Goal: Communication & Community: Answer question/provide support

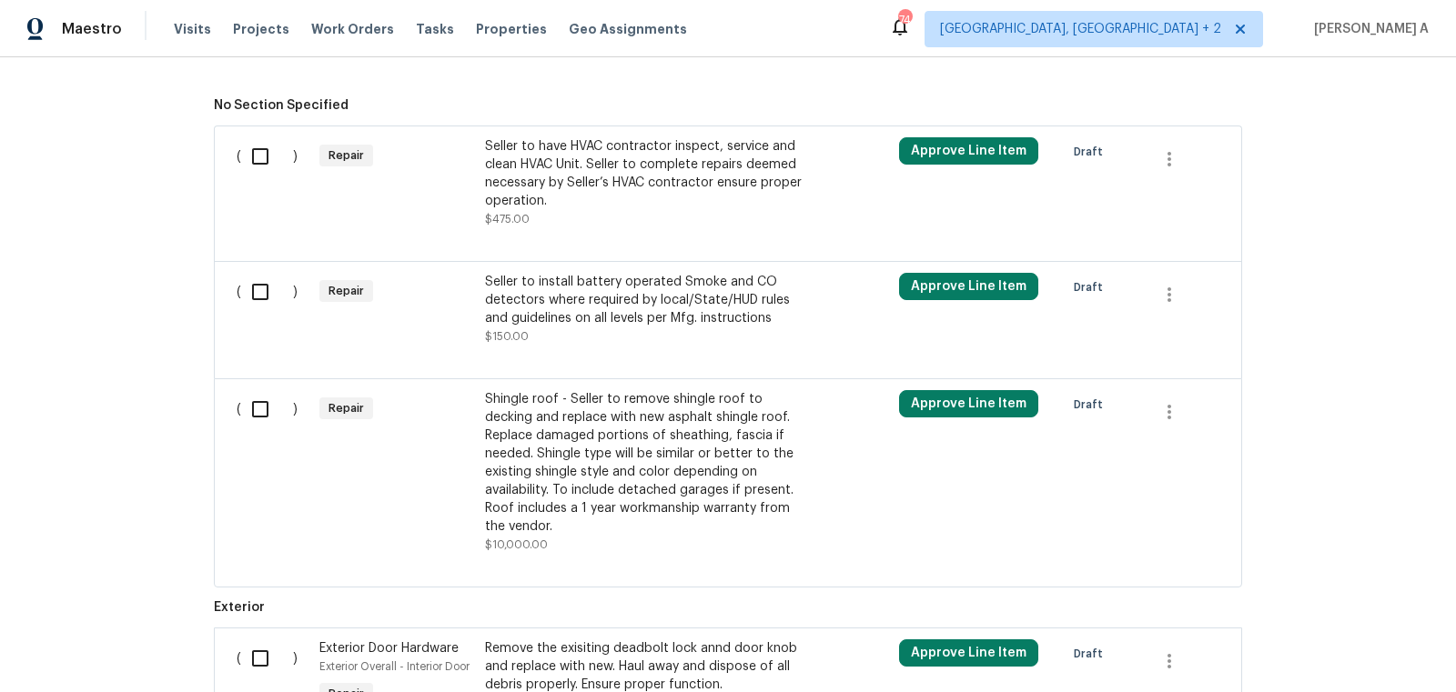
scroll to position [603, 0]
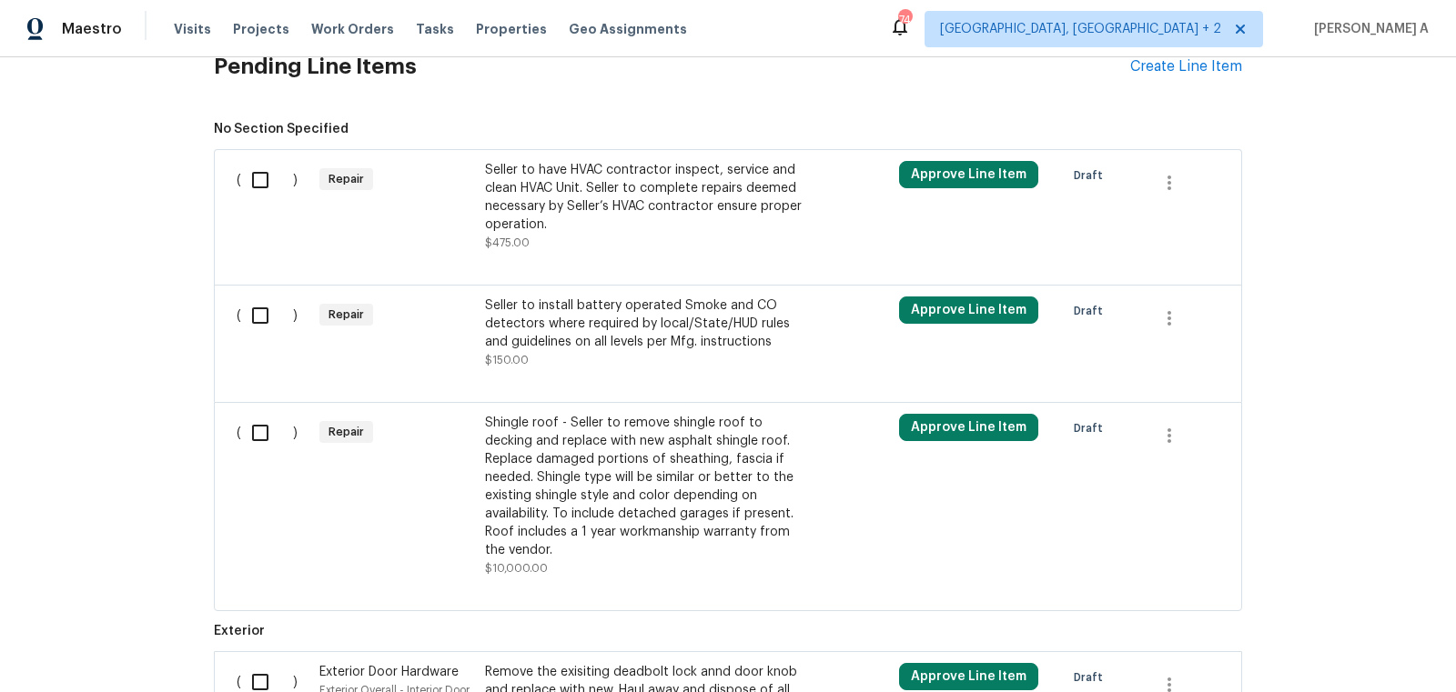
click at [602, 482] on div "Shingle roof - Seller to remove shingle roof to decking and replace with new as…" at bounding box center [645, 487] width 320 height 146
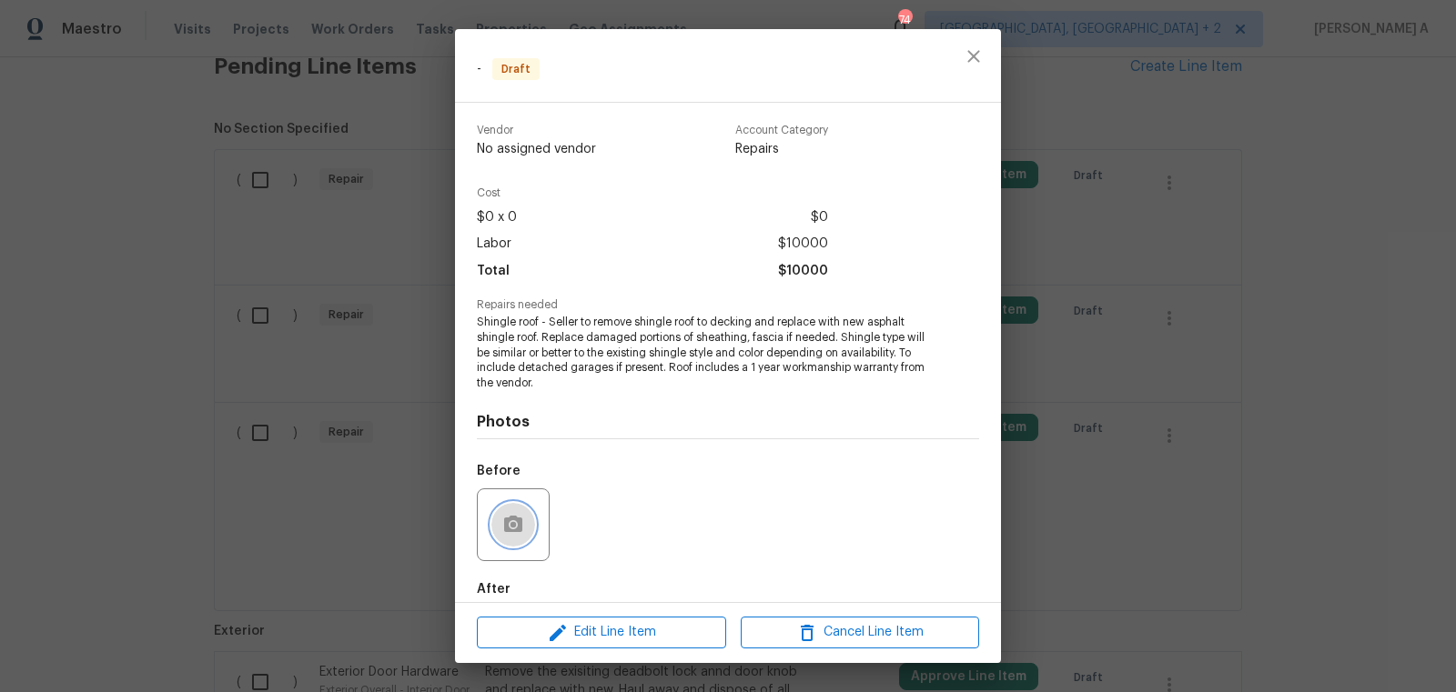
click at [510, 540] on button "button" at bounding box center [513, 525] width 44 height 44
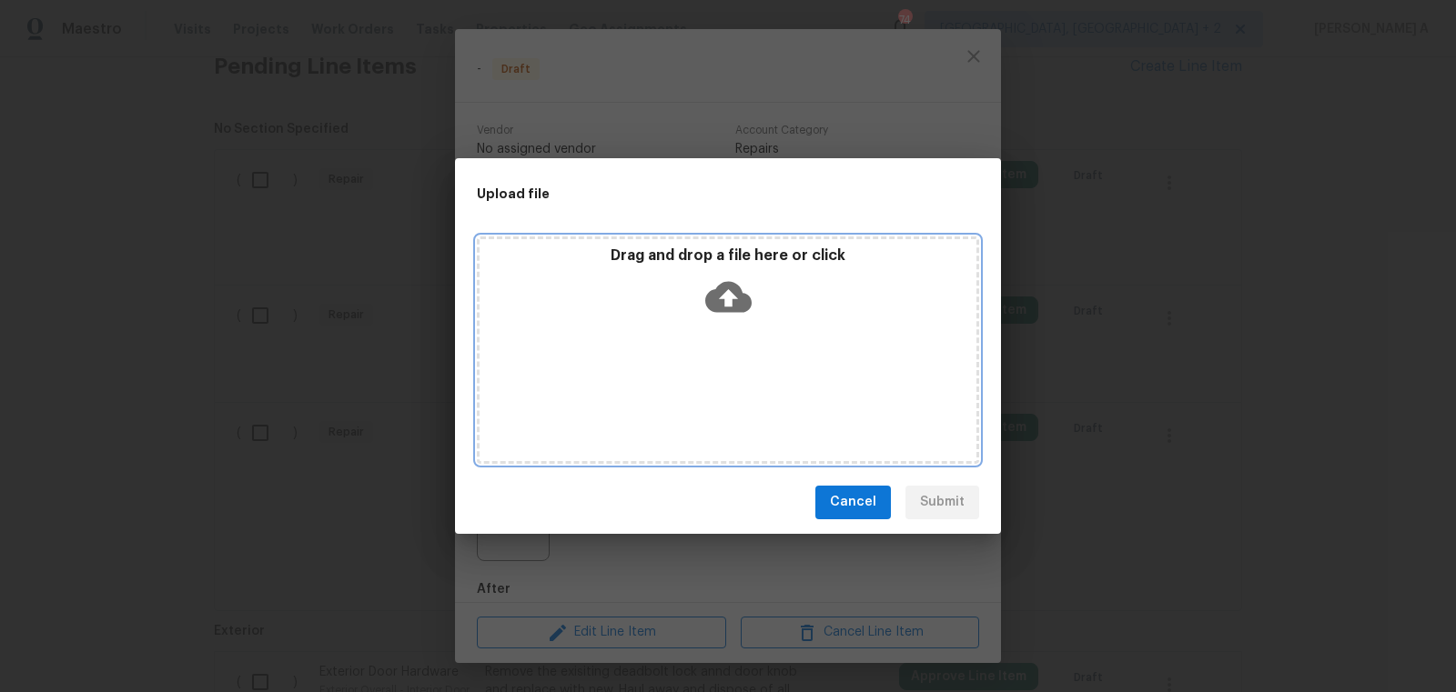
click at [727, 298] on icon at bounding box center [728, 297] width 46 height 46
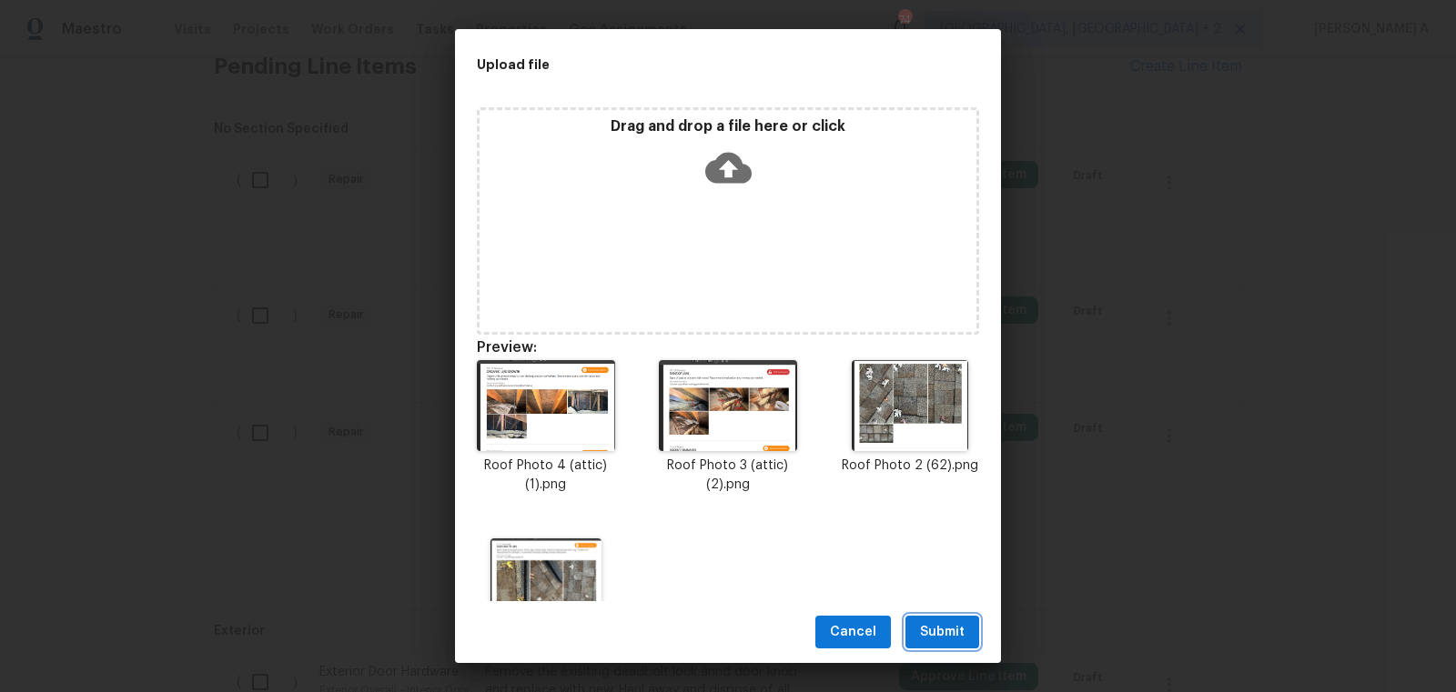
click at [946, 631] on span "Submit" at bounding box center [942, 632] width 45 height 23
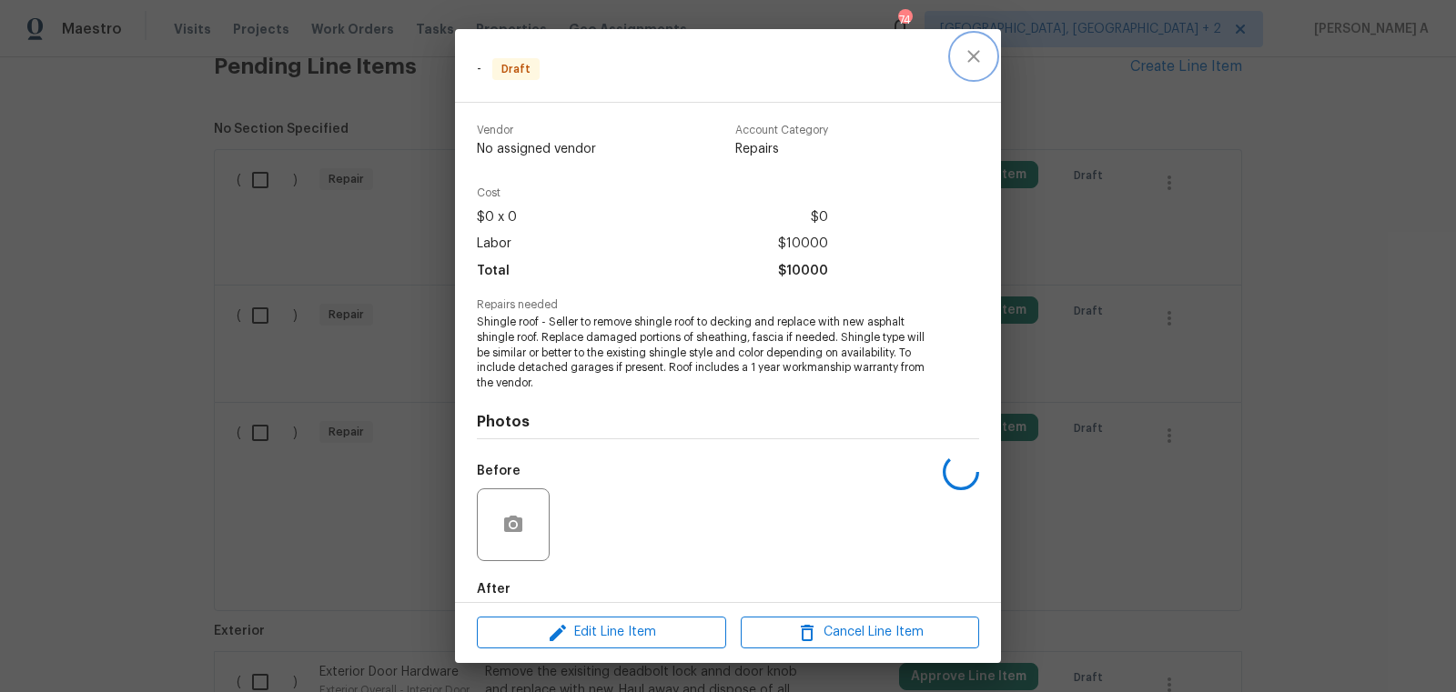
click at [979, 55] on icon "close" at bounding box center [974, 56] width 22 height 22
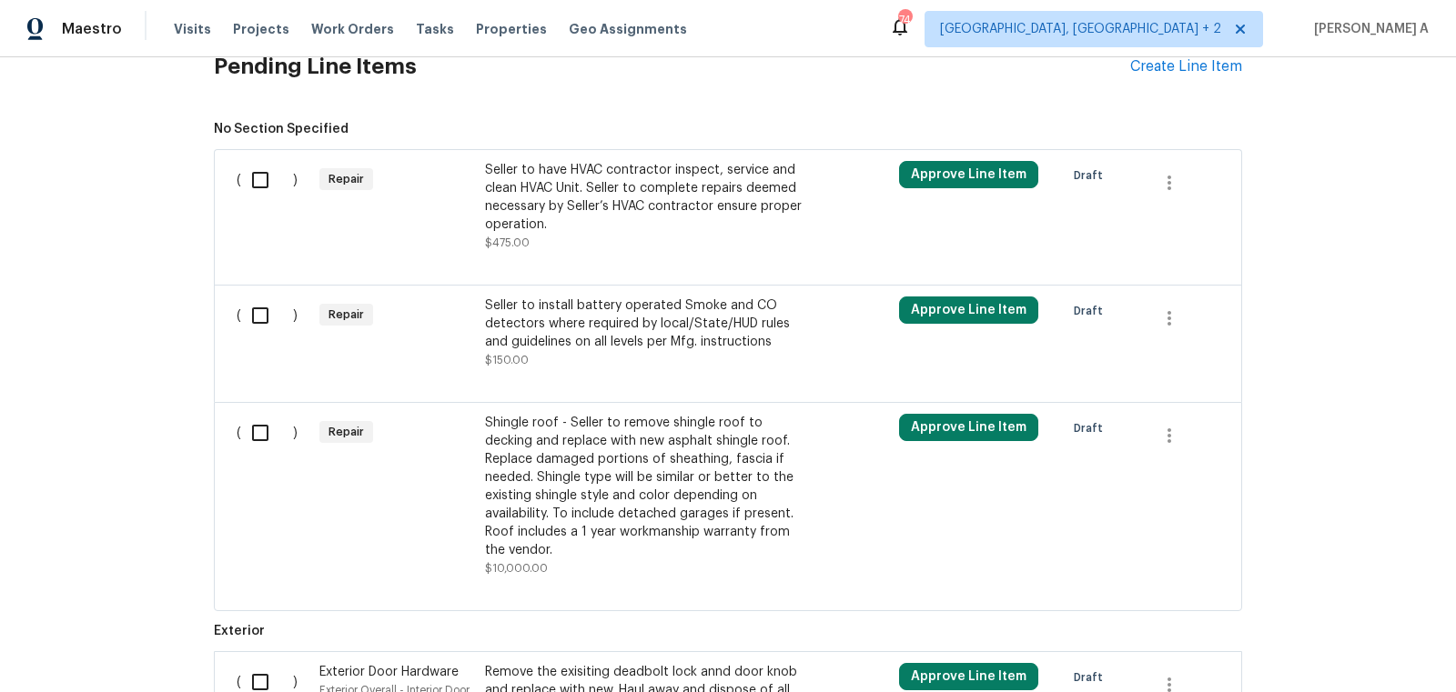
click at [734, 191] on div "Seller to have HVAC contractor inspect, service and clean HVAC Unit. Seller to …" at bounding box center [645, 197] width 320 height 73
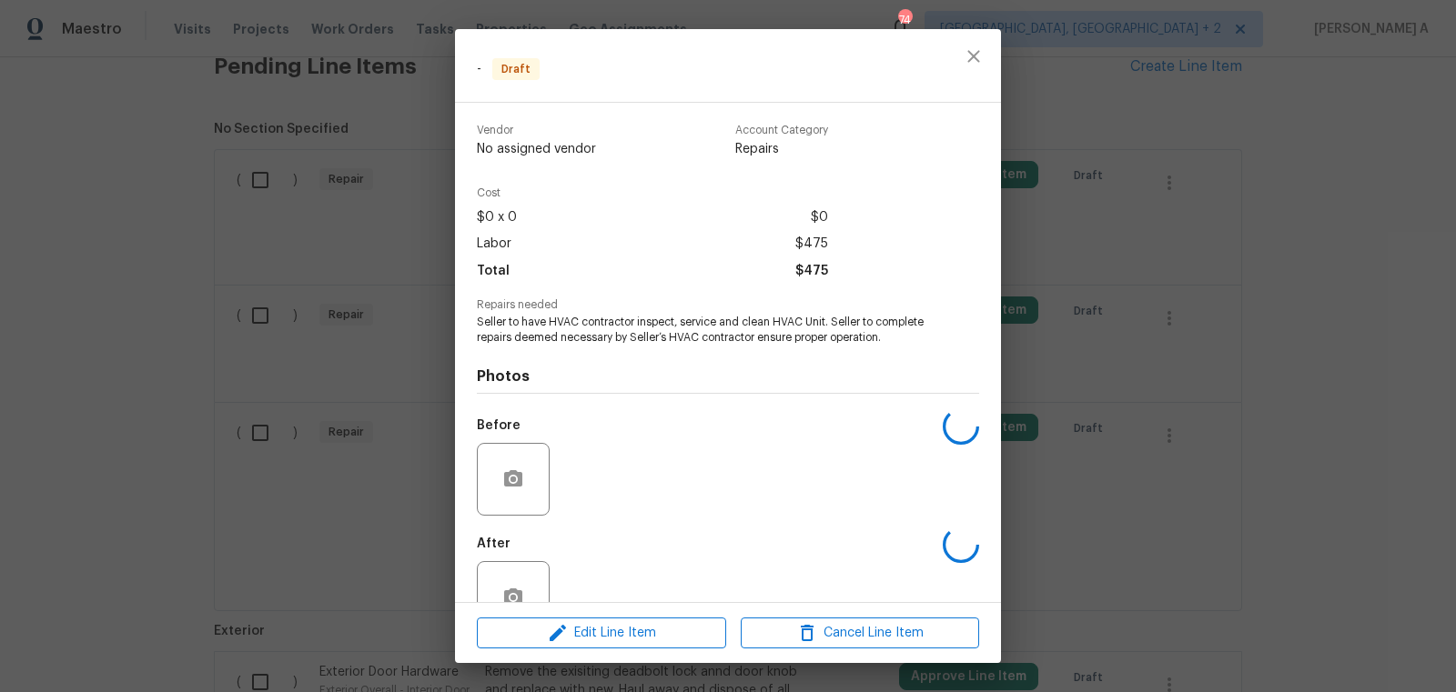
scroll to position [49, 0]
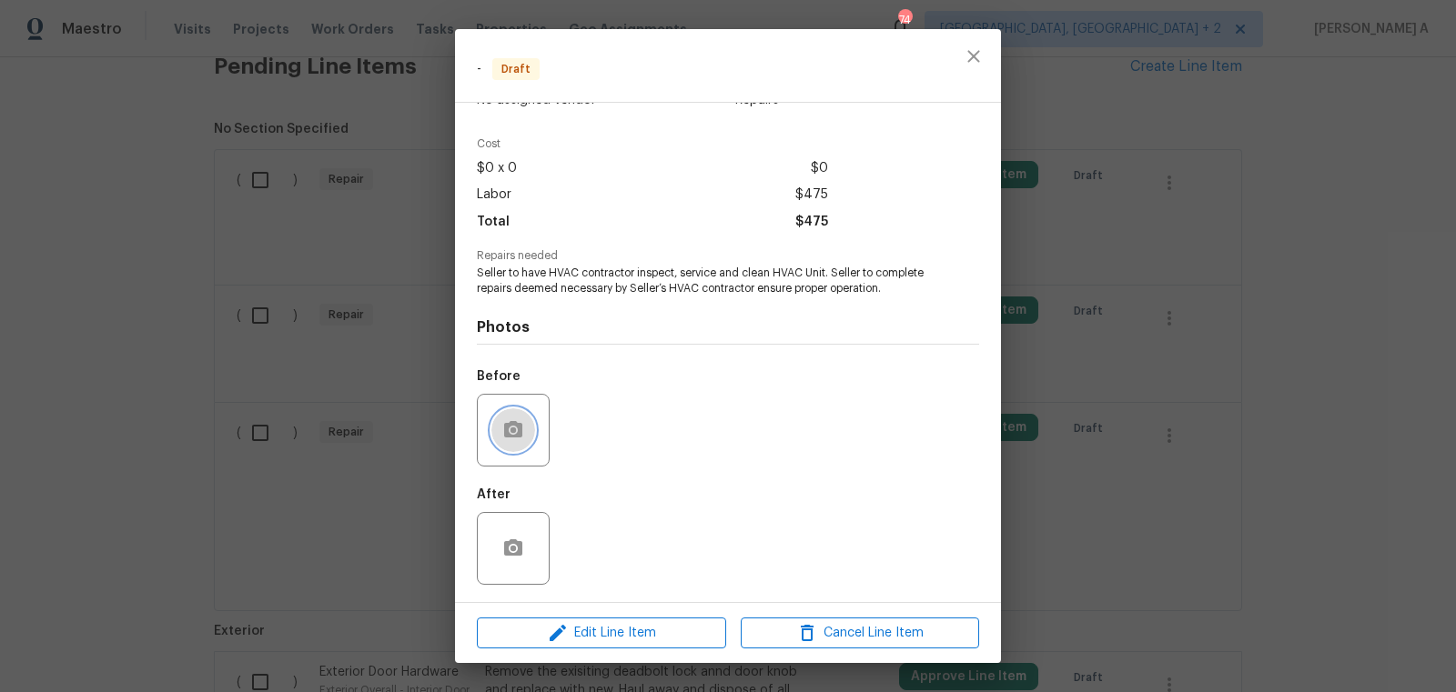
click at [508, 439] on icon "button" at bounding box center [513, 430] width 22 height 22
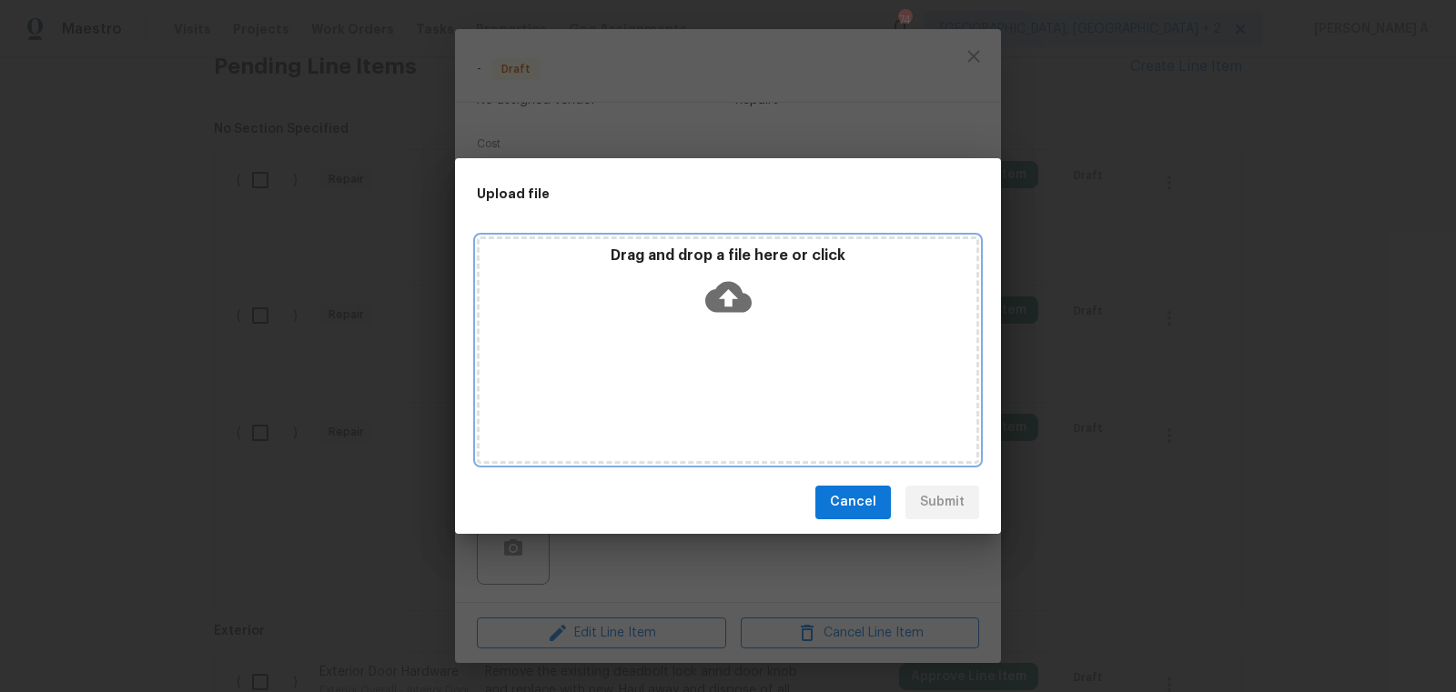
click at [723, 297] on icon at bounding box center [728, 297] width 46 height 46
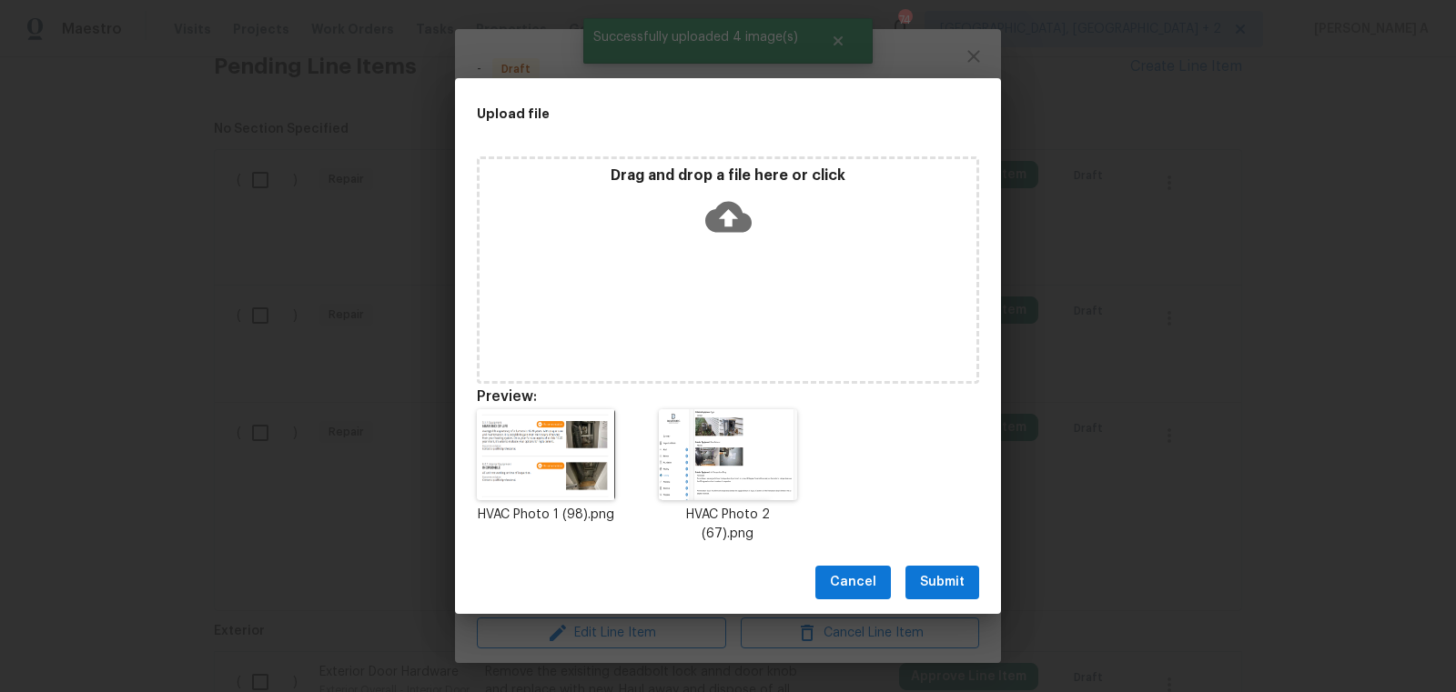
click at [943, 590] on div "Cancel Submit" at bounding box center [728, 582] width 546 height 63
click at [925, 572] on span "Submit" at bounding box center [942, 582] width 45 height 23
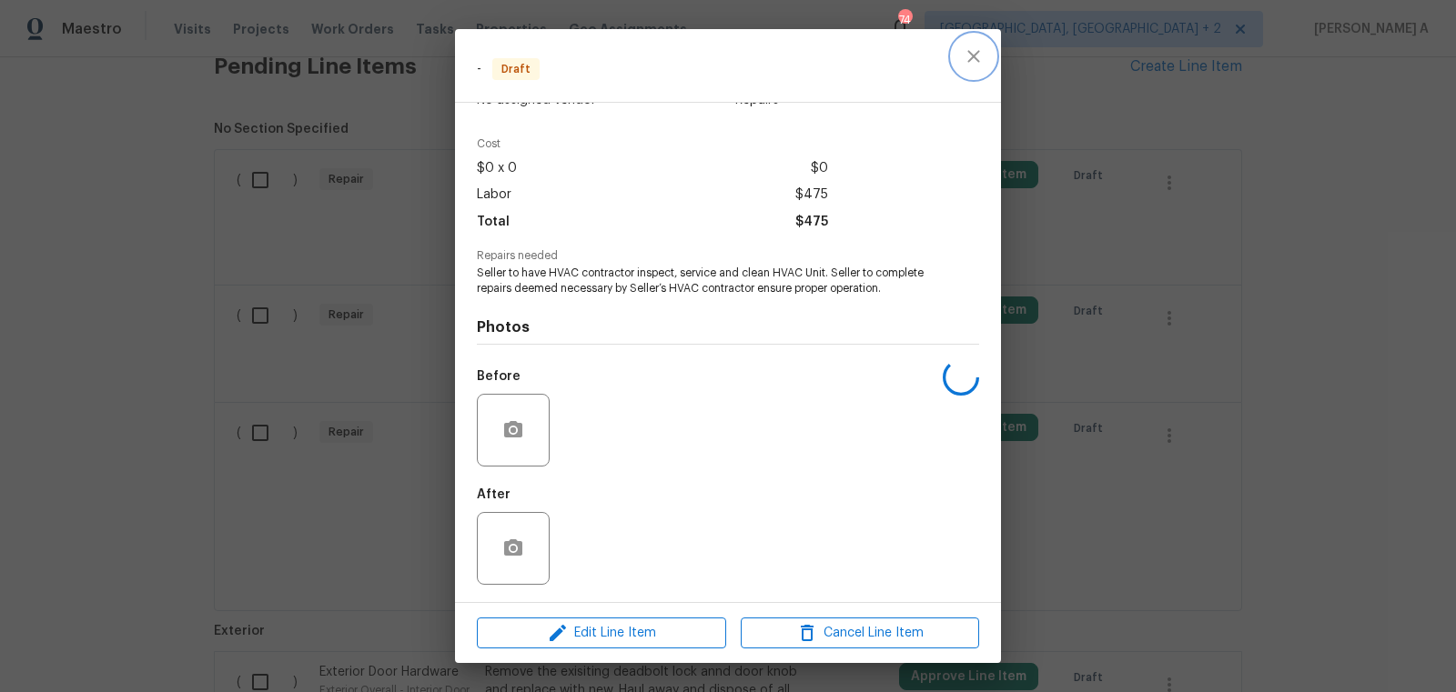
click at [973, 48] on icon "close" at bounding box center [974, 56] width 22 height 22
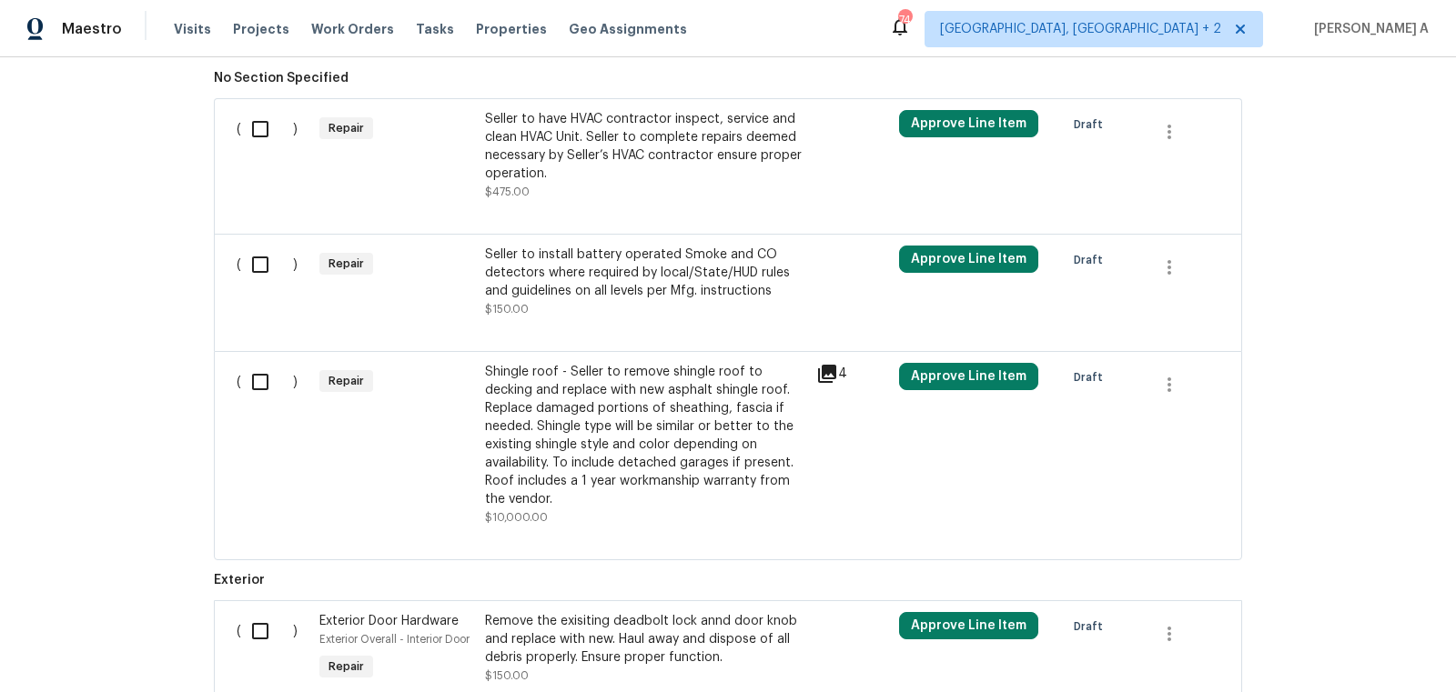
scroll to position [671, 0]
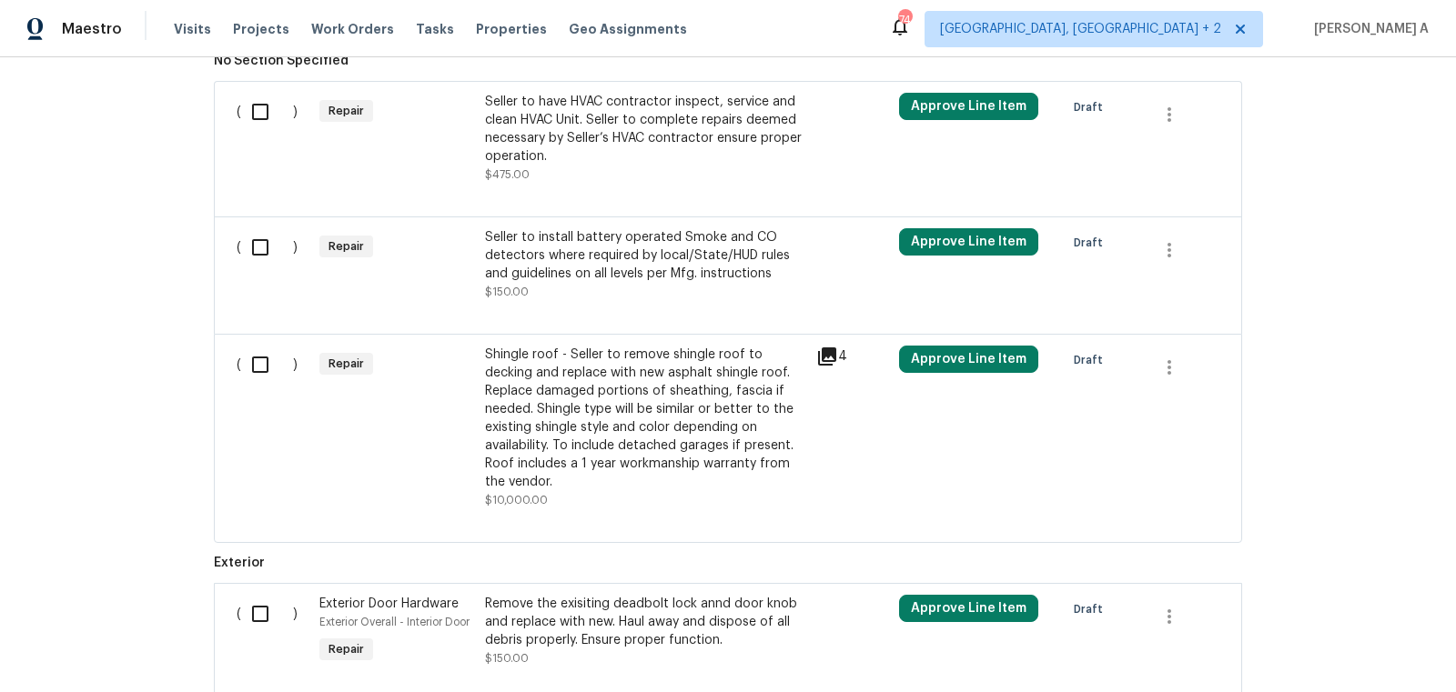
click at [650, 276] on div "Seller to install battery operated Smoke and CO detectors where required by loc…" at bounding box center [645, 255] width 320 height 55
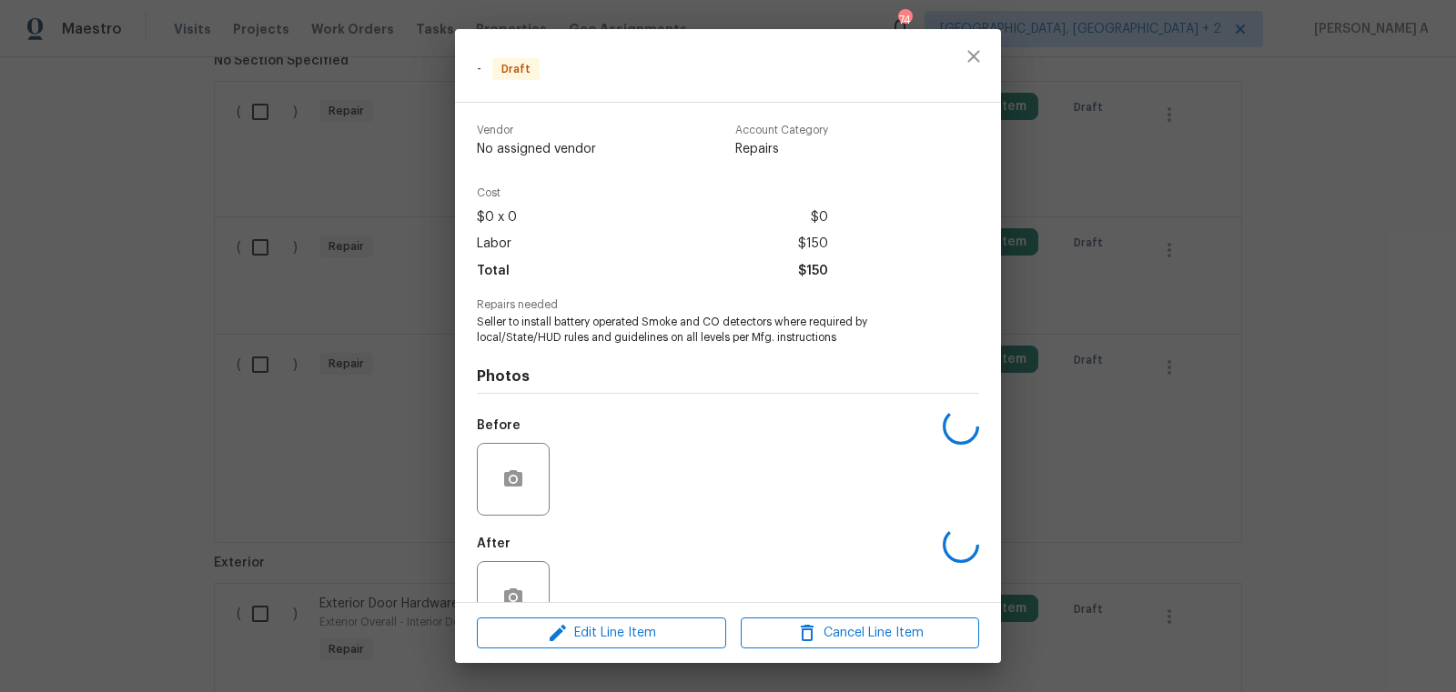
scroll to position [49, 0]
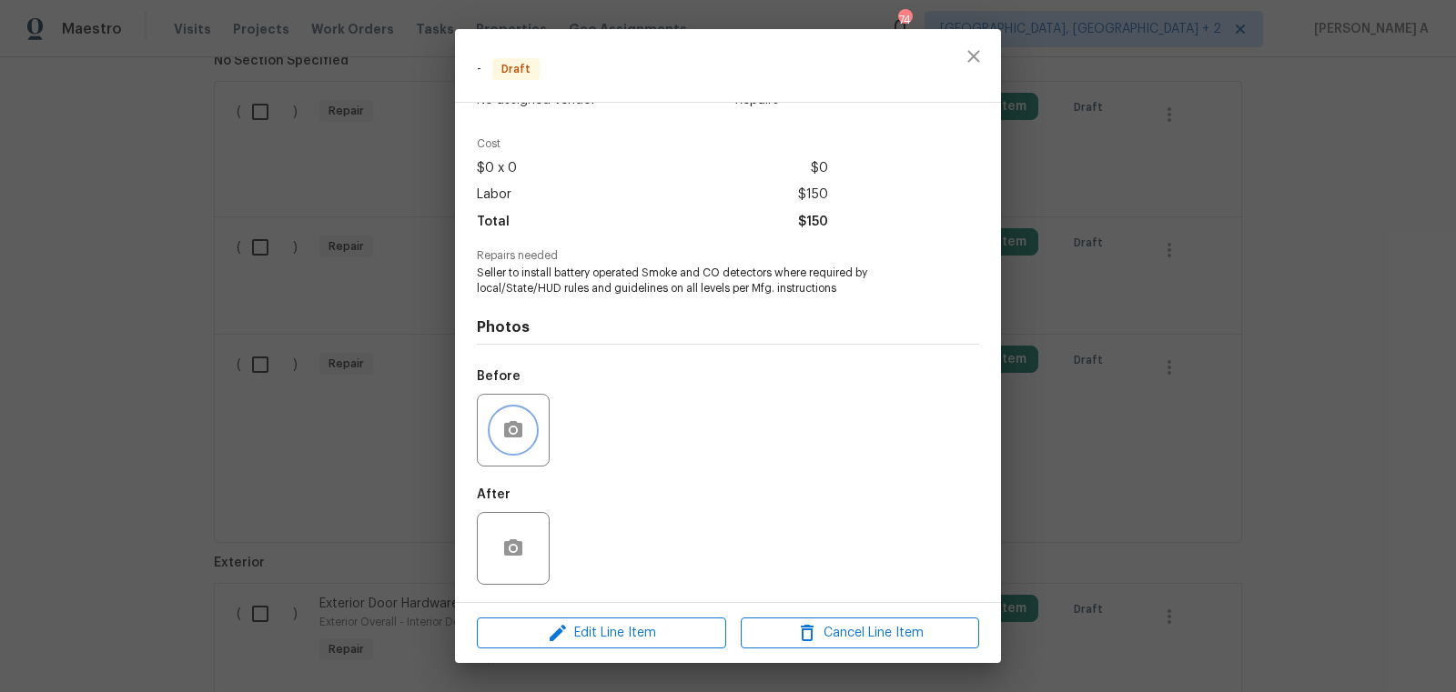
click at [519, 431] on icon "button" at bounding box center [513, 429] width 18 height 16
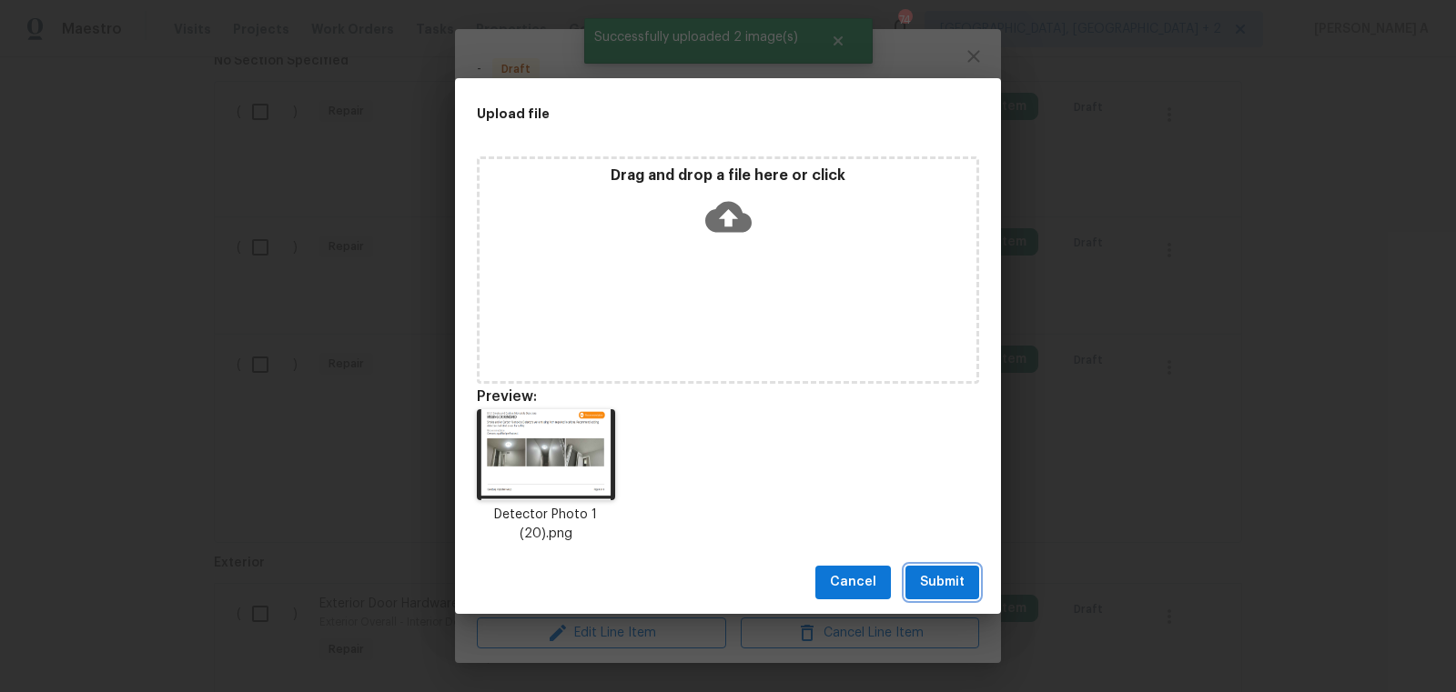
click at [939, 590] on span "Submit" at bounding box center [942, 582] width 45 height 23
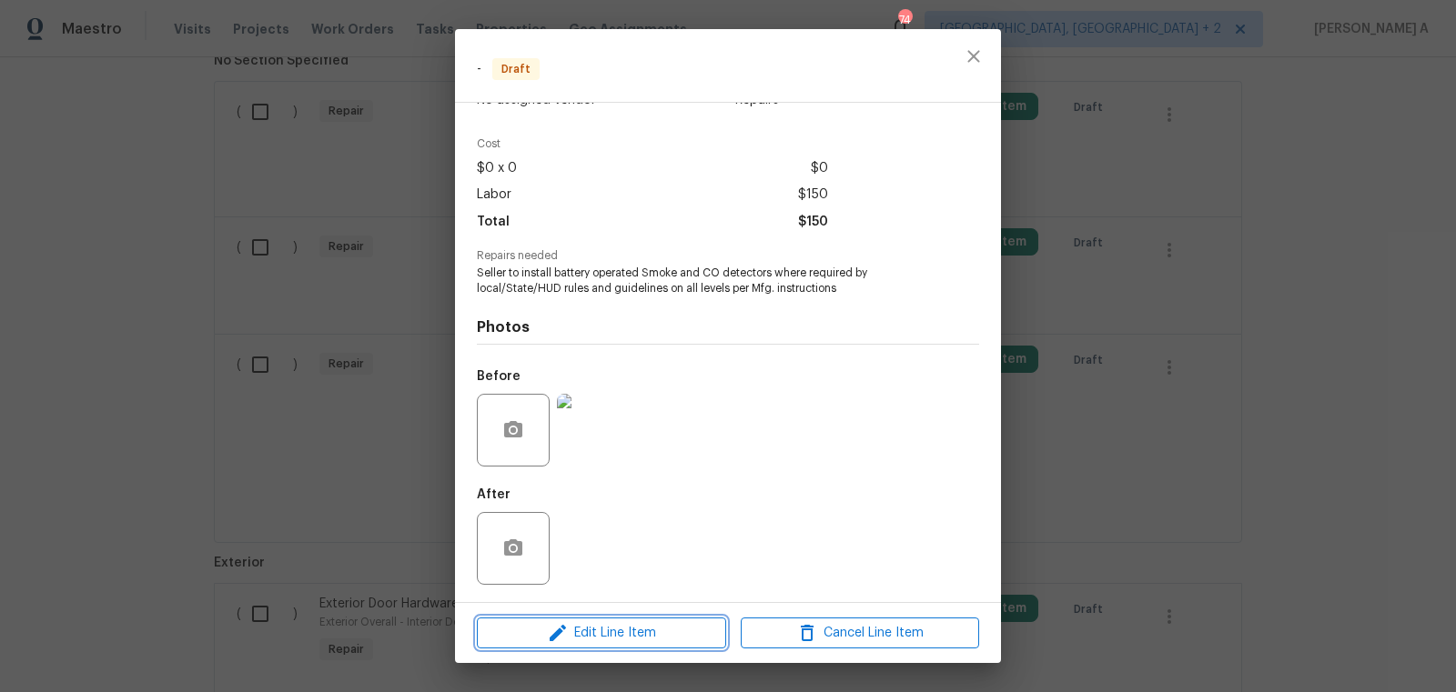
click at [661, 639] on span "Edit Line Item" at bounding box center [601, 633] width 238 height 23
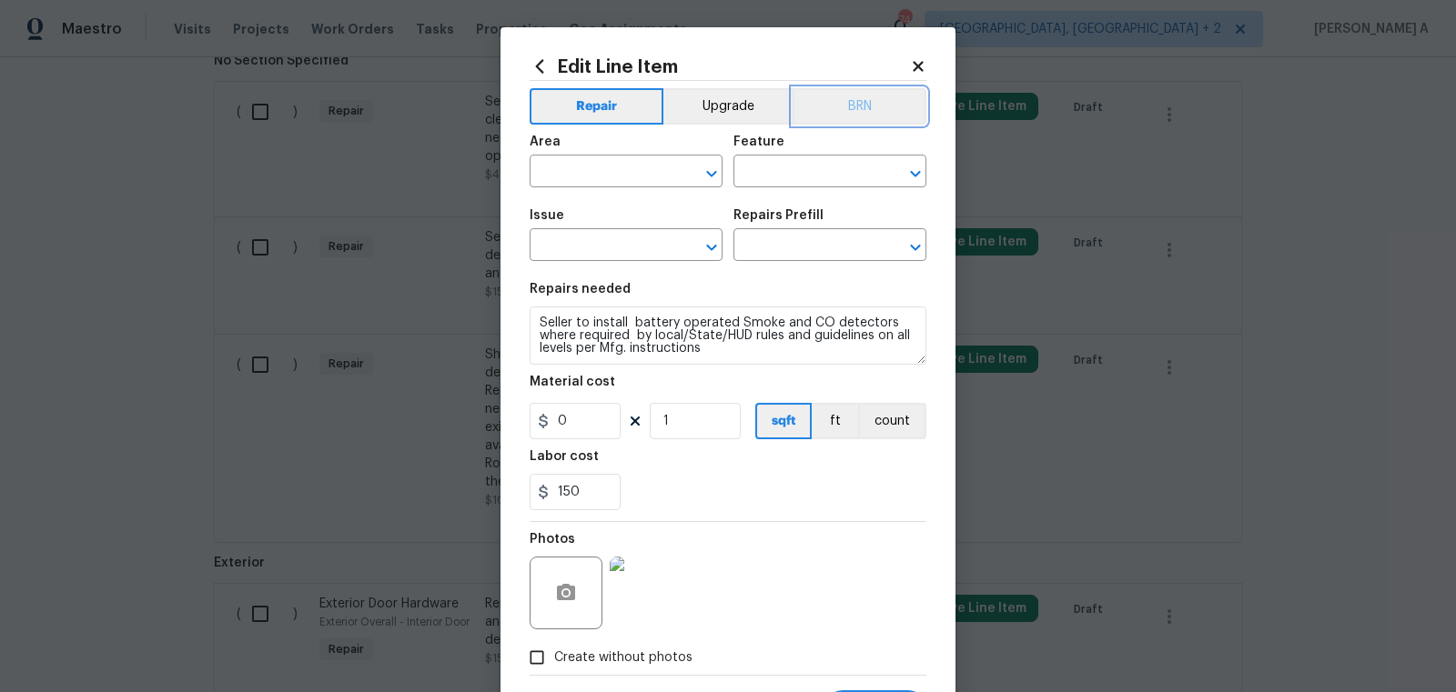
click at [872, 101] on button "BRN" at bounding box center [859, 106] width 134 height 36
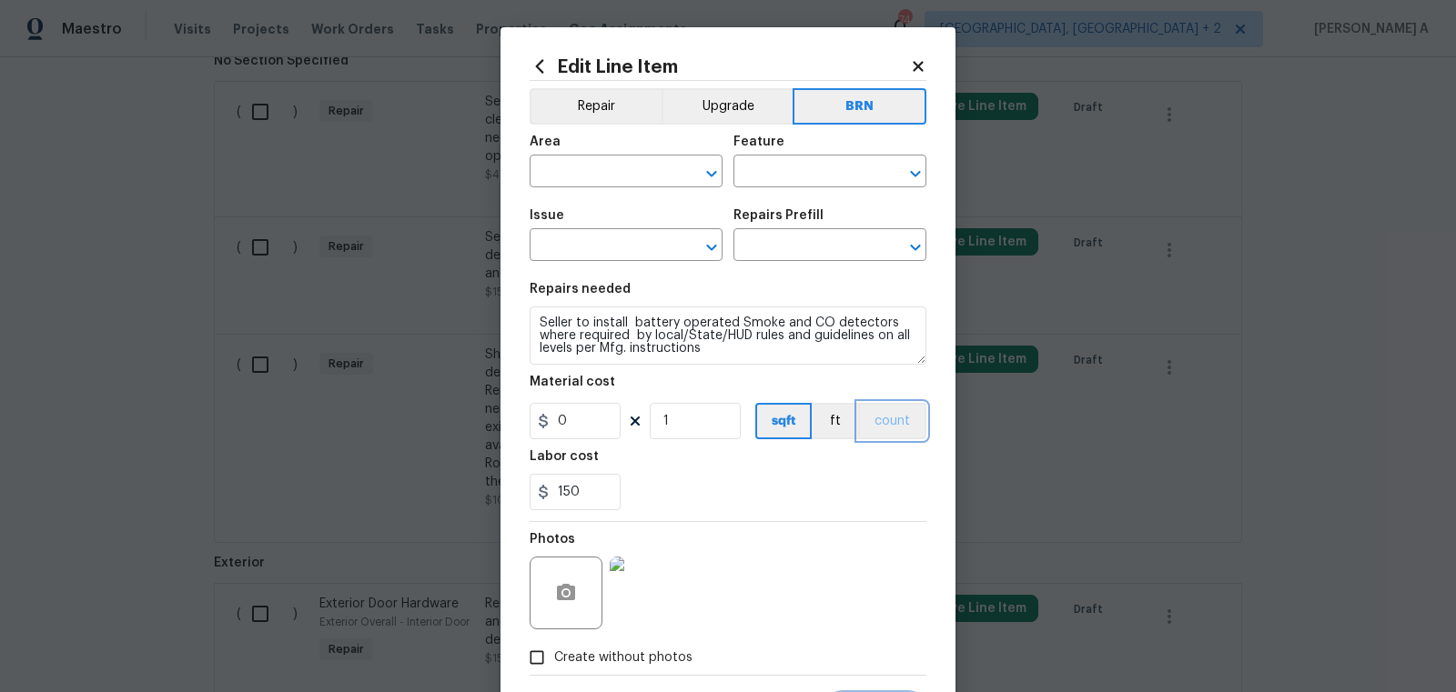
click at [895, 415] on button "count" at bounding box center [892, 421] width 68 height 36
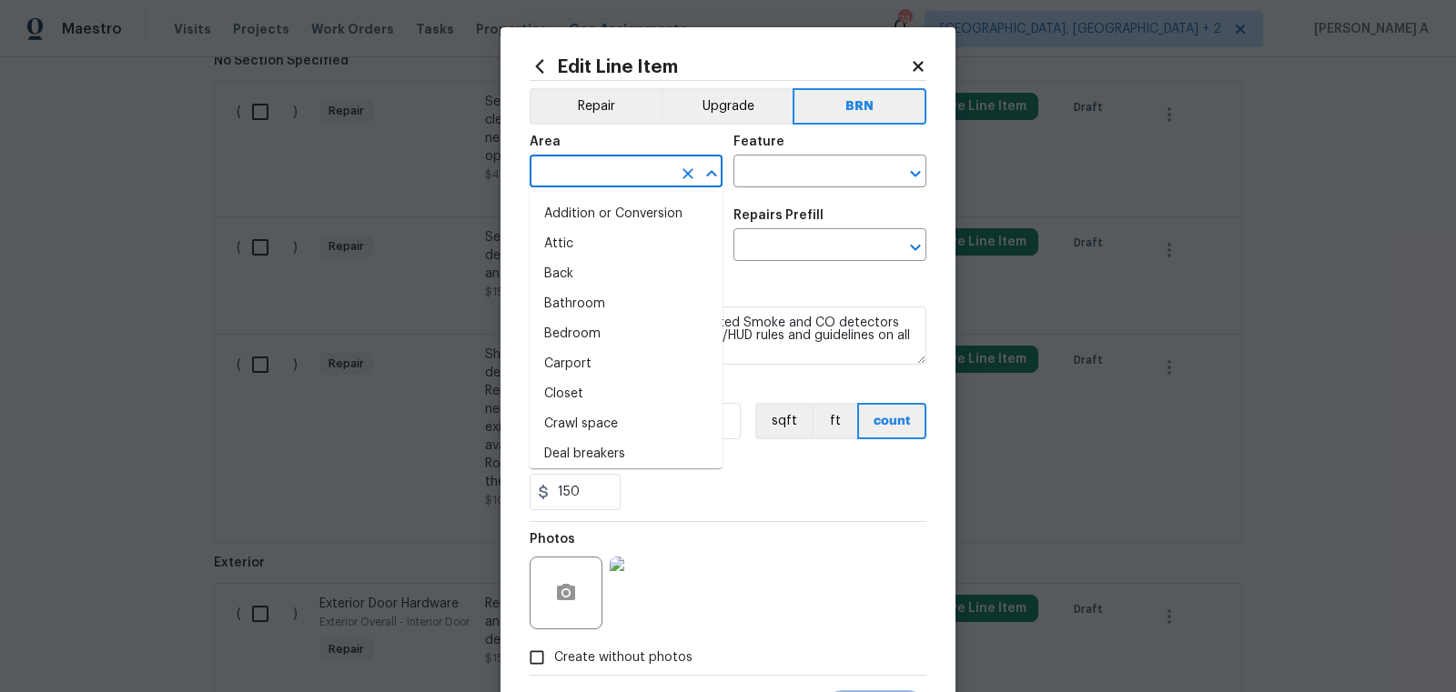
click at [590, 177] on input "text" at bounding box center [601, 173] width 142 height 28
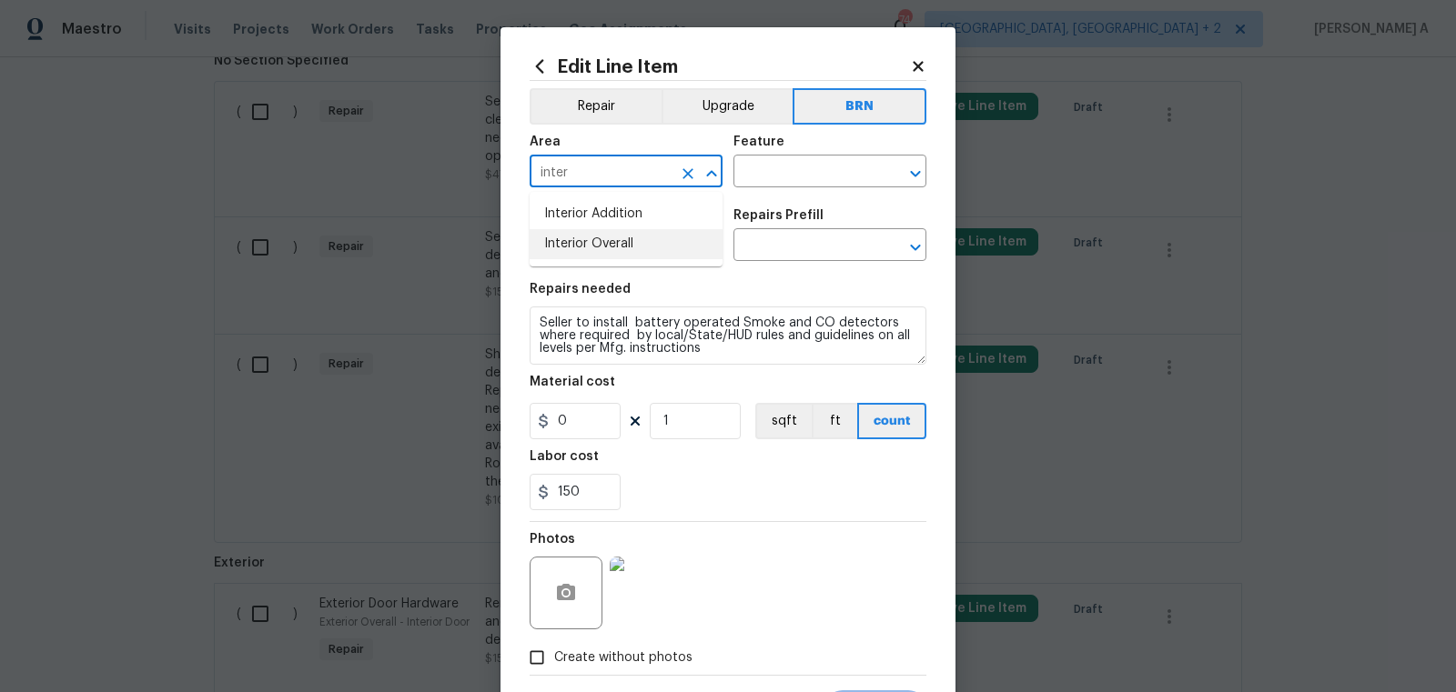
click at [609, 252] on li "Interior Overall" at bounding box center [626, 244] width 193 height 30
type input "Interior Overall"
click at [795, 177] on input "text" at bounding box center [804, 173] width 142 height 28
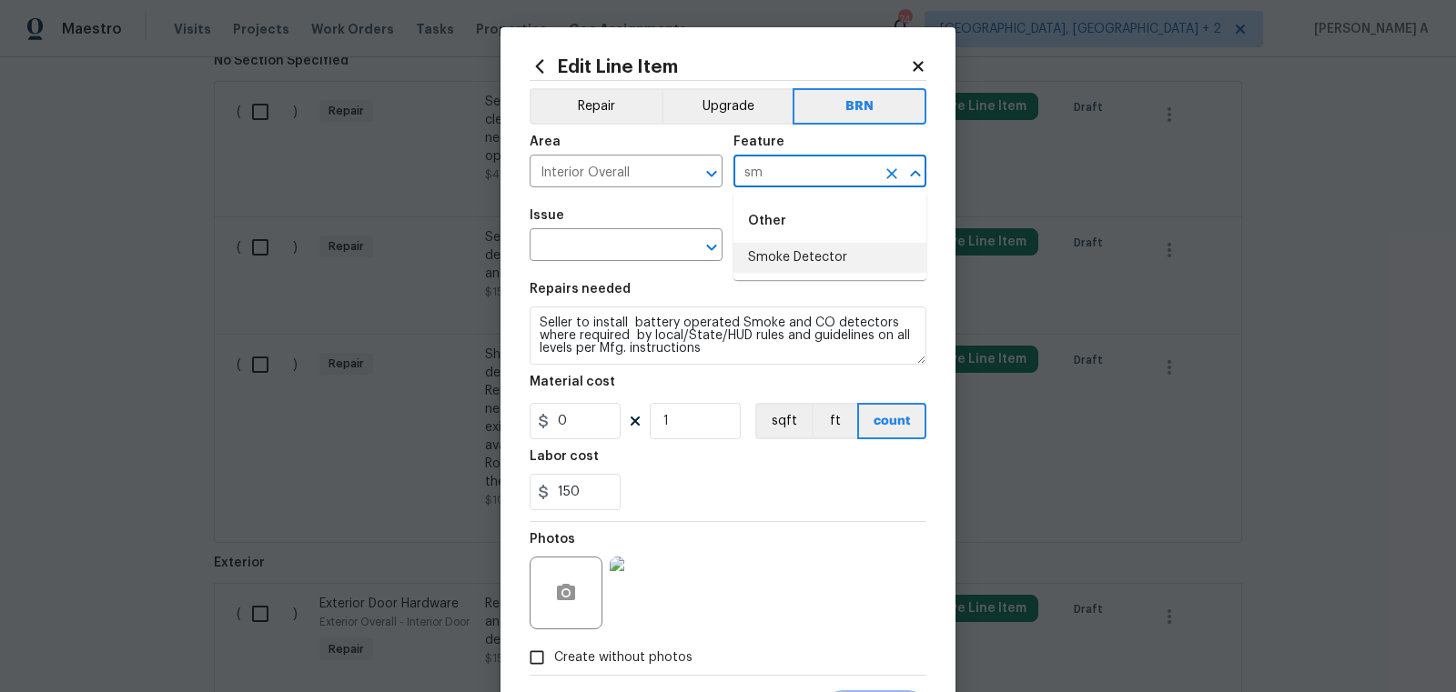
click at [806, 267] on li "Smoke Detector" at bounding box center [829, 258] width 193 height 30
type input "Smoke Detector"
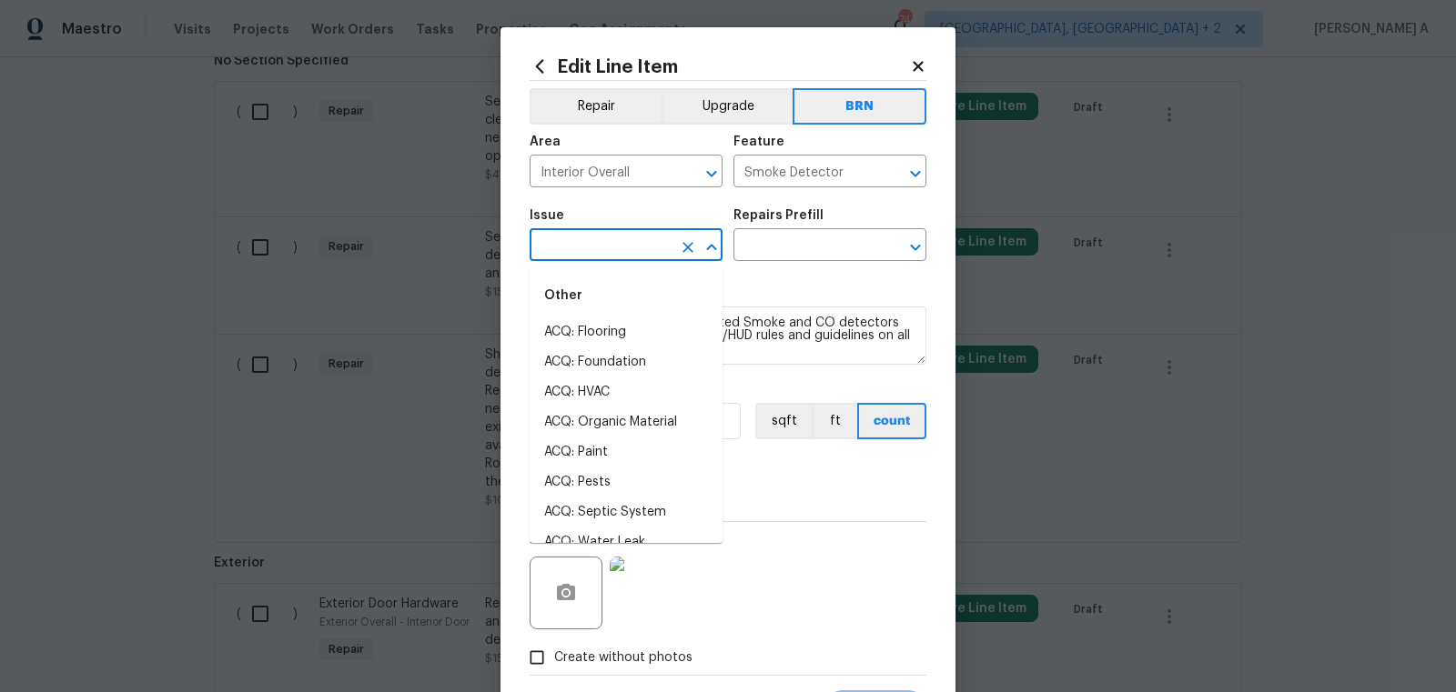
click at [616, 260] on input "text" at bounding box center [601, 247] width 142 height 28
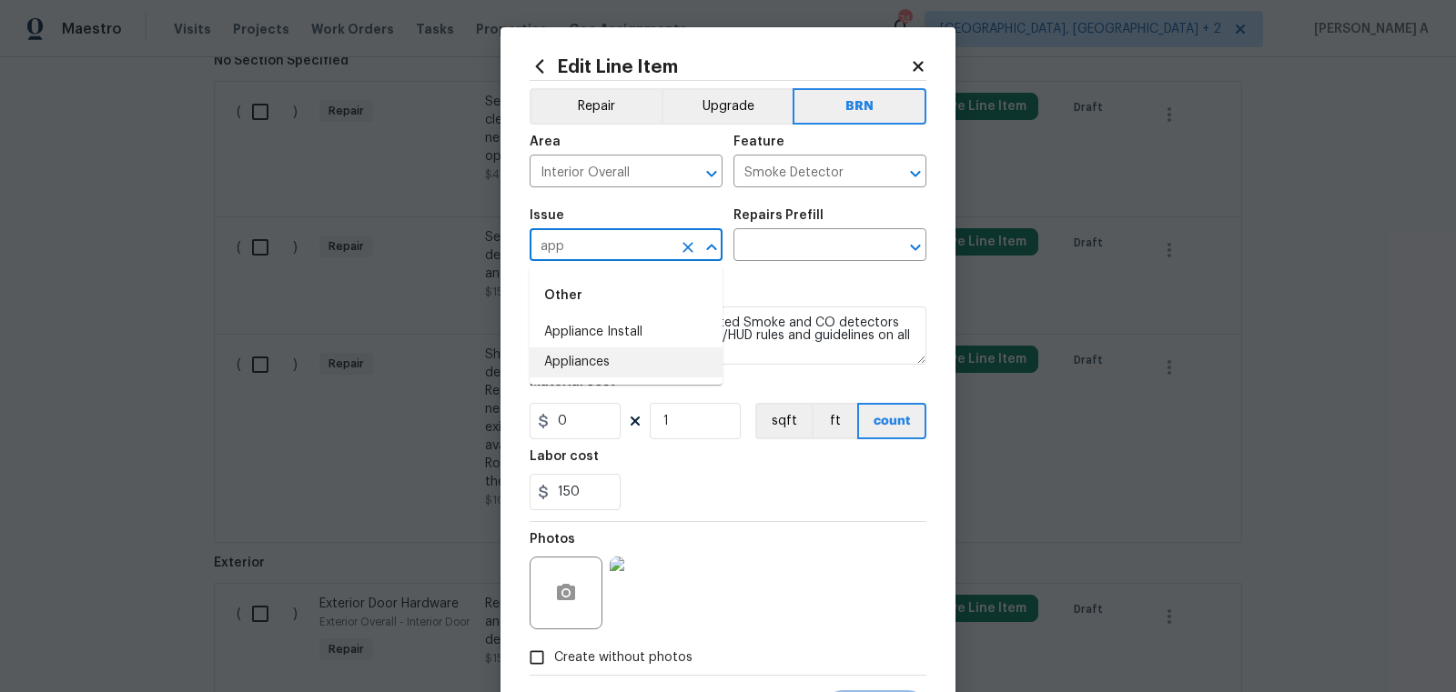
click at [624, 350] on li "Appliances" at bounding box center [626, 363] width 193 height 30
type input "Appliances"
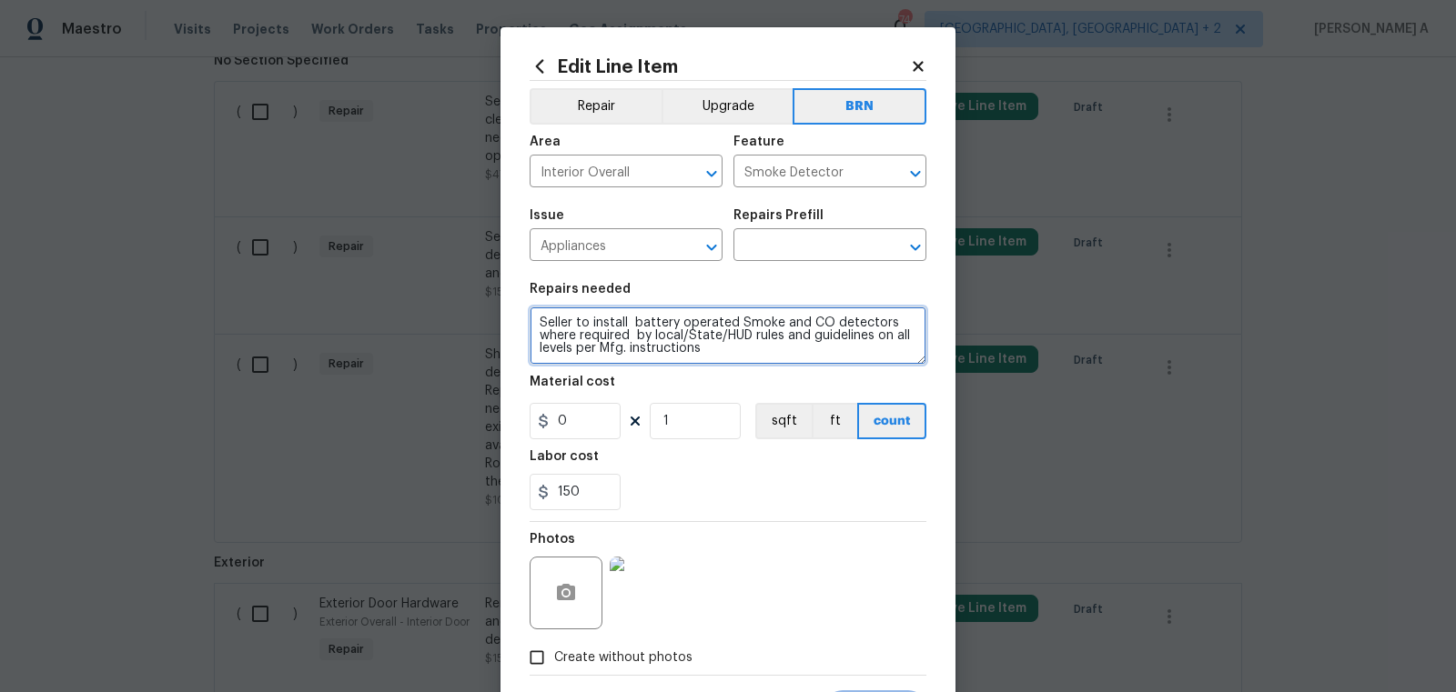
click at [640, 324] on textarea "Seller to install battery operated Smoke and CO detectors where required by loc…" at bounding box center [728, 336] width 397 height 58
click at [788, 228] on div "Repairs Prefill" at bounding box center [829, 221] width 193 height 24
click at [787, 239] on input "text" at bounding box center [804, 247] width 142 height 28
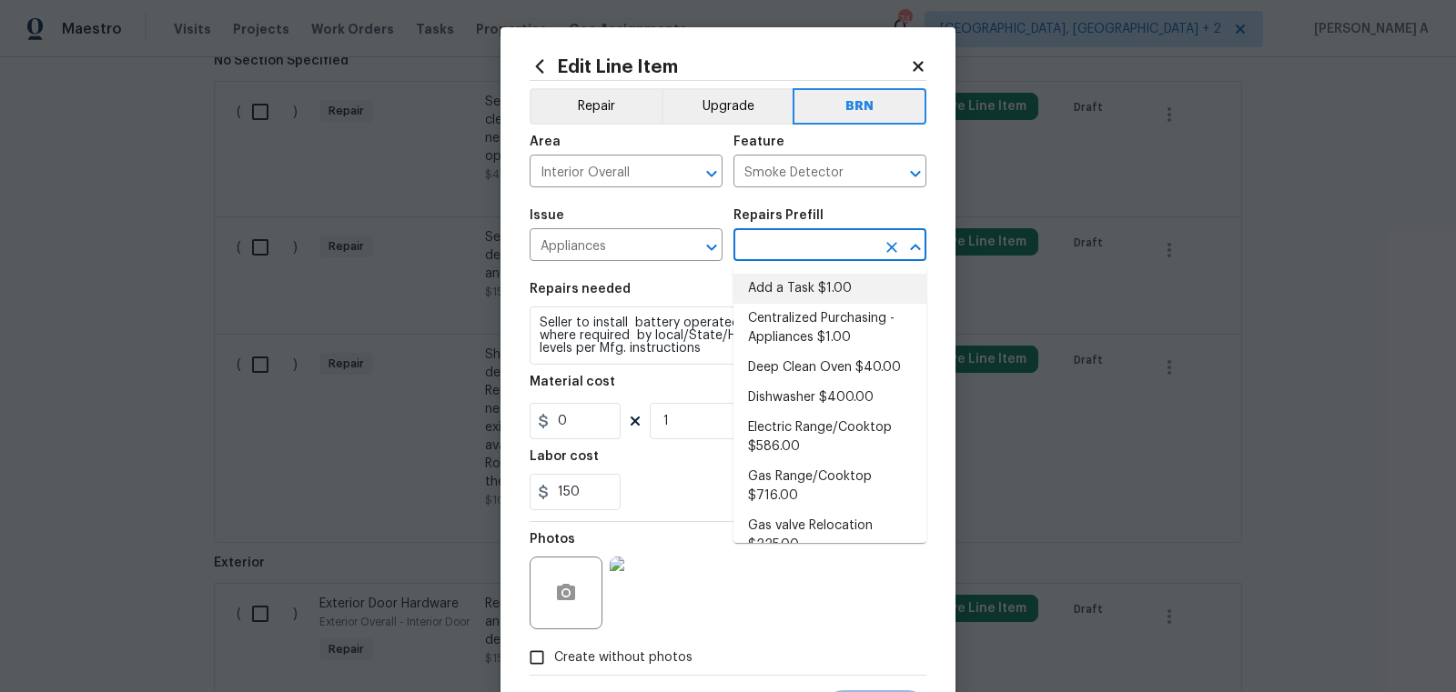
click at [787, 293] on li "Add a Task $1.00" at bounding box center [829, 289] width 193 height 30
type input "Appliances"
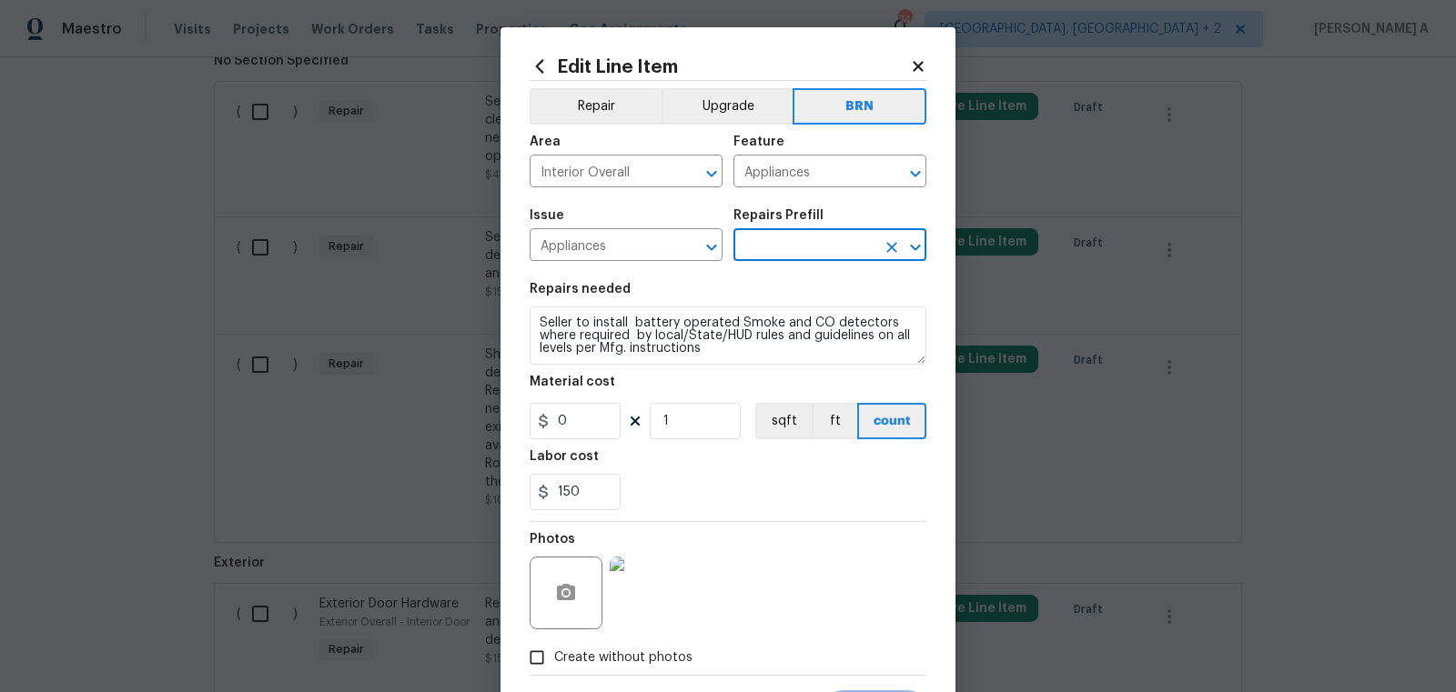
type input "Add a Task $1.00"
type textarea "HPM to detail"
type input "1"
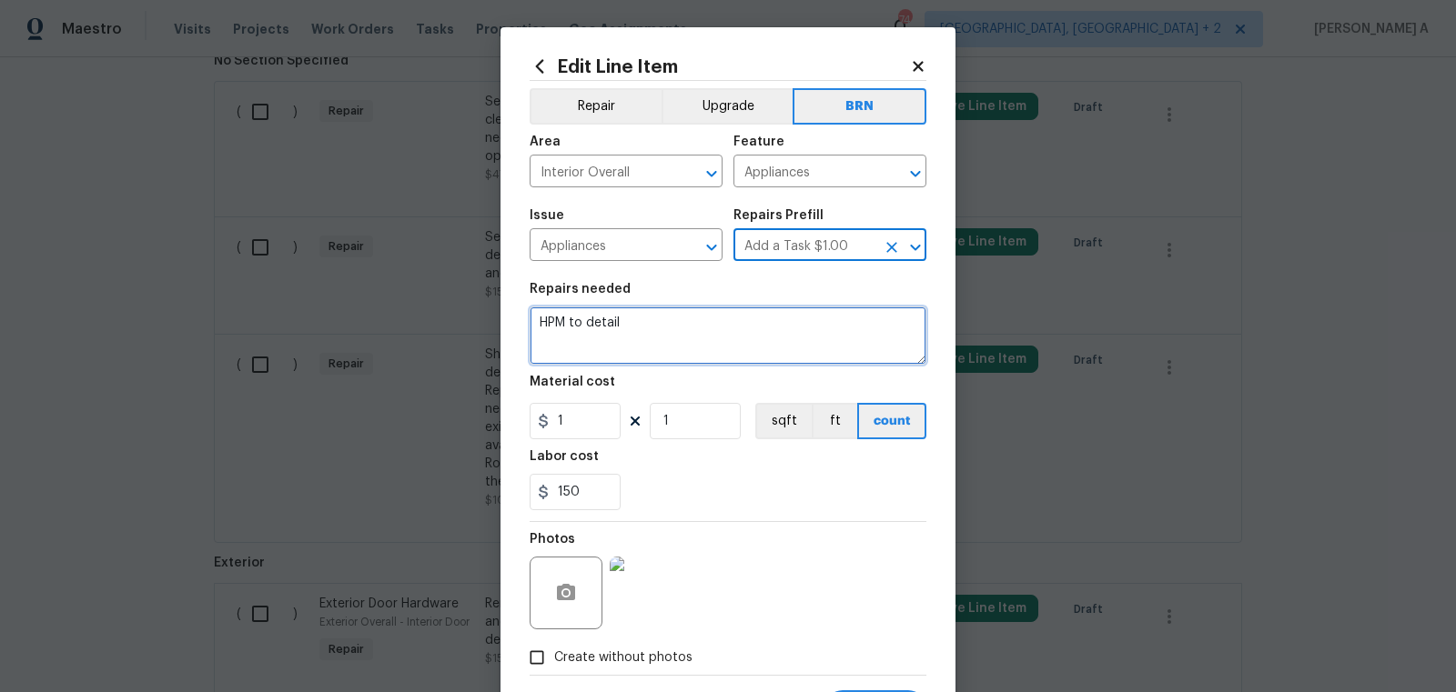
click at [732, 345] on textarea "HPM to detail" at bounding box center [728, 336] width 397 height 58
paste textarea "Seller to install battery operated Smoke and CO detectors where required by loc…"
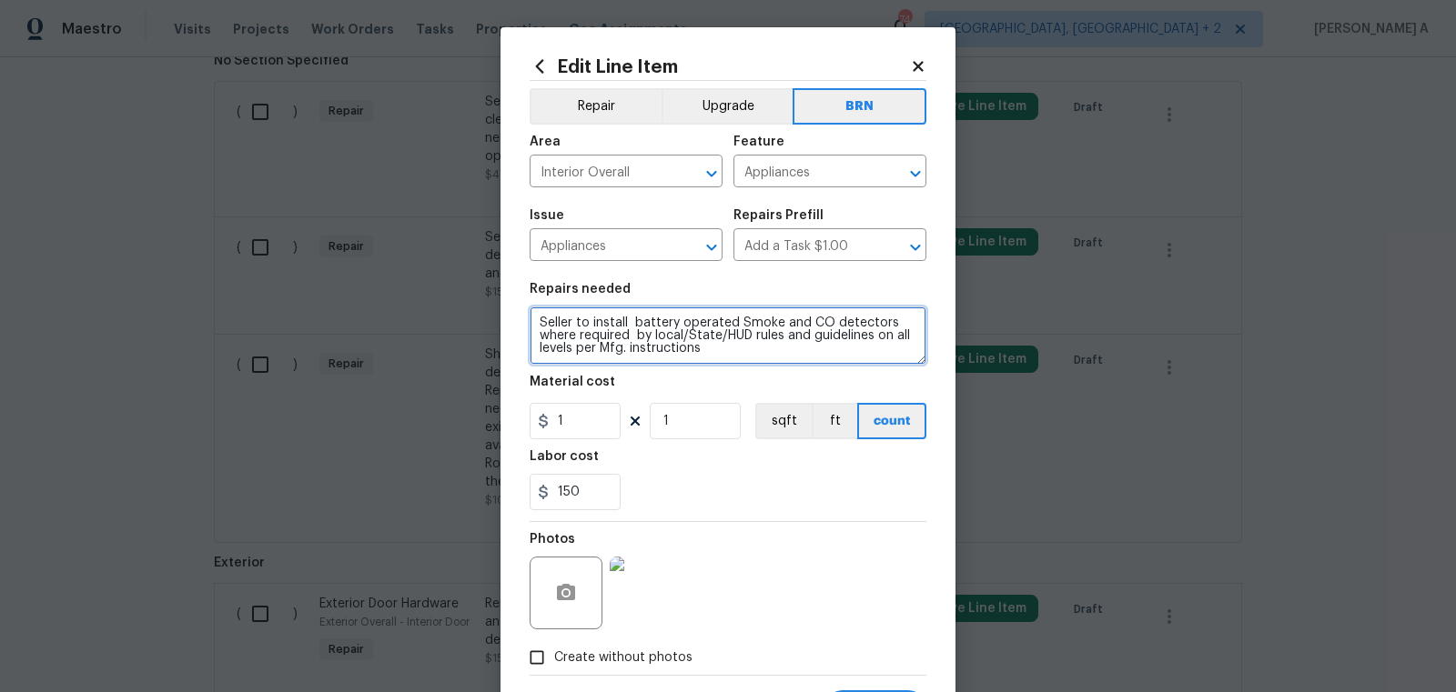
type textarea "Seller to install battery operated Smoke and CO detectors where required by loc…"
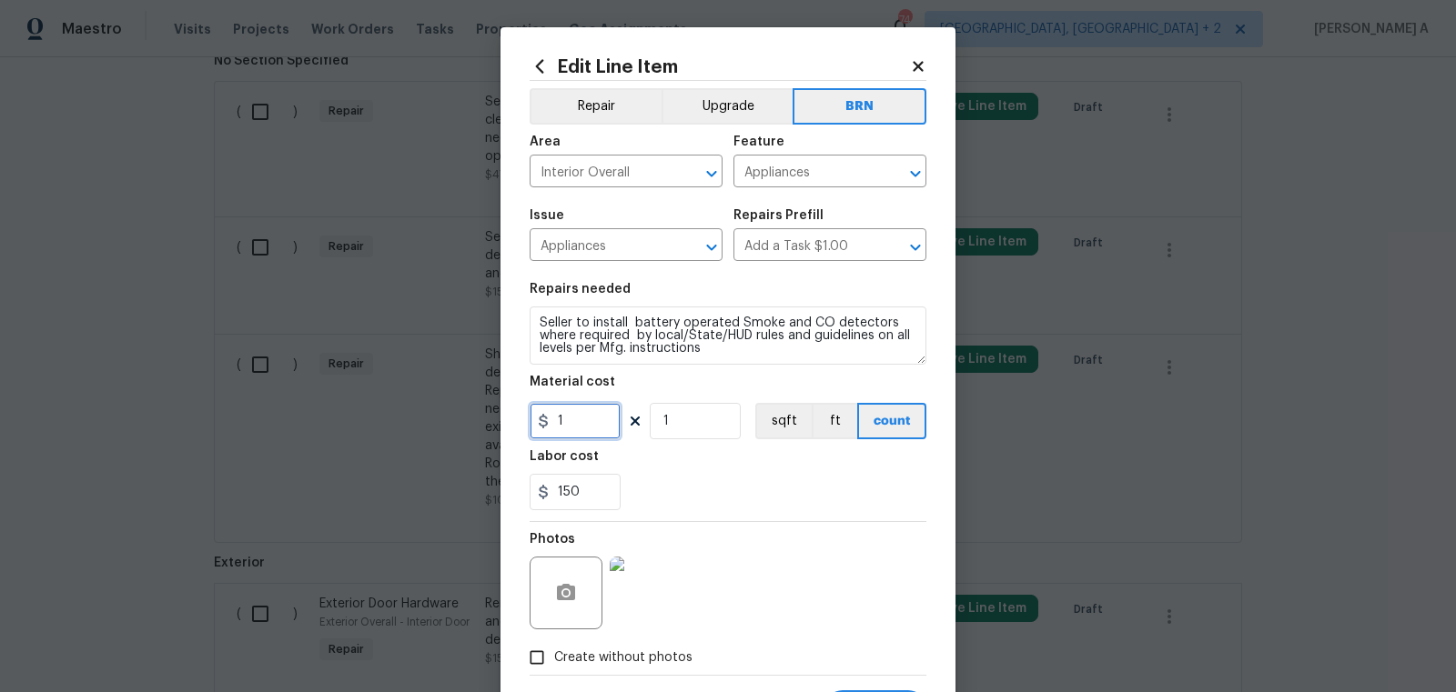
drag, startPoint x: 586, startPoint y: 428, endPoint x: 469, endPoint y: 426, distance: 116.5
click at [469, 426] on div "Edit Line Item Repair Upgrade BRN Area Interior Overall ​ Feature Appliances ​ …" at bounding box center [728, 346] width 1456 height 692
type input "0"
click at [662, 480] on div "150" at bounding box center [728, 492] width 397 height 36
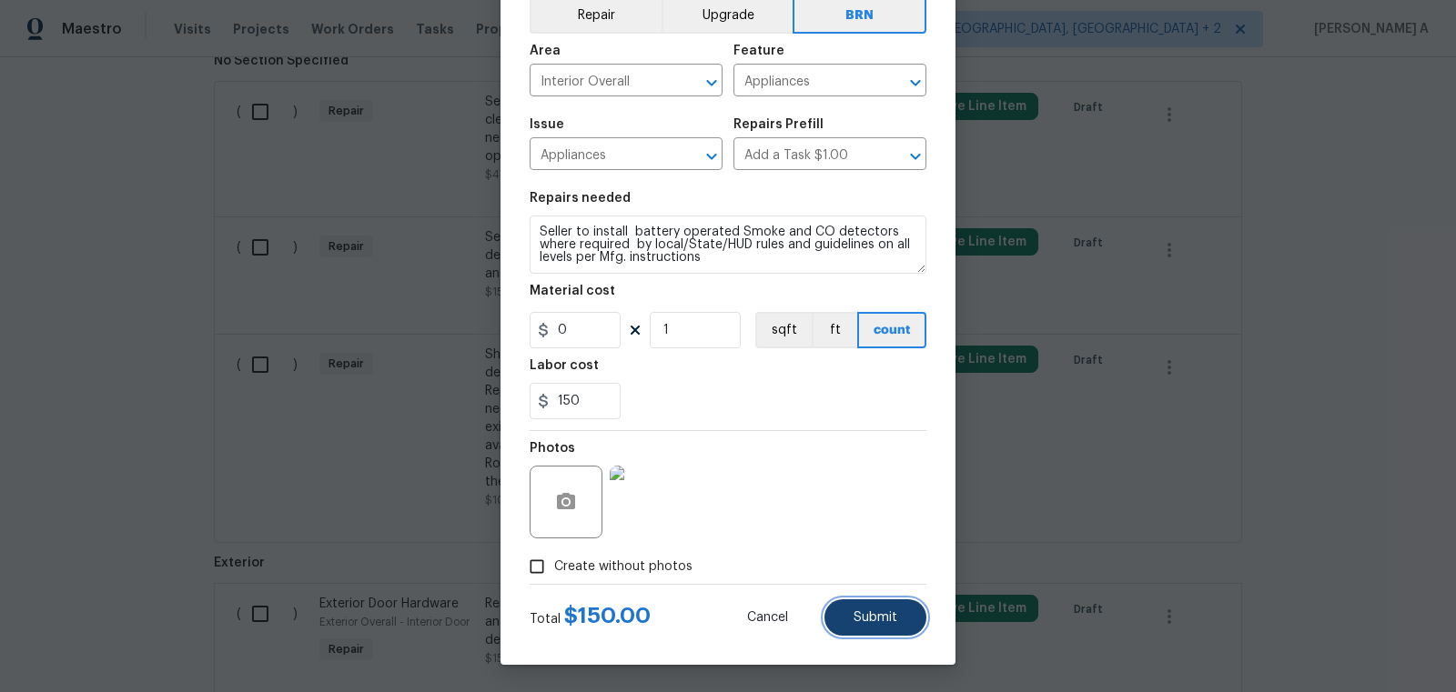
click at [883, 603] on button "Submit" at bounding box center [875, 618] width 102 height 36
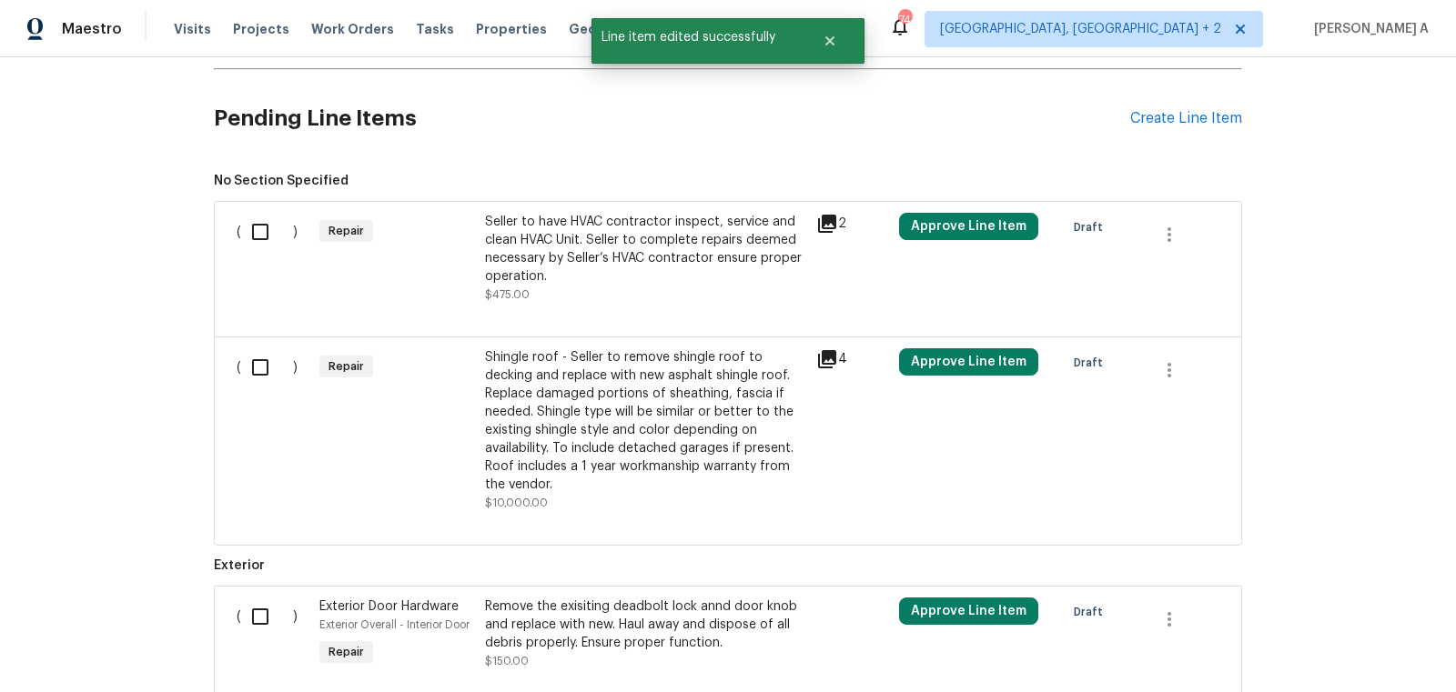
scroll to position [487, 0]
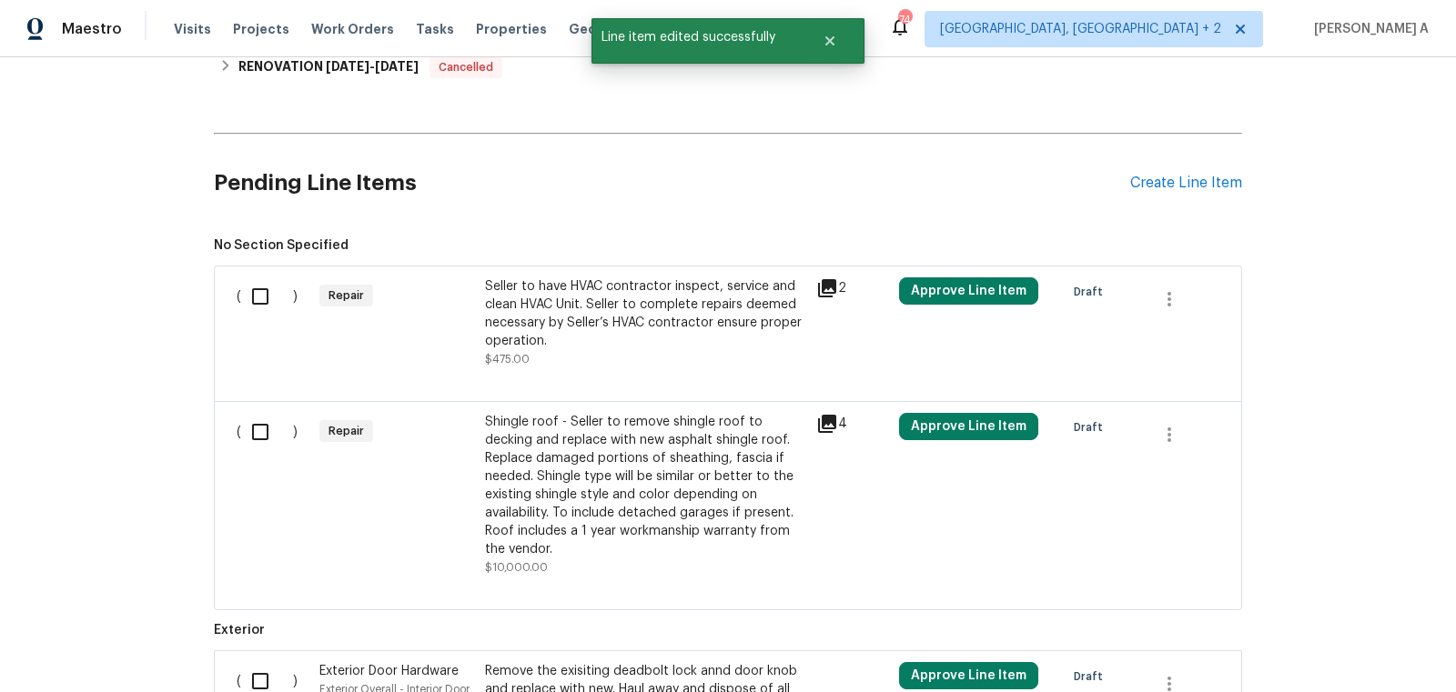
click at [626, 313] on div "Seller to have HVAC contractor inspect, service and clean HVAC Unit. Seller to …" at bounding box center [645, 313] width 320 height 73
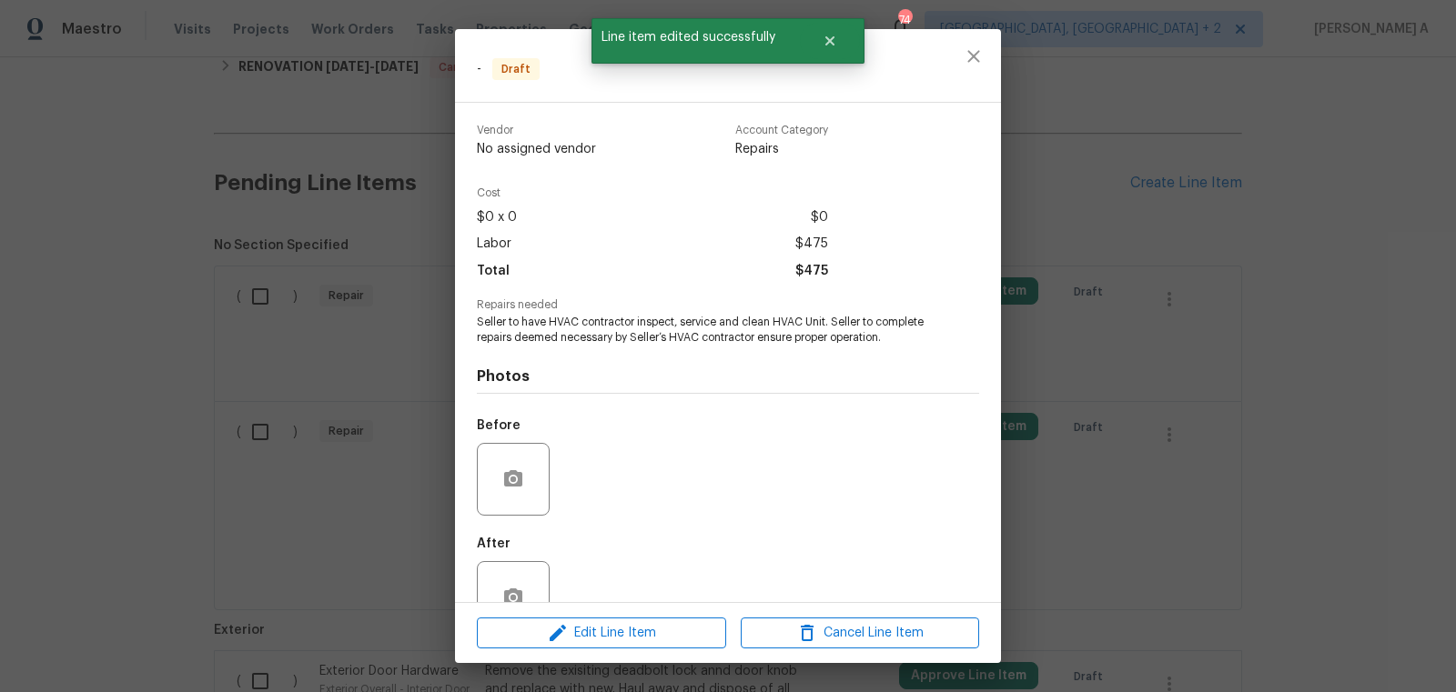
scroll to position [49, 0]
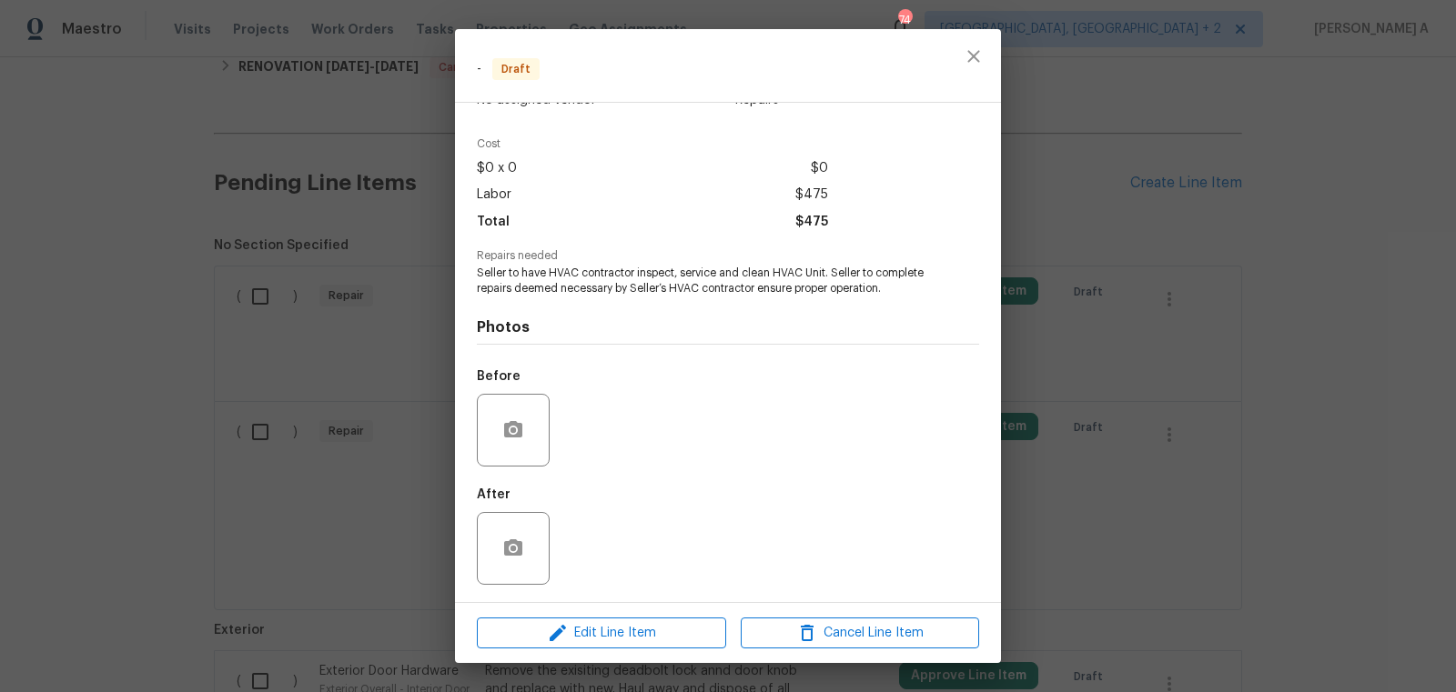
click at [626, 655] on div "Edit Line Item Cancel Line Item" at bounding box center [728, 633] width 546 height 61
click at [626, 630] on span "Edit Line Item" at bounding box center [601, 633] width 238 height 23
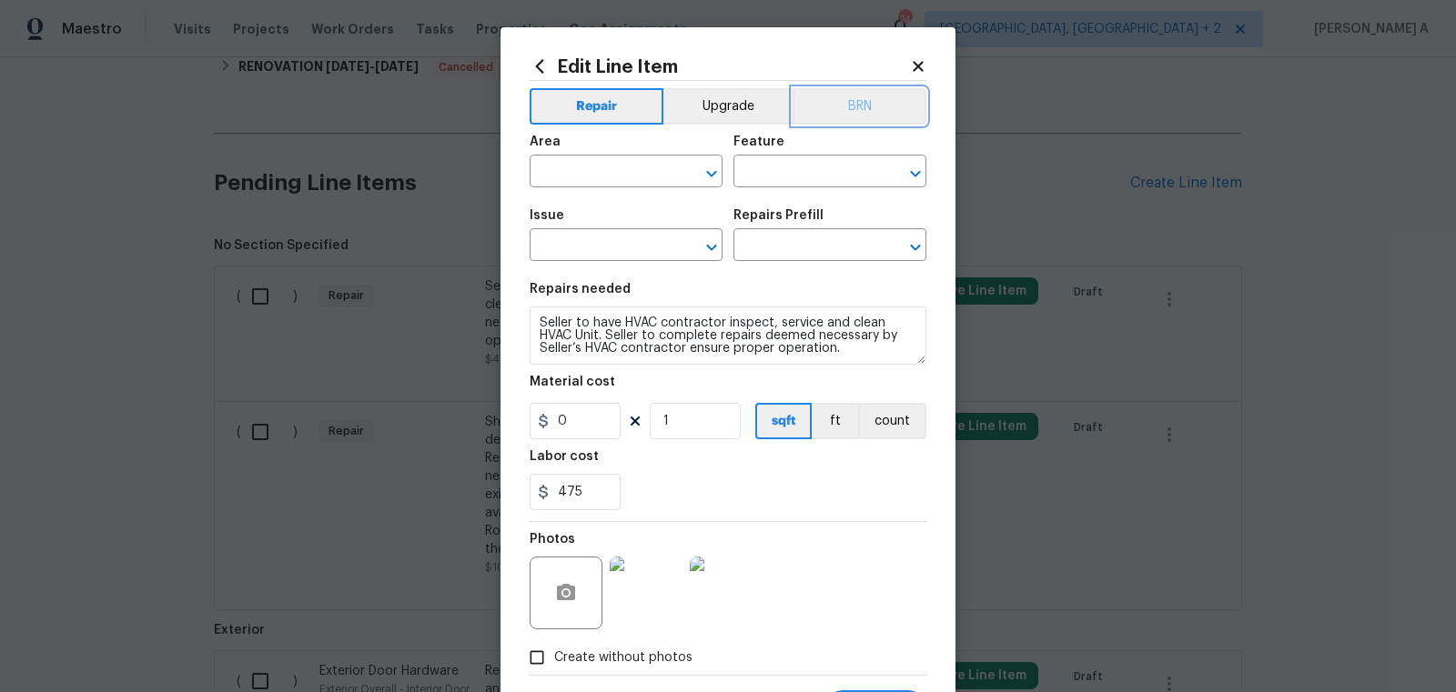
click at [850, 106] on button "BRN" at bounding box center [859, 106] width 134 height 36
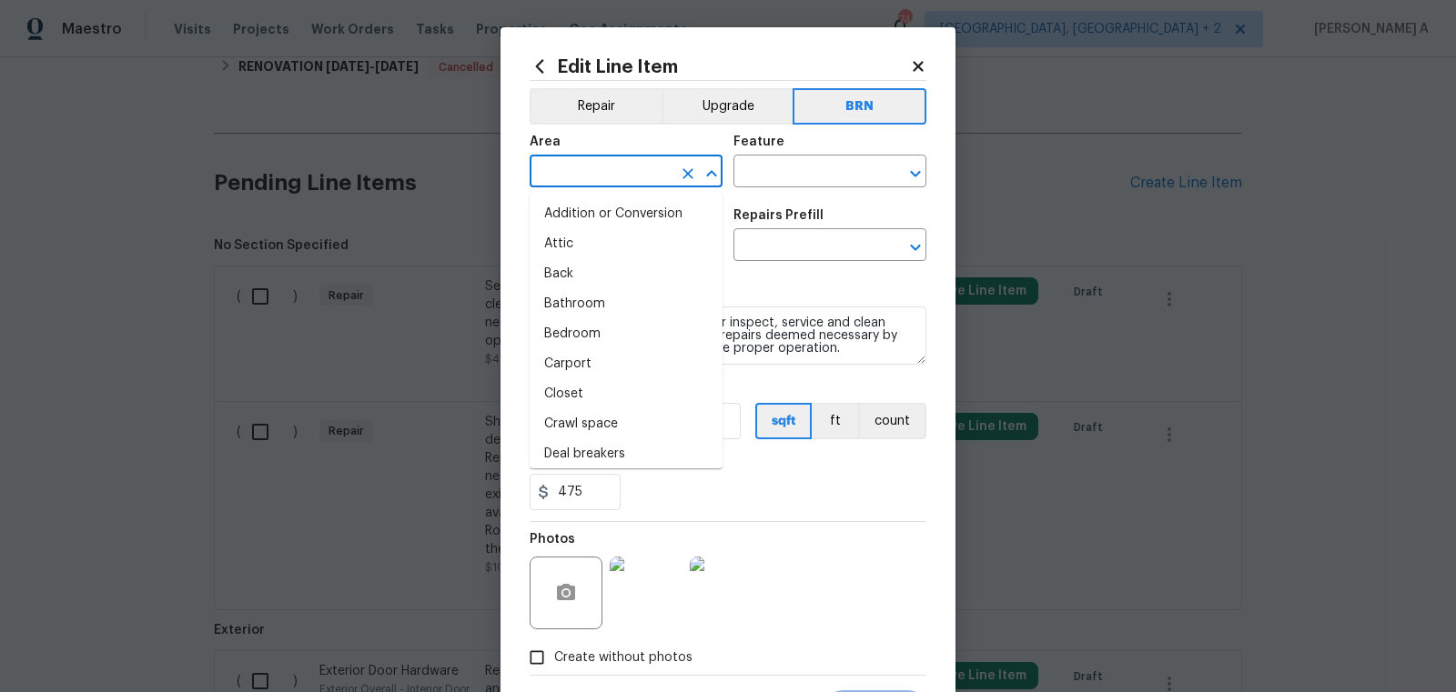
click at [621, 167] on input "text" at bounding box center [601, 173] width 142 height 28
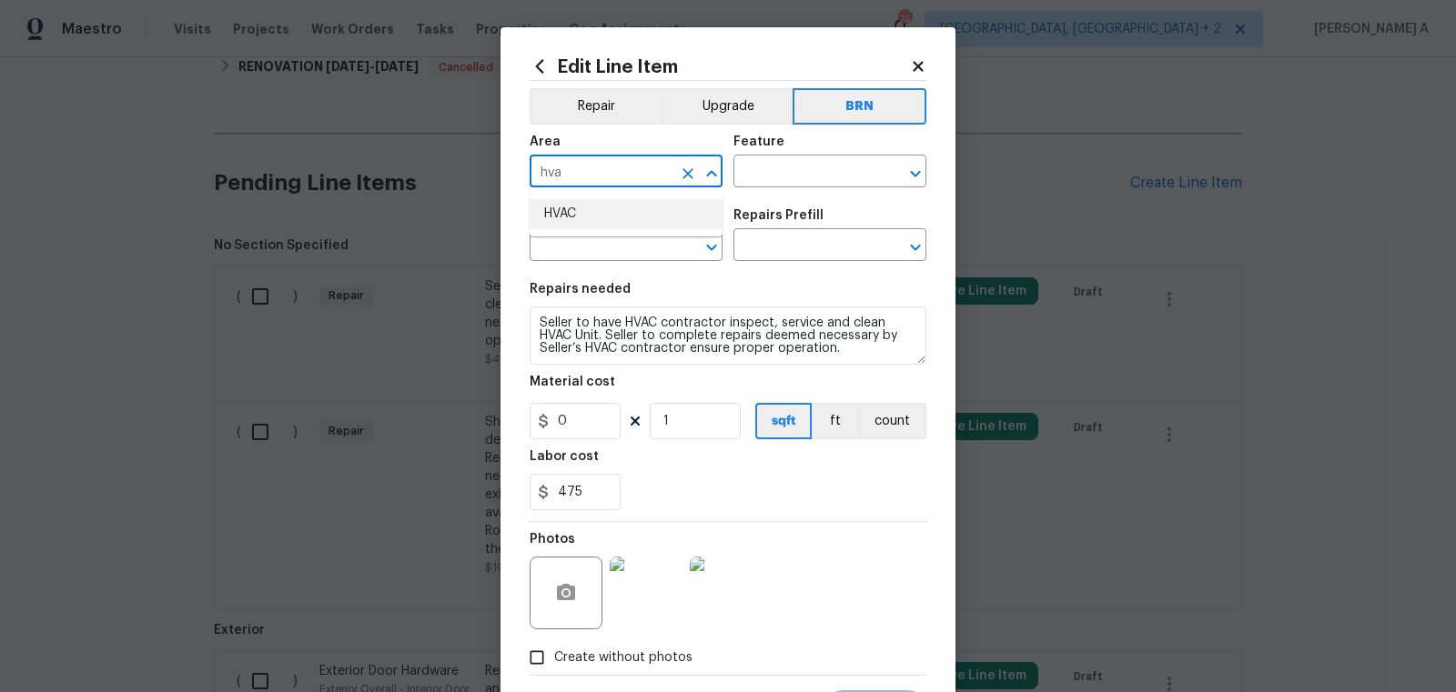
click at [626, 201] on li "HVAC" at bounding box center [626, 214] width 193 height 30
type input "HVAC"
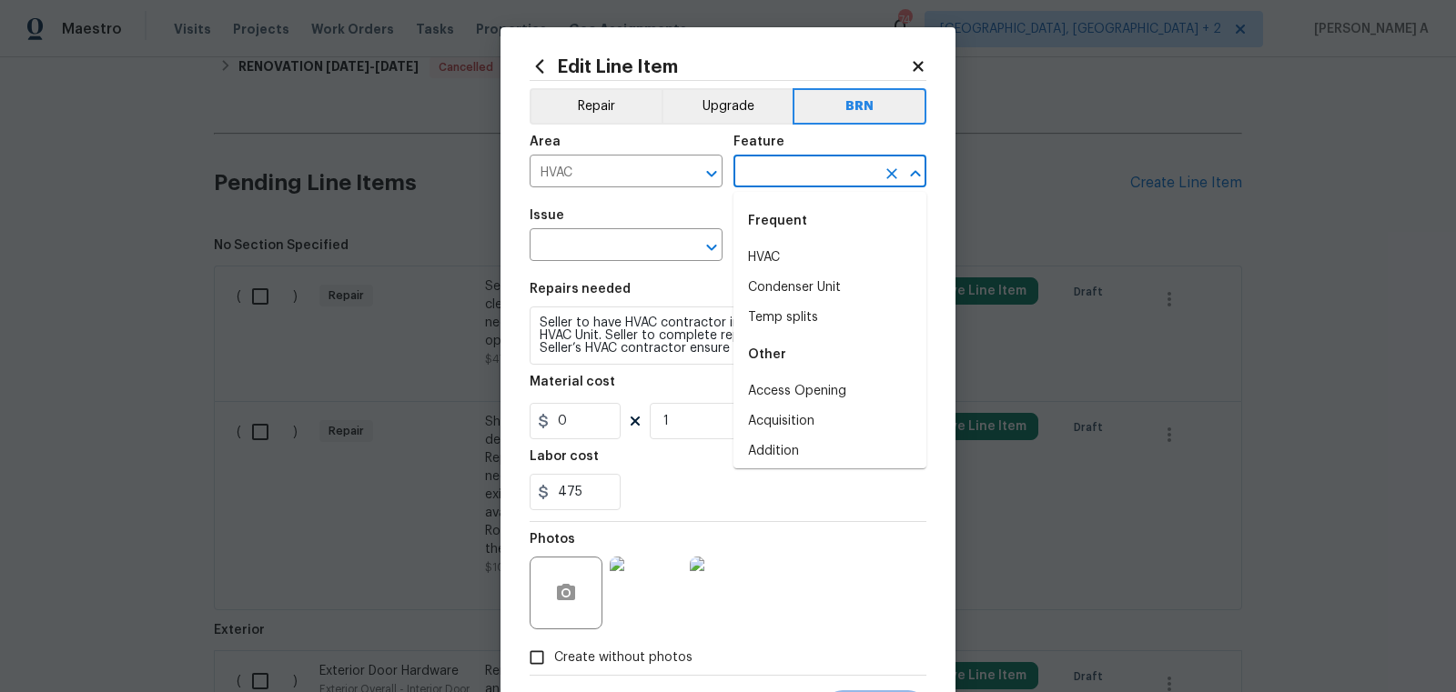
click at [768, 176] on input "text" at bounding box center [804, 173] width 142 height 28
click at [780, 249] on li "HVAC" at bounding box center [829, 258] width 193 height 30
type input "HVAC"
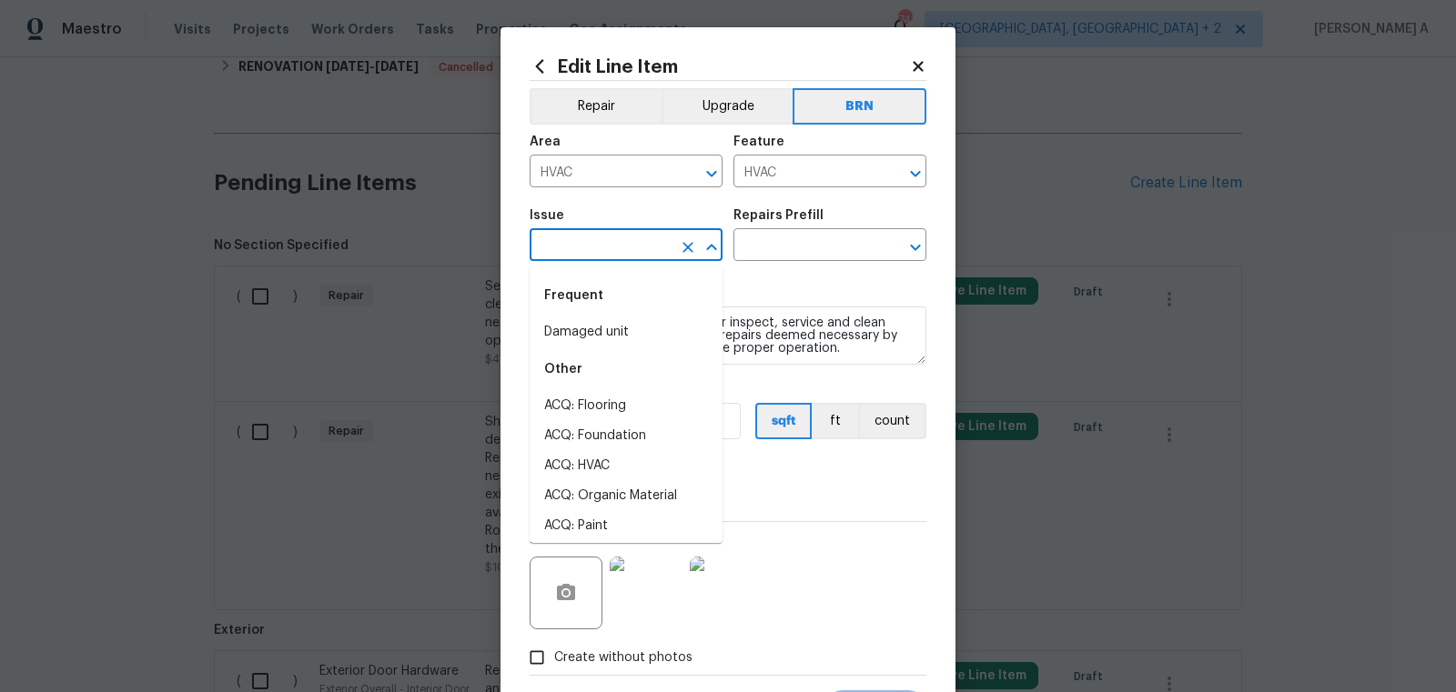
click at [621, 247] on input "text" at bounding box center [601, 247] width 142 height 28
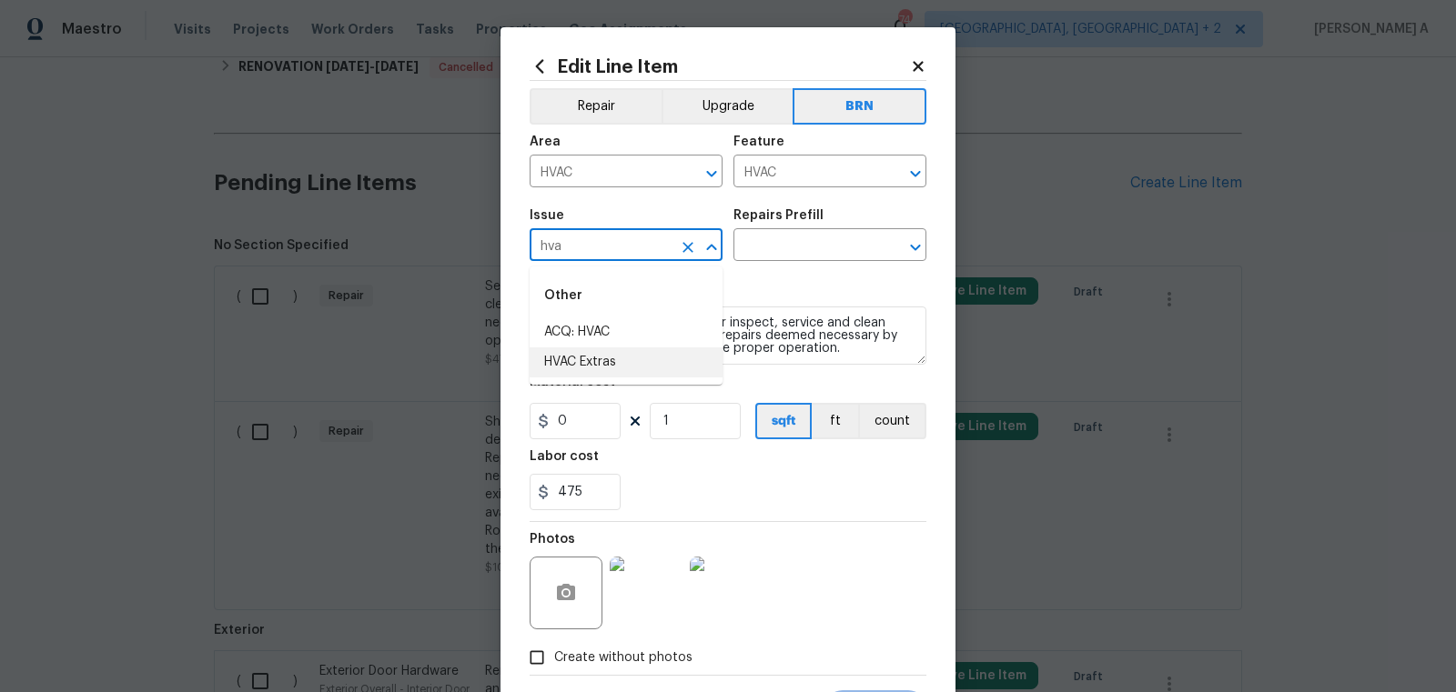
click at [644, 352] on li "HVAC Extras" at bounding box center [626, 363] width 193 height 30
type input "HVAC Extras"
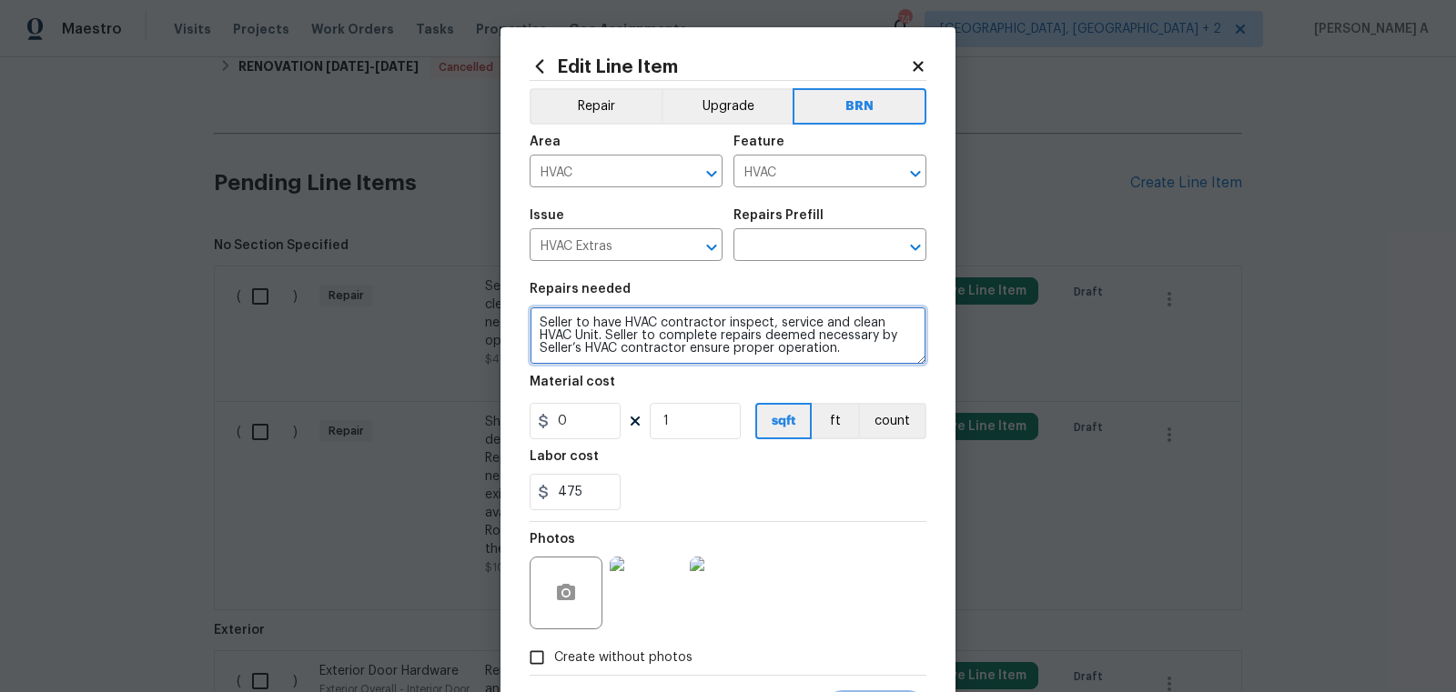
click at [644, 352] on textarea "Seller to have HVAC contractor inspect, service and clean HVAC Unit. Seller to …" at bounding box center [728, 336] width 397 height 58
click at [795, 231] on div "Repairs Prefill" at bounding box center [829, 221] width 193 height 24
click at [795, 243] on input "text" at bounding box center [804, 247] width 142 height 28
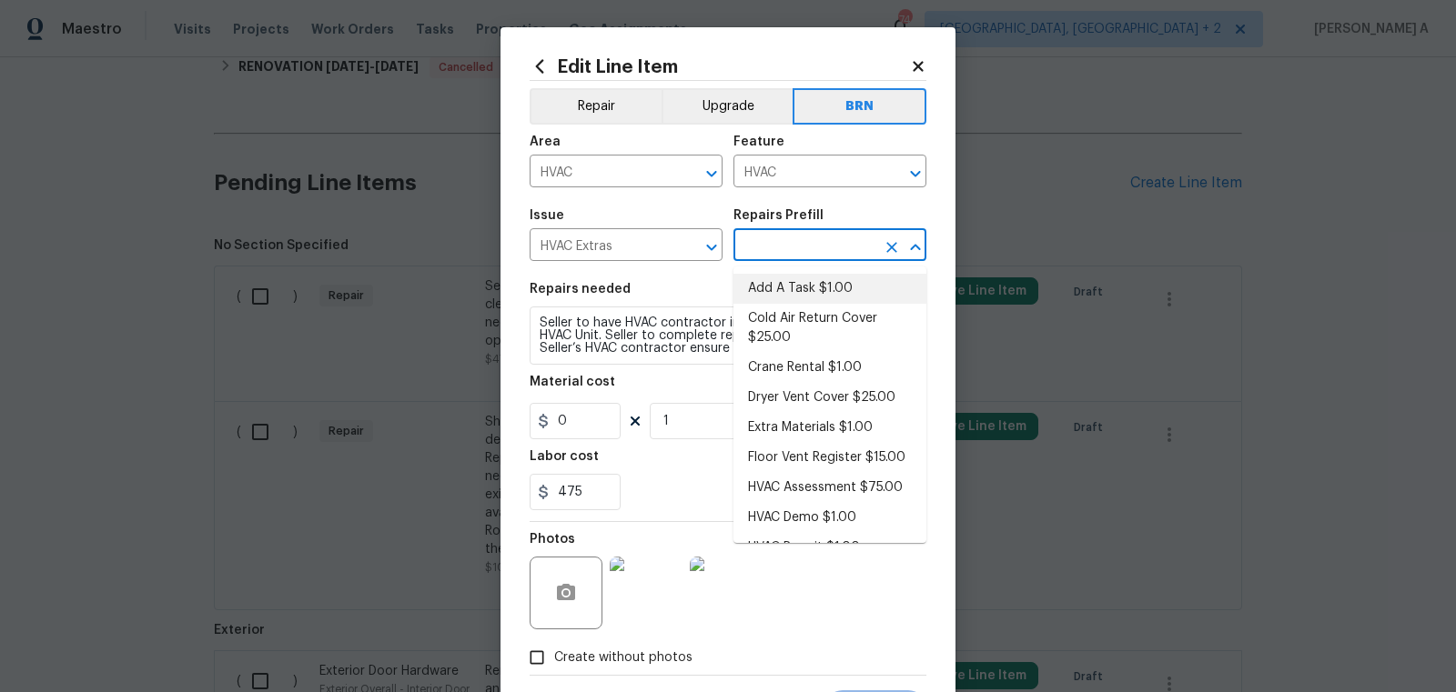
click at [799, 287] on li "Add A Task $1.00" at bounding box center [829, 289] width 193 height 30
type input "Add A Task $1.00"
type textarea "HPM to detail"
type input "1"
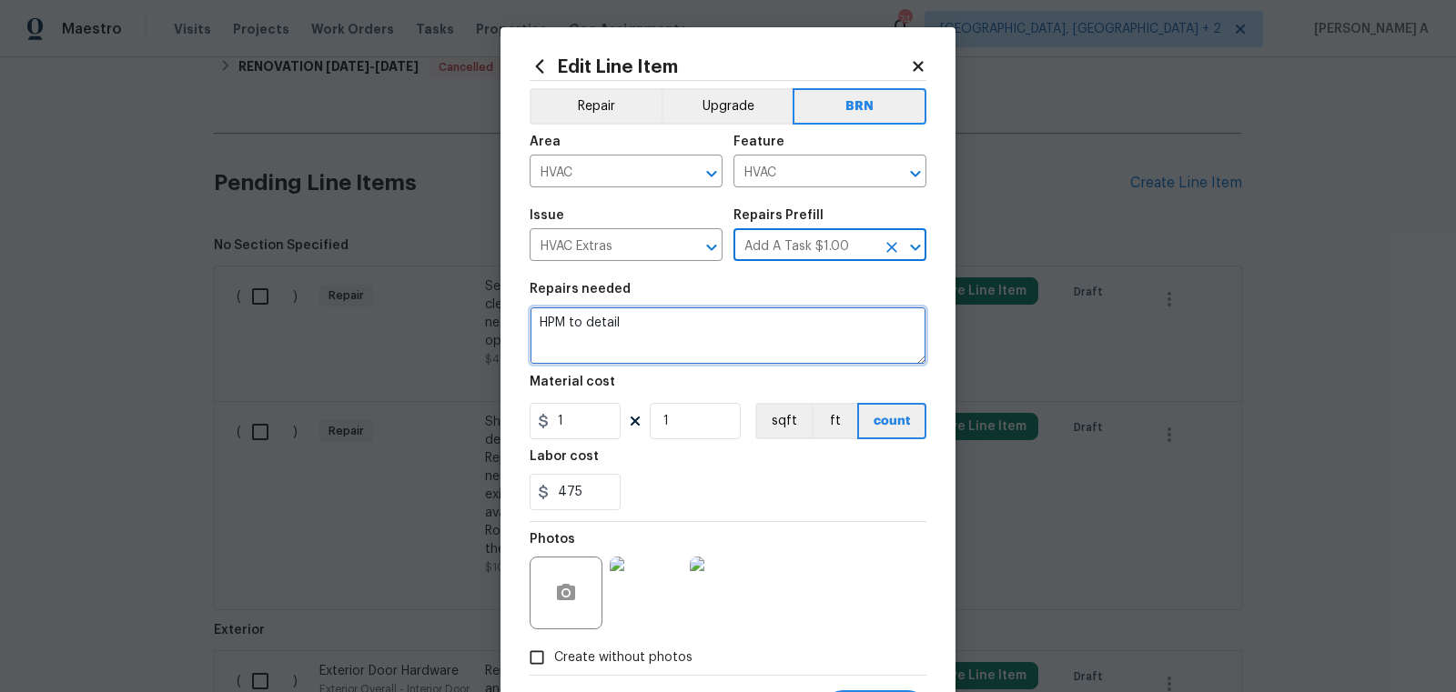
click at [766, 328] on textarea "HPM to detail" at bounding box center [728, 336] width 397 height 58
paste textarea "Seller to have HVAC contractor inspect, service and clean HVAC Unit. Seller to …"
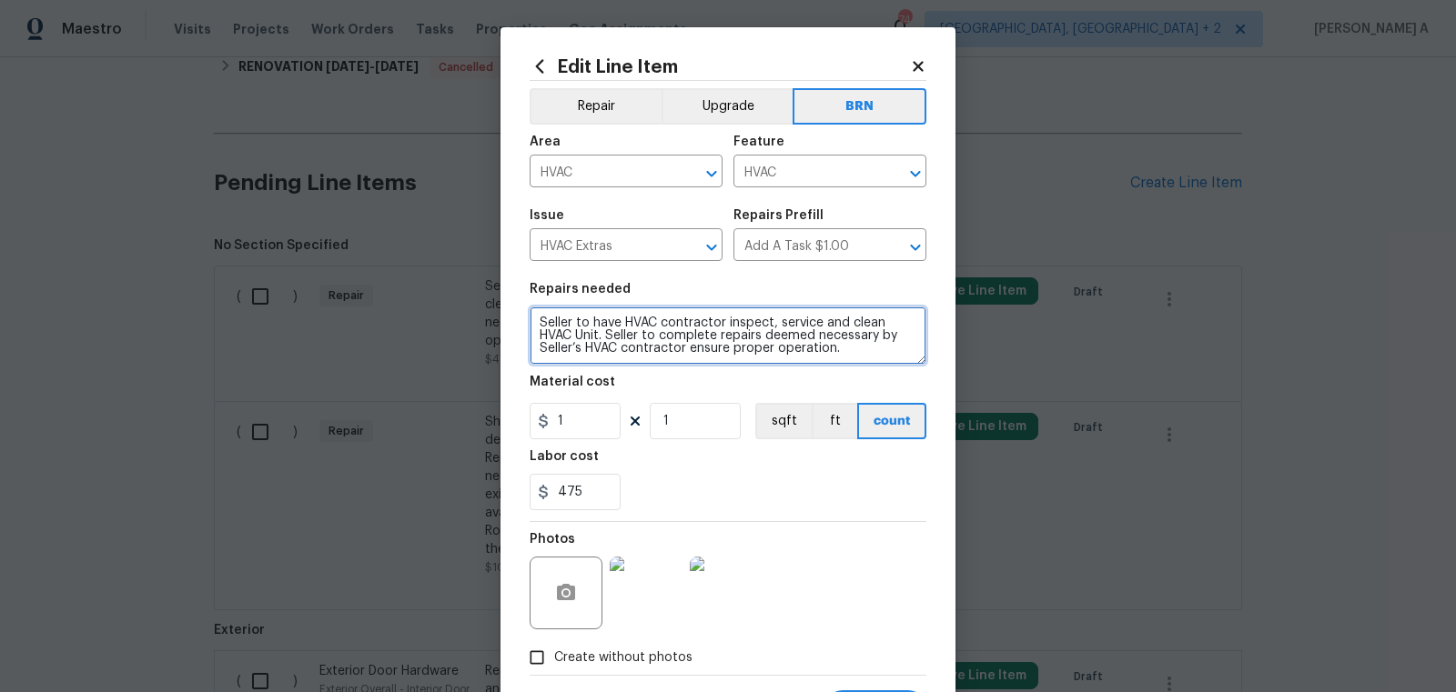
type textarea "Seller to have HVAC contractor inspect, service and clean HVAC Unit. Seller to …"
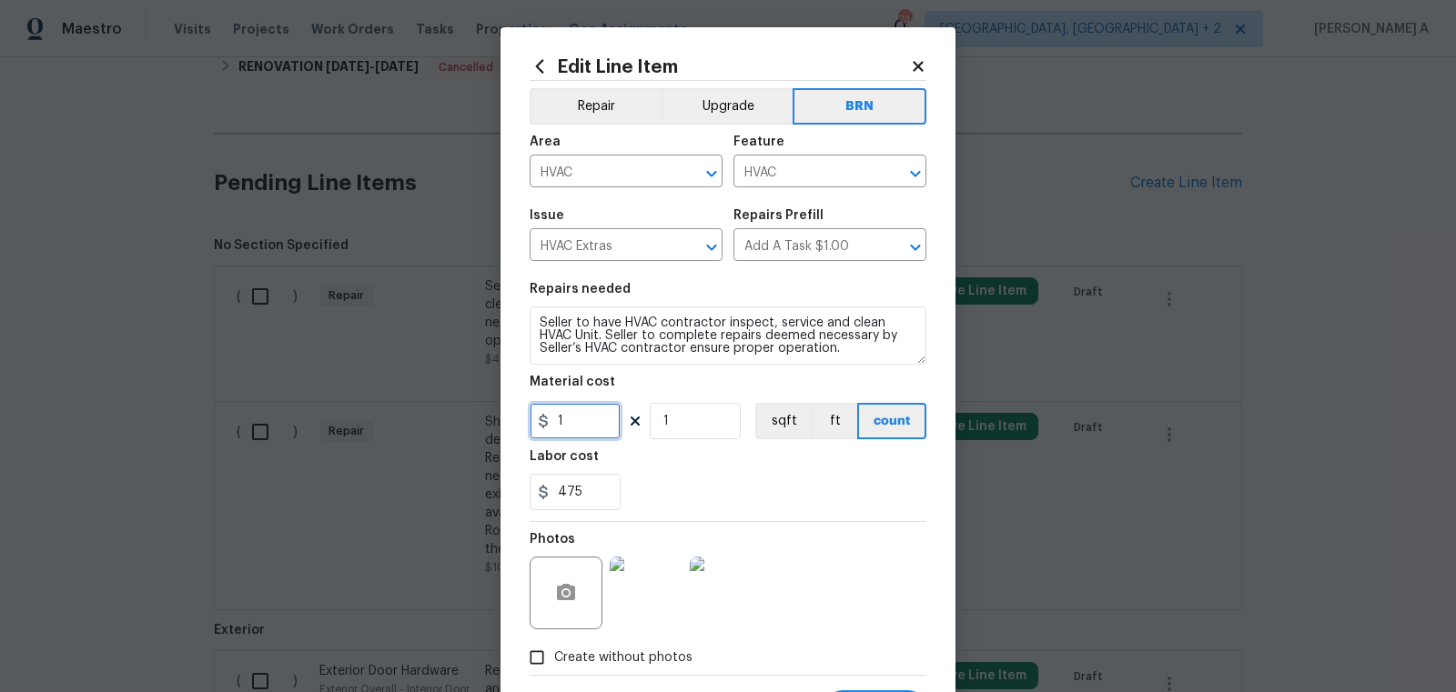
drag, startPoint x: 583, startPoint y: 428, endPoint x: 446, endPoint y: 413, distance: 138.2
click at [440, 413] on div "Edit Line Item Repair Upgrade BRN Area HVAC ​ Feature HVAC ​ Issue HVAC Extras …" at bounding box center [728, 346] width 1456 height 692
type input "0"
click at [759, 477] on div "475" at bounding box center [728, 492] width 397 height 36
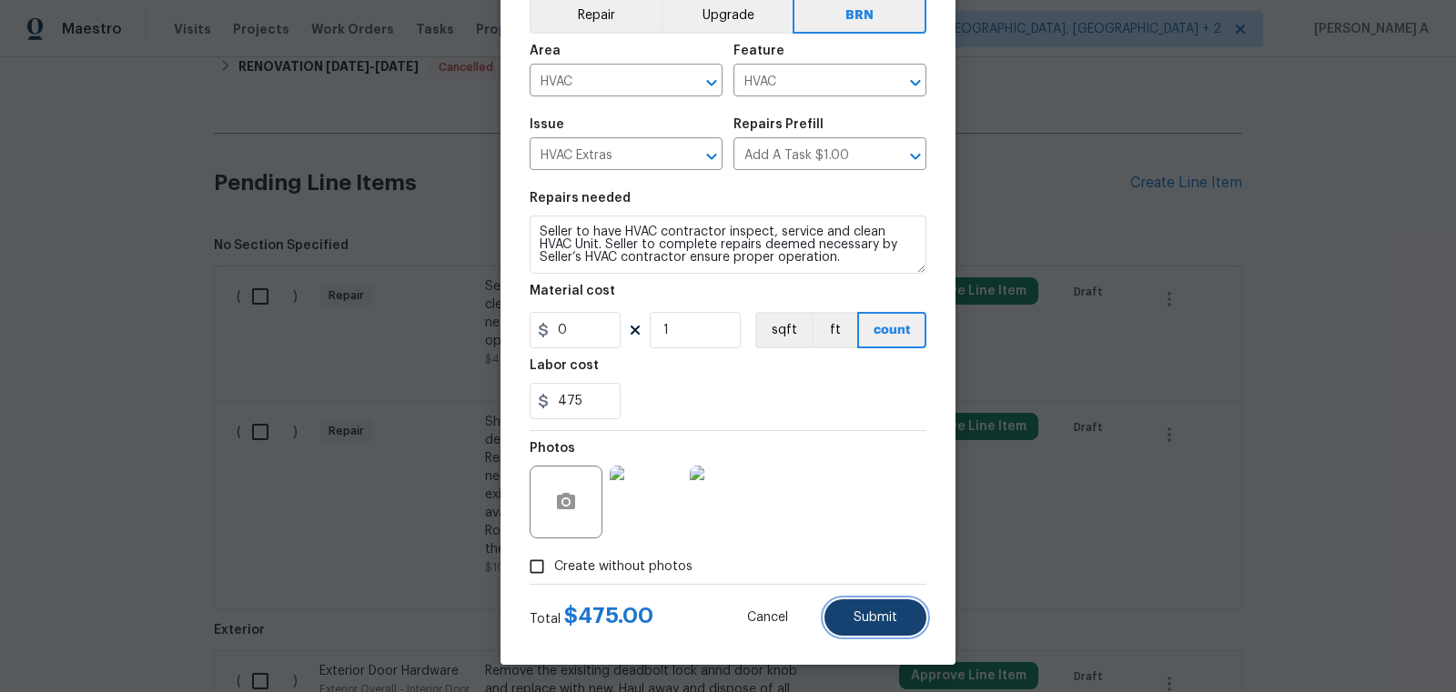
click at [871, 623] on span "Submit" at bounding box center [875, 618] width 44 height 14
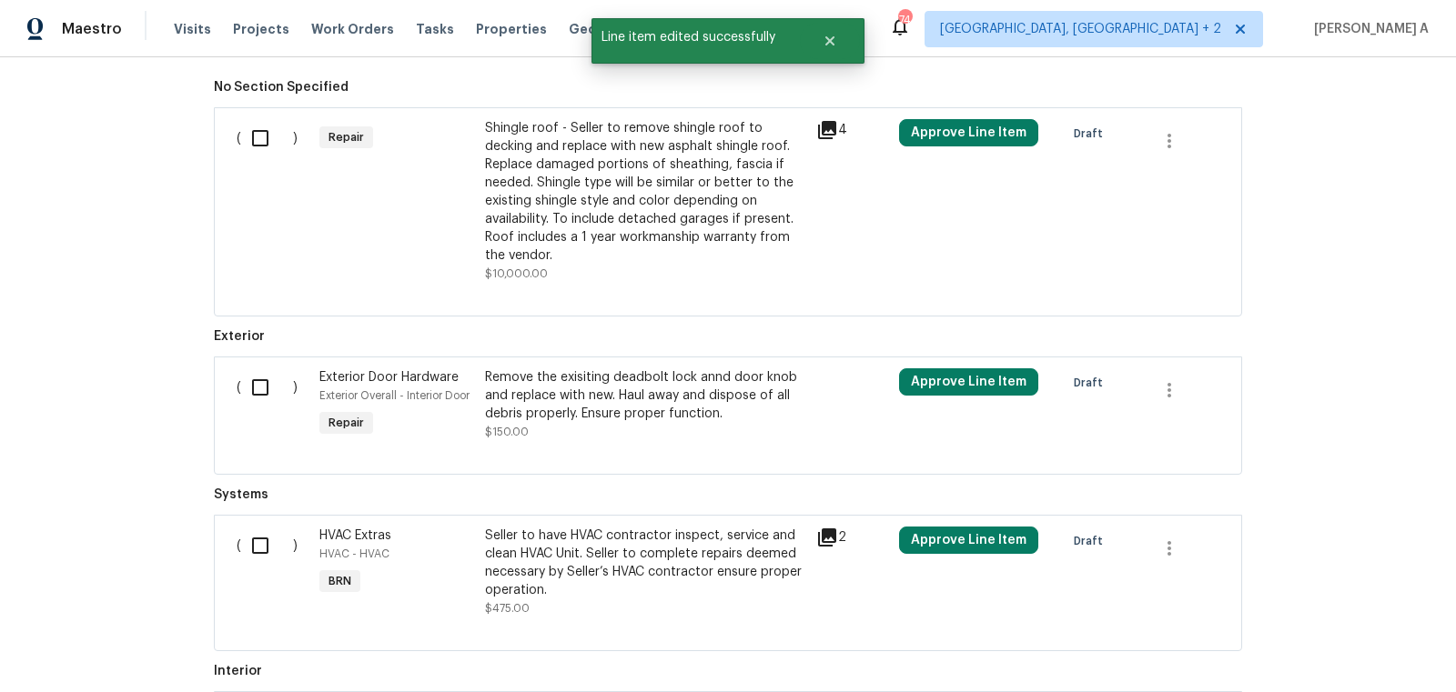
scroll to position [620, 0]
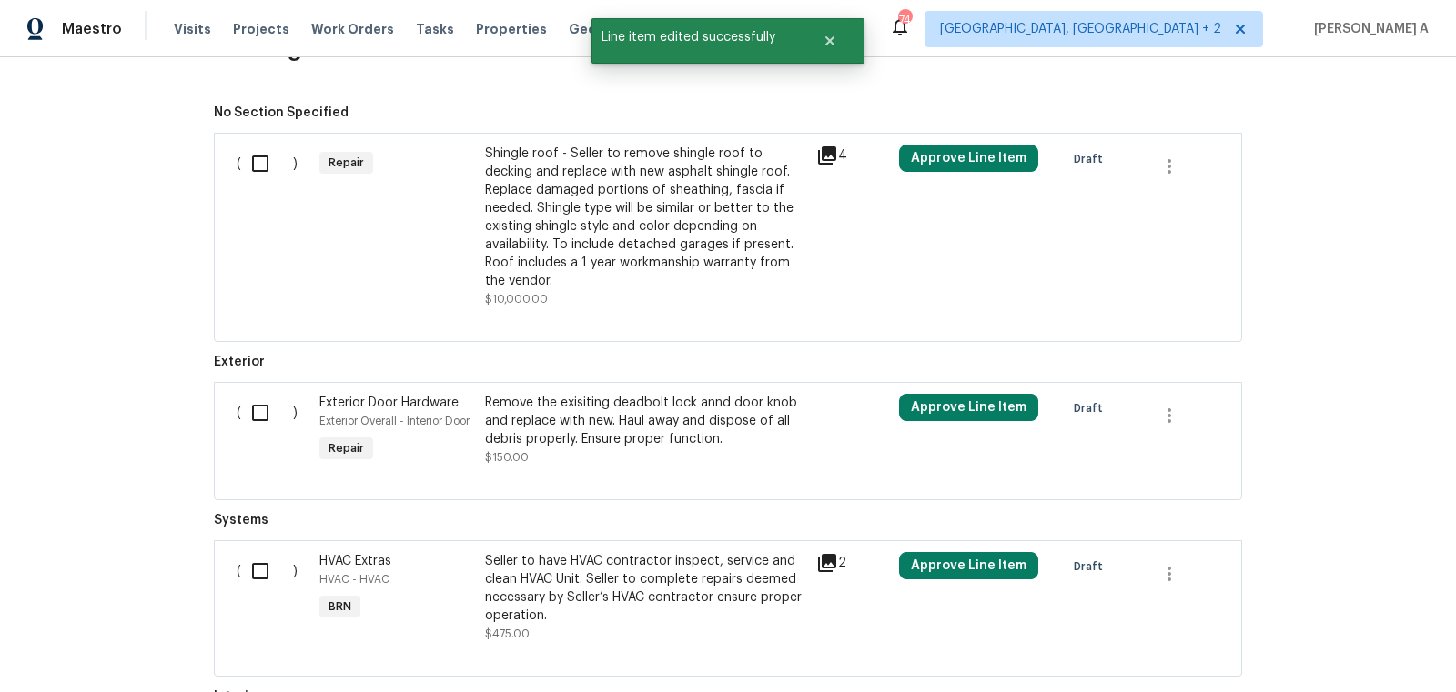
click at [617, 257] on div "Shingle roof - Seller to remove shingle roof to decking and replace with new as…" at bounding box center [645, 218] width 320 height 146
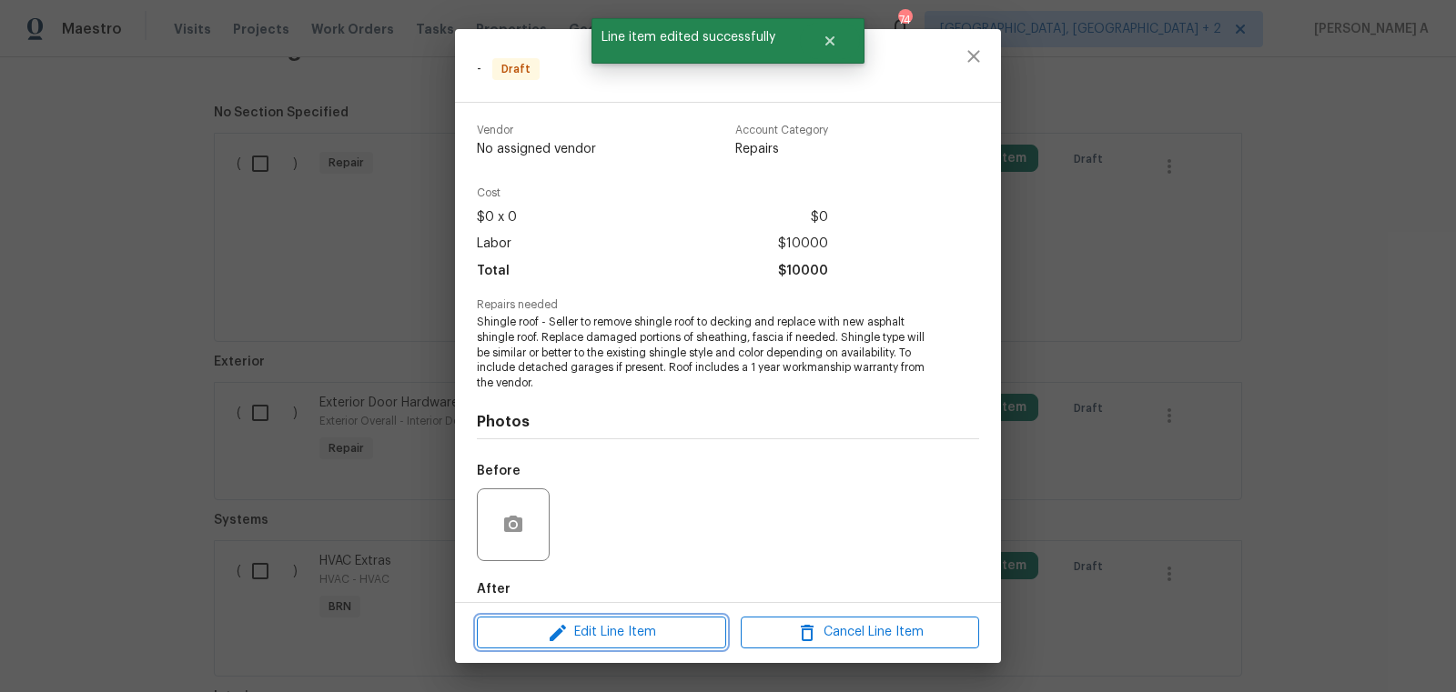
click at [620, 633] on span "Edit Line Item" at bounding box center [601, 632] width 238 height 23
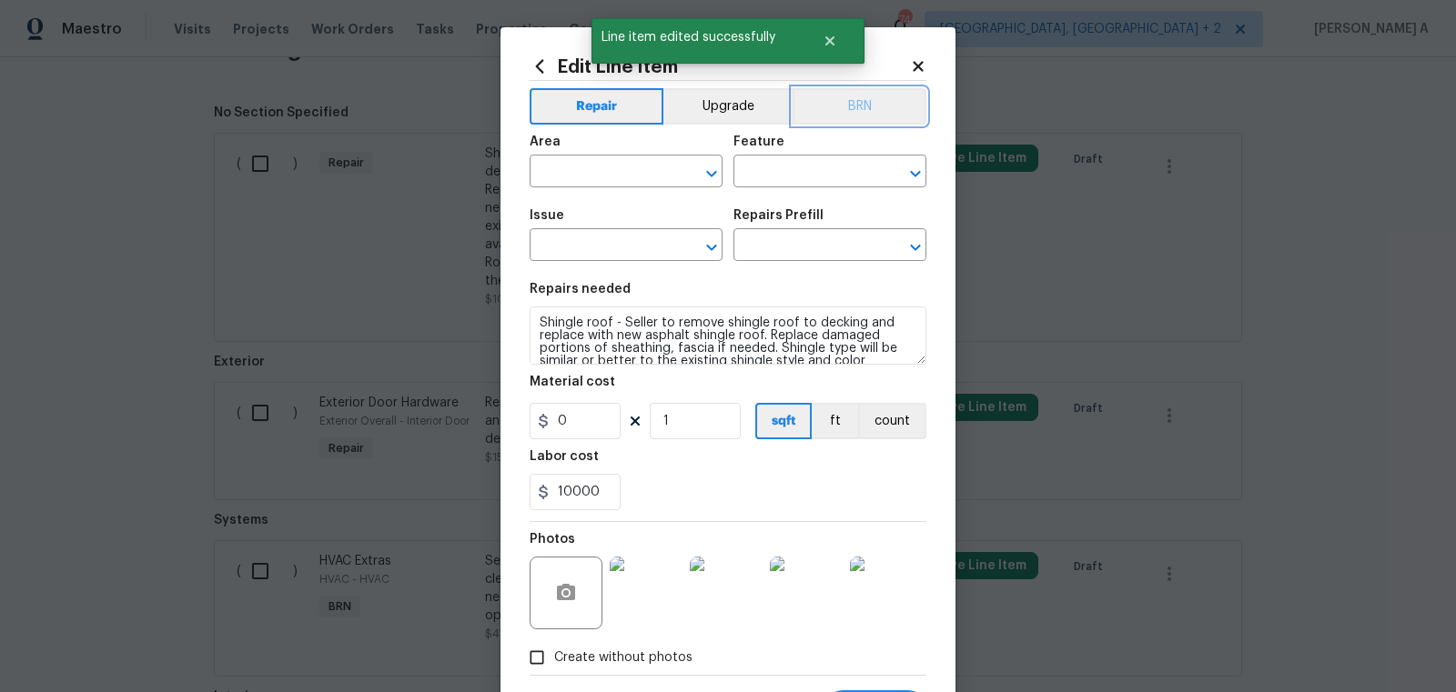
click at [842, 103] on button "BRN" at bounding box center [859, 106] width 134 height 36
click at [591, 172] on input "text" at bounding box center [601, 173] width 142 height 28
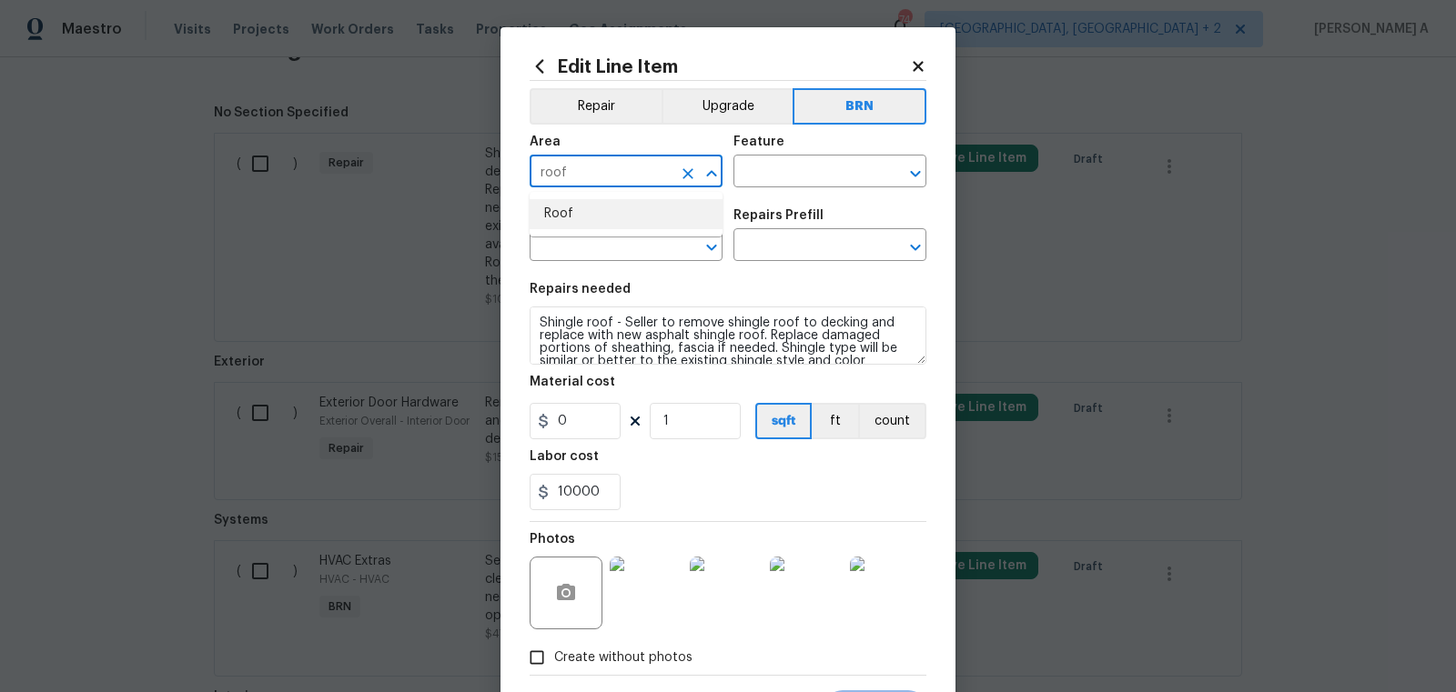
click at [606, 207] on li "Roof" at bounding box center [626, 214] width 193 height 30
type input "Roof"
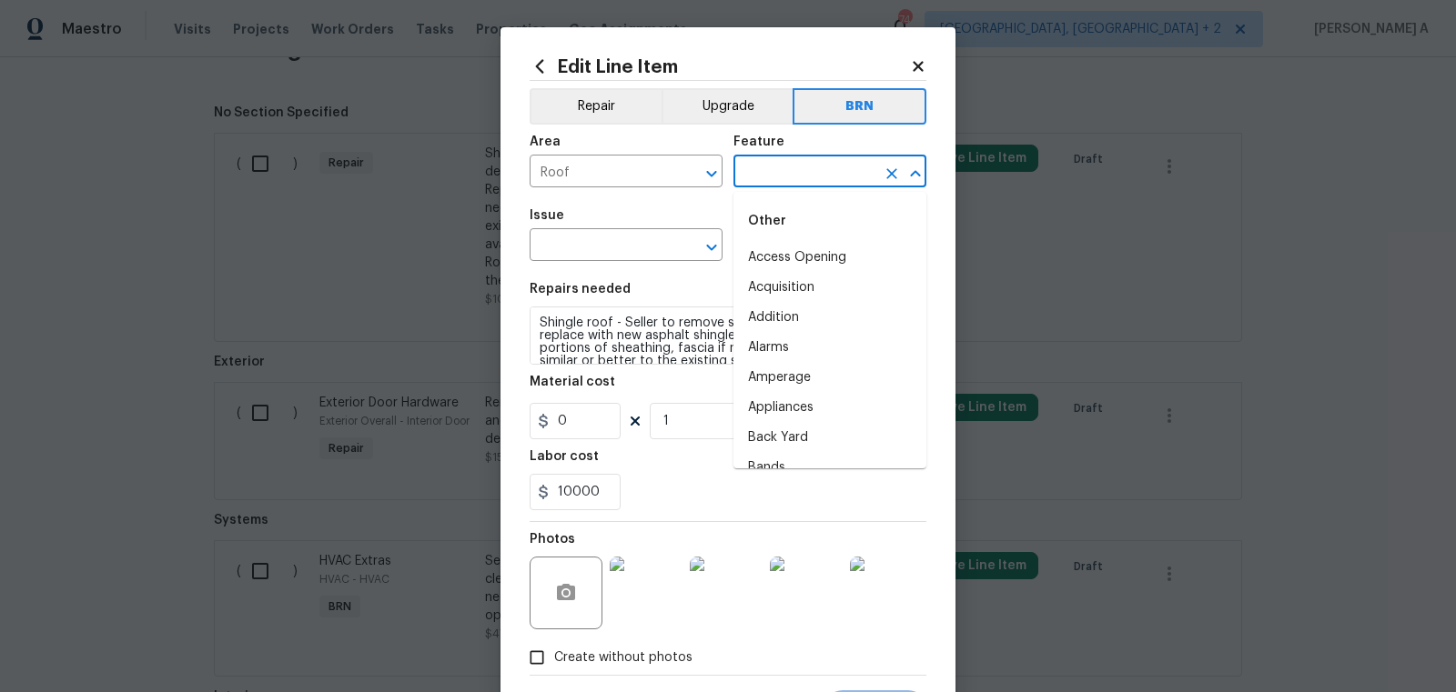
click at [754, 167] on input "text" at bounding box center [804, 173] width 142 height 28
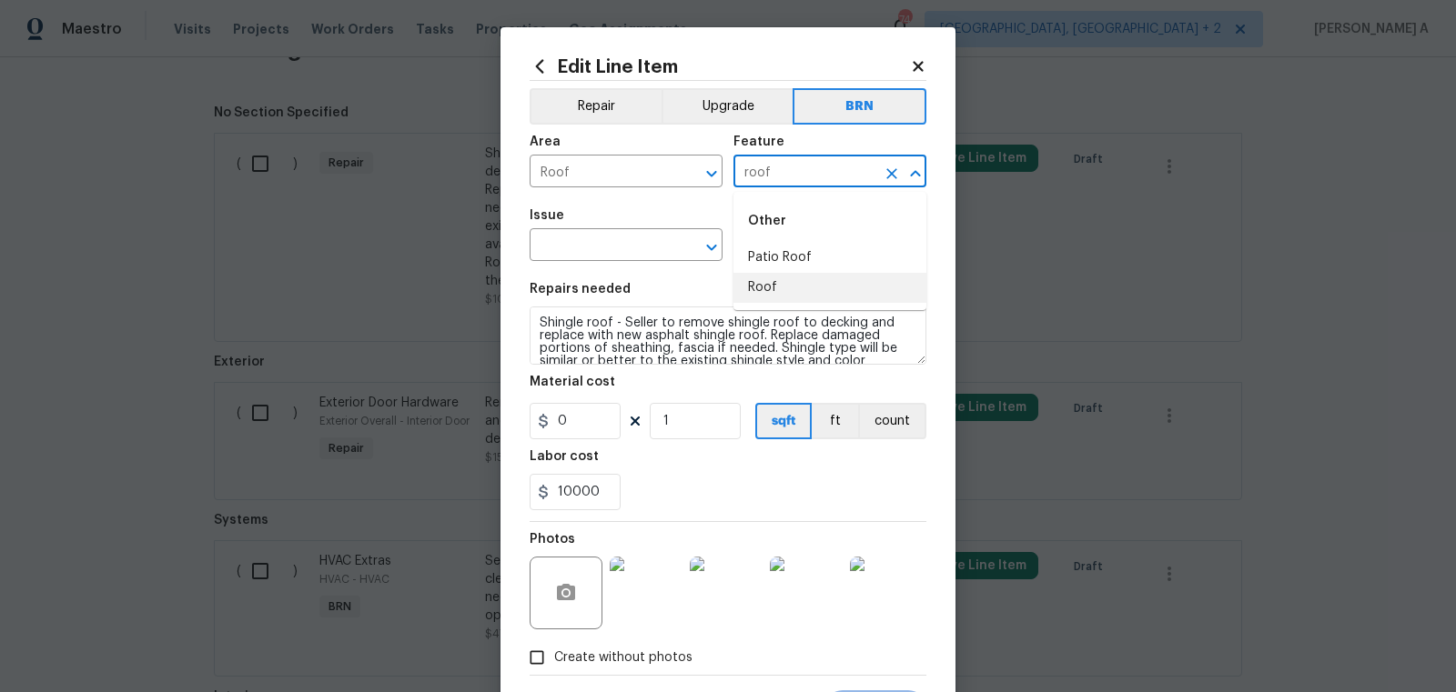
click at [782, 288] on li "Roof" at bounding box center [829, 288] width 193 height 30
type input "Roof"
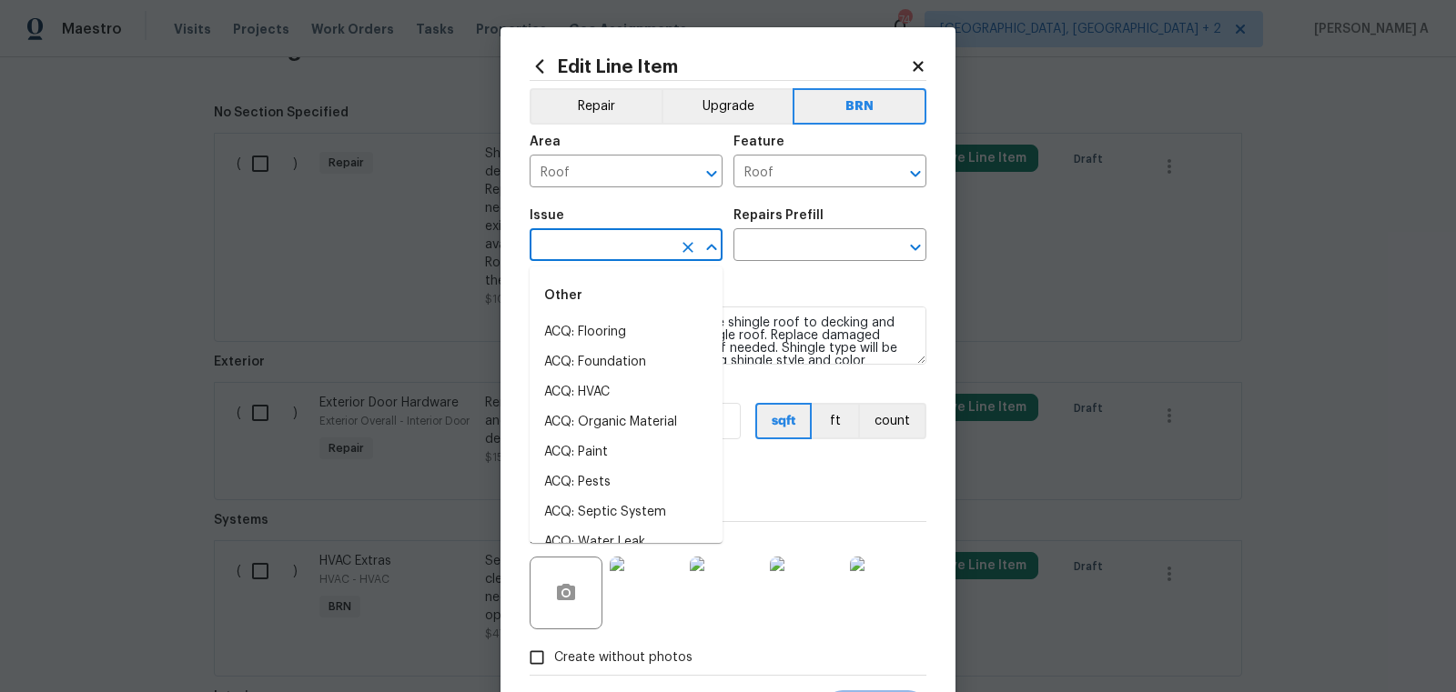
click at [581, 254] on input "text" at bounding box center [601, 247] width 142 height 28
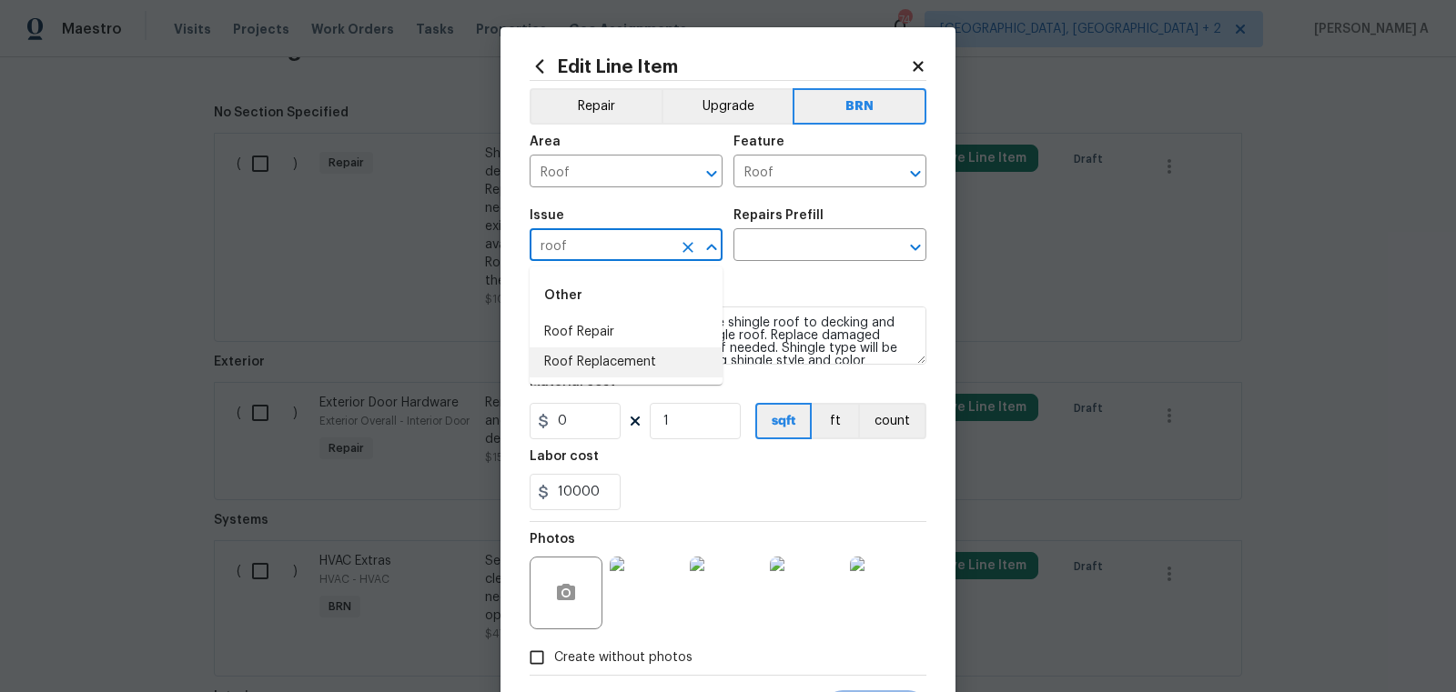
click at [600, 370] on li "Roof Replacement" at bounding box center [626, 363] width 193 height 30
type input "Roof Replacement"
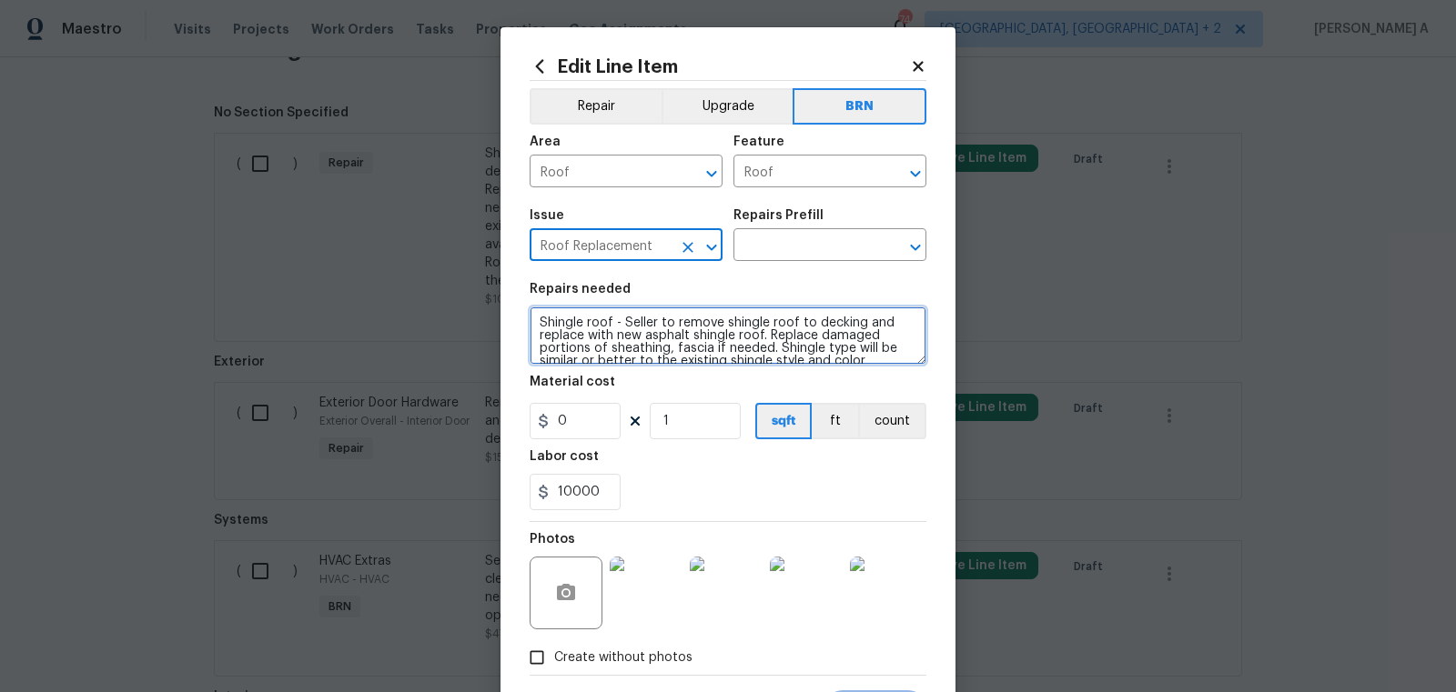
click at [603, 351] on textarea "Shingle roof - Seller to remove shingle roof to decking and replace with new as…" at bounding box center [728, 336] width 397 height 58
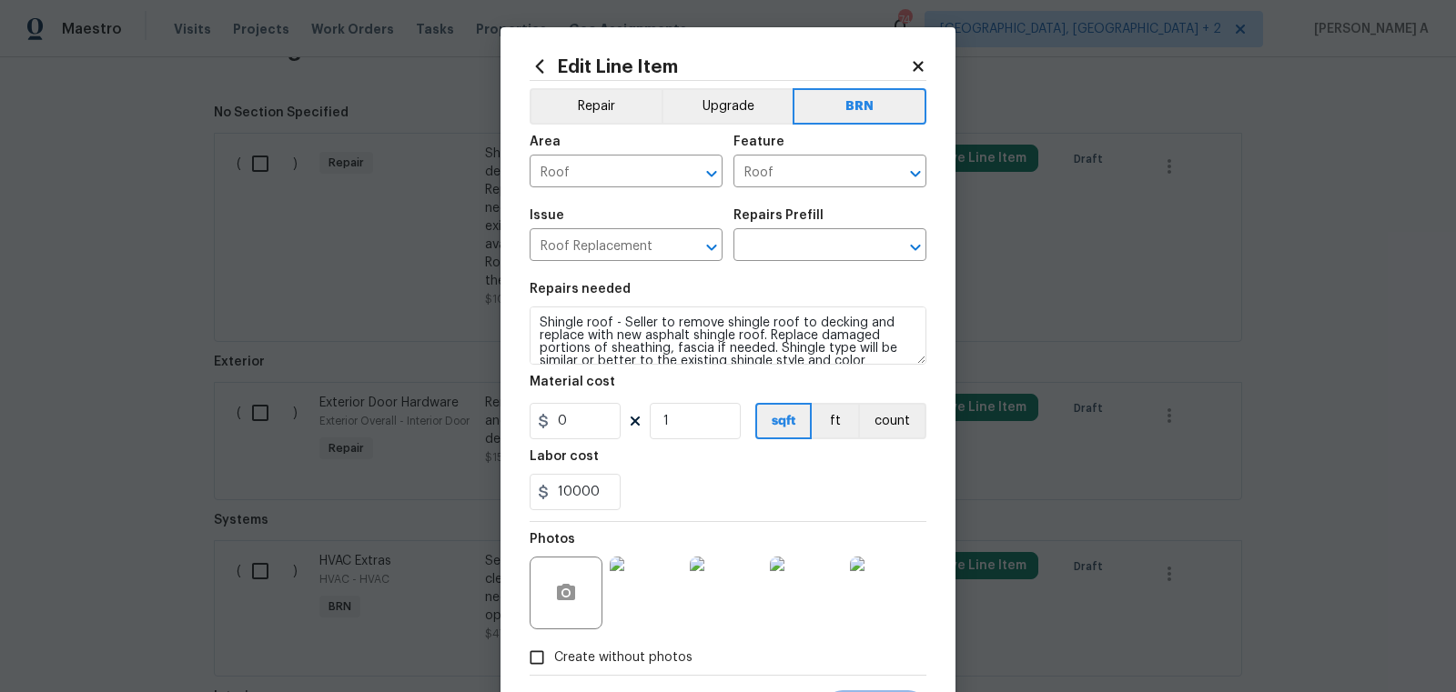
click at [801, 232] on div "Repairs Prefill" at bounding box center [829, 221] width 193 height 24
click at [801, 244] on input "text" at bounding box center [804, 247] width 142 height 28
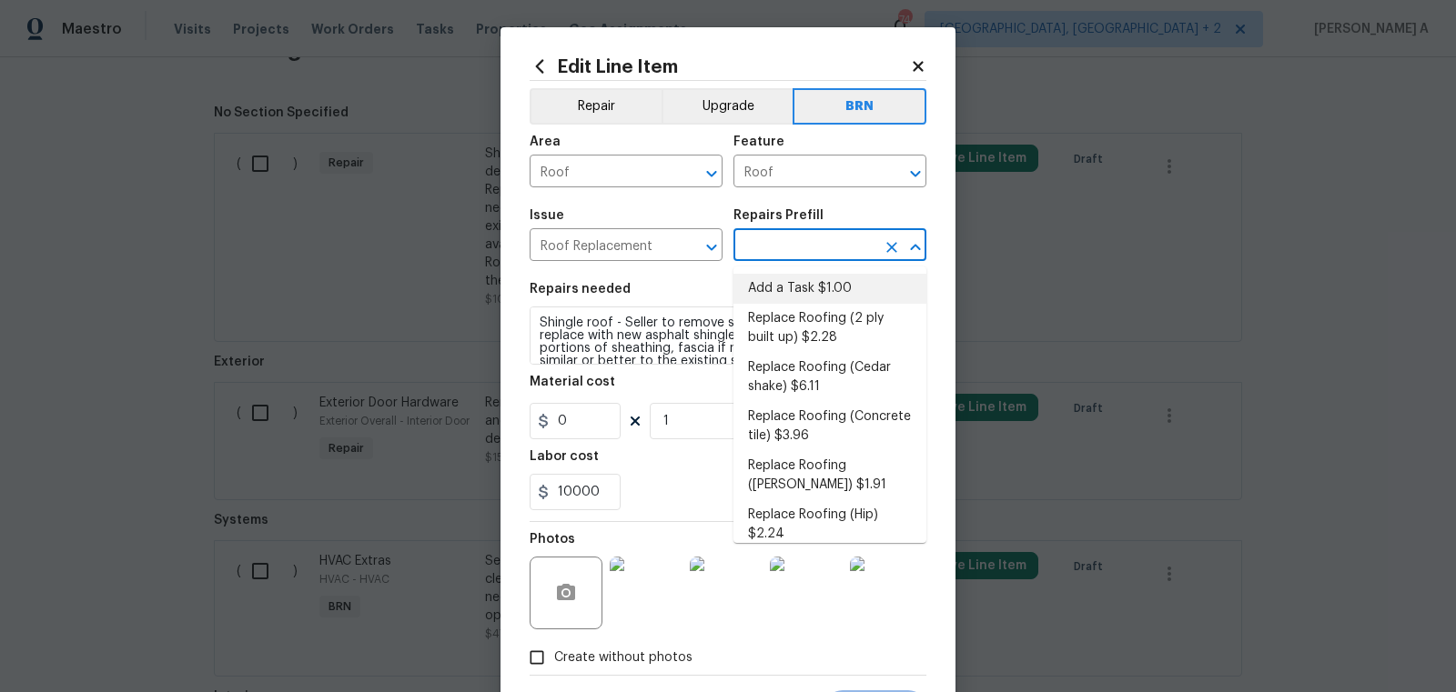
click at [800, 280] on li "Add a Task $1.00" at bounding box center [829, 289] width 193 height 30
type input "Eaves and Trim"
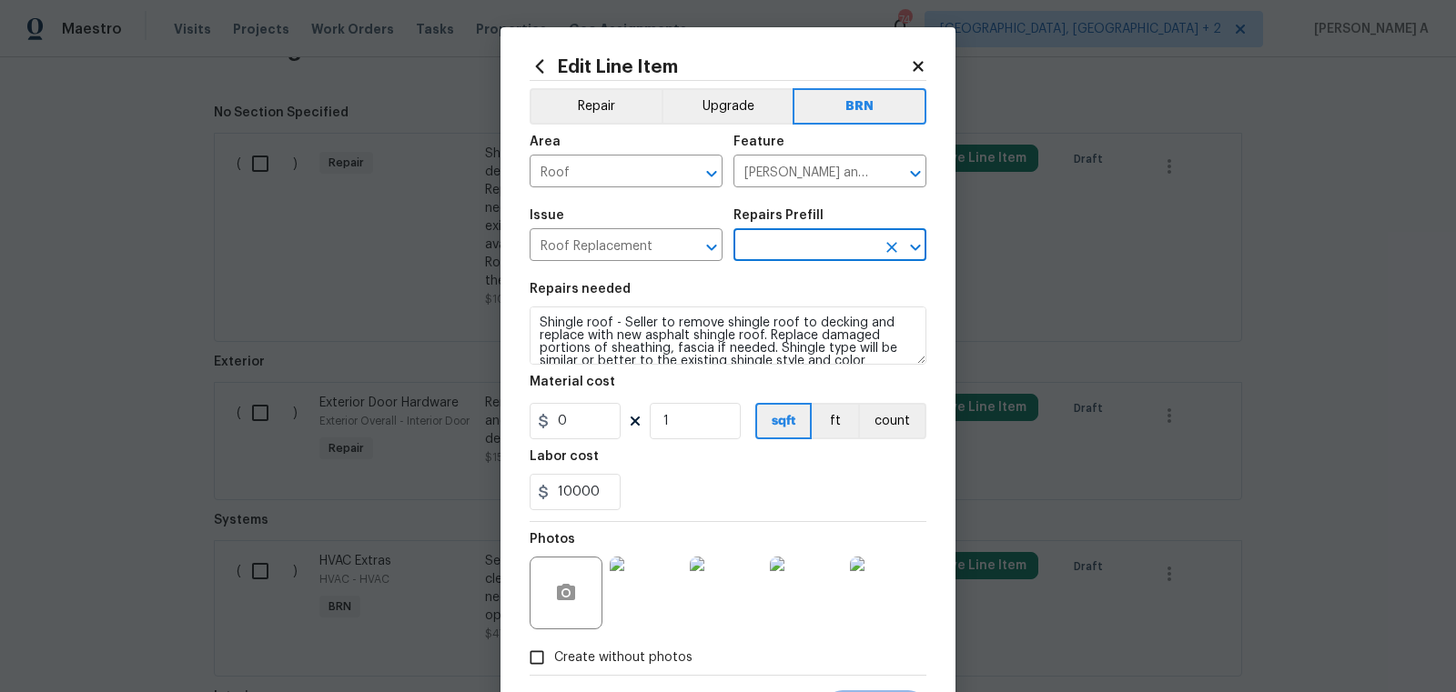
type input "Add a Task $1.00"
type textarea "HPM to detail"
type input "1"
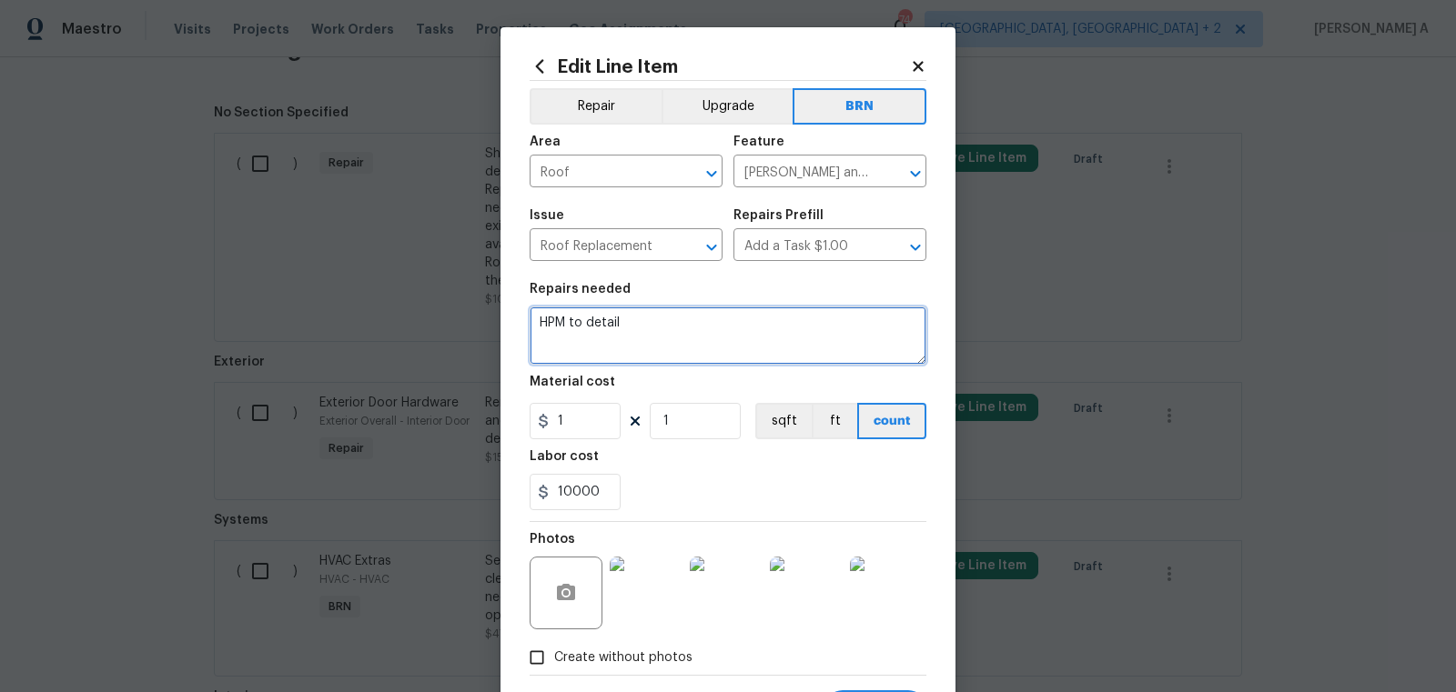
click at [743, 345] on textarea "HPM to detail" at bounding box center [728, 336] width 397 height 58
paste textarea "Shingle roof - Seller to remove shingle roof to decking and replace with new as…"
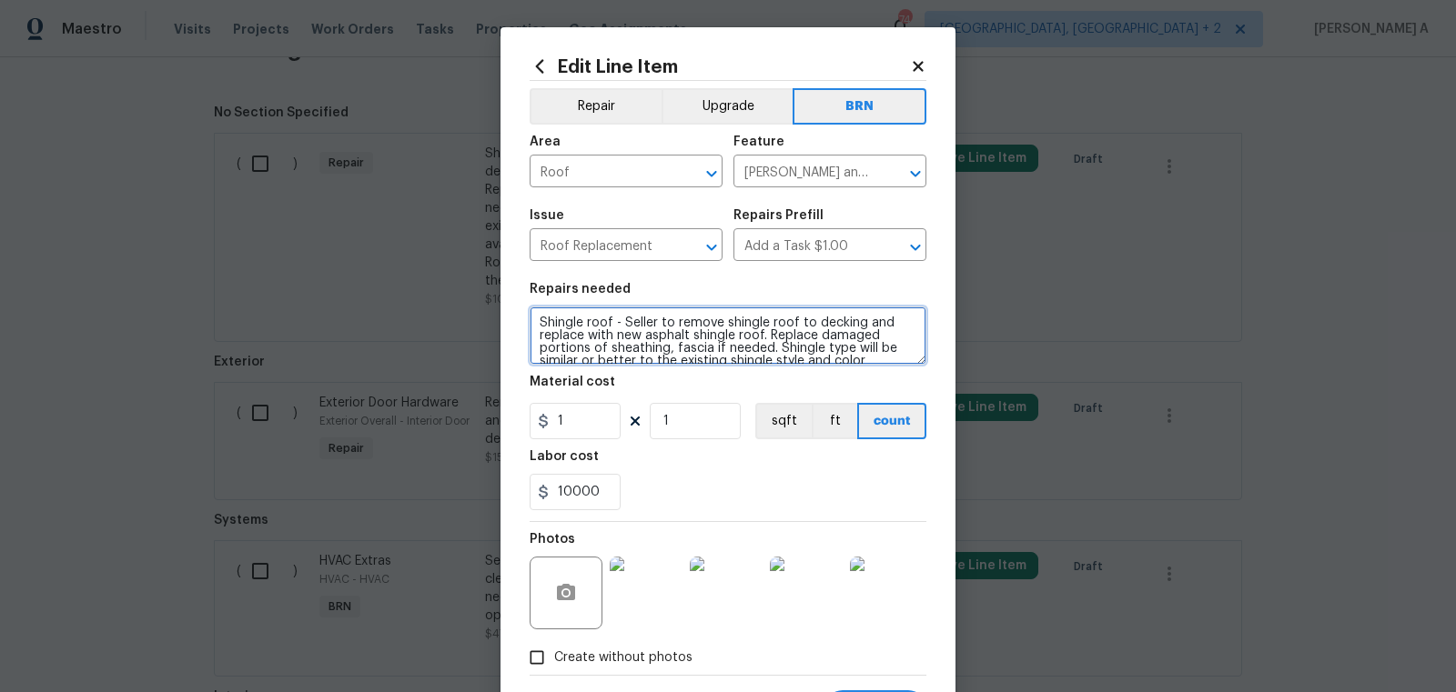
scroll to position [42, 0]
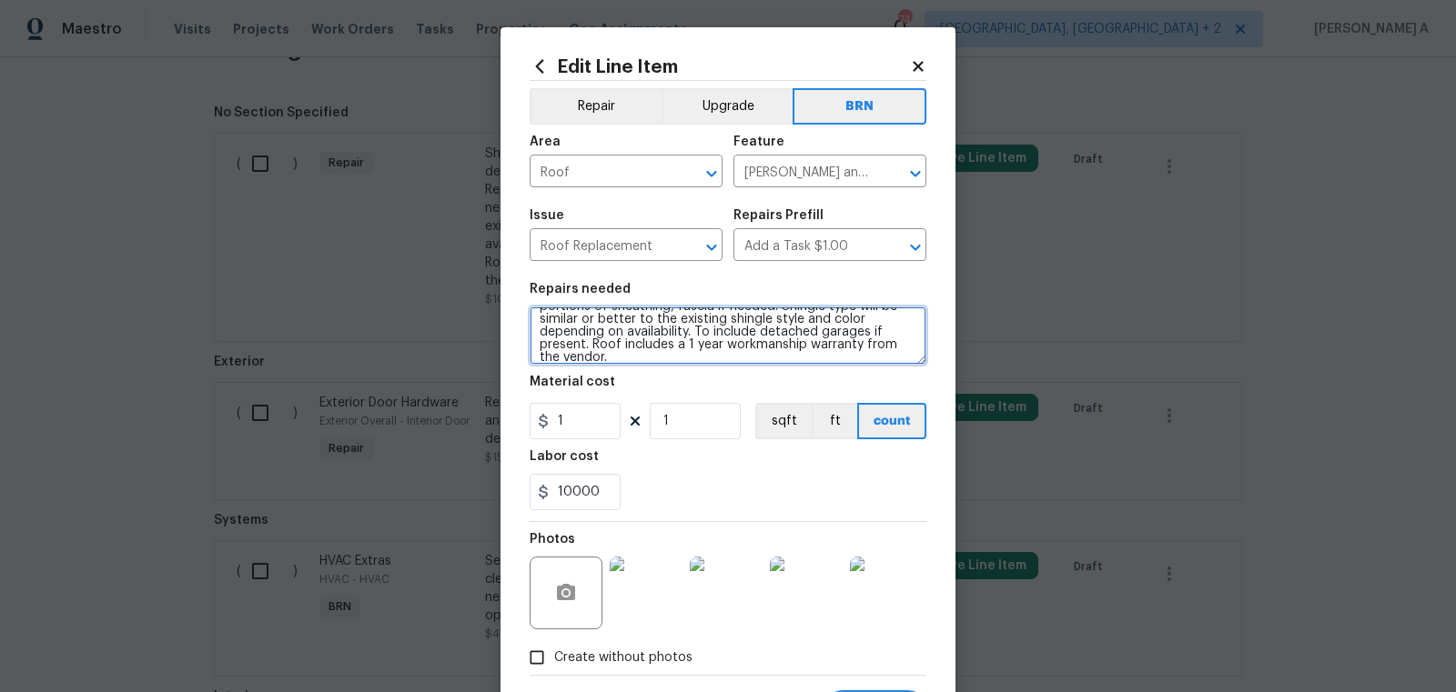
type textarea "Shingle roof - Seller to remove shingle roof to decking and replace with new as…"
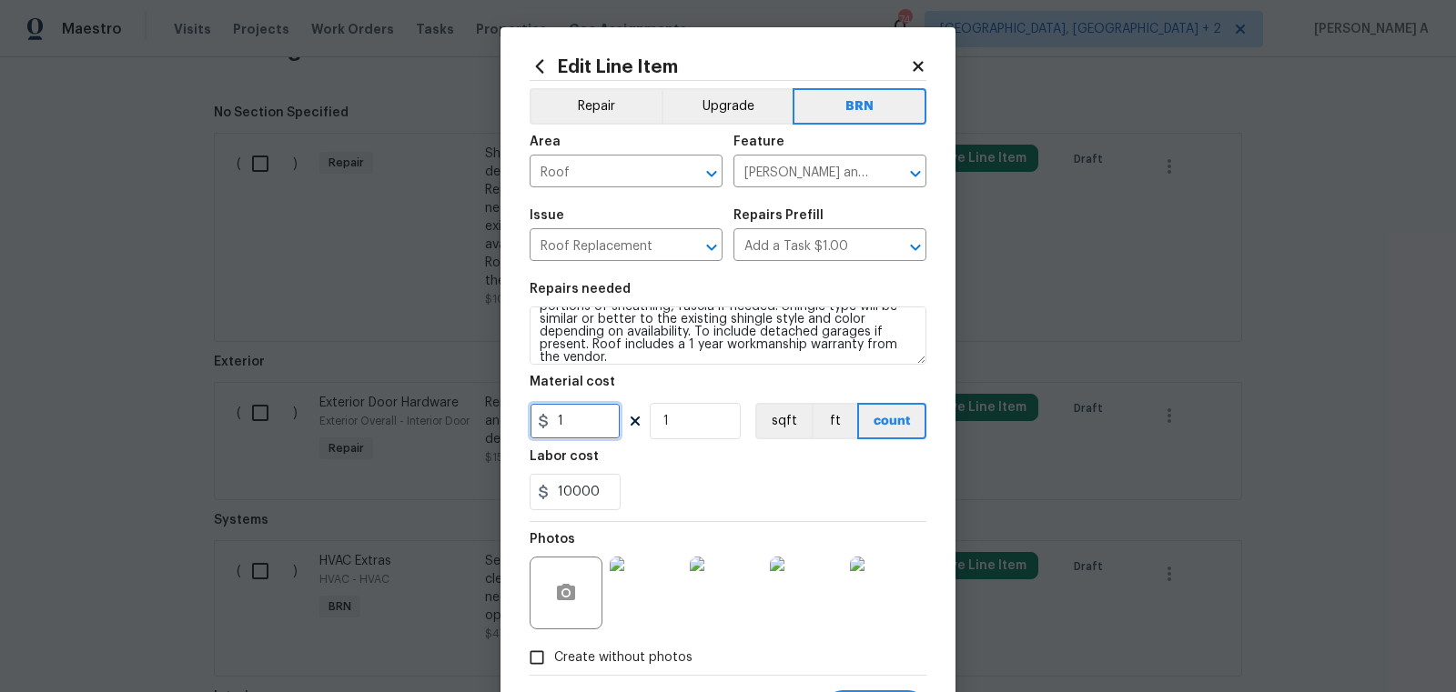
drag, startPoint x: 598, startPoint y: 427, endPoint x: 473, endPoint y: 427, distance: 124.6
click at [473, 427] on div "Edit Line Item Repair Upgrade BRN Area Roof ​ Feature Eaves and Trim ​ Issue Ro…" at bounding box center [728, 346] width 1456 height 692
type input "0"
click at [733, 494] on div "10000" at bounding box center [728, 492] width 397 height 36
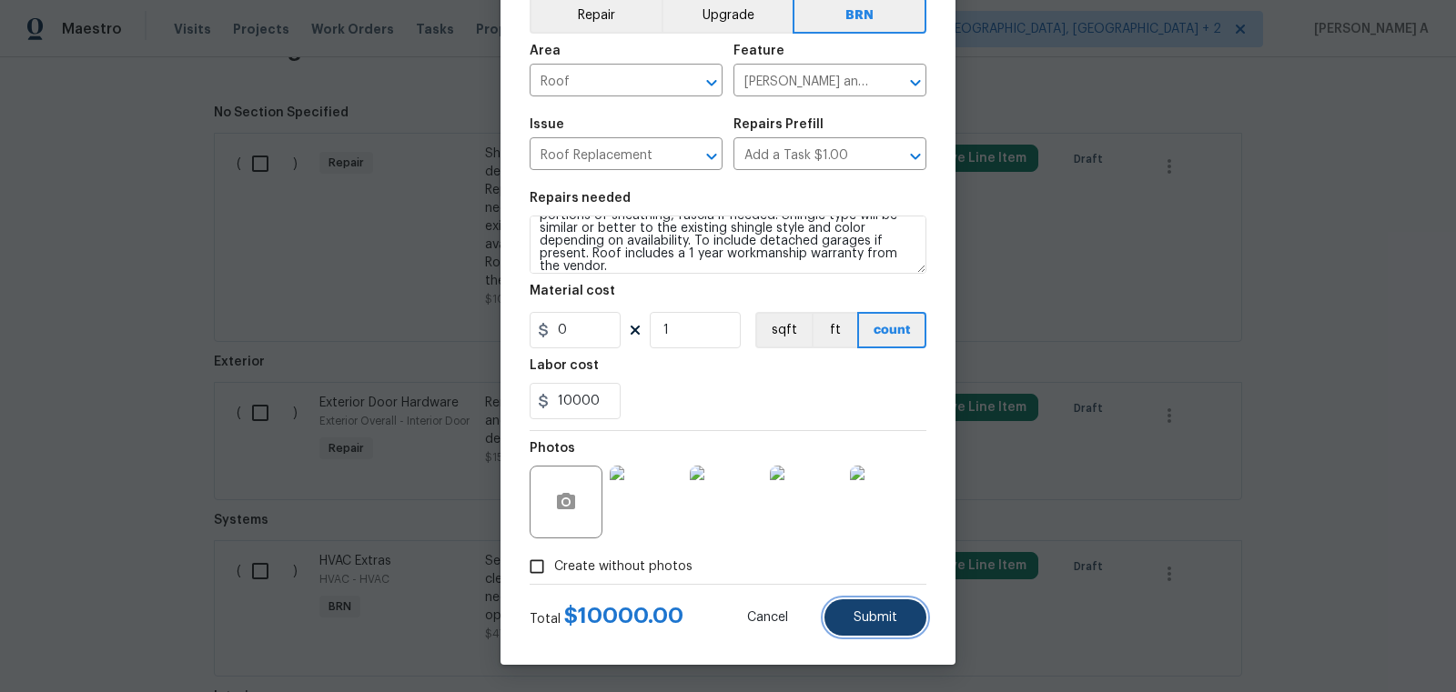
click at [863, 606] on button "Submit" at bounding box center [875, 618] width 102 height 36
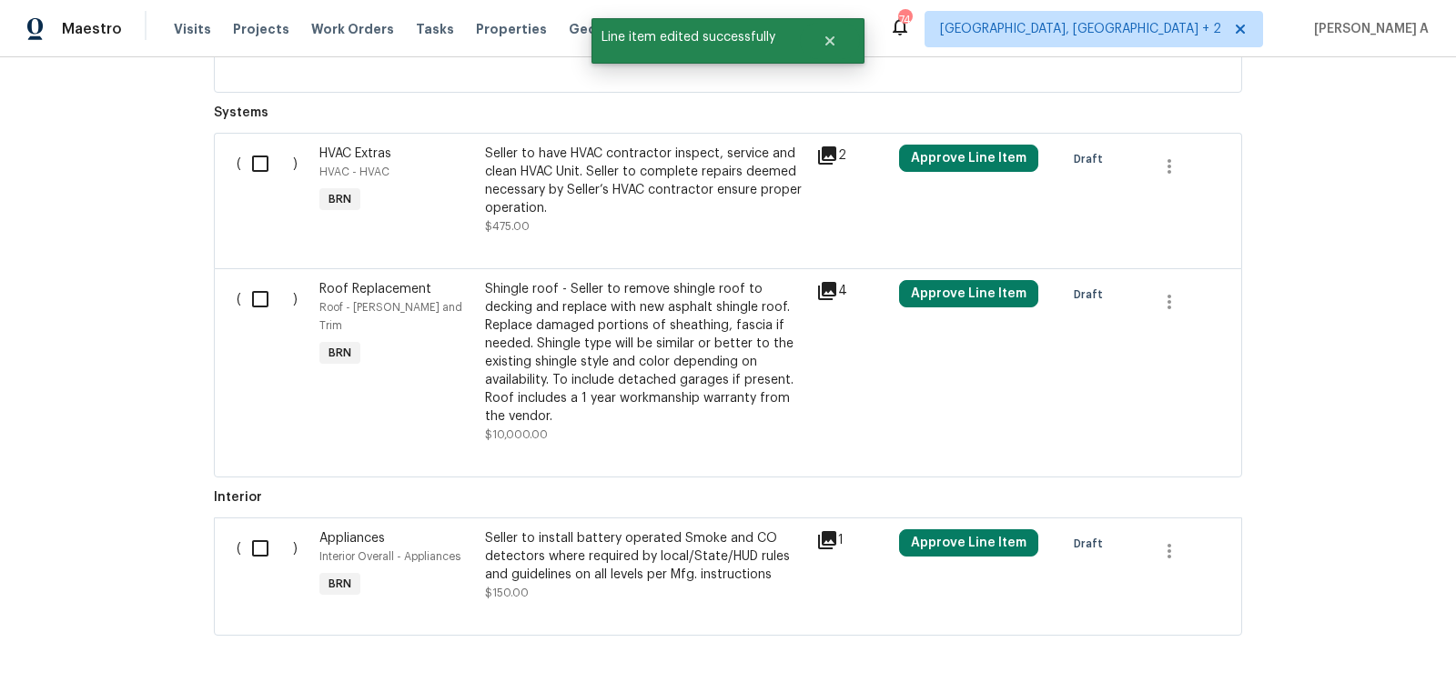
scroll to position [842, 0]
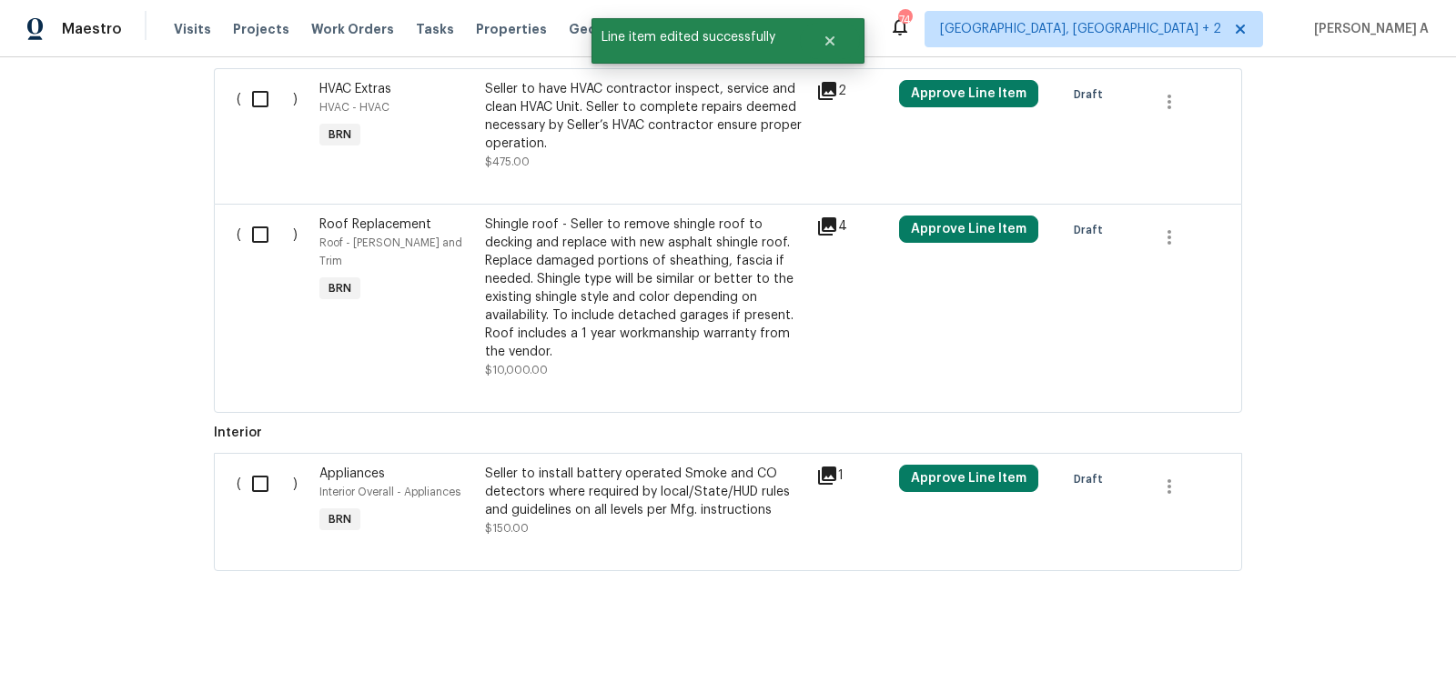
click at [250, 222] on input "checkbox" at bounding box center [267, 235] width 52 height 38
checkbox input "true"
click at [1341, 640] on span "Create Work Order" at bounding box center [1351, 647] width 121 height 23
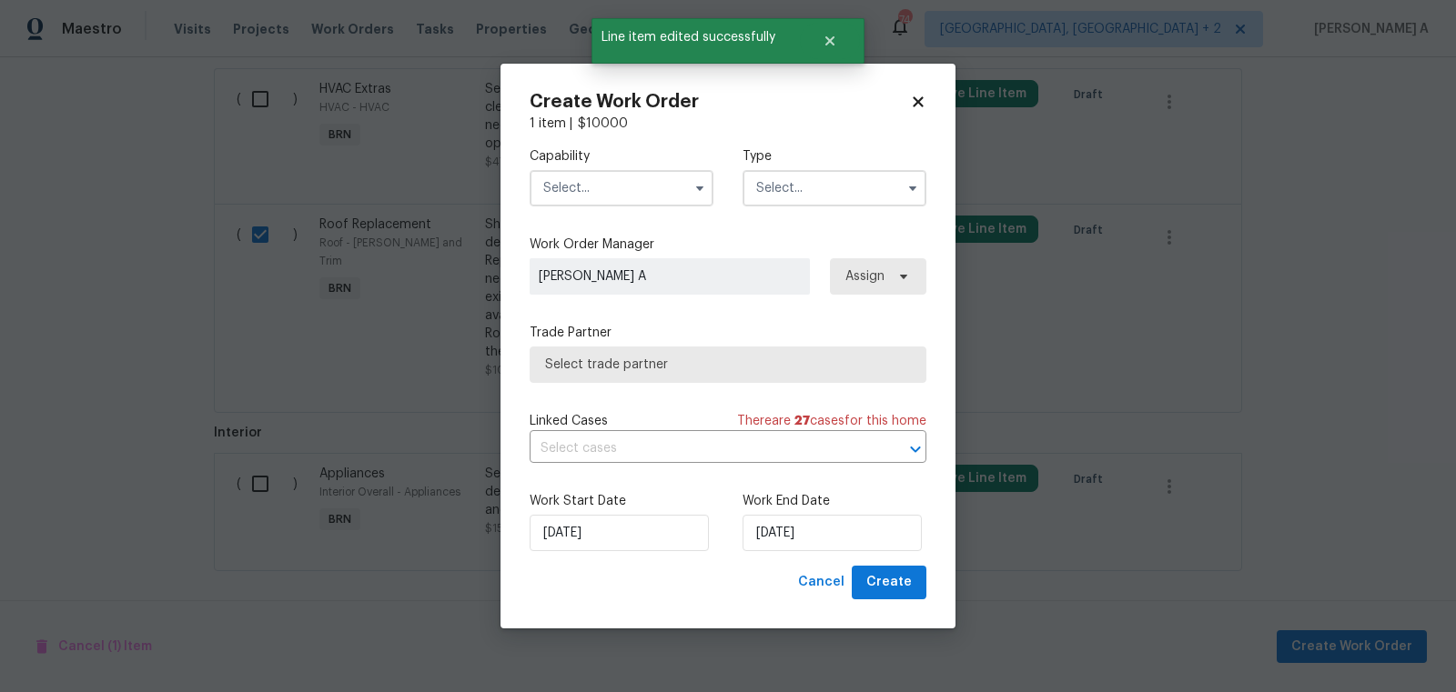
click at [600, 191] on input "text" at bounding box center [622, 188] width 184 height 36
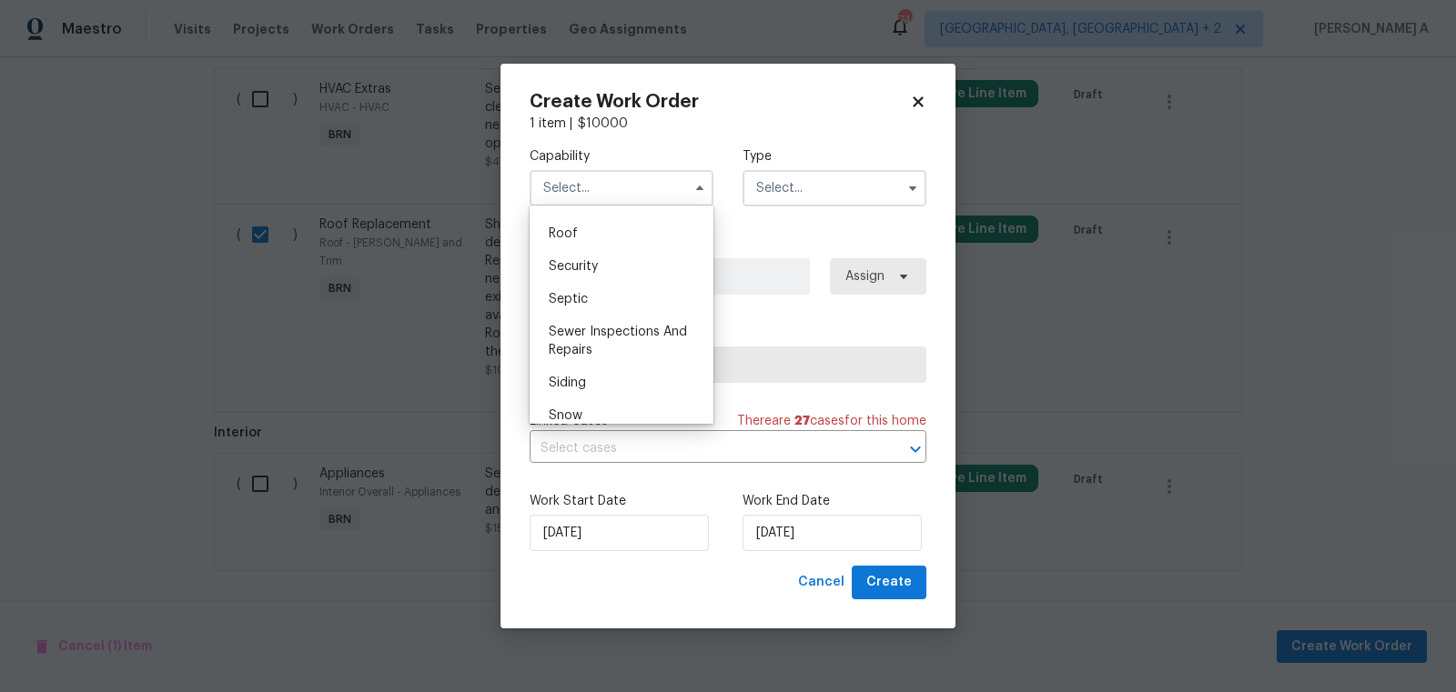
scroll to position [1835, 0]
click at [591, 254] on div "Roof" at bounding box center [621, 247] width 175 height 33
type input "Roof"
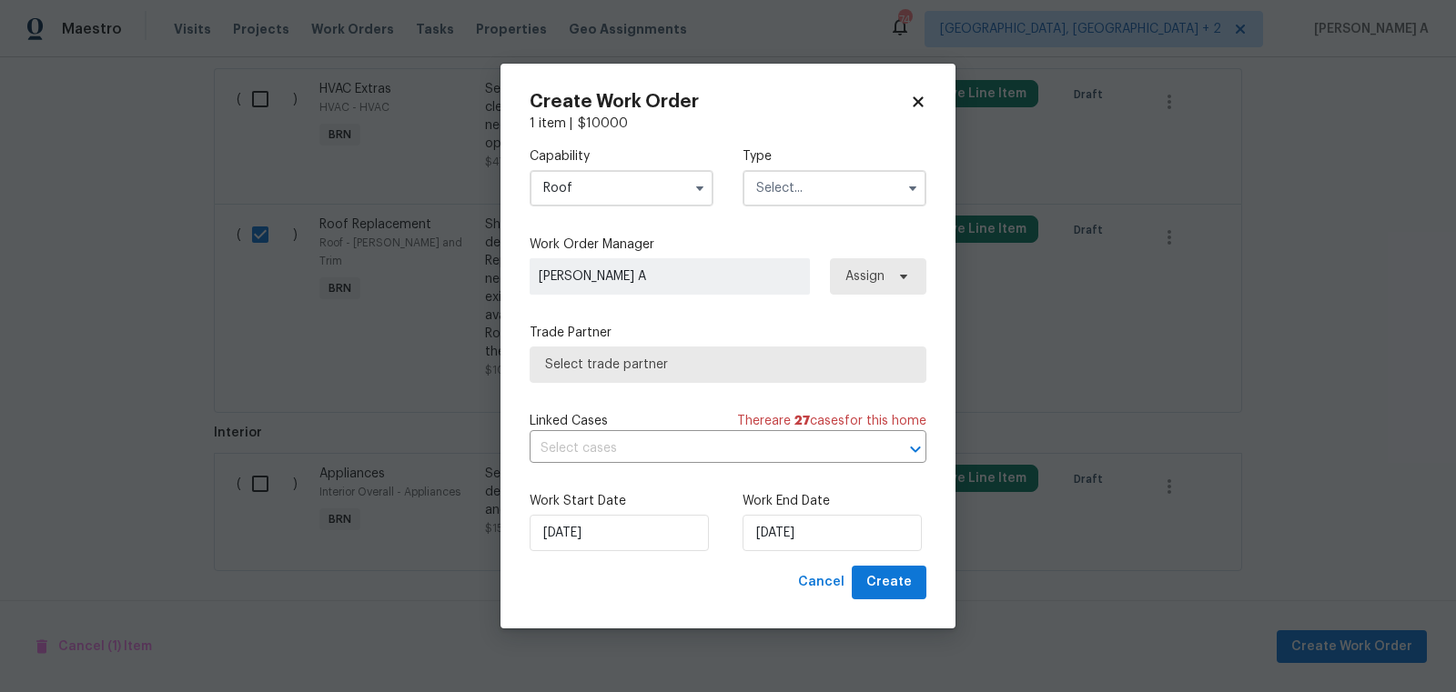
click at [853, 160] on label "Type" at bounding box center [834, 156] width 184 height 18
click at [832, 201] on input "text" at bounding box center [834, 188] width 184 height 36
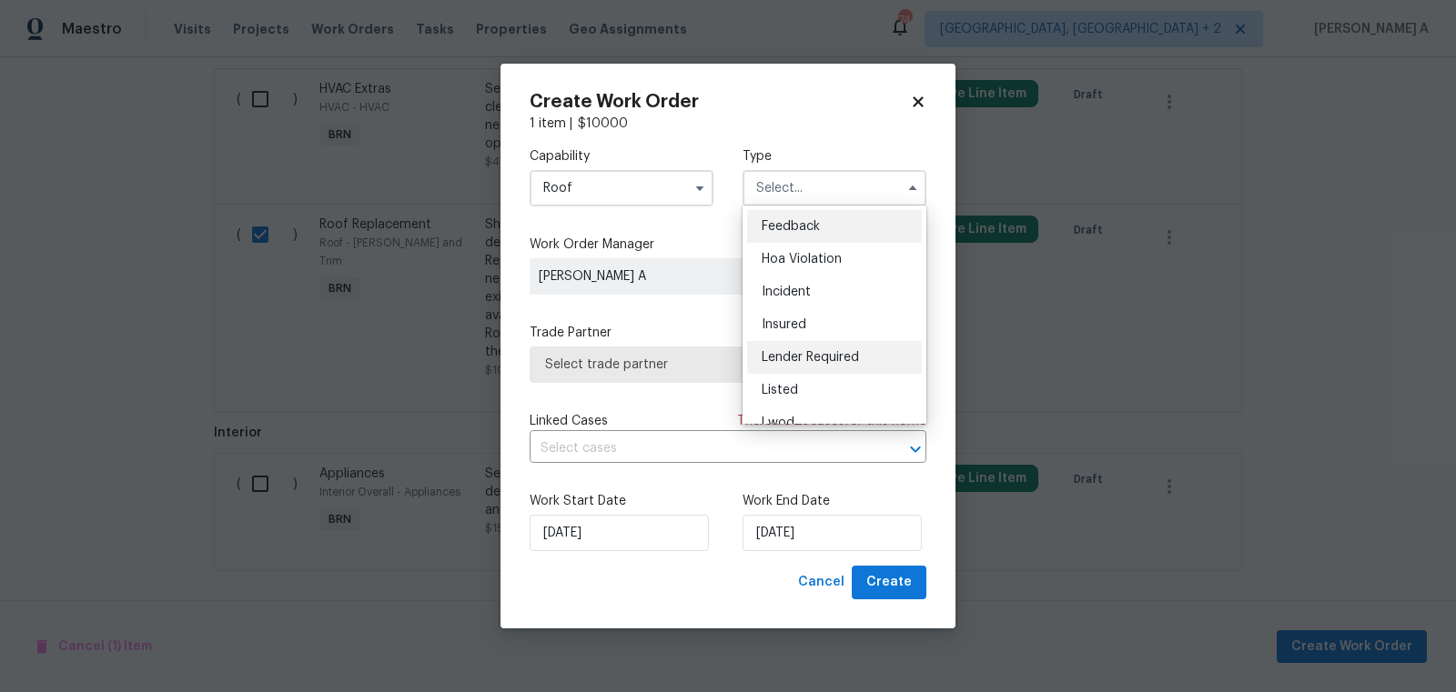
scroll to position [216, 0]
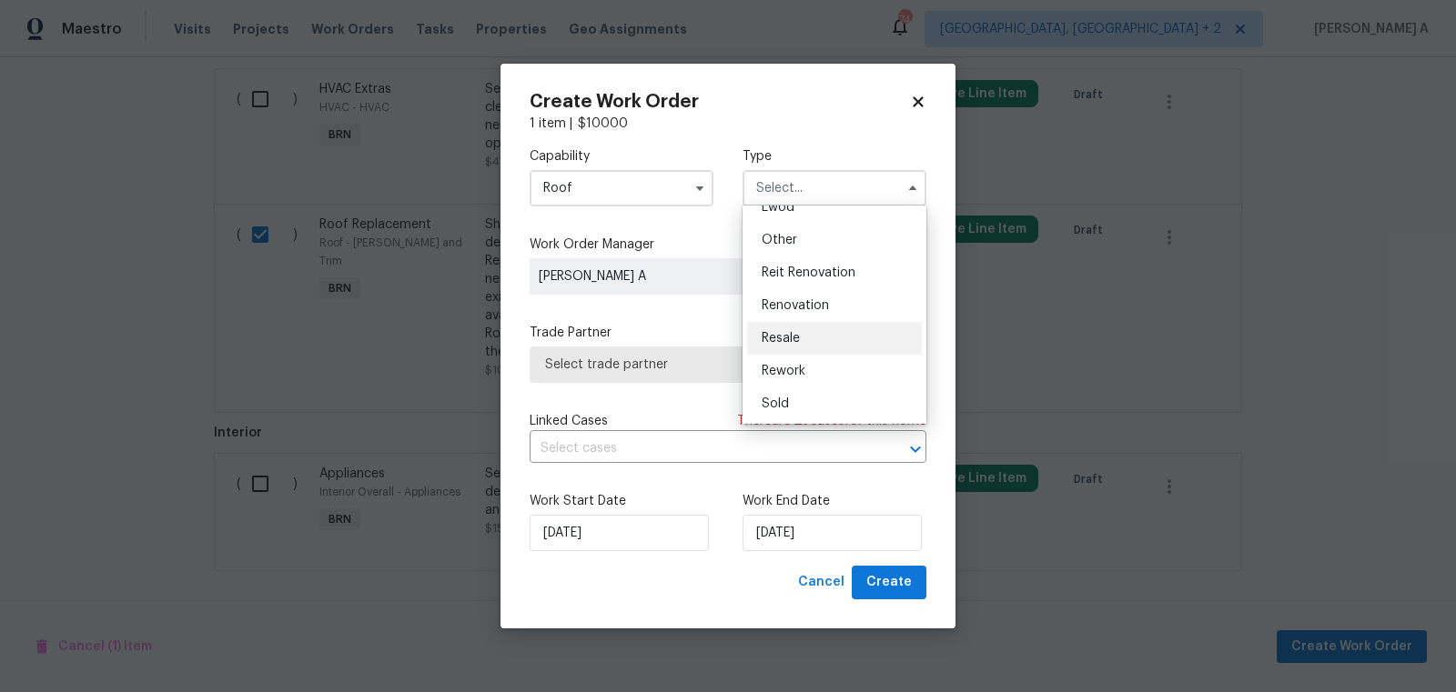
click at [796, 328] on div "Resale" at bounding box center [834, 338] width 175 height 33
type input "Resale"
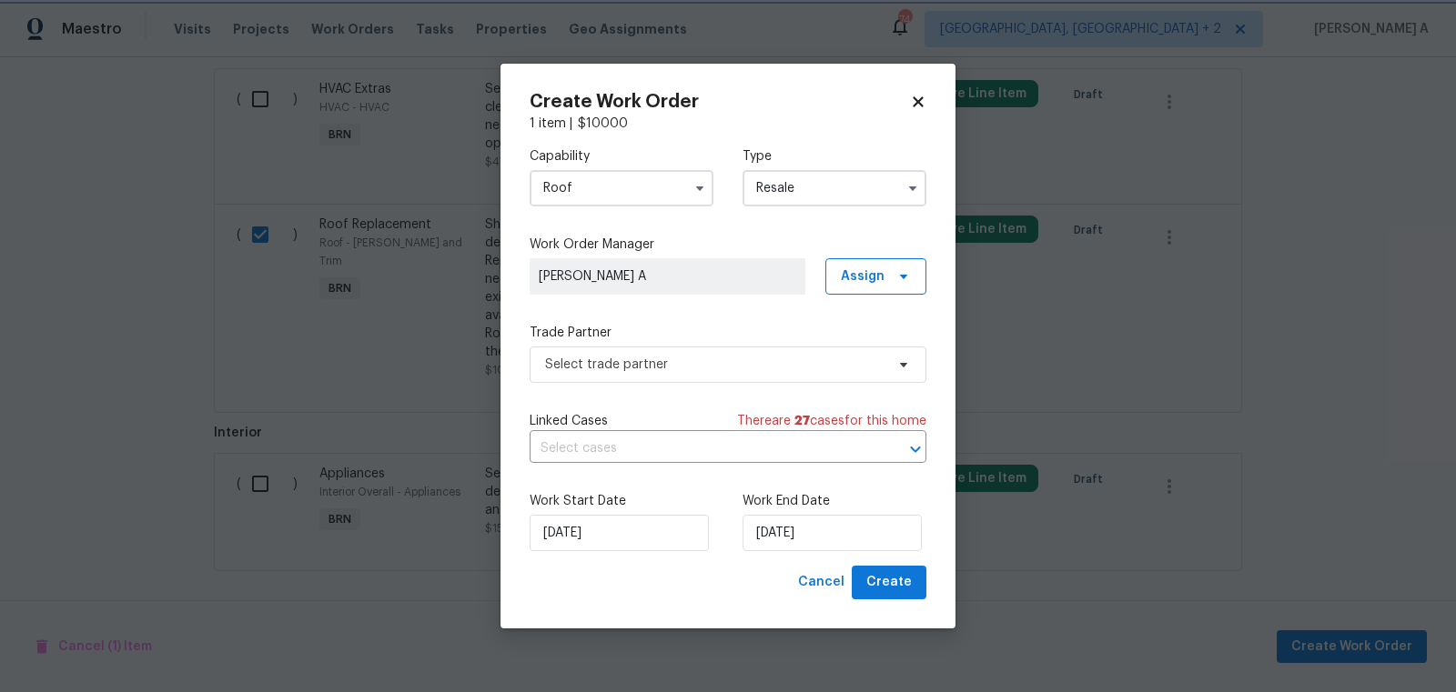
scroll to position [0, 0]
click at [731, 379] on span "Select trade partner" at bounding box center [728, 365] width 397 height 36
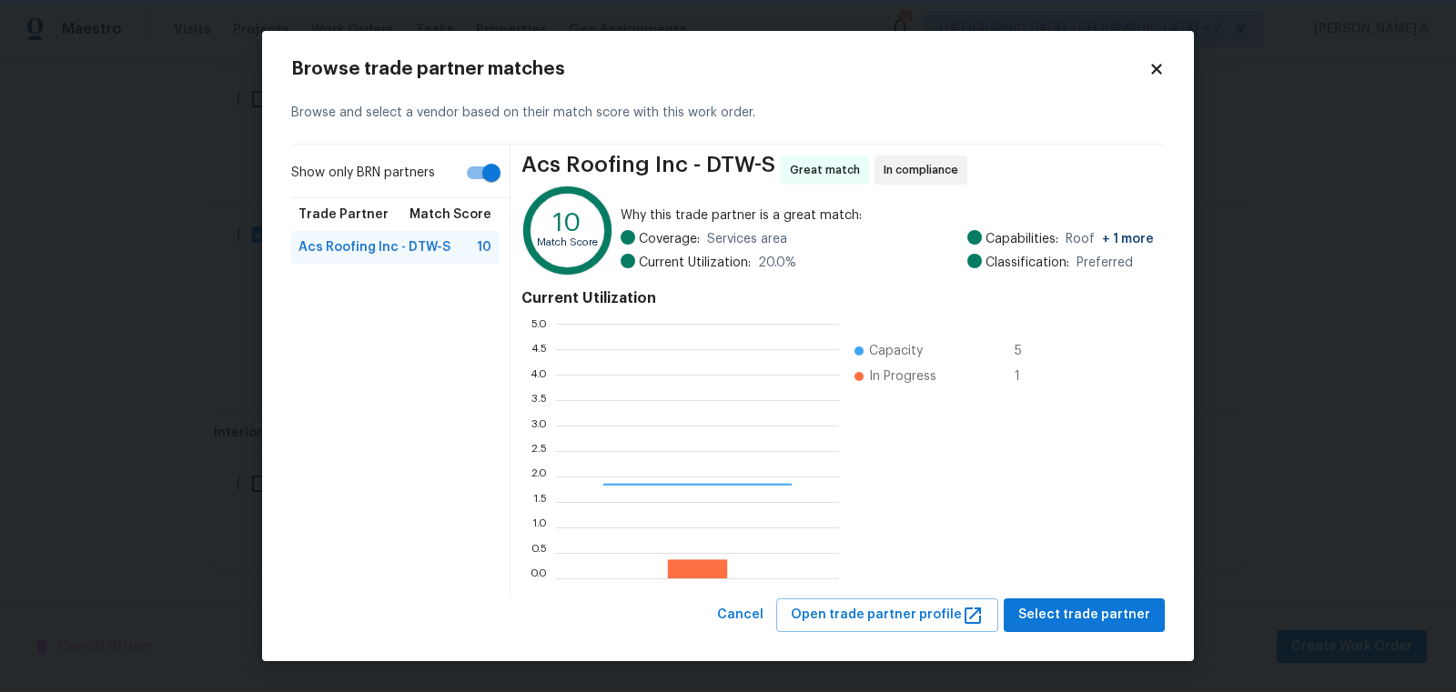
scroll to position [255, 283]
click at [478, 175] on input "Show only BRN partners" at bounding box center [491, 173] width 104 height 35
checkbox input "false"
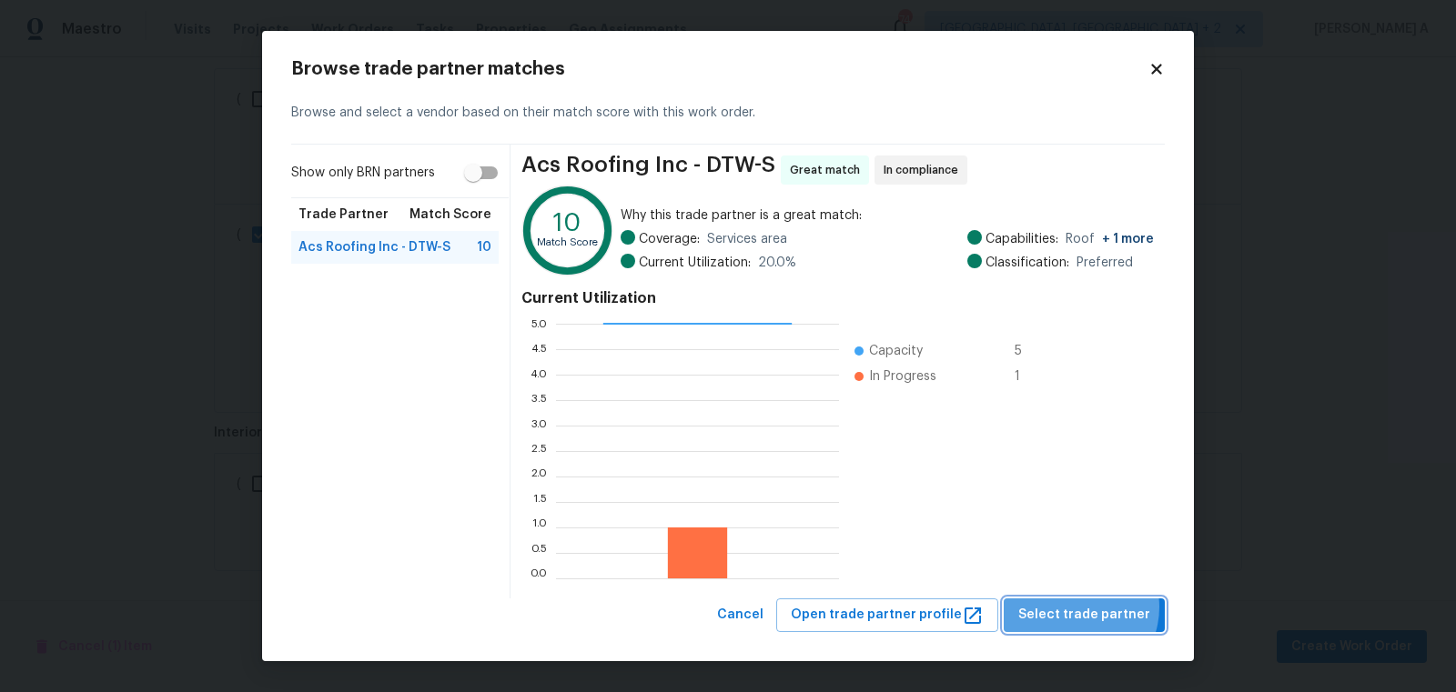
click at [1083, 607] on span "Select trade partner" at bounding box center [1084, 615] width 132 height 23
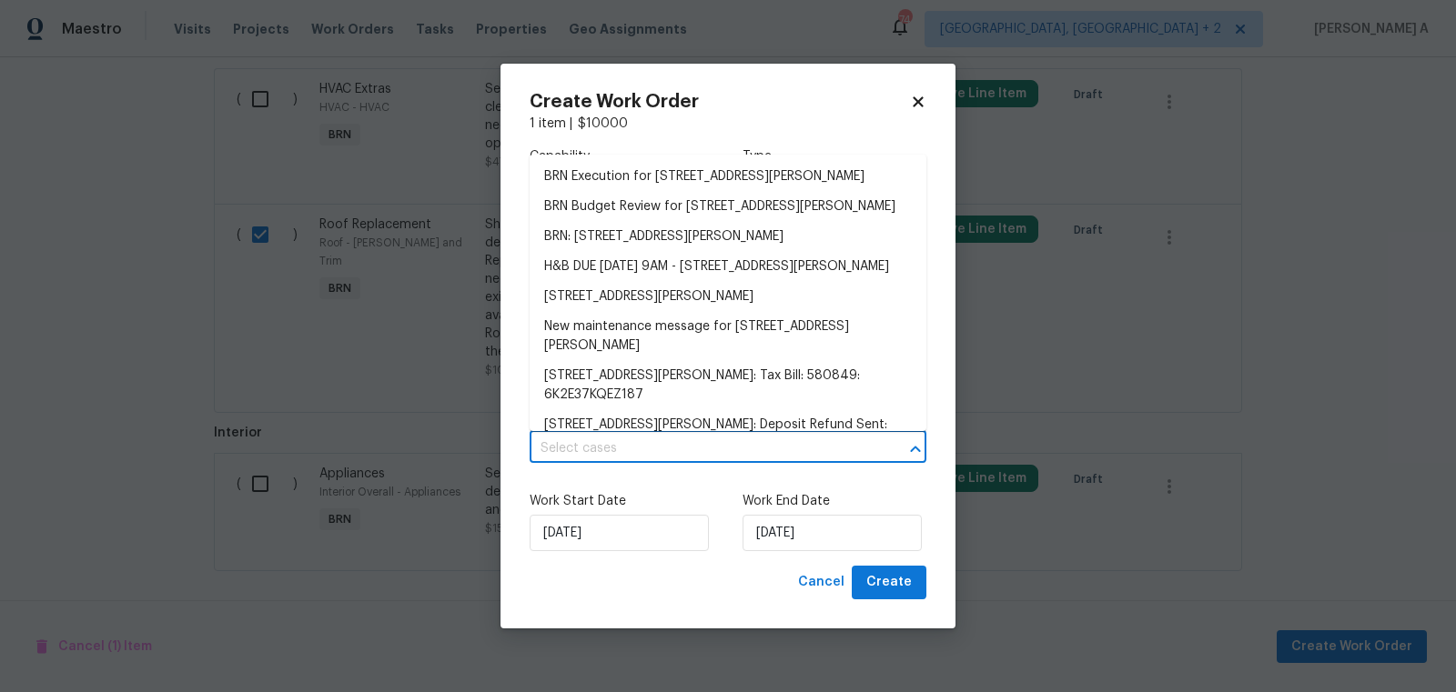
click at [684, 456] on input "text" at bounding box center [703, 449] width 346 height 28
click at [638, 181] on li "BRN Execution for 11040 Messmore Rd, Utica, MI 48317" at bounding box center [728, 177] width 397 height 30
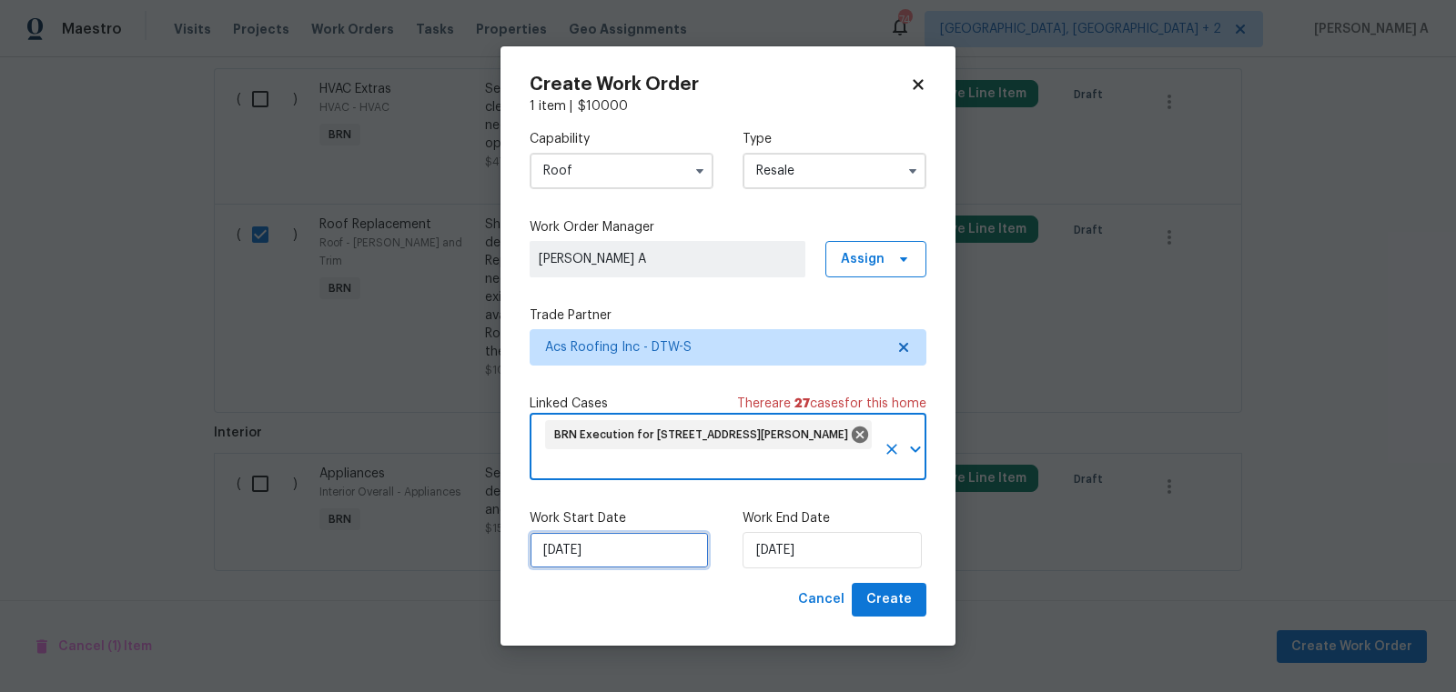
click at [602, 559] on input "[DATE]" at bounding box center [619, 550] width 179 height 36
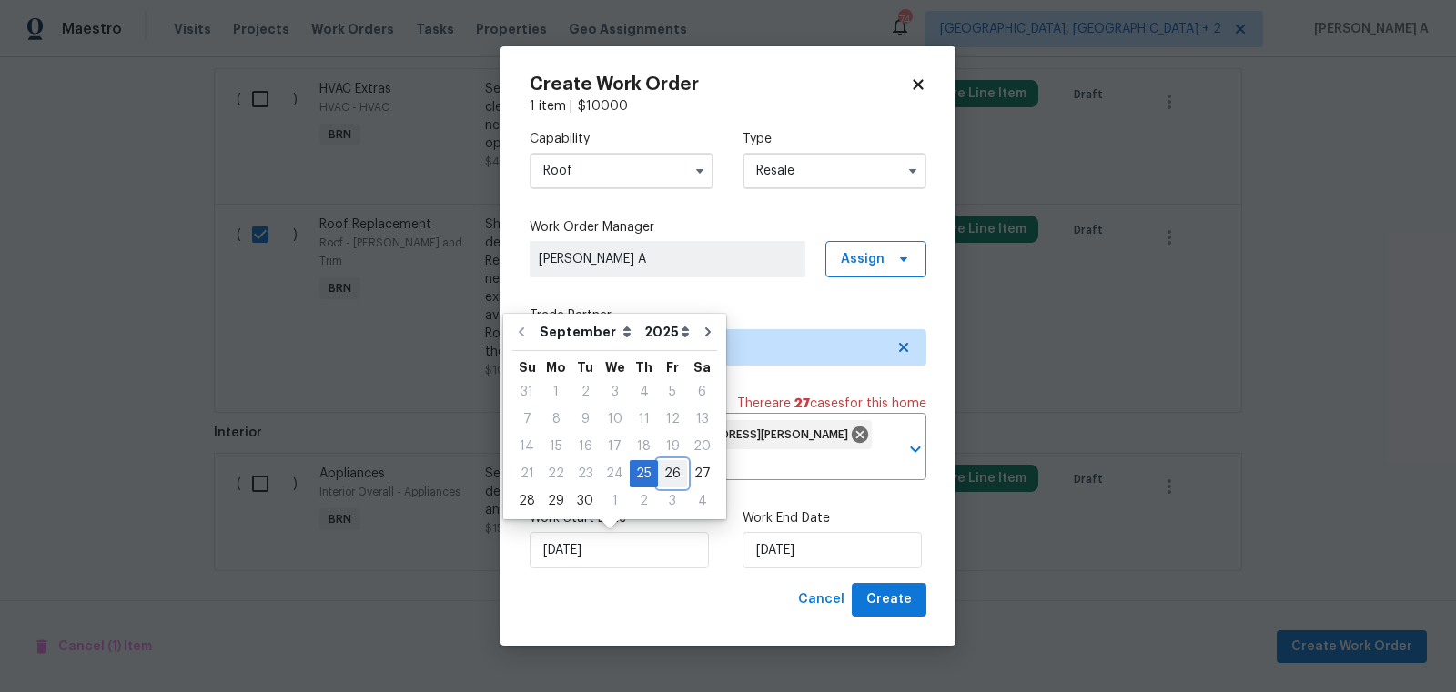
click at [658, 474] on div "26" at bounding box center [672, 473] width 29 height 25
type input "[DATE]"
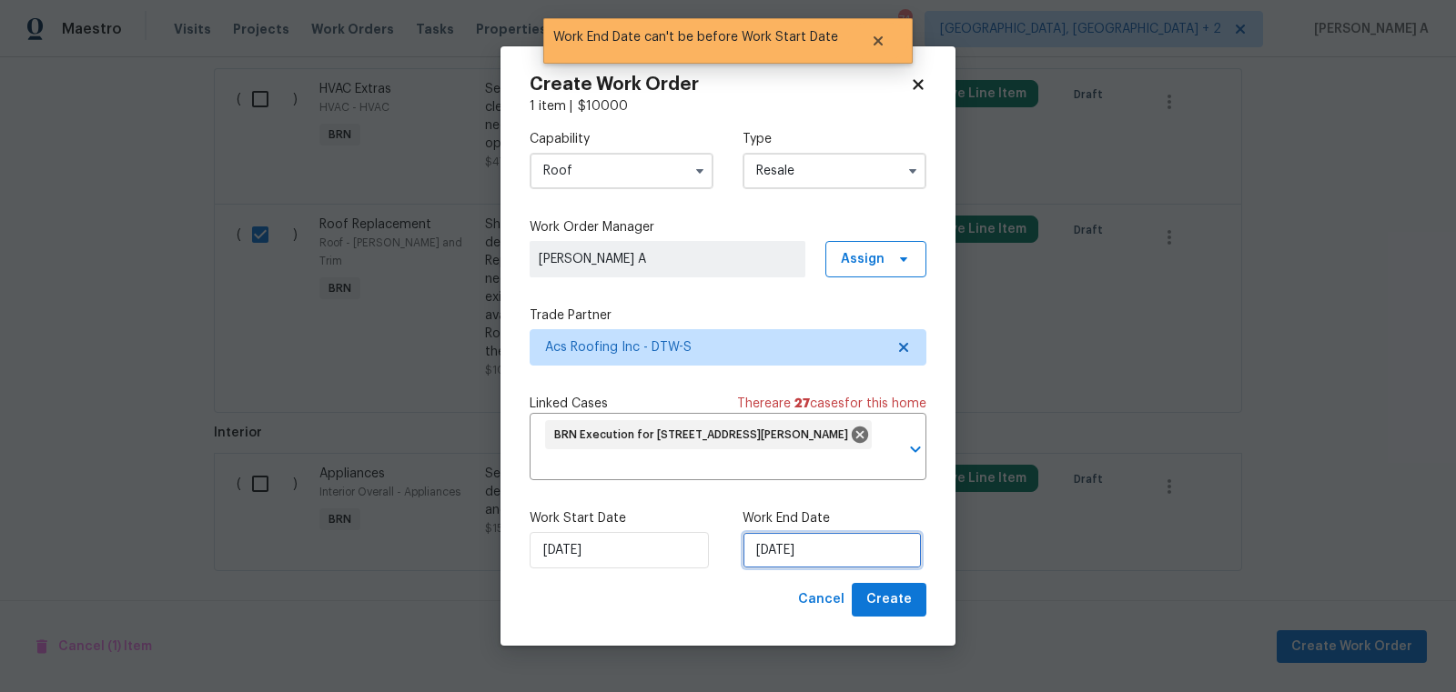
click at [804, 536] on input "[DATE]" at bounding box center [831, 550] width 179 height 36
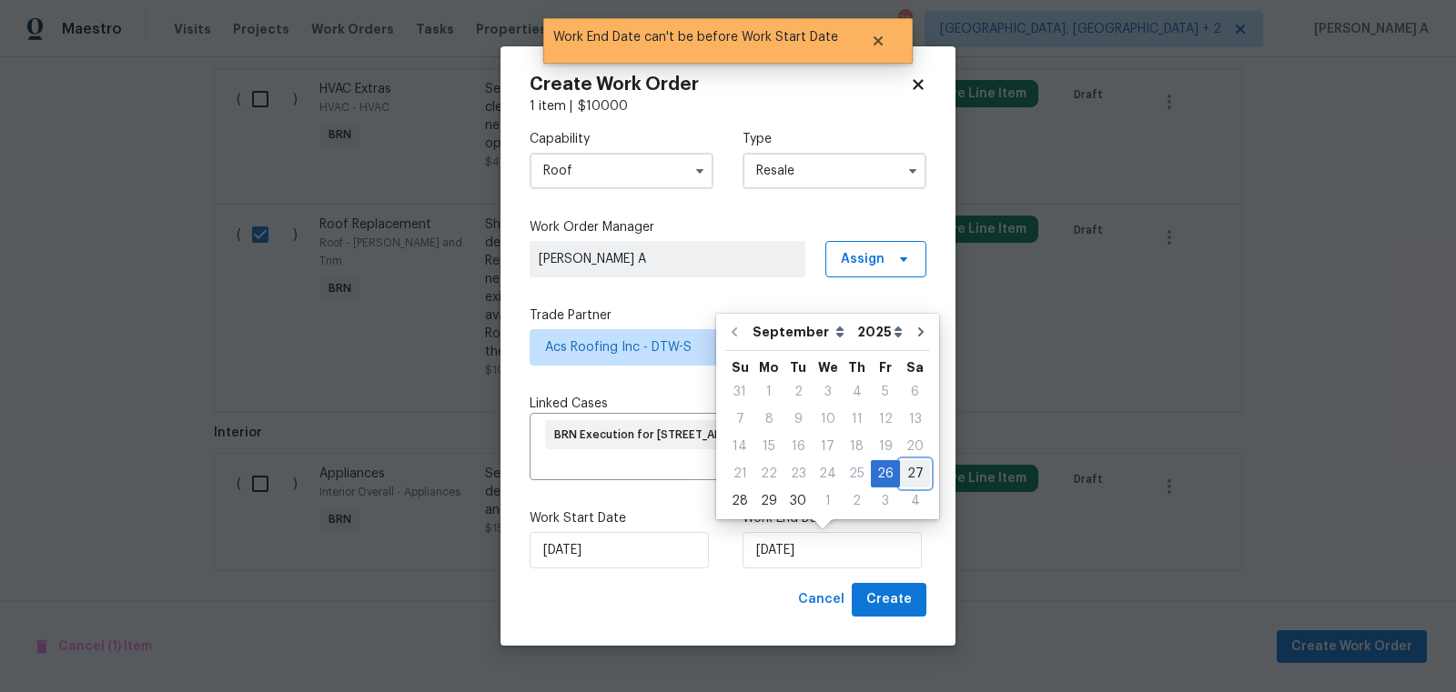
click at [902, 469] on div "27" at bounding box center [915, 473] width 30 height 25
type input "[DATE]"
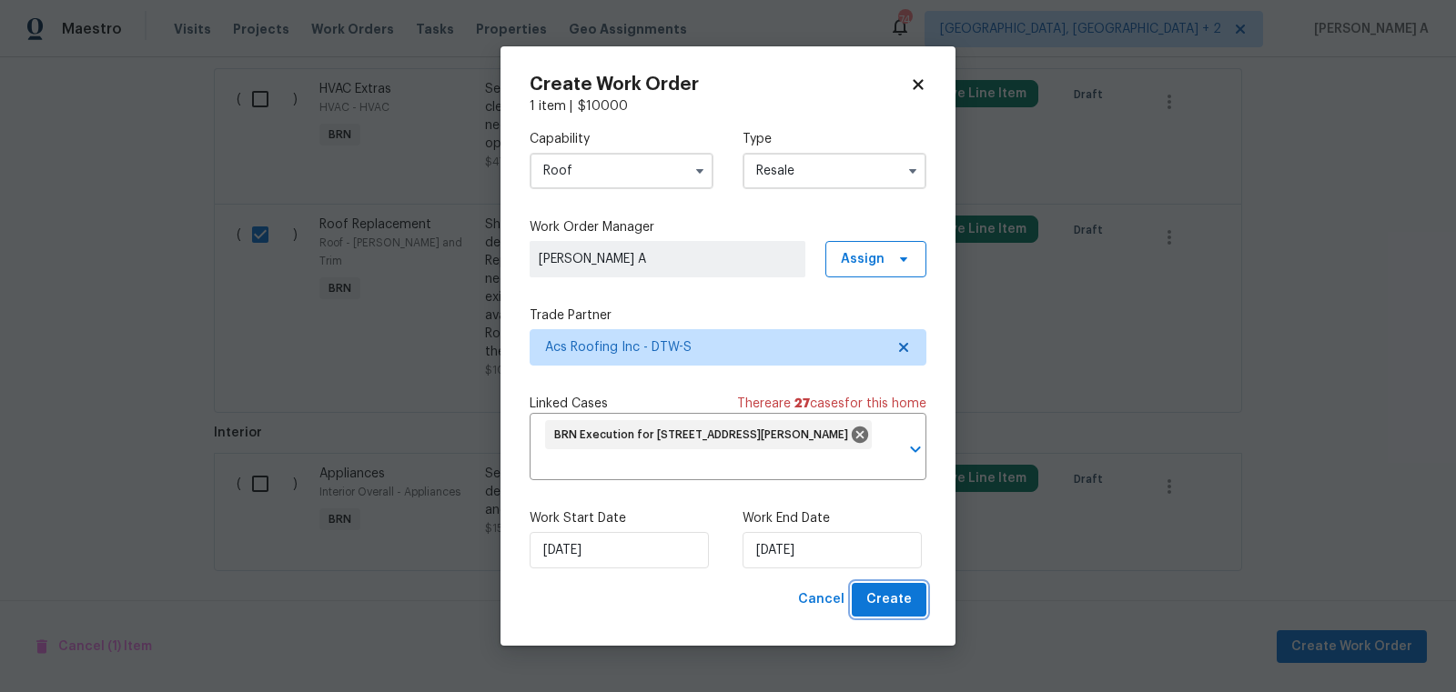
click at [890, 608] on span "Create" at bounding box center [888, 600] width 45 height 23
checkbox input "false"
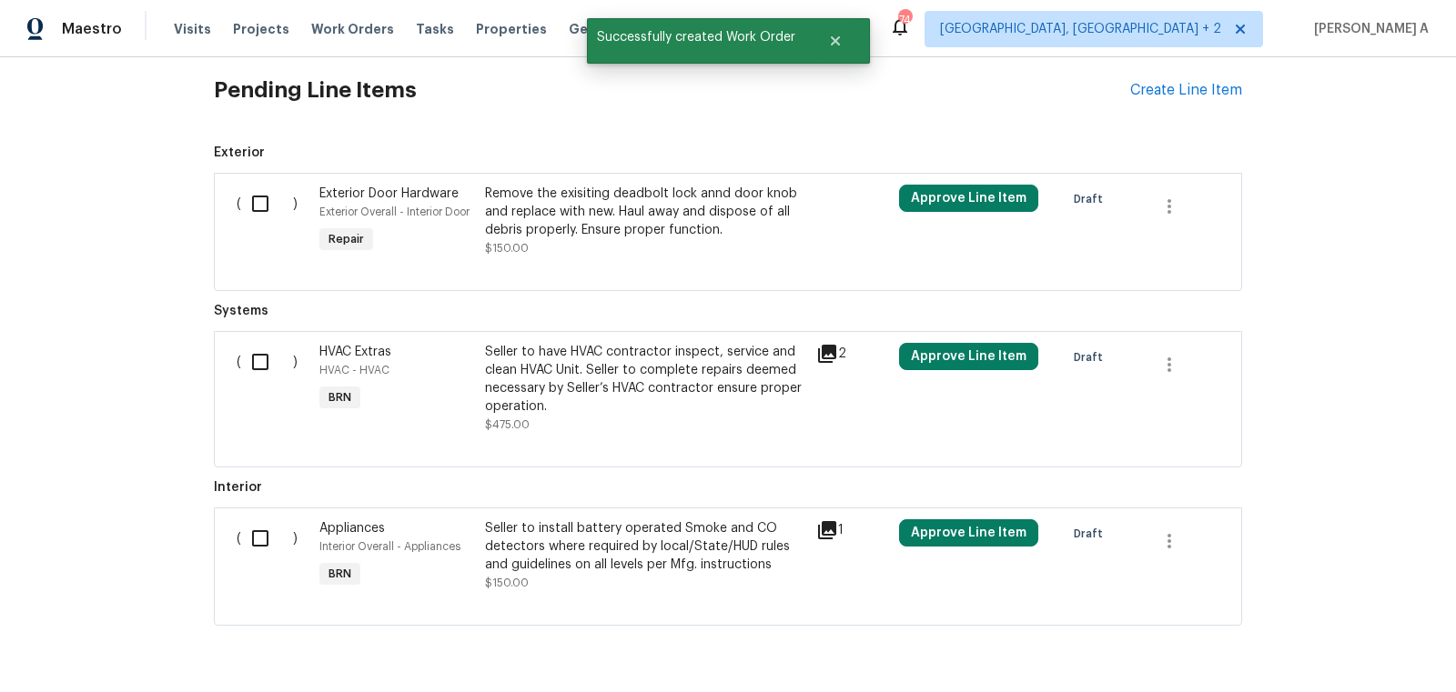
scroll to position [681, 0]
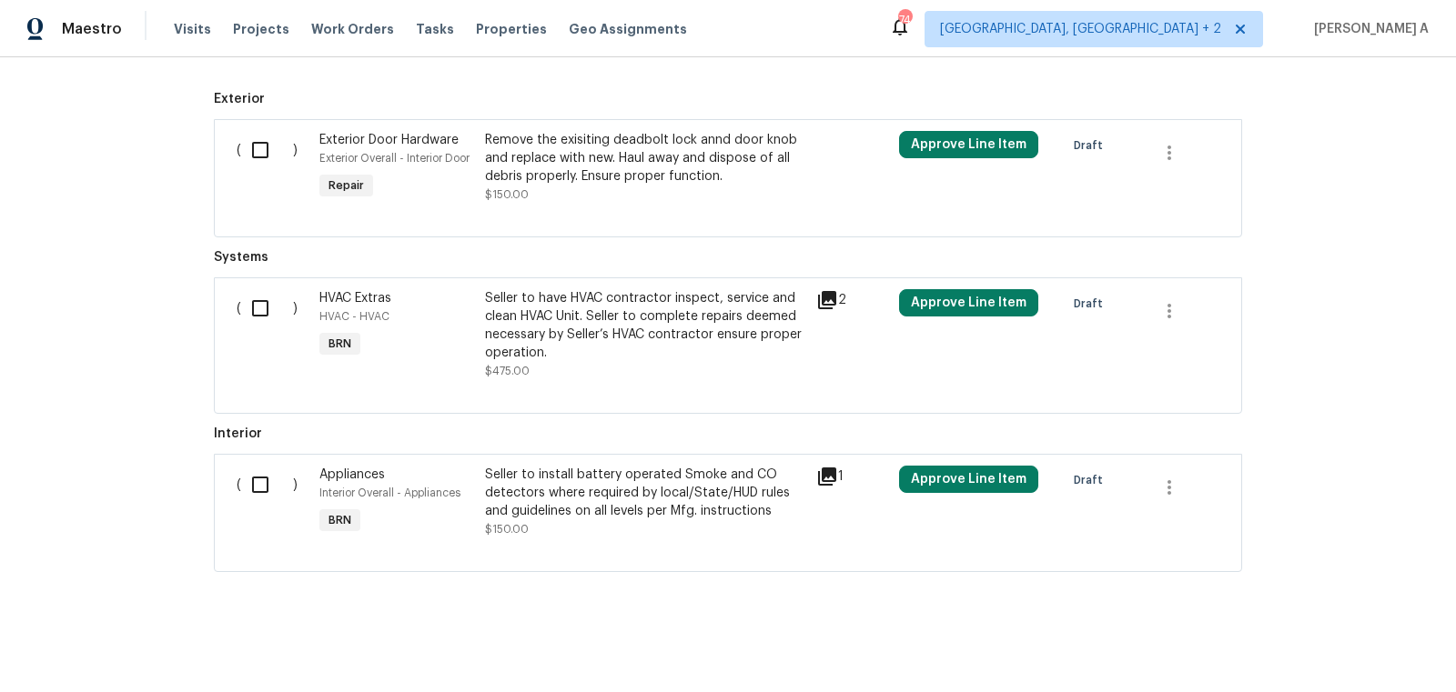
click at [266, 479] on input "checkbox" at bounding box center [267, 485] width 52 height 38
checkbox input "true"
click at [1339, 643] on span "Create Work Order" at bounding box center [1351, 647] width 121 height 23
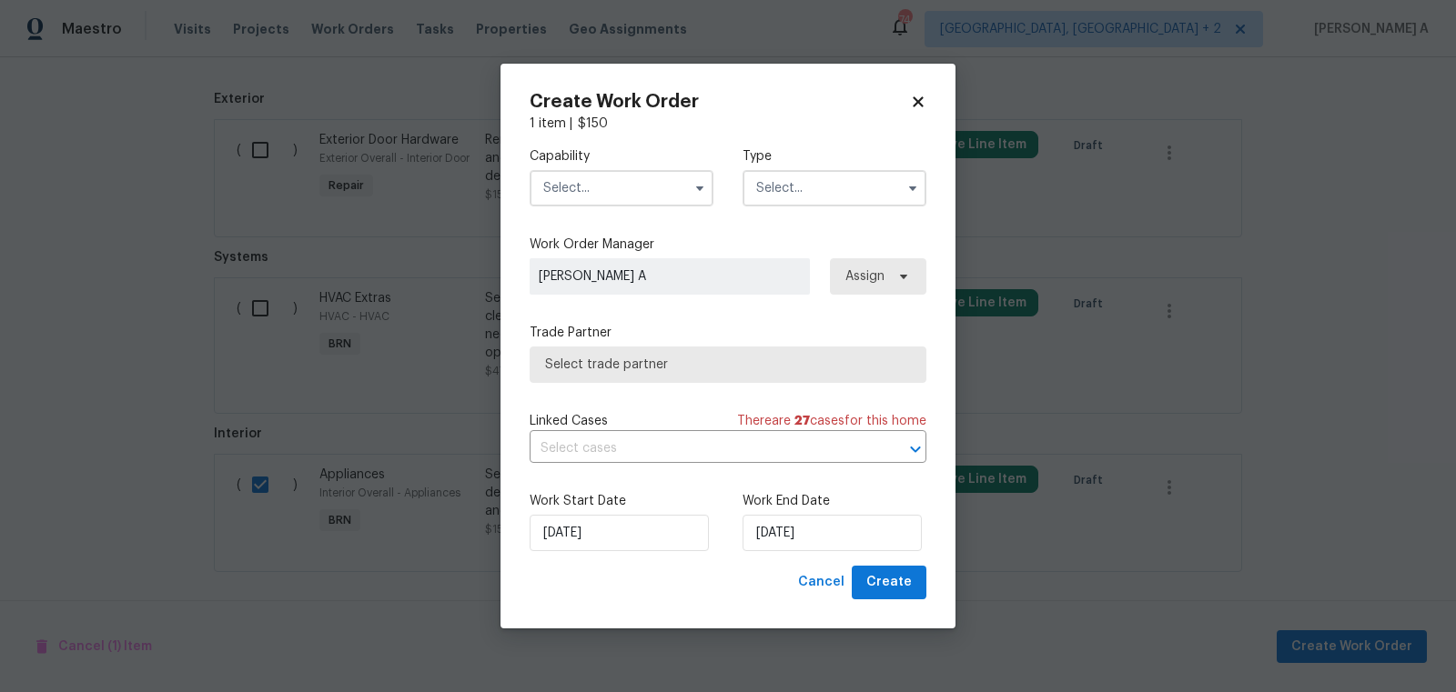
click at [585, 166] on div "Capability" at bounding box center [622, 176] width 184 height 59
click at [591, 187] on input "text" at bounding box center [622, 188] width 184 height 36
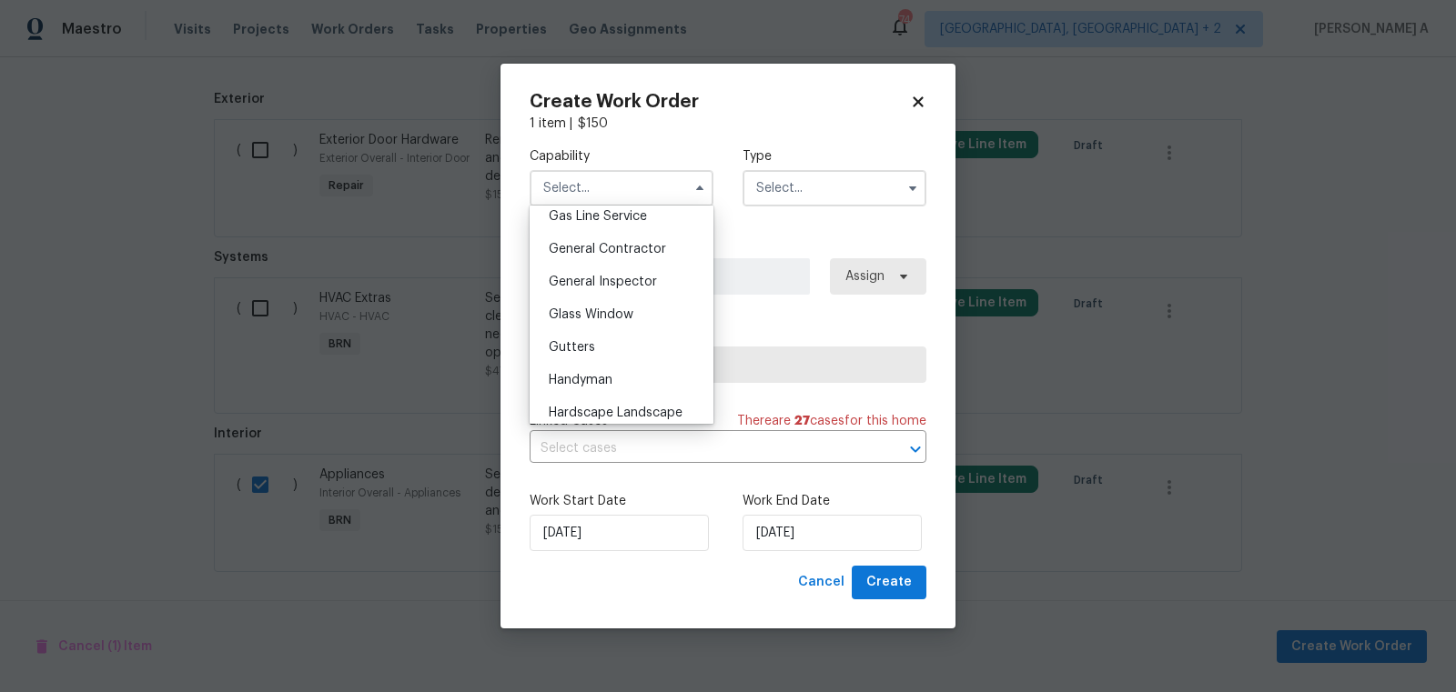
scroll to position [852, 0]
click at [620, 371] on div "Handyman" at bounding box center [621, 375] width 175 height 33
type input "Handyman"
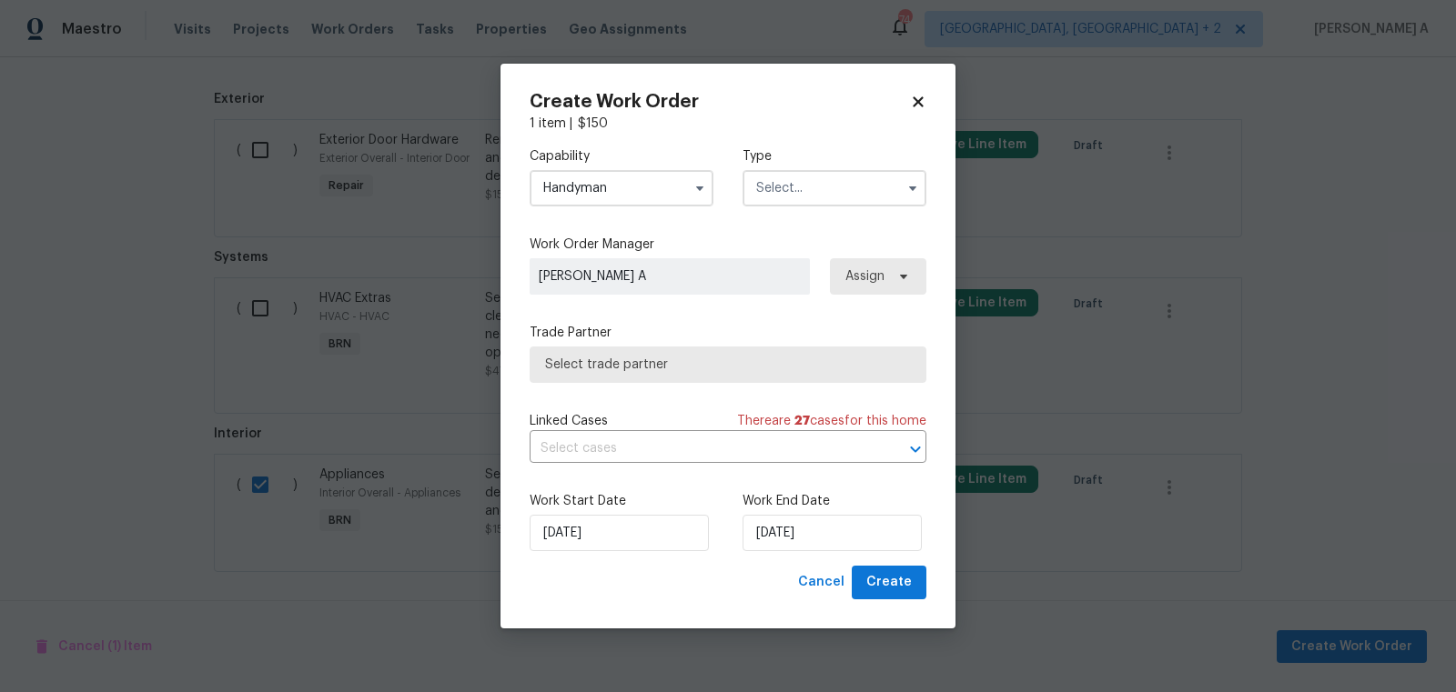
click at [861, 191] on input "text" at bounding box center [834, 188] width 184 height 36
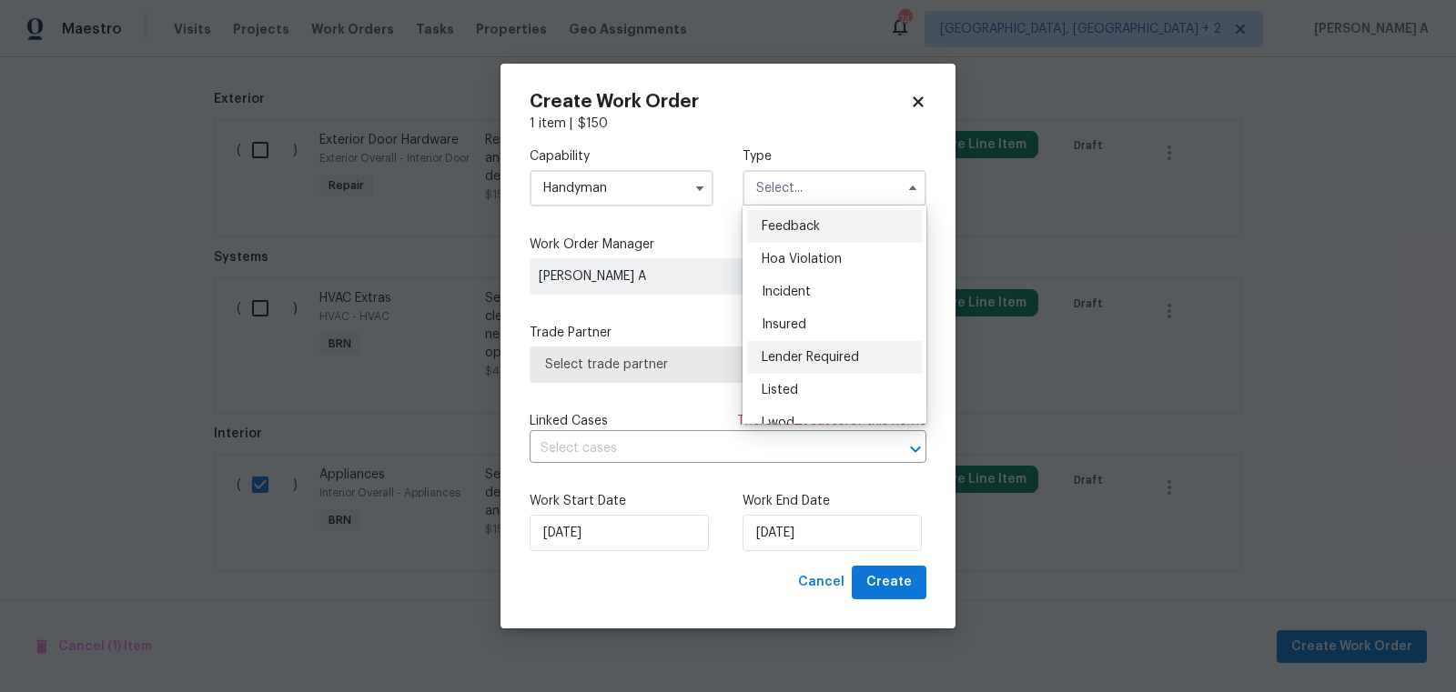
scroll to position [216, 0]
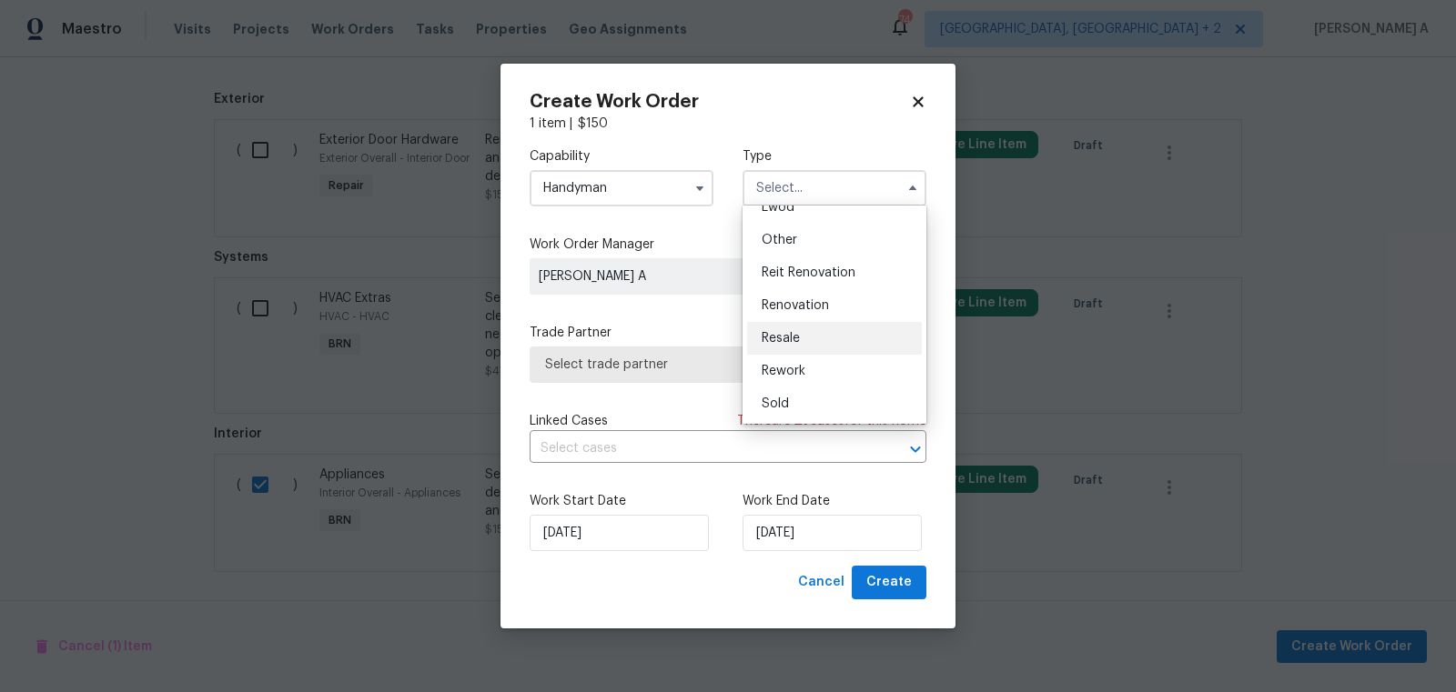
click at [807, 338] on div "Resale" at bounding box center [834, 338] width 175 height 33
type input "Resale"
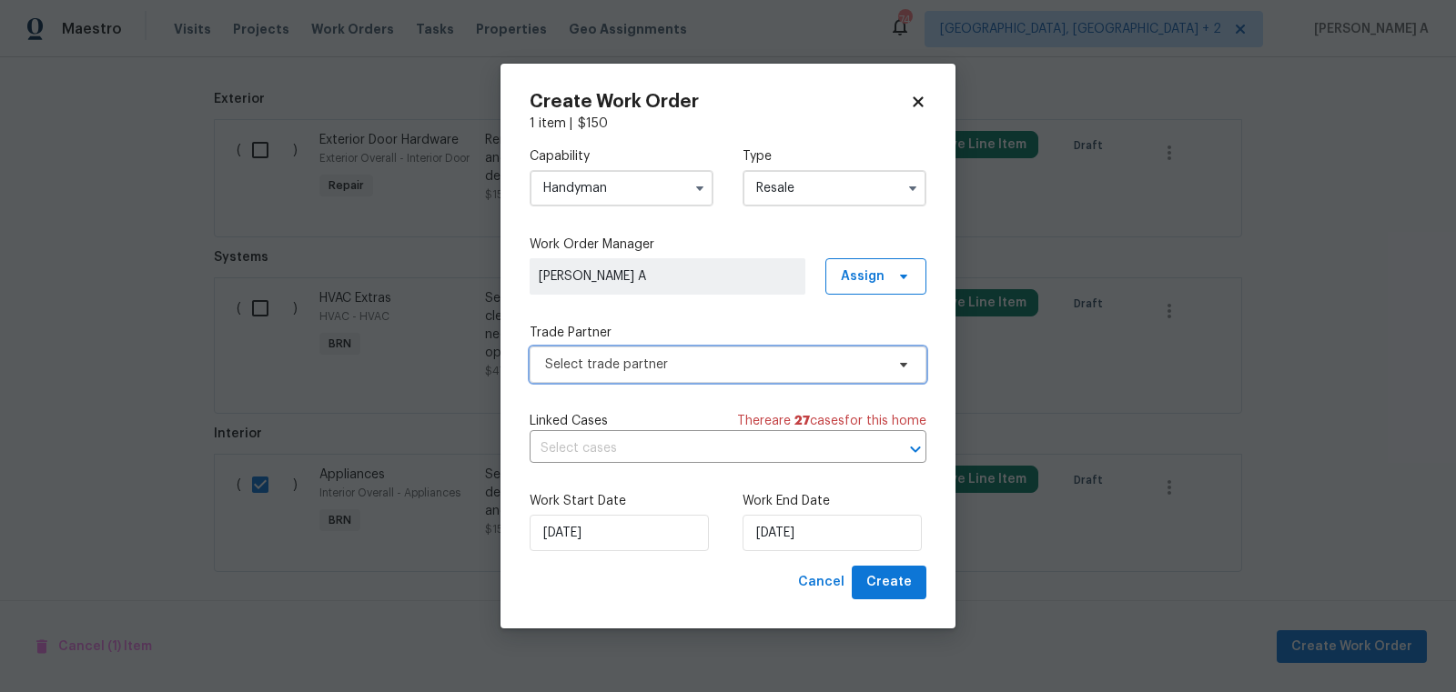
click at [726, 348] on span "Select trade partner" at bounding box center [728, 365] width 397 height 36
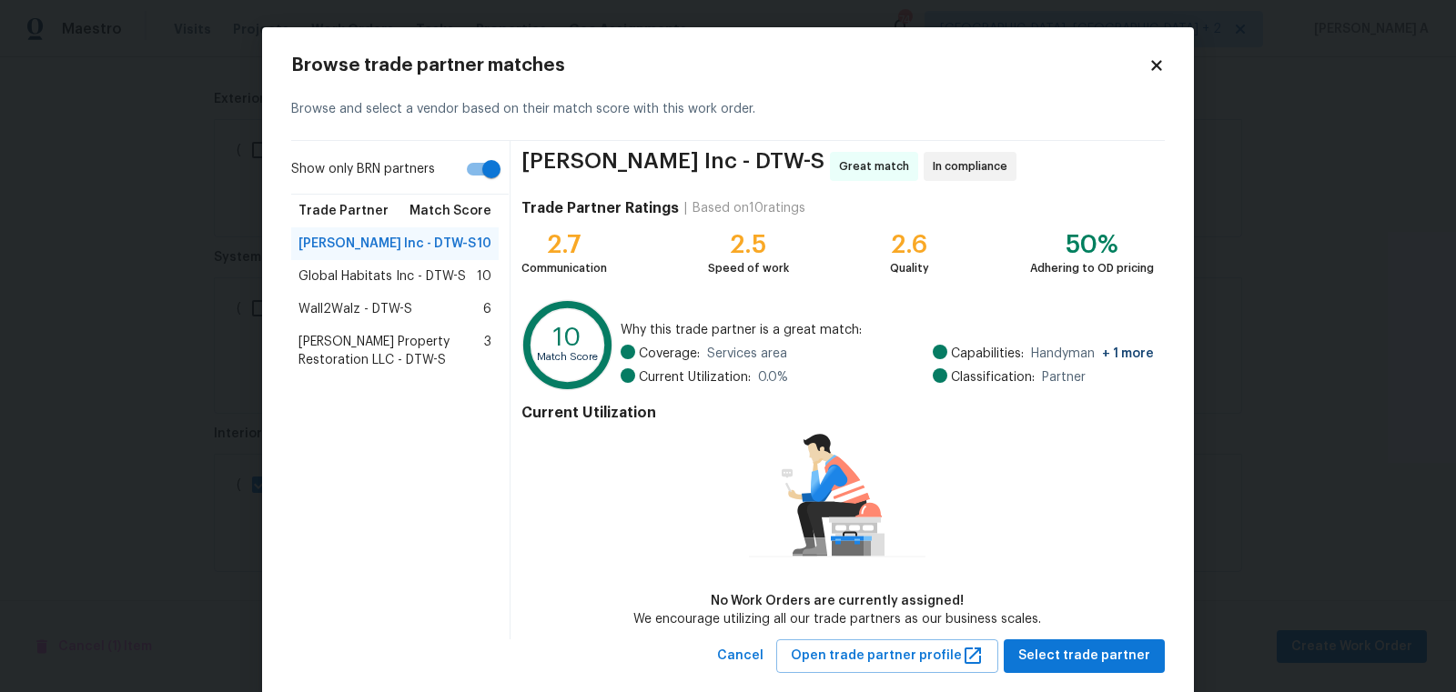
click at [432, 274] on span "Global Habitats Inc - DTW-S" at bounding box center [381, 276] width 167 height 18
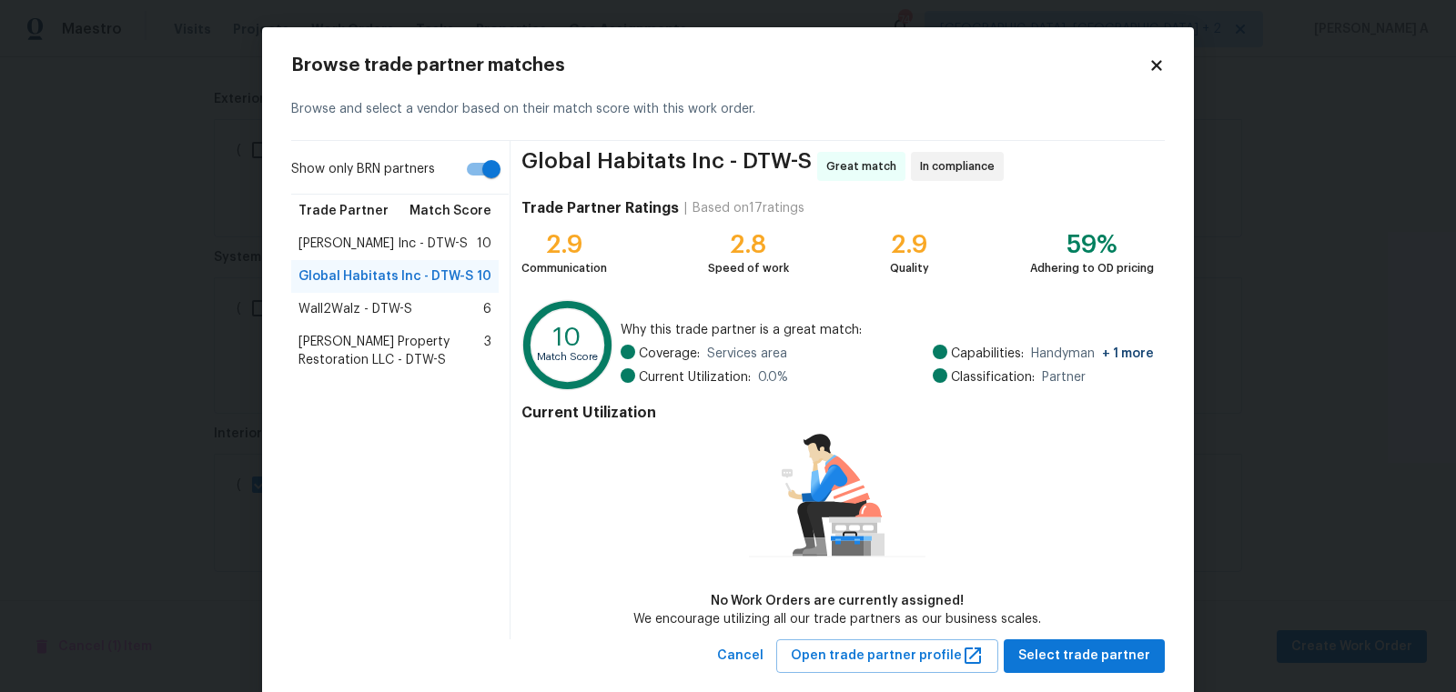
click at [393, 303] on span "Wall2Walz - DTW-S" at bounding box center [355, 309] width 114 height 18
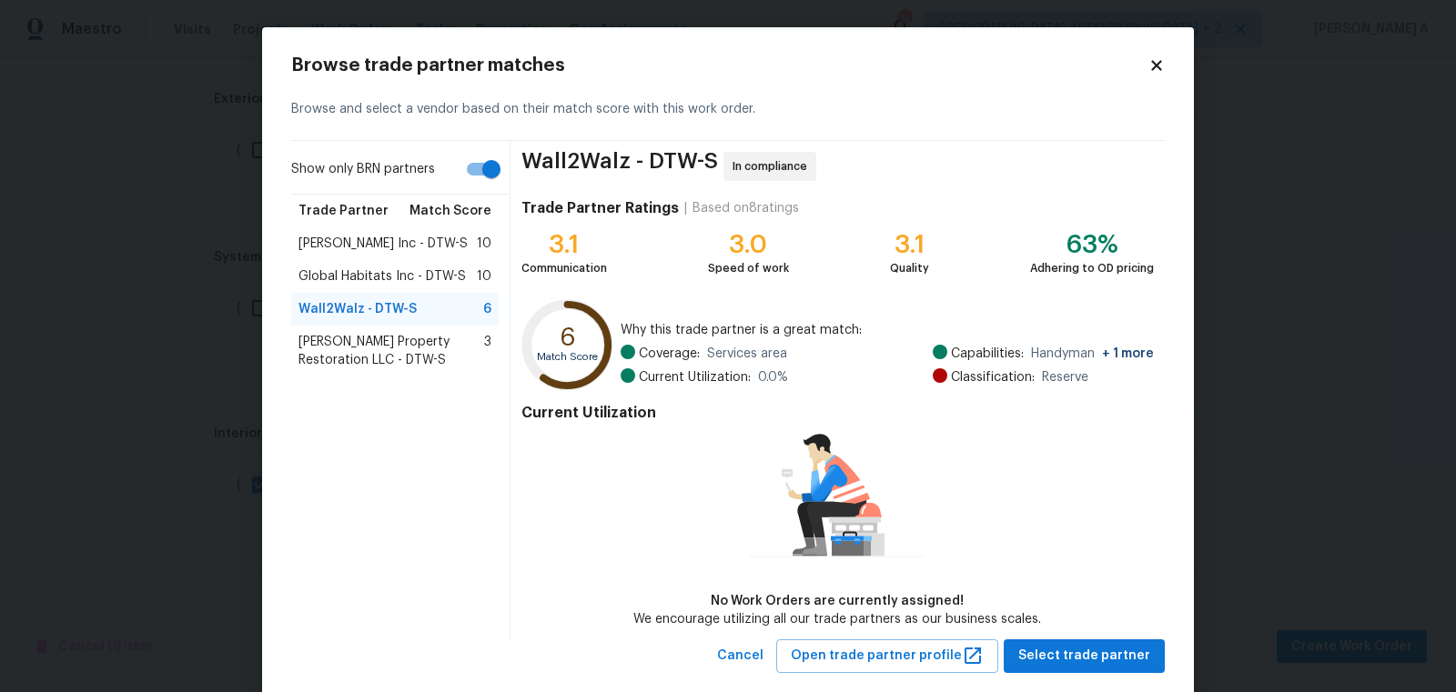
click at [467, 182] on input "Show only BRN partners" at bounding box center [491, 169] width 104 height 35
checkbox input "false"
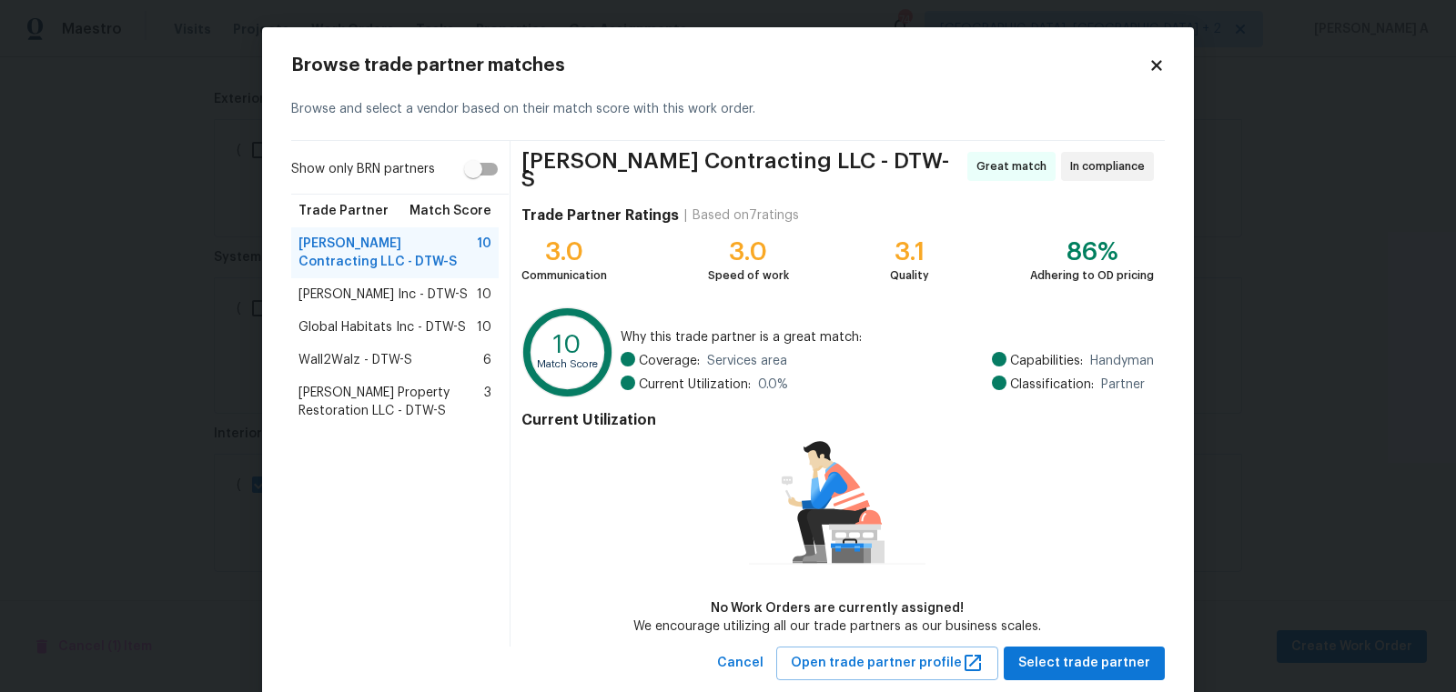
click at [398, 301] on span "Michael Radney Inc - DTW-S" at bounding box center [382, 295] width 169 height 18
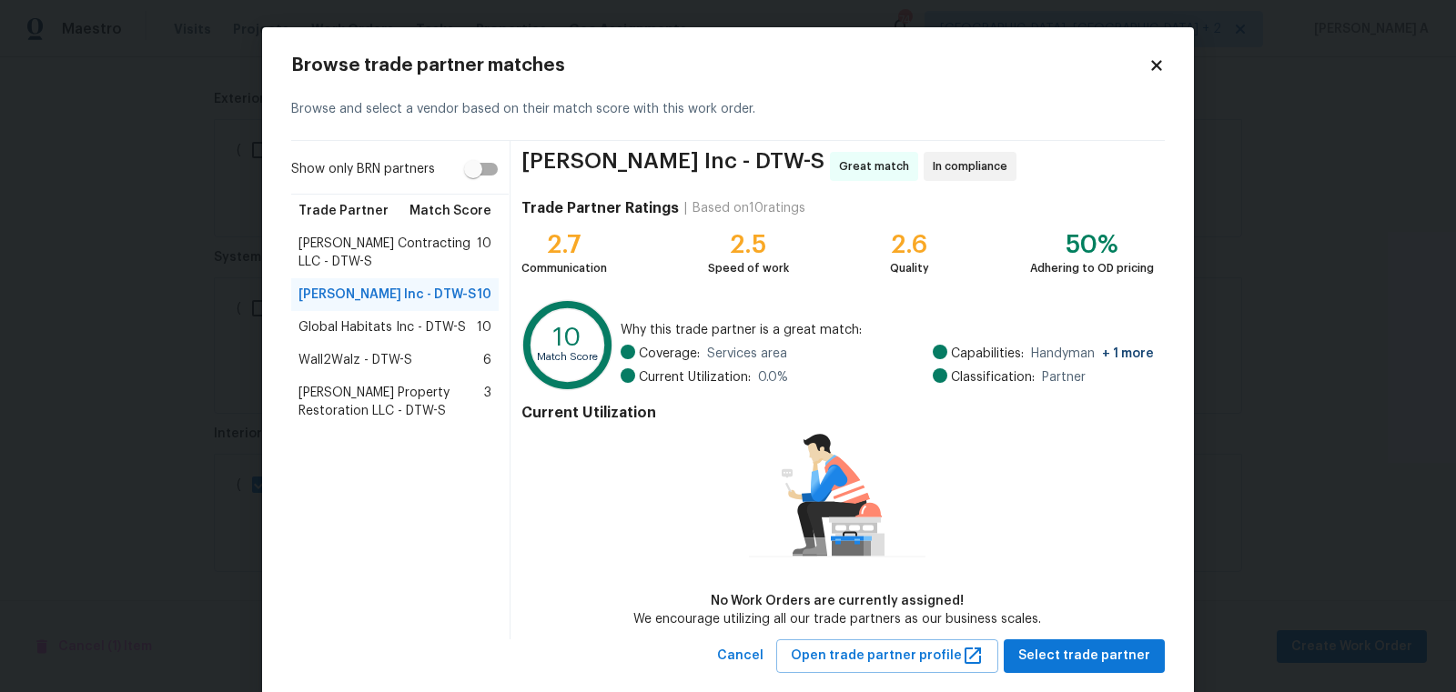
click at [420, 237] on span "Solano Contracting LLC - DTW-S" at bounding box center [387, 253] width 178 height 36
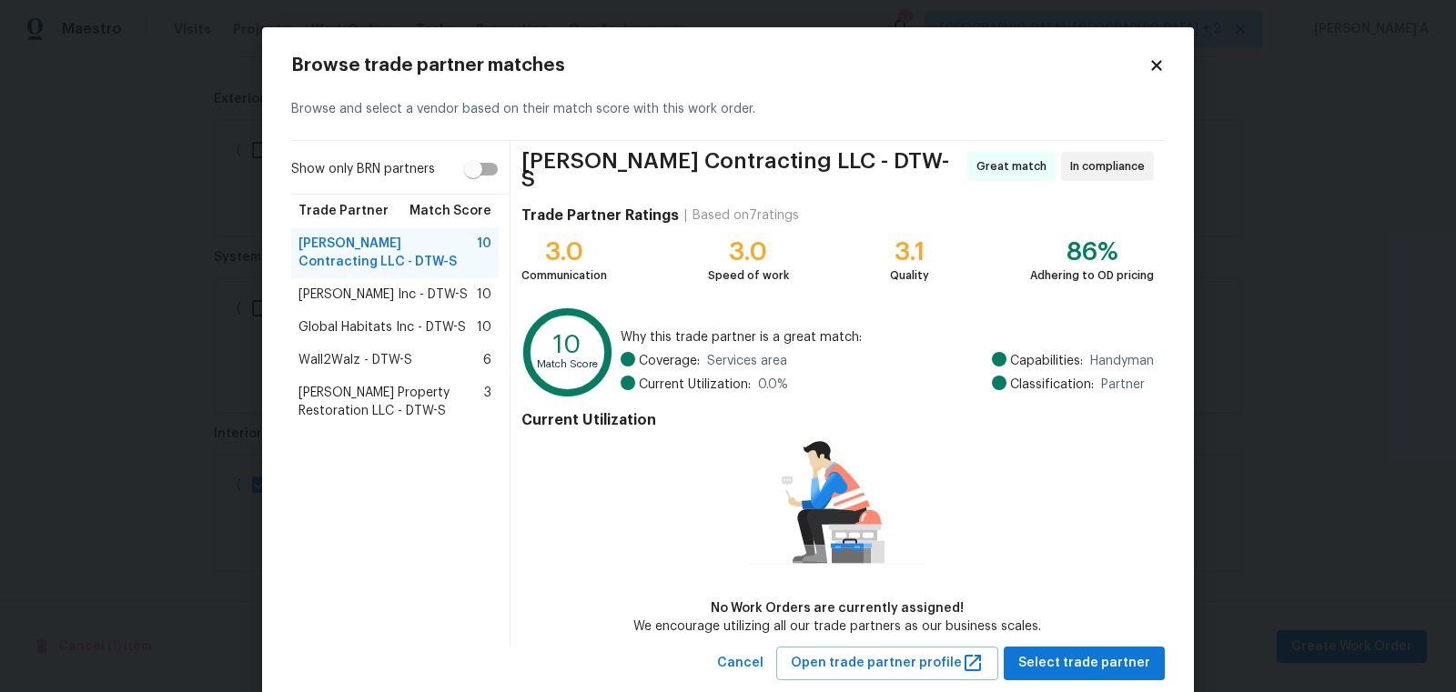
click at [419, 331] on span "Global Habitats Inc - DTW-S" at bounding box center [381, 327] width 167 height 18
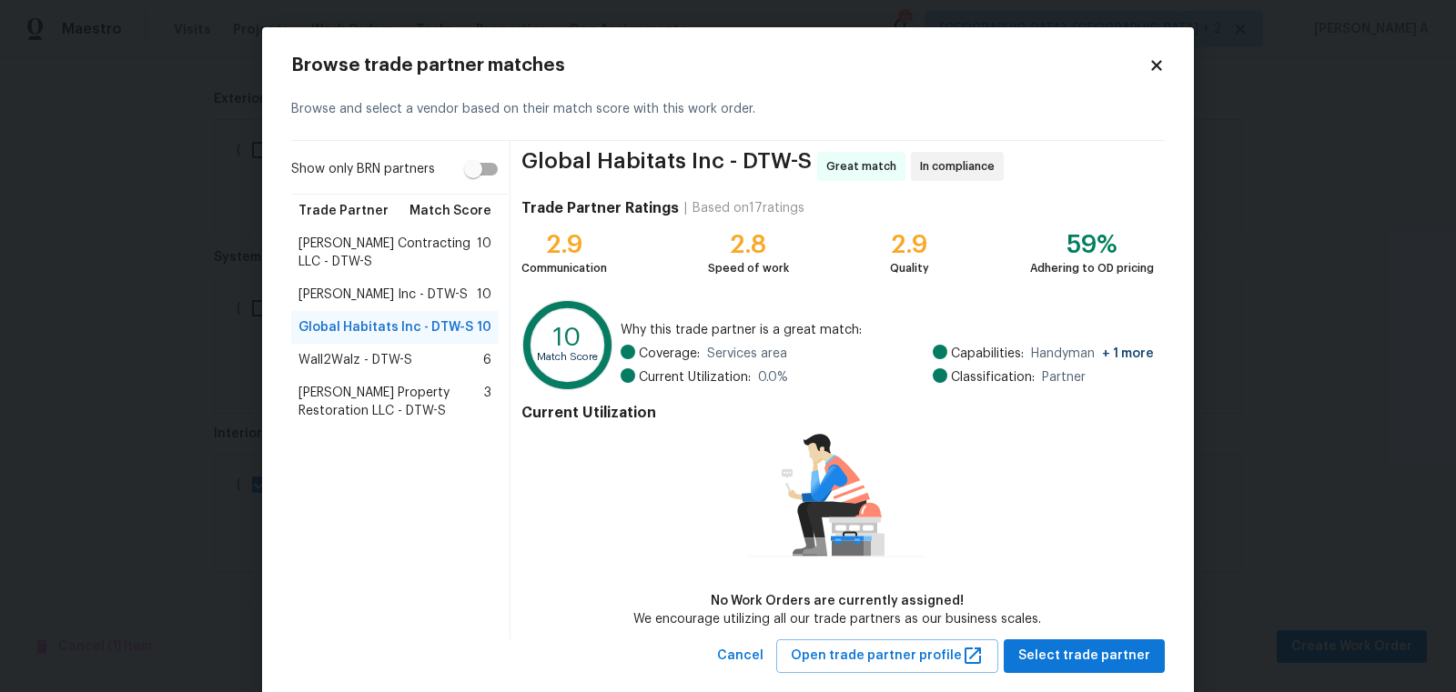
click at [417, 365] on div "Wall2Walz - DTW-S 6" at bounding box center [394, 360] width 193 height 18
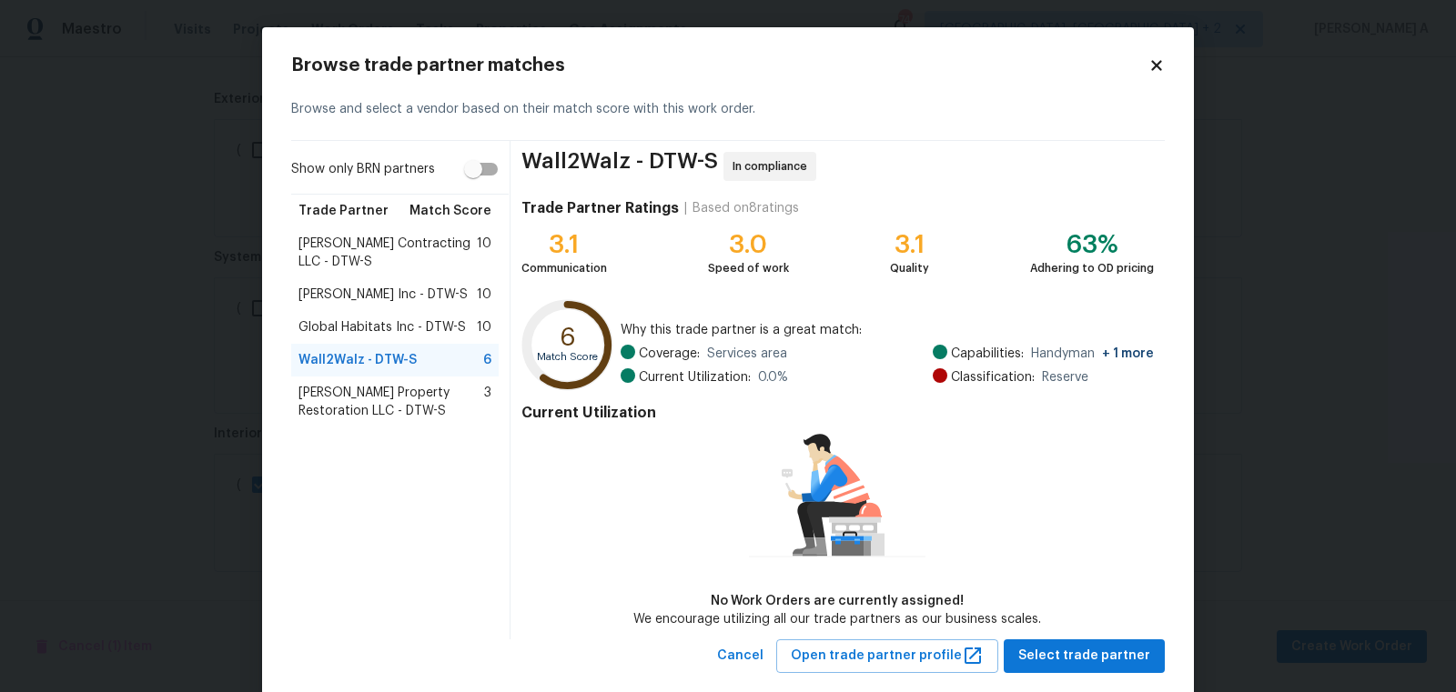
scroll to position [35, 0]
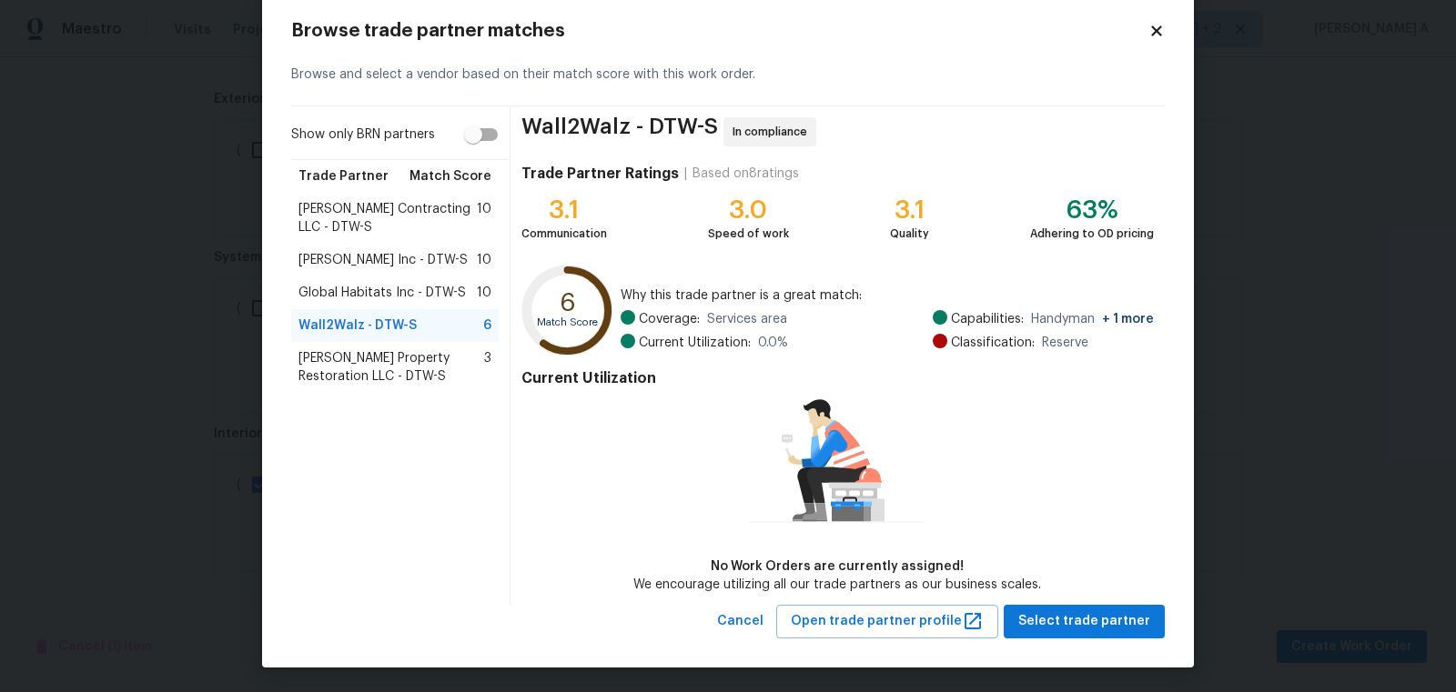
click at [435, 277] on div "Global Habitats Inc - DTW-S 10" at bounding box center [394, 293] width 207 height 33
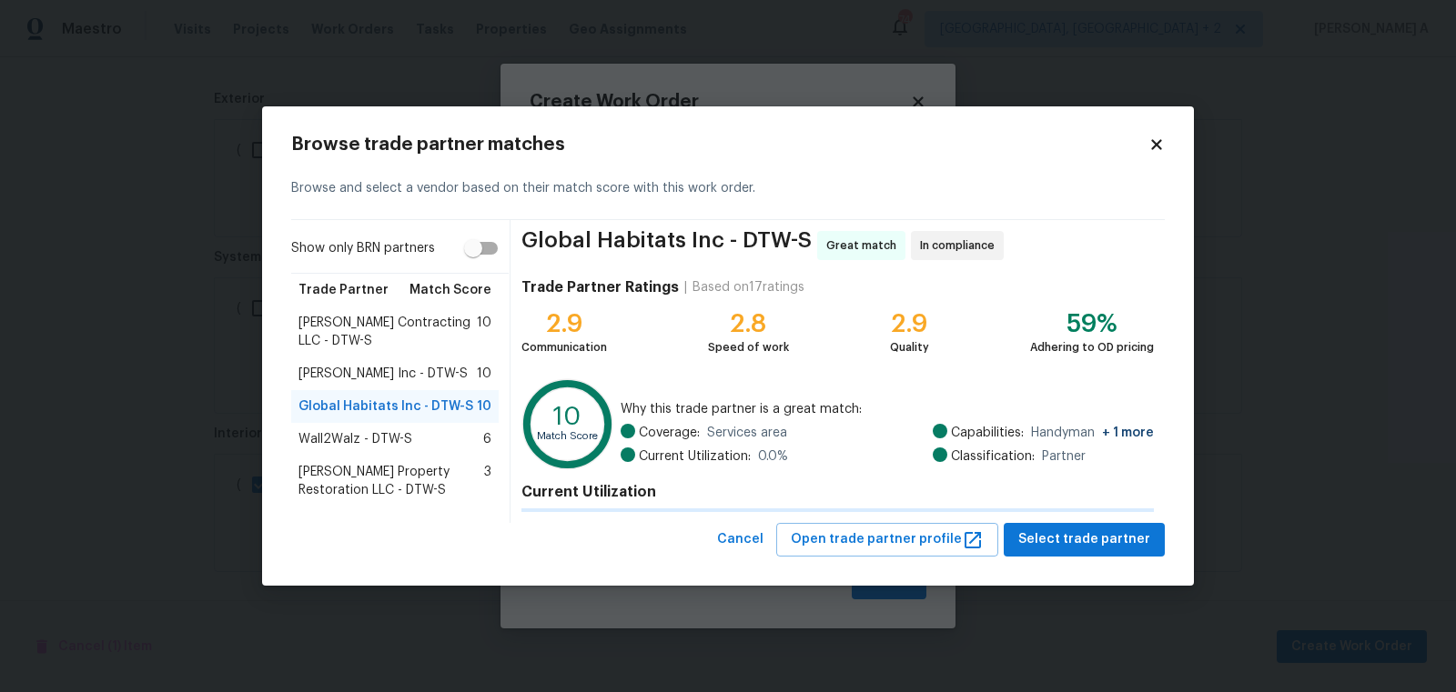
scroll to position [0, 0]
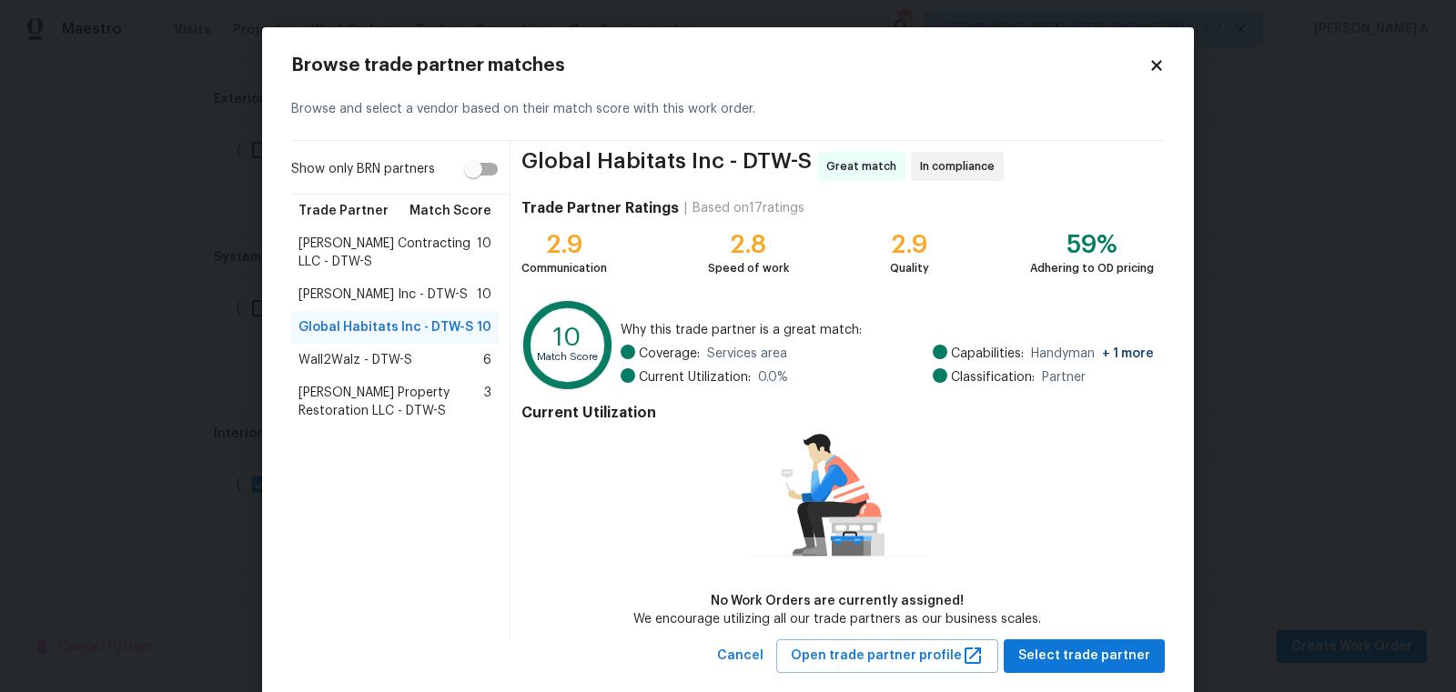
click at [429, 283] on div "Michael Radney Inc - DTW-S 10" at bounding box center [394, 294] width 207 height 33
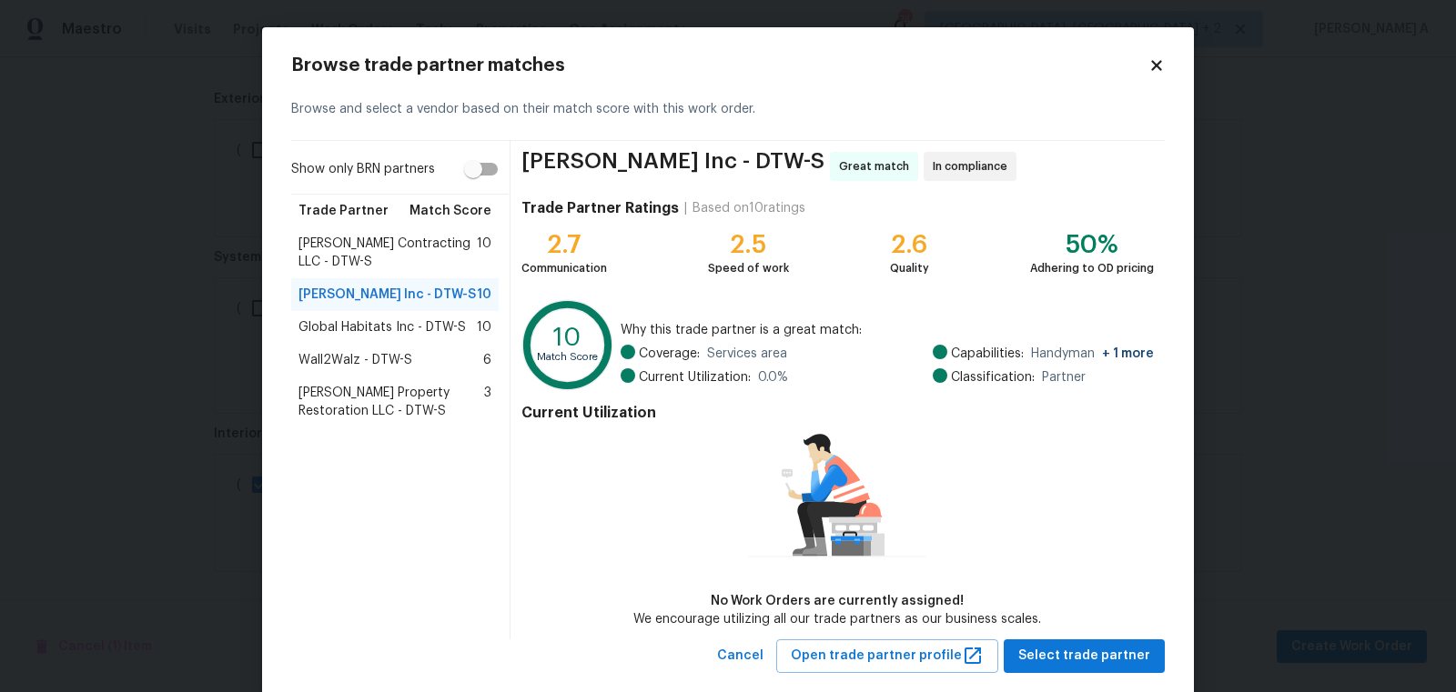
click at [430, 322] on span "Global Habitats Inc - DTW-S" at bounding box center [381, 327] width 167 height 18
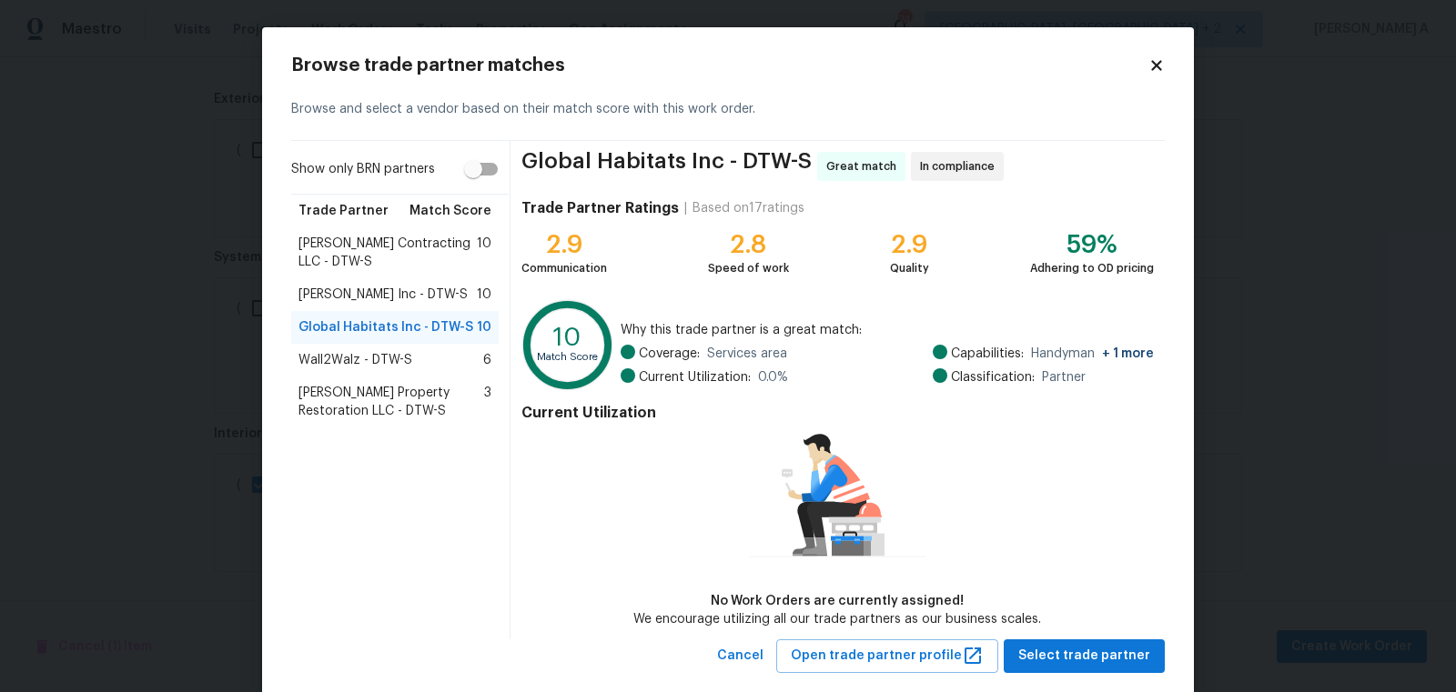
scroll to position [35, 0]
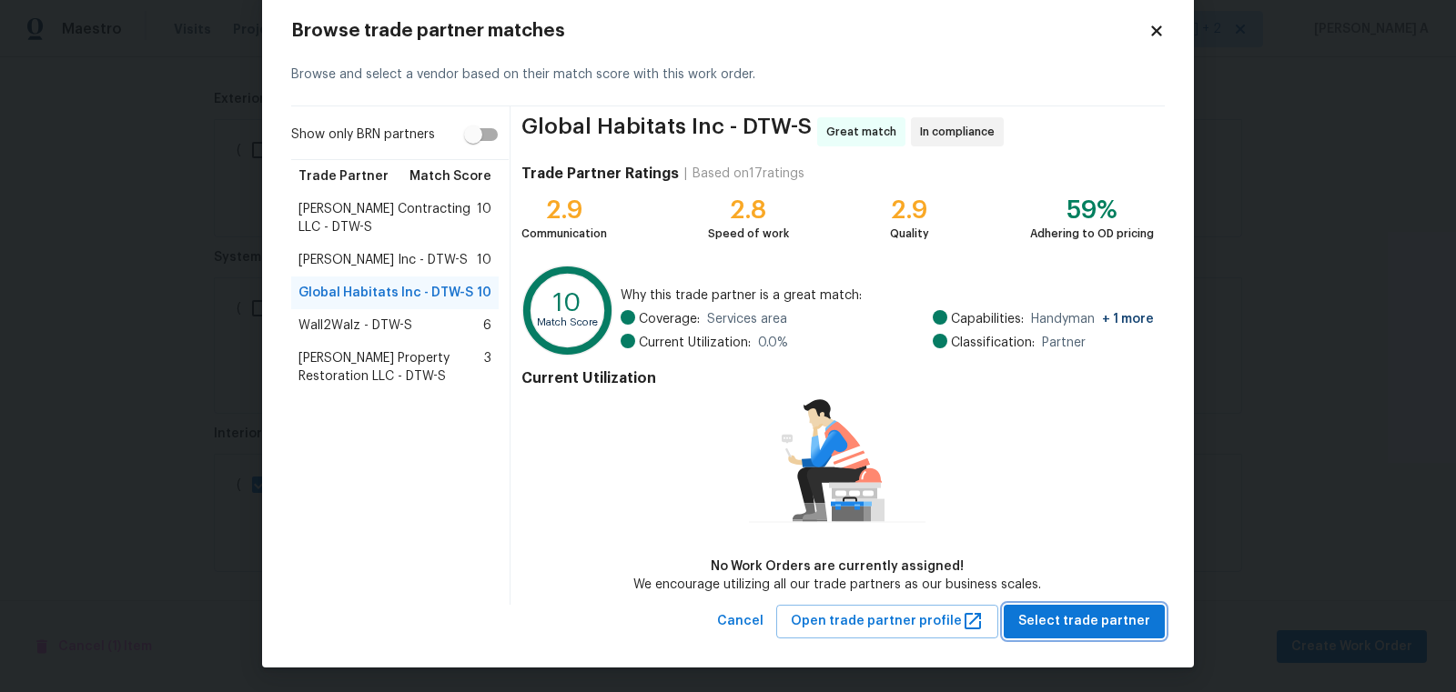
click at [1096, 610] on span "Select trade partner" at bounding box center [1084, 621] width 132 height 23
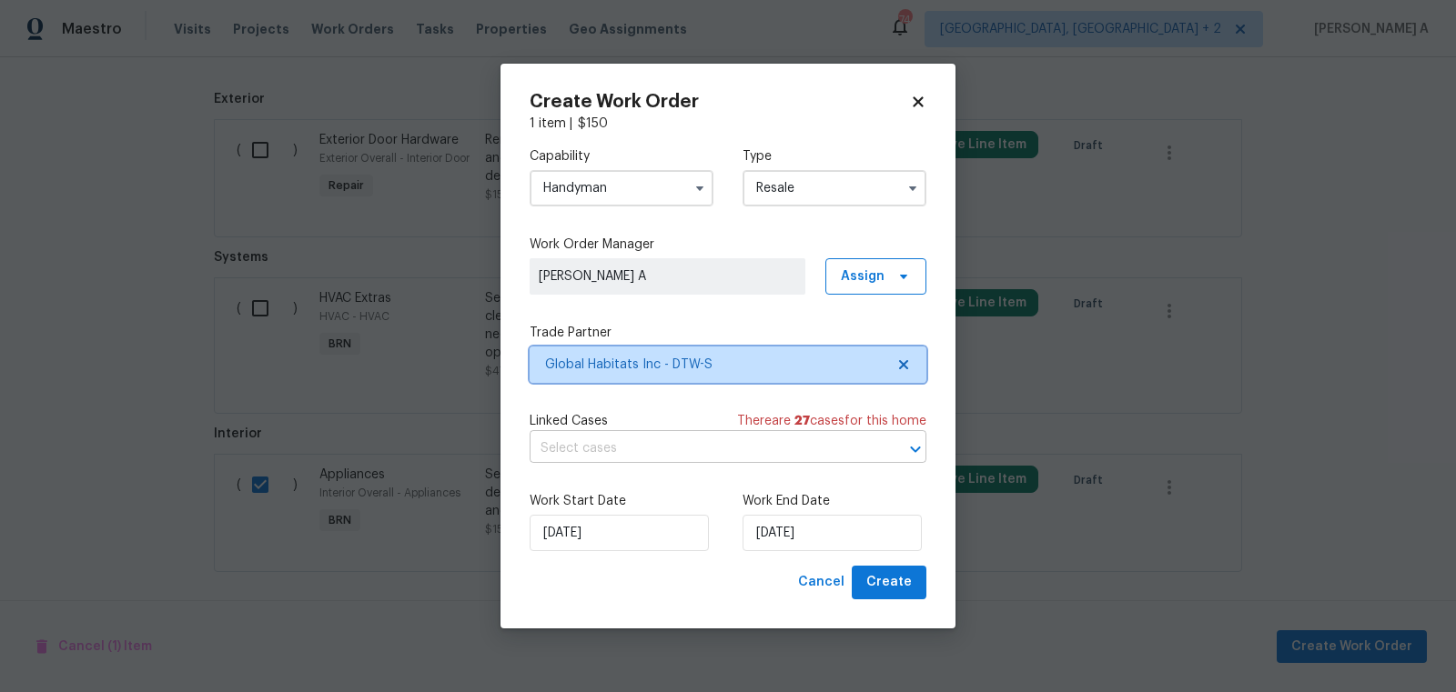
scroll to position [0, 0]
click at [698, 457] on input "text" at bounding box center [703, 449] width 346 height 28
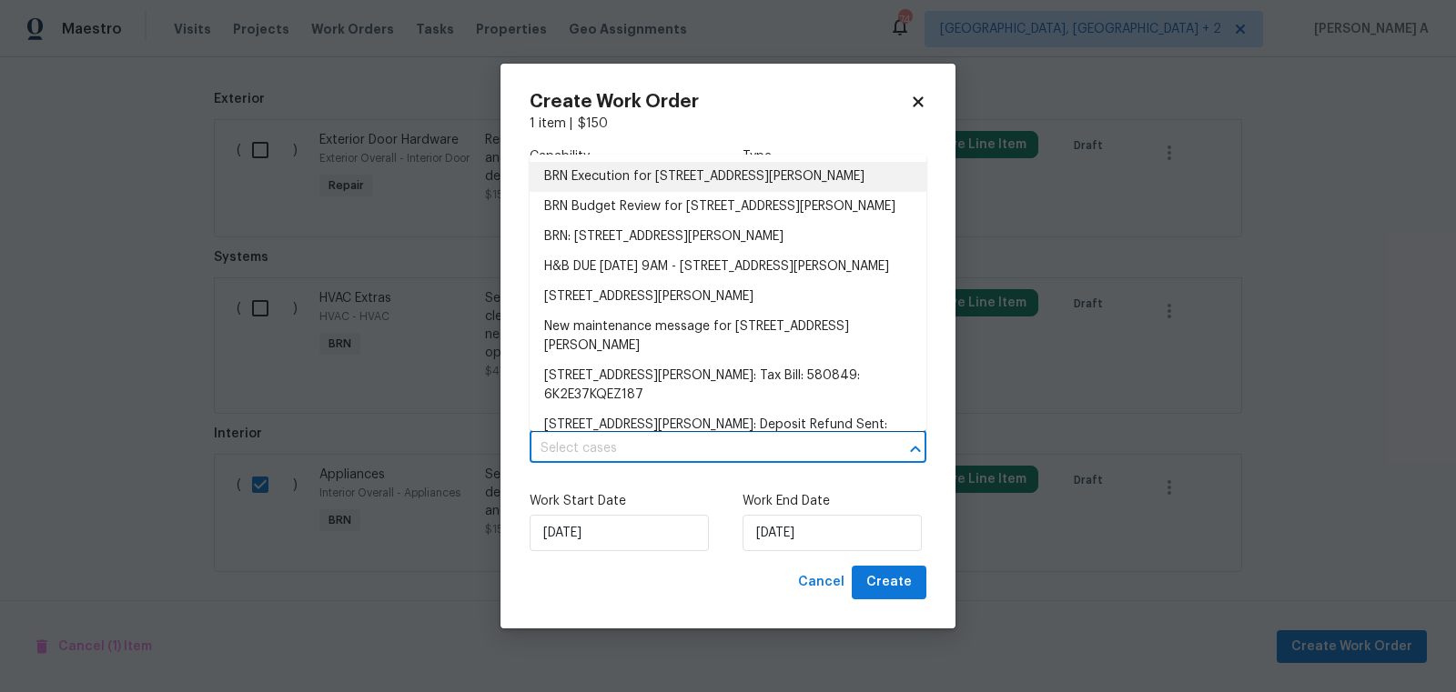
click at [621, 167] on li "BRN Execution for 11040 Messmore Rd, Utica, MI 48317" at bounding box center [728, 177] width 397 height 30
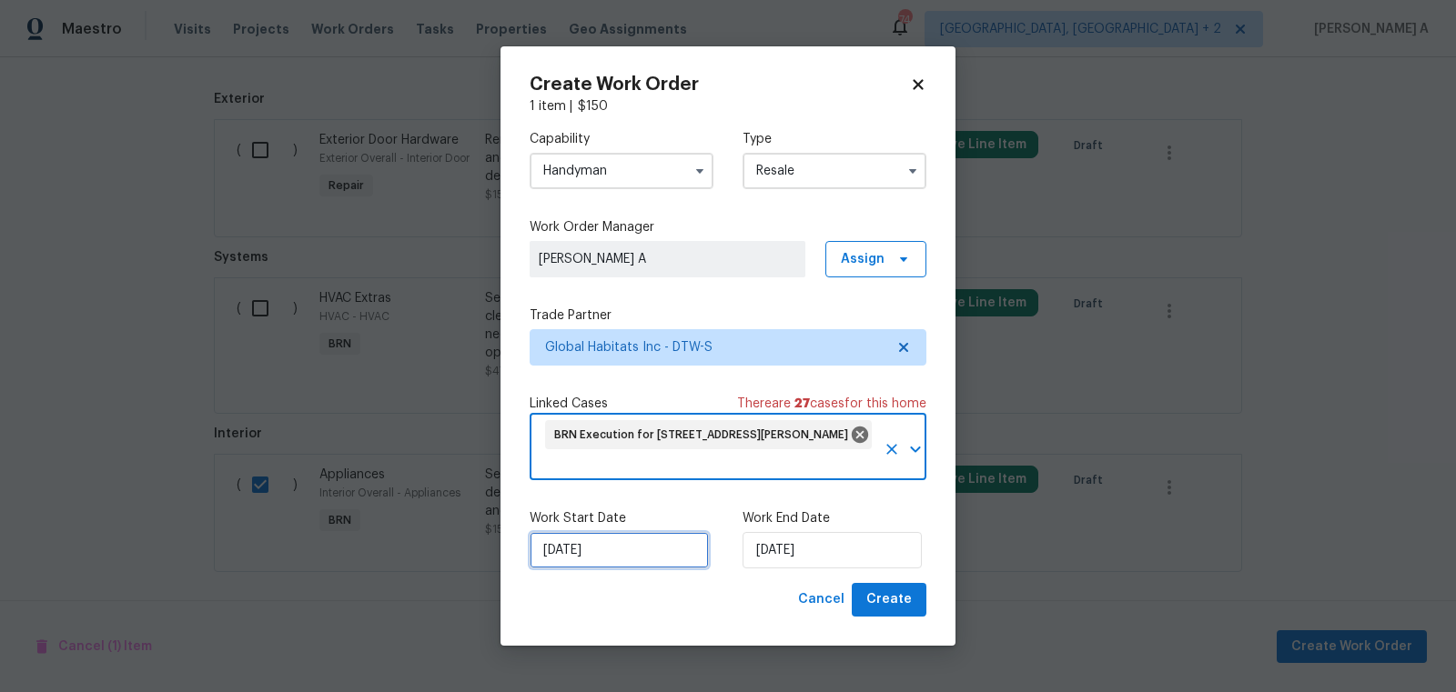
click at [622, 545] on input "[DATE]" at bounding box center [619, 550] width 179 height 36
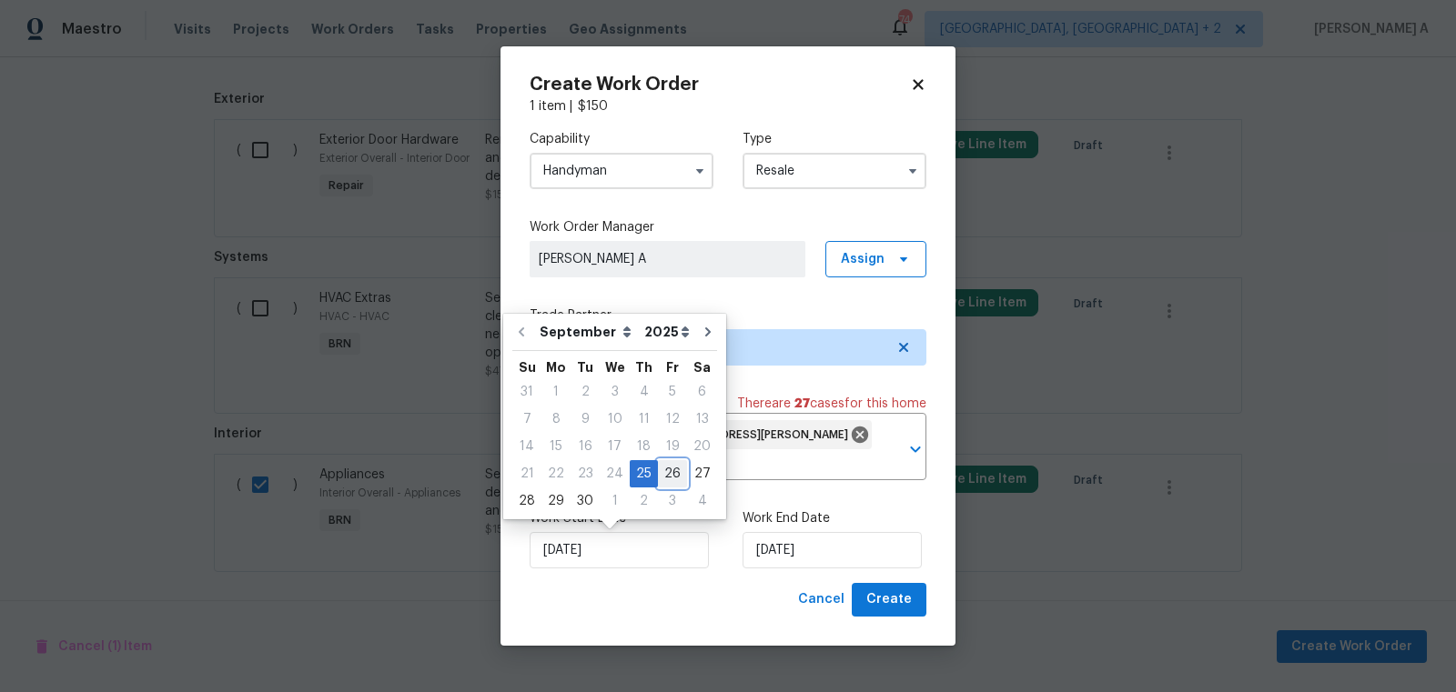
click at [658, 480] on div "26" at bounding box center [672, 473] width 29 height 25
type input "[DATE]"
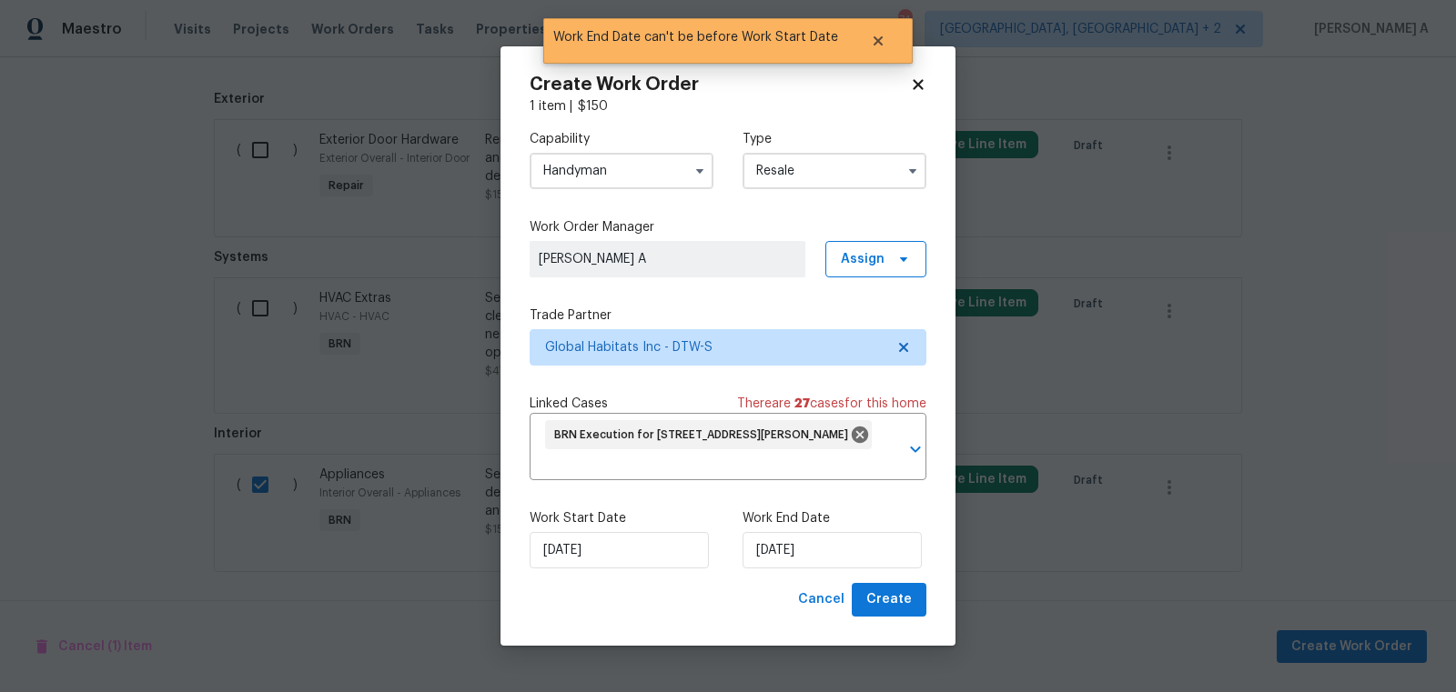
click at [792, 570] on div "Work Start Date 9/26/2025 Work End Date 9/26/2025" at bounding box center [728, 539] width 397 height 88
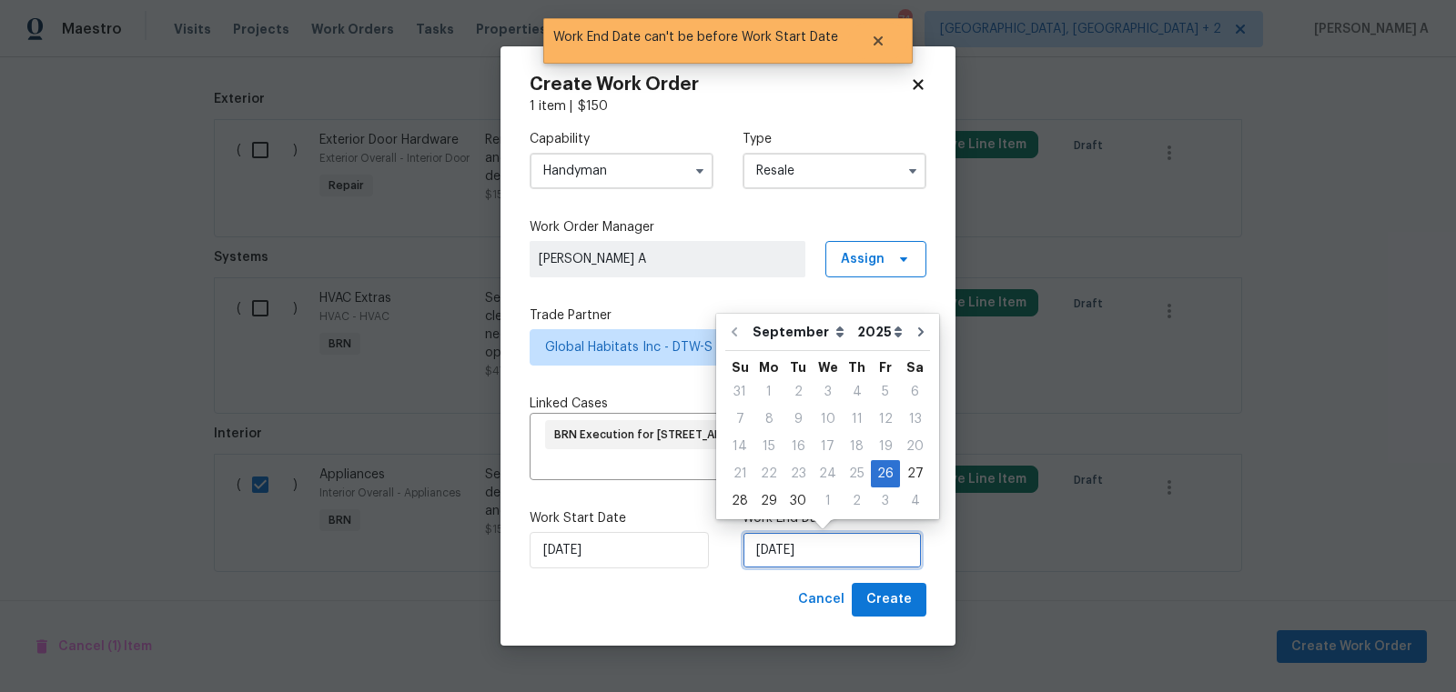
click at [799, 550] on input "[DATE]" at bounding box center [831, 550] width 179 height 36
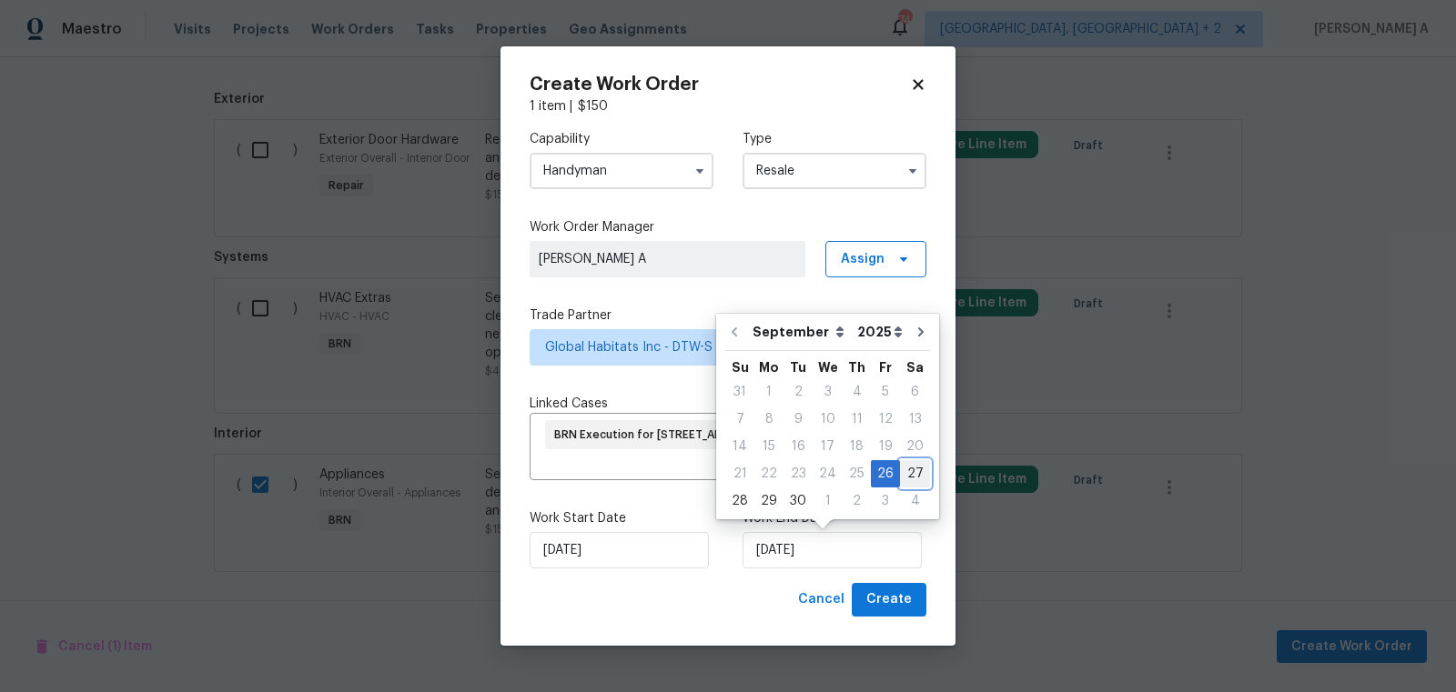
click at [904, 478] on div "27" at bounding box center [915, 473] width 30 height 25
type input "[DATE]"
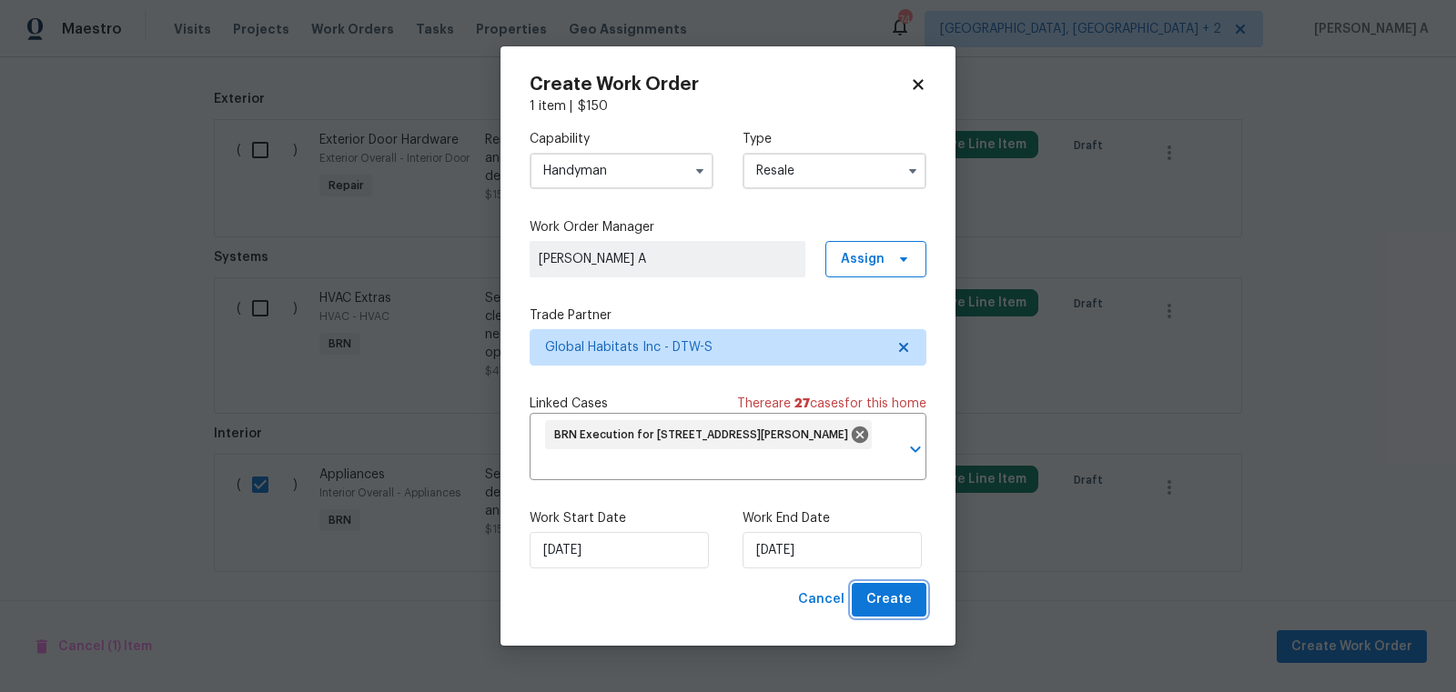
click at [902, 602] on span "Create" at bounding box center [888, 600] width 45 height 23
checkbox input "false"
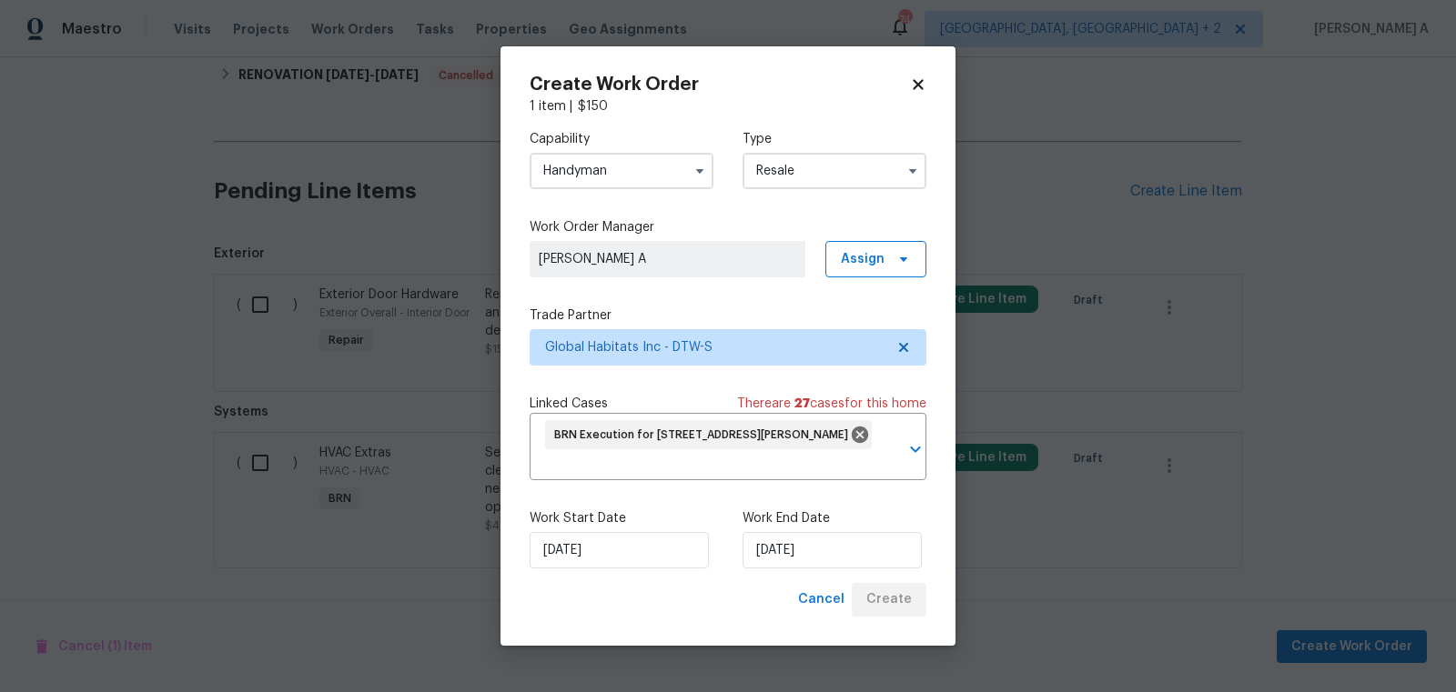
scroll to position [589, 0]
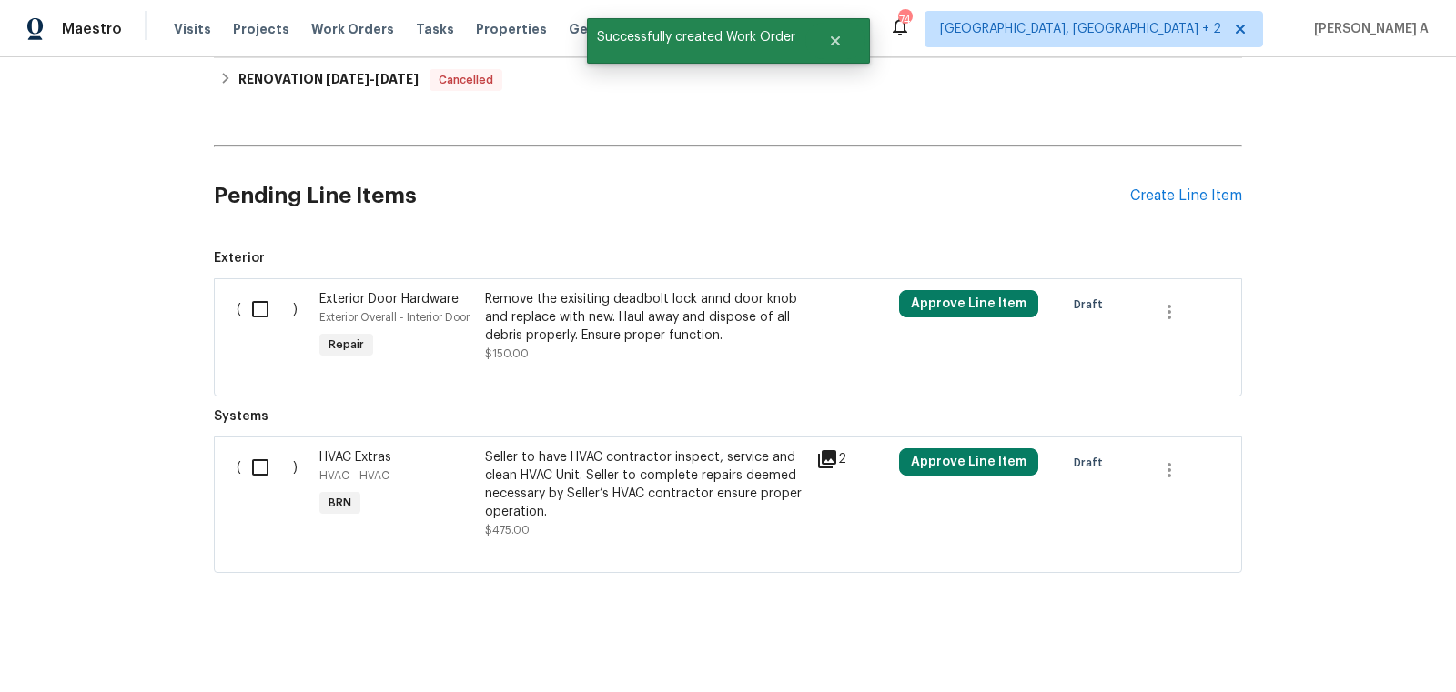
click at [261, 465] on input "checkbox" at bounding box center [267, 468] width 52 height 38
checkbox input "true"
click at [1407, 654] on span "Create Work Order" at bounding box center [1351, 647] width 121 height 23
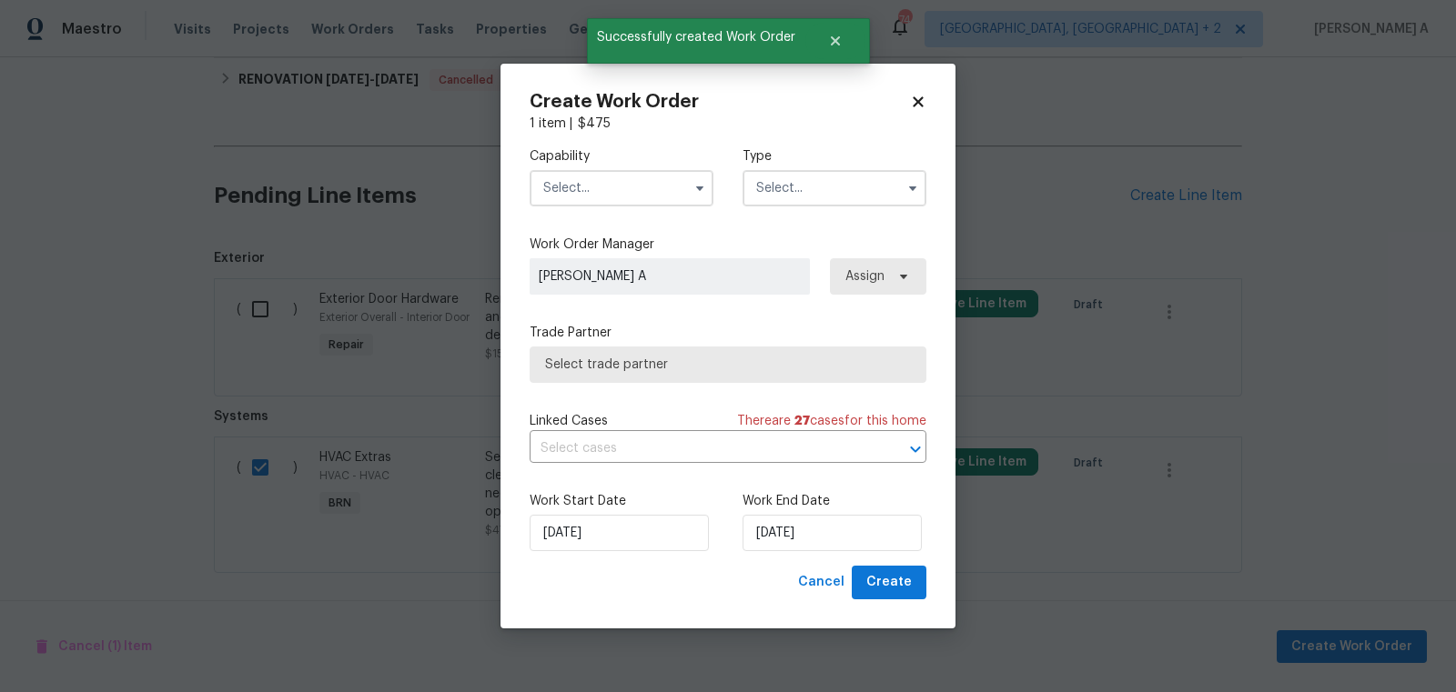
click at [584, 192] on input "text" at bounding box center [622, 188] width 184 height 36
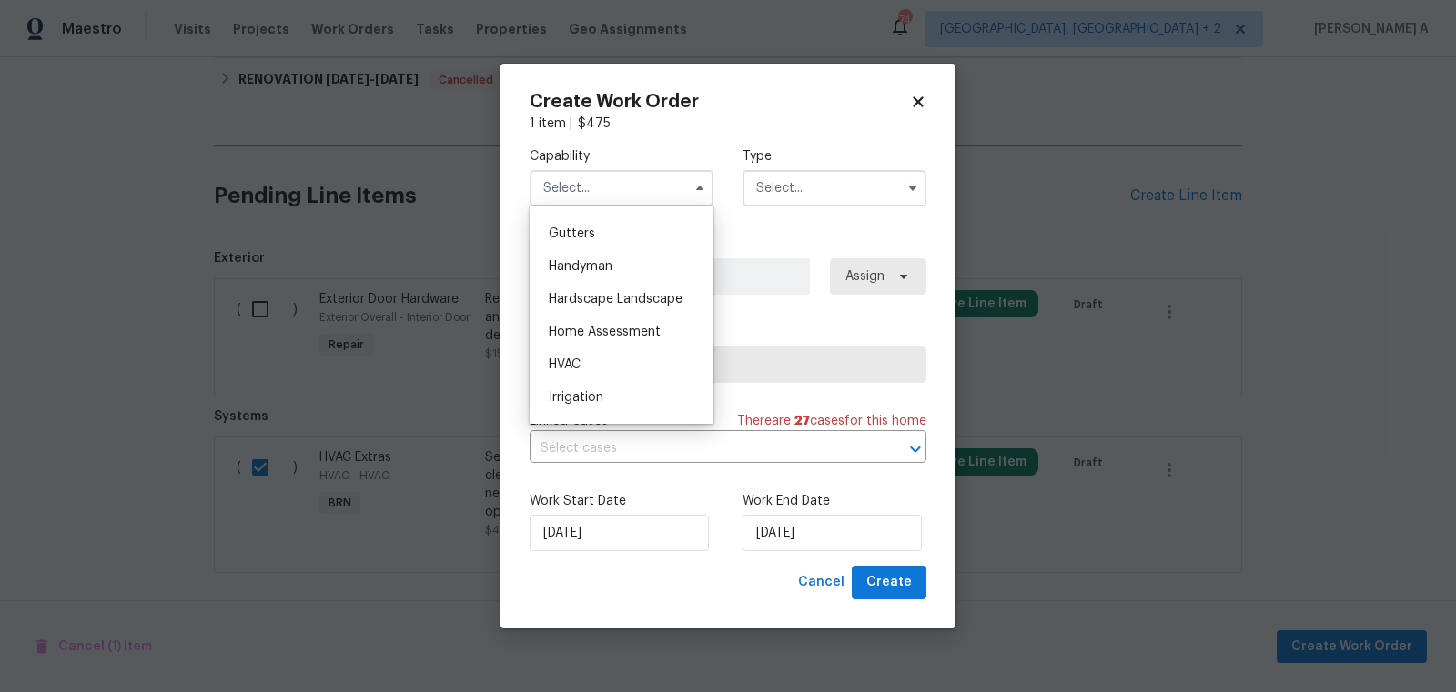
scroll to position [970, 0]
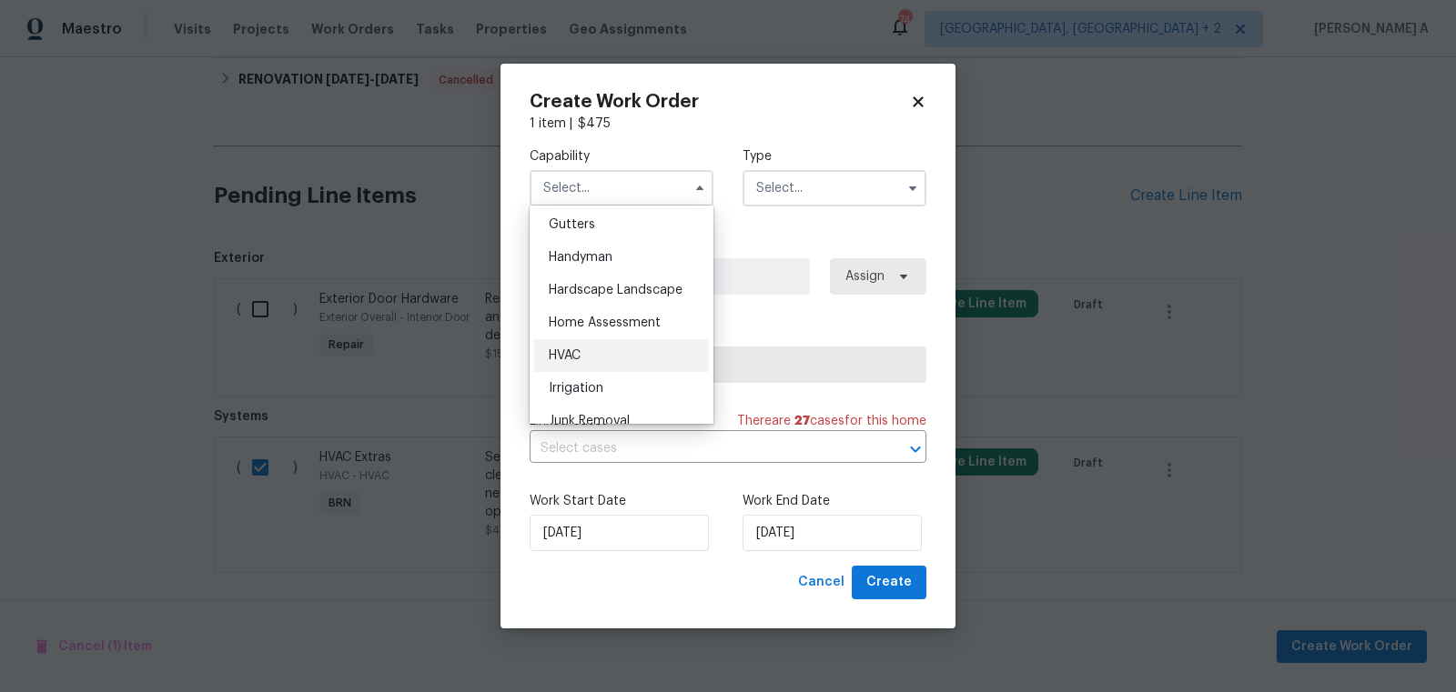
click at [592, 360] on div "HVAC" at bounding box center [621, 355] width 175 height 33
type input "HVAC"
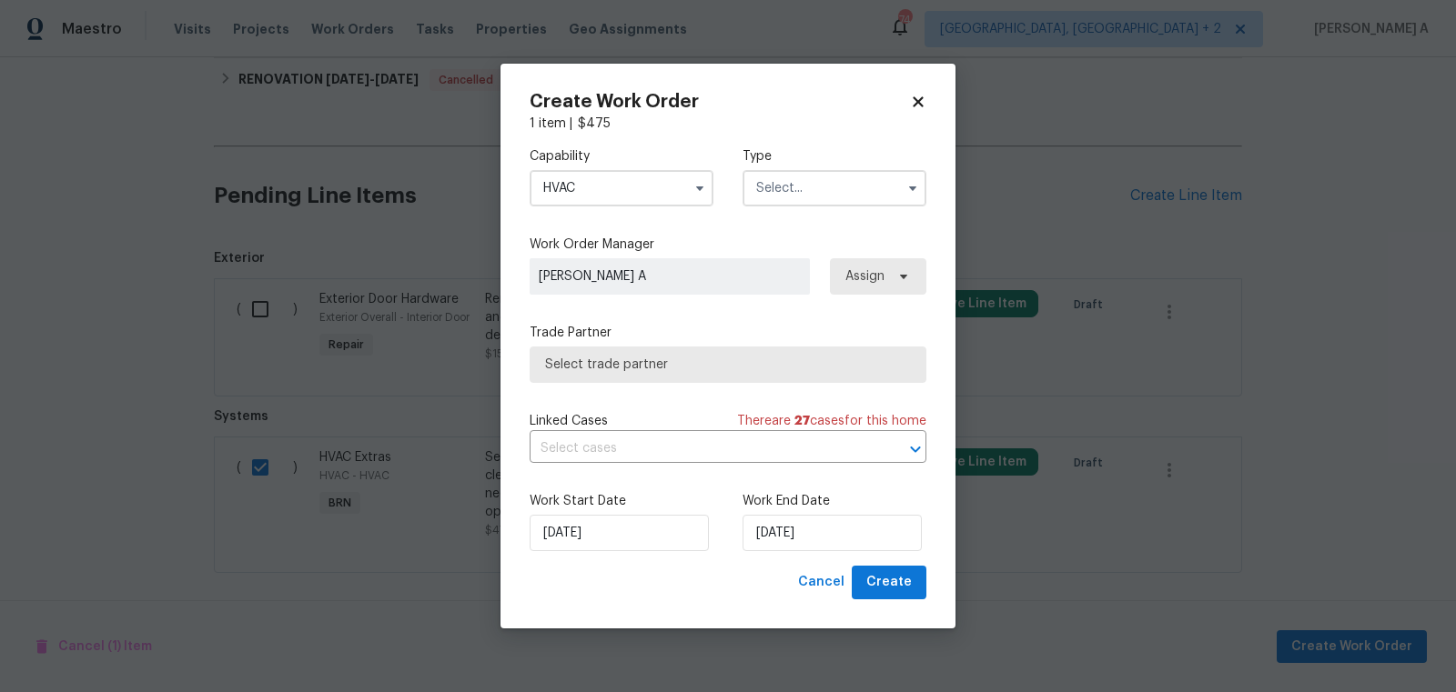
click at [794, 193] on input "text" at bounding box center [834, 188] width 184 height 36
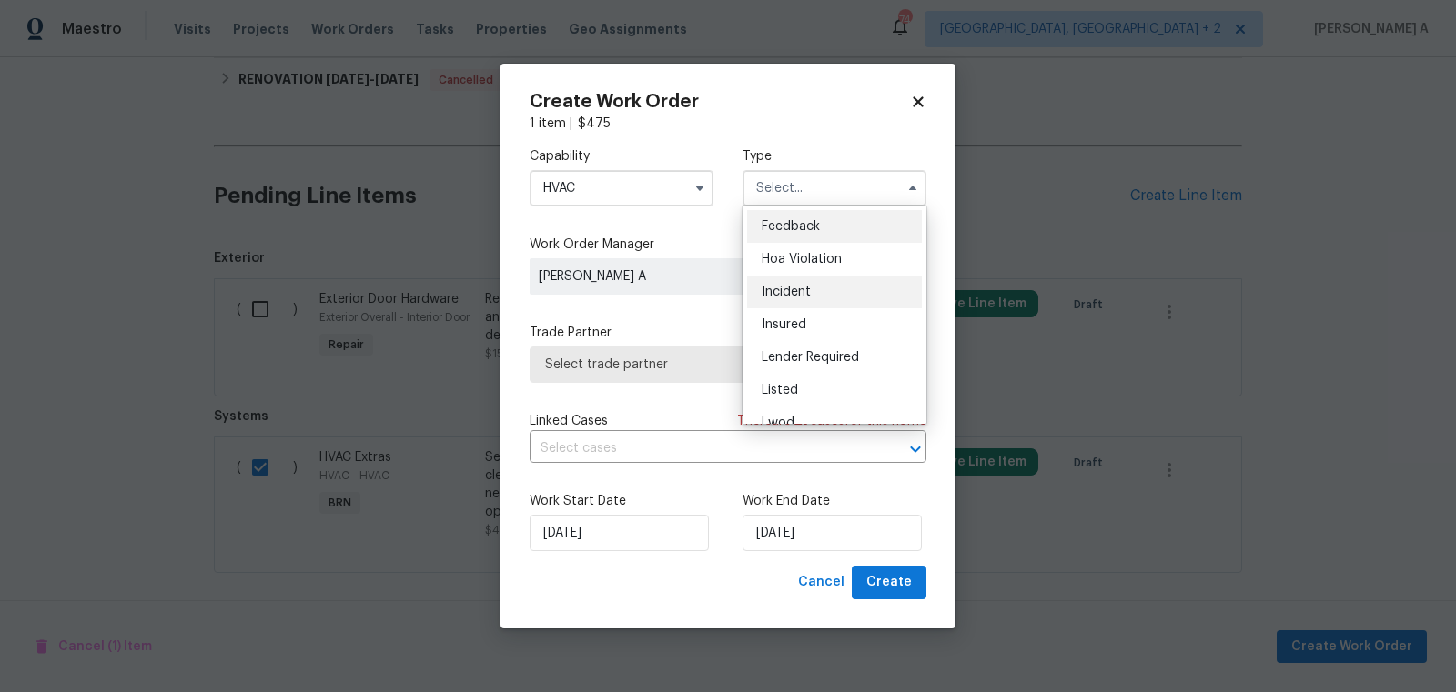
scroll to position [216, 0]
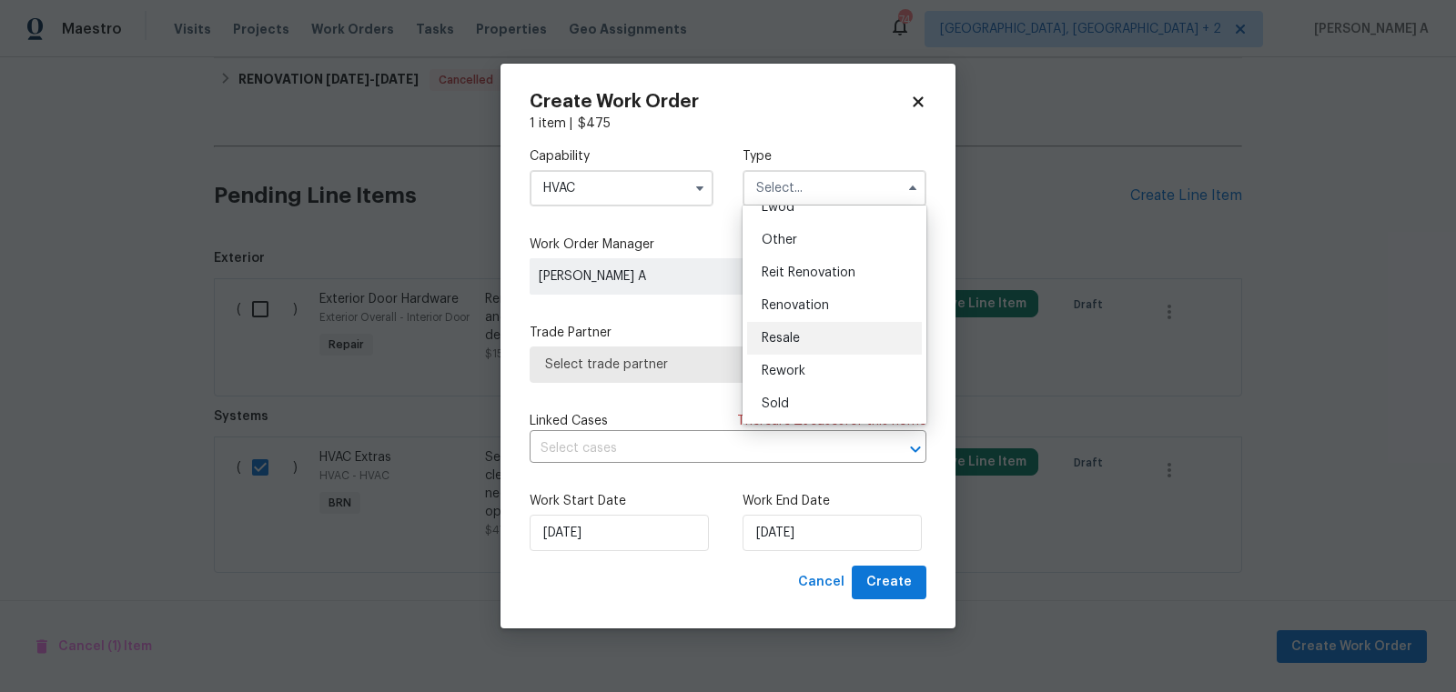
click at [809, 338] on div "Resale" at bounding box center [834, 338] width 175 height 33
type input "Resale"
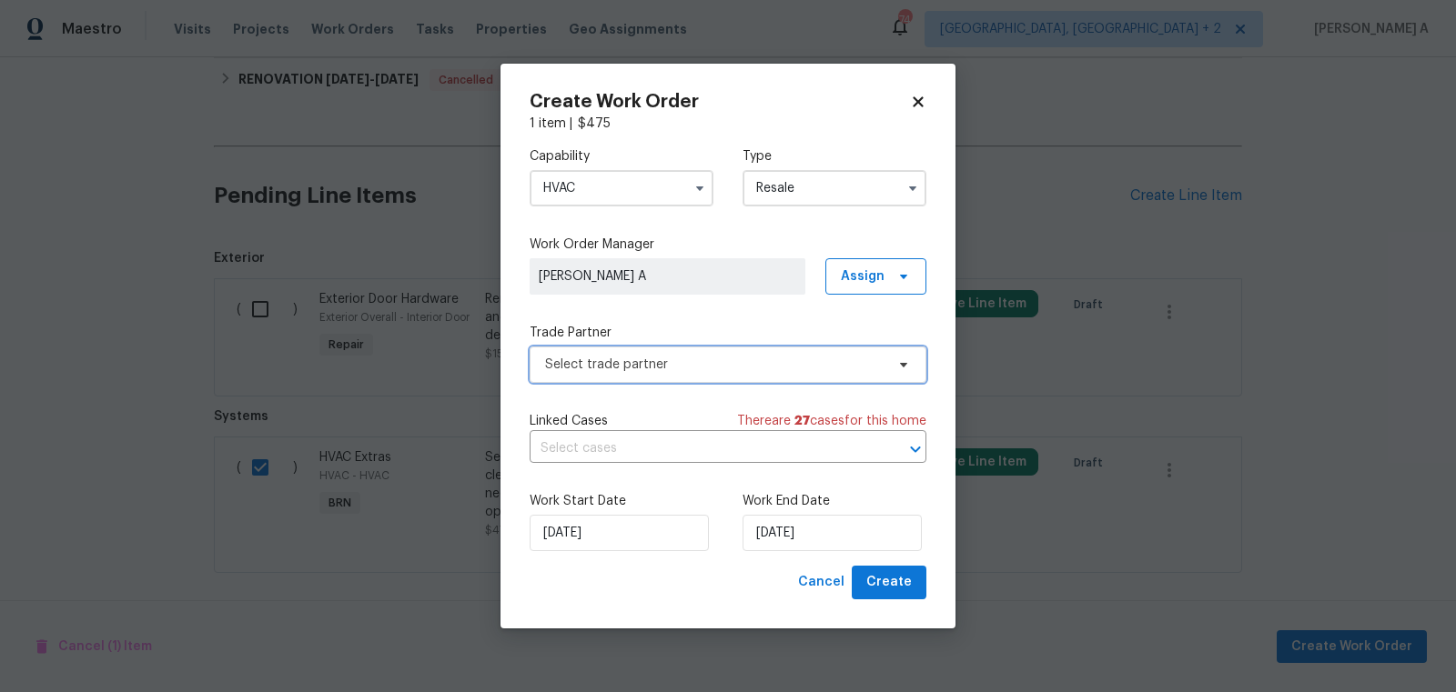
click at [736, 364] on span "Select trade partner" at bounding box center [714, 365] width 339 height 18
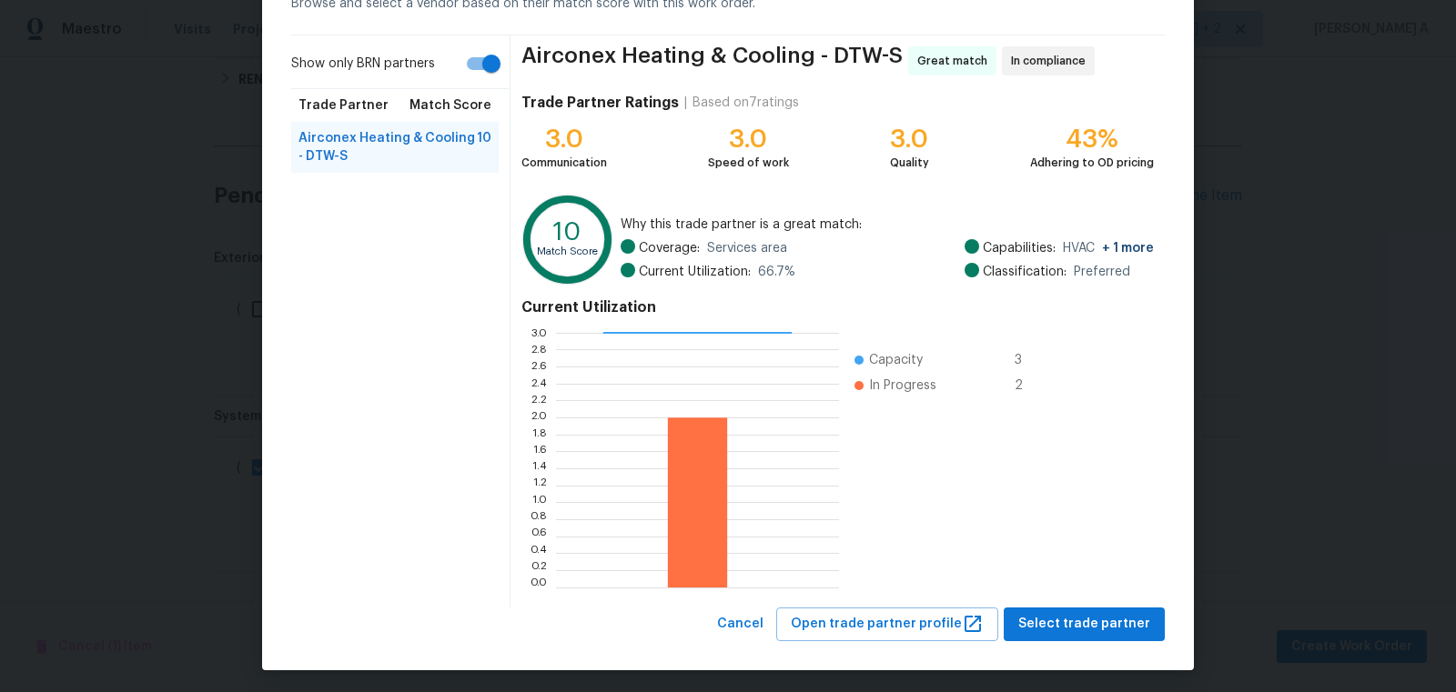
scroll to position [109, 0]
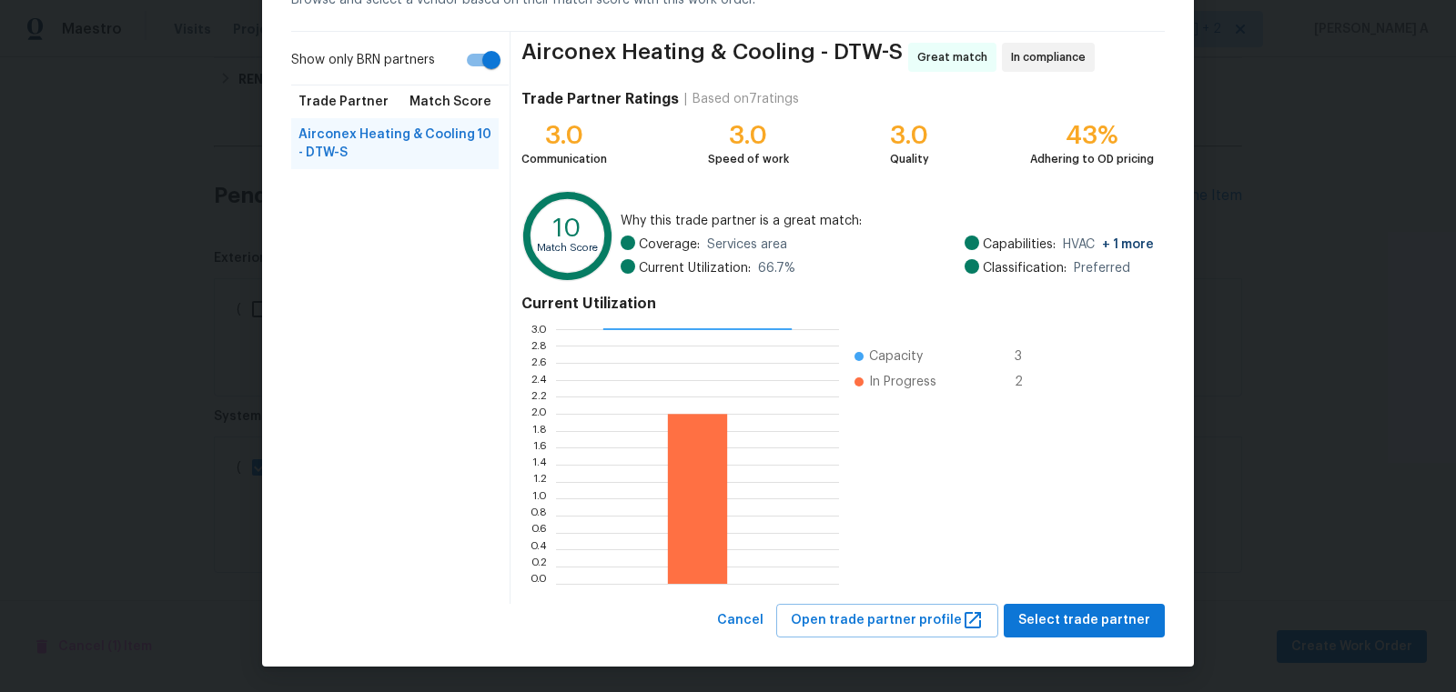
click at [470, 61] on input "Show only BRN partners" at bounding box center [491, 60] width 104 height 35
checkbox input "false"
click at [1077, 613] on span "Select trade partner" at bounding box center [1084, 621] width 132 height 23
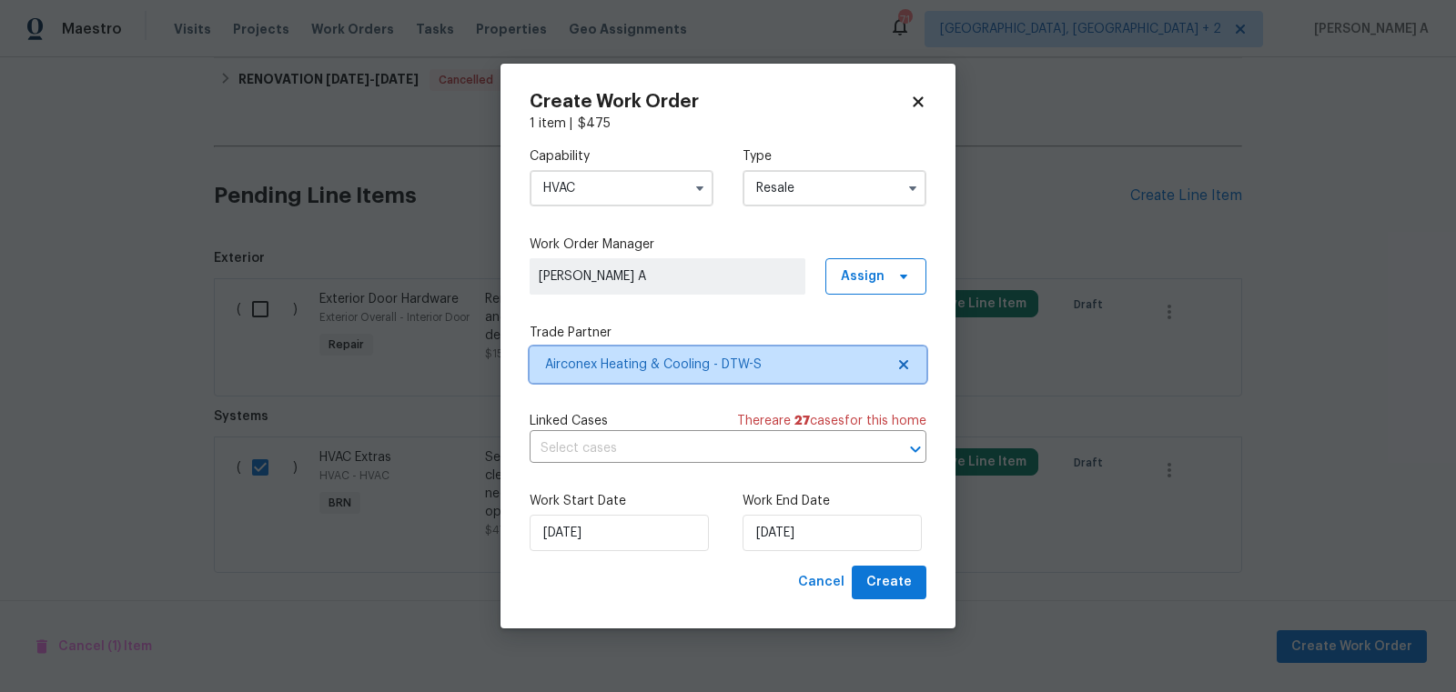
scroll to position [0, 0]
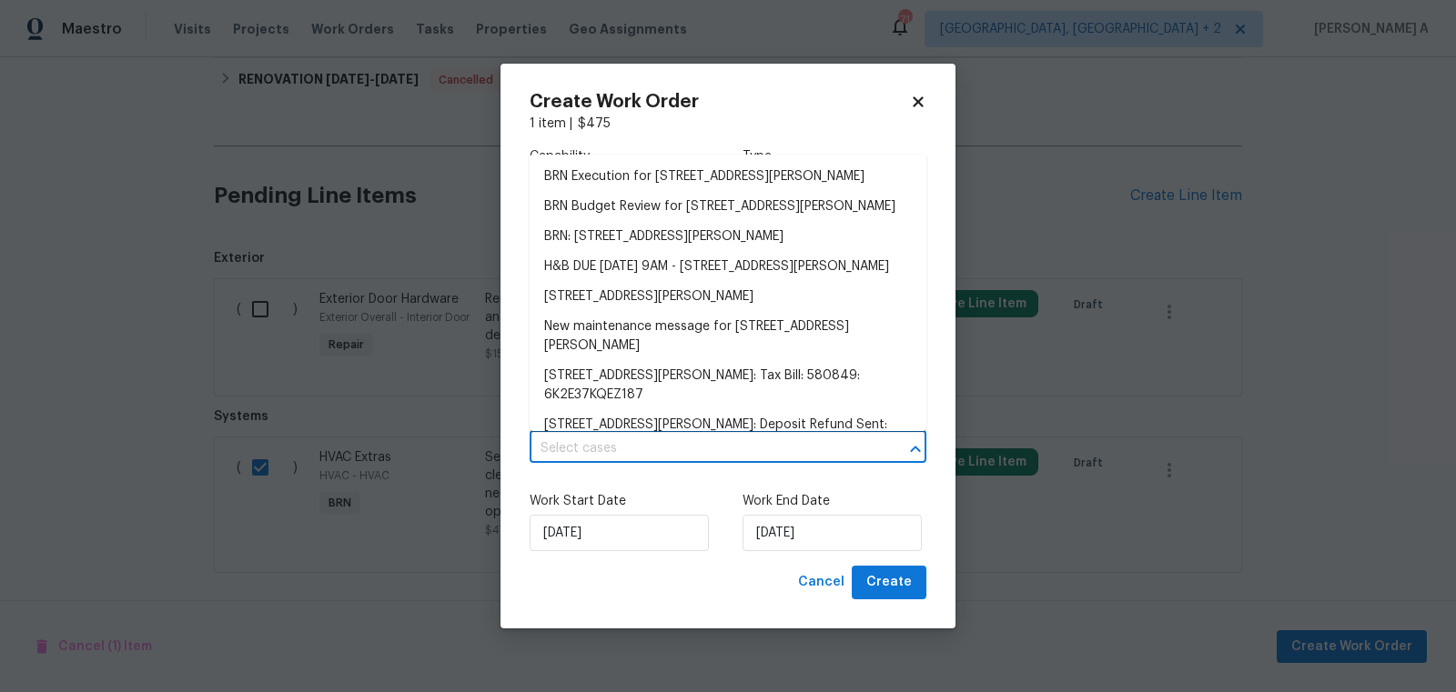
click at [699, 444] on input "text" at bounding box center [703, 449] width 346 height 28
click at [640, 185] on li "BRN Execution for 11040 Messmore Rd, Utica, MI 48317" at bounding box center [728, 177] width 397 height 30
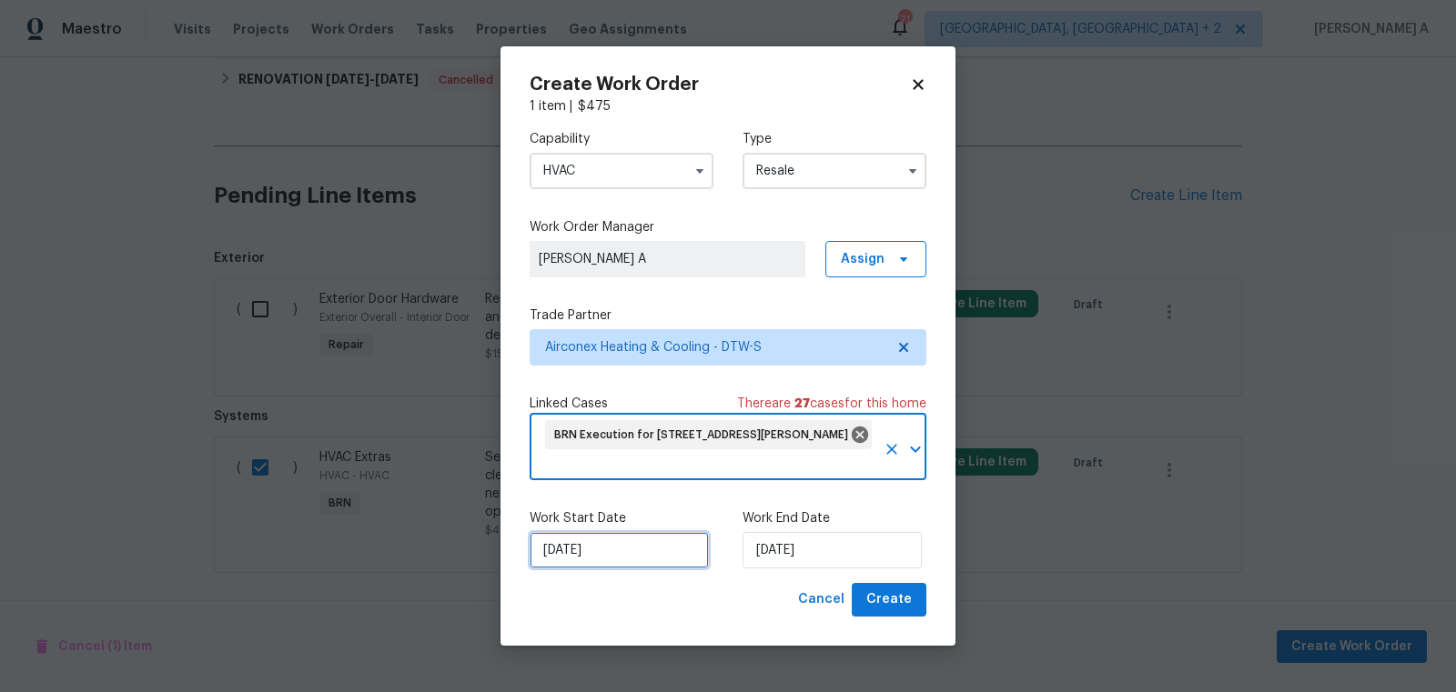
click at [632, 564] on input "[DATE]" at bounding box center [619, 550] width 179 height 36
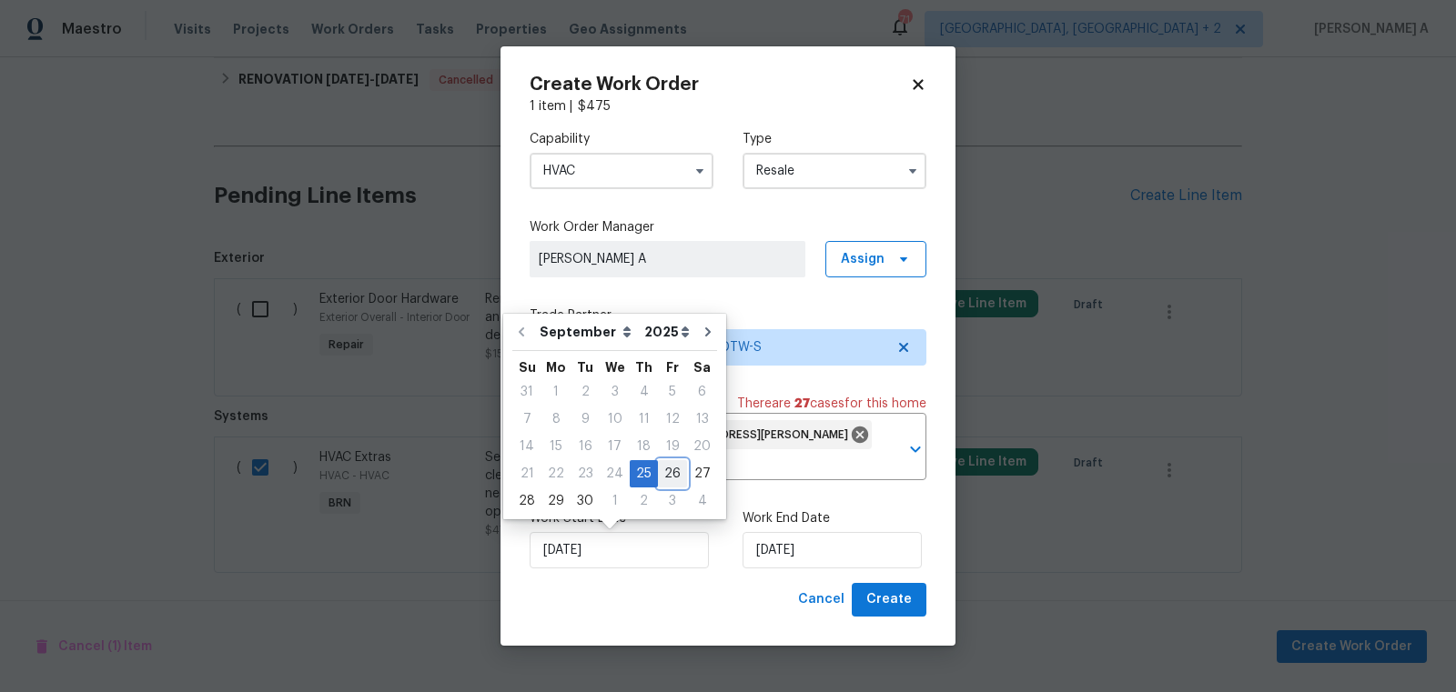
click at [658, 484] on div "26" at bounding box center [672, 473] width 29 height 25
type input "[DATE]"
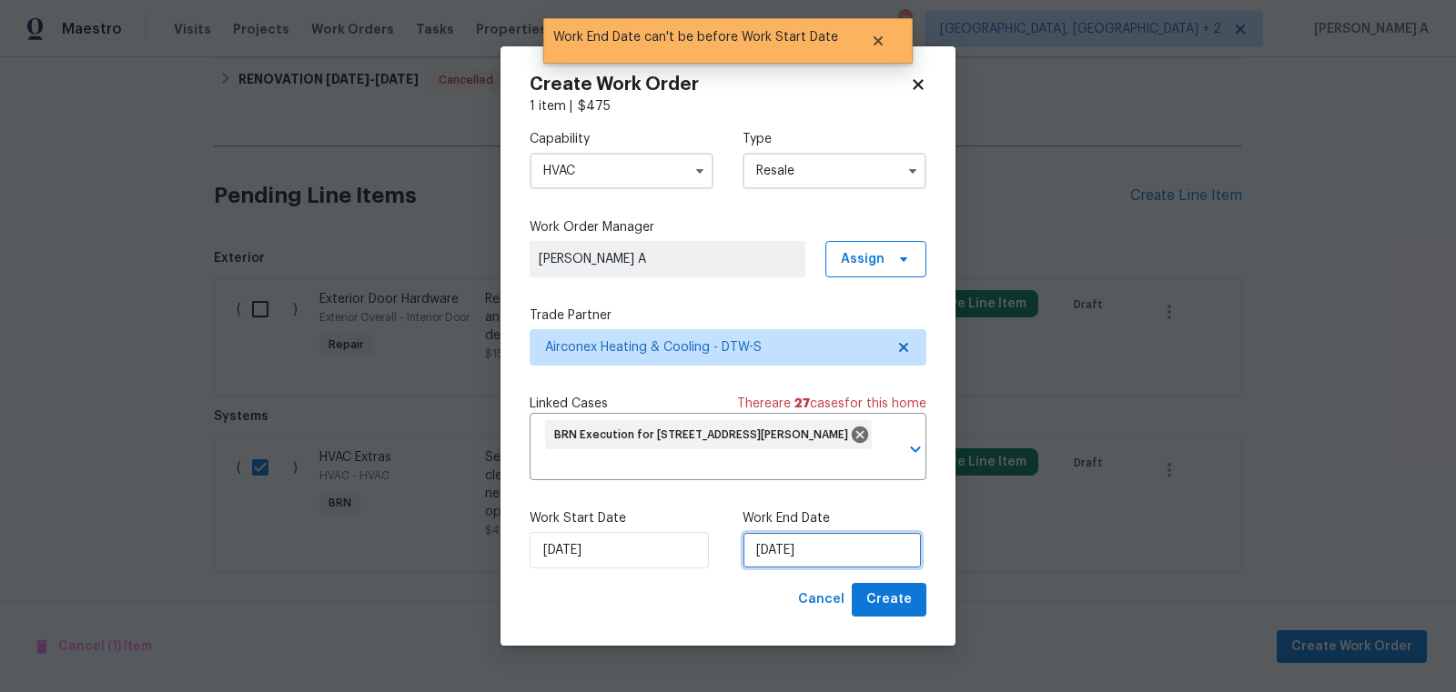
click at [772, 535] on input "[DATE]" at bounding box center [831, 550] width 179 height 36
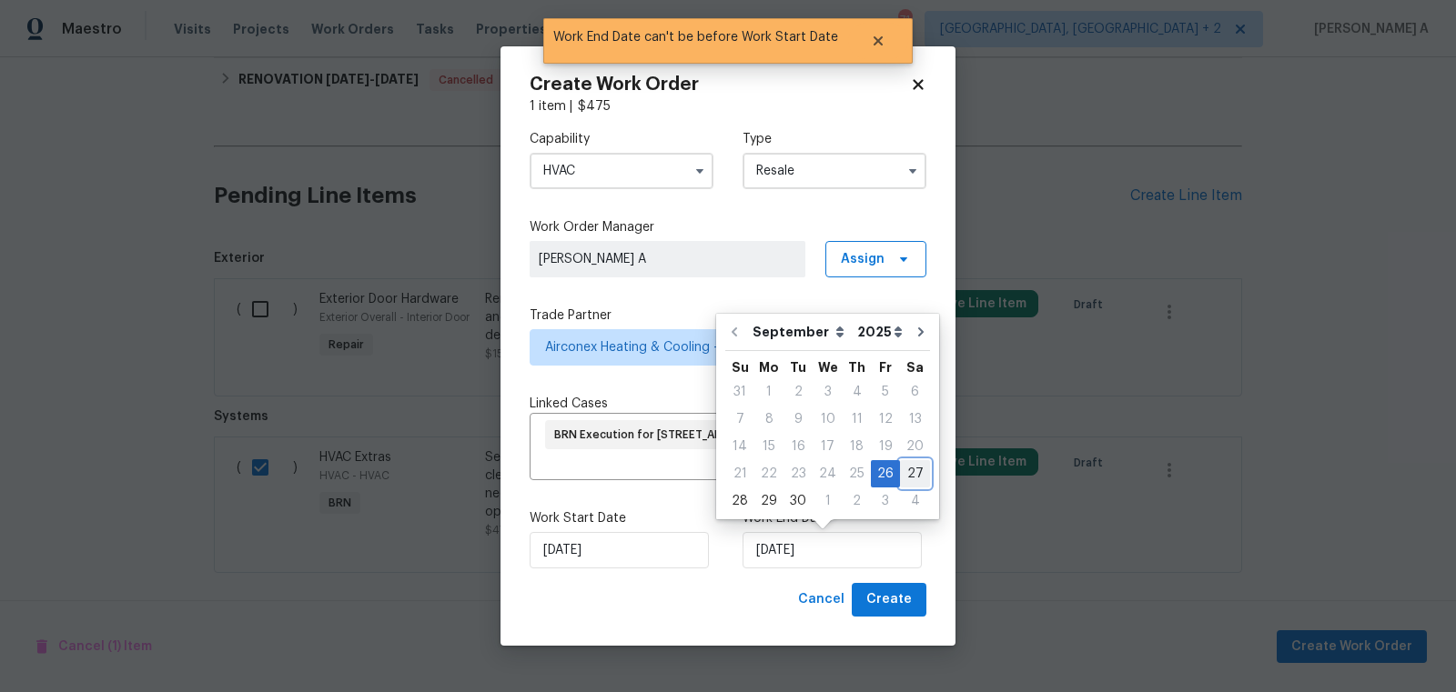
click at [912, 465] on div "27" at bounding box center [915, 473] width 30 height 25
type input "[DATE]"
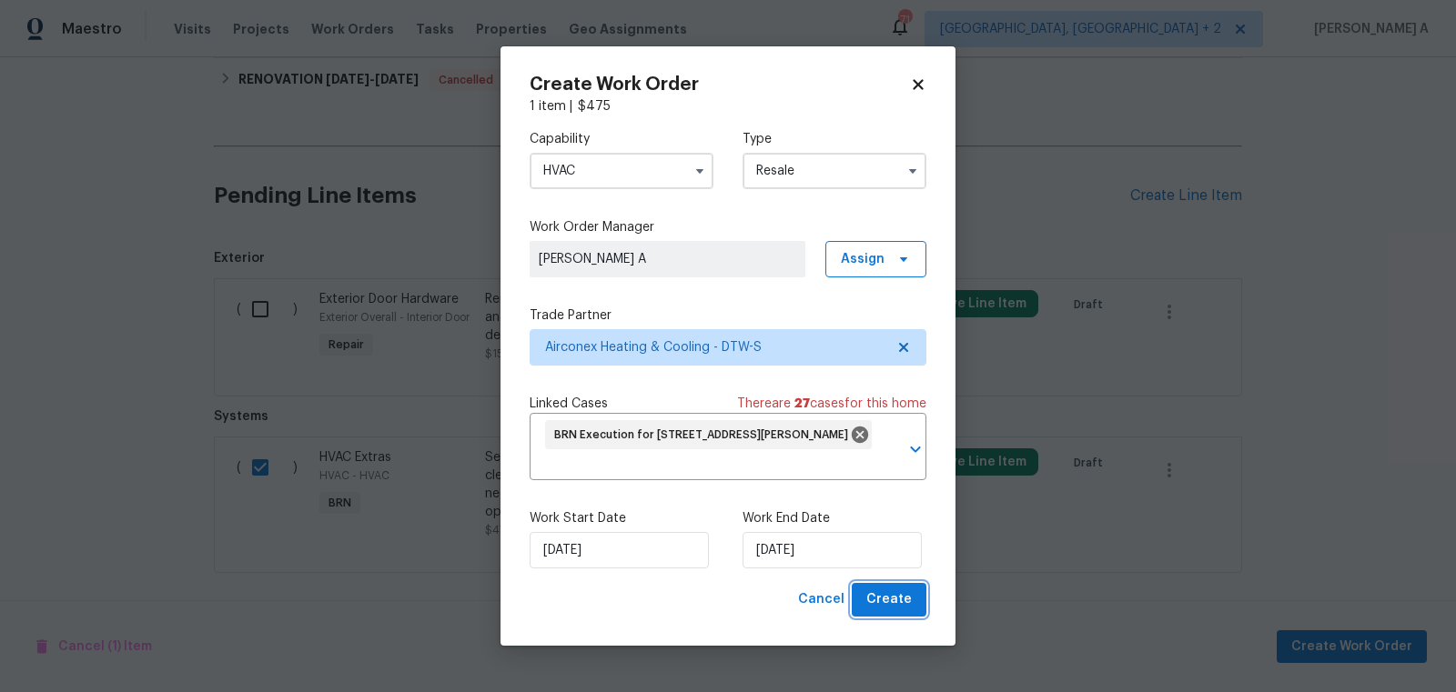
click at [910, 602] on span "Create" at bounding box center [888, 600] width 45 height 23
checkbox input "false"
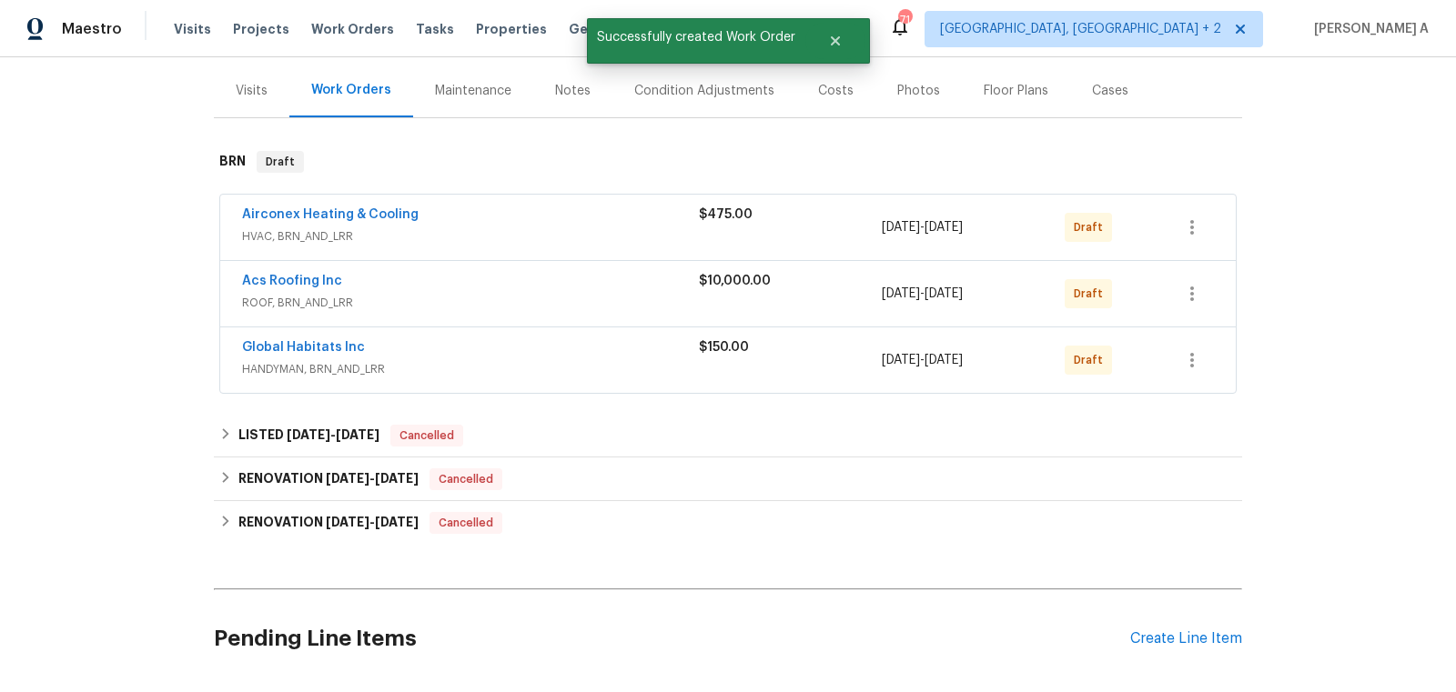
scroll to position [209, 0]
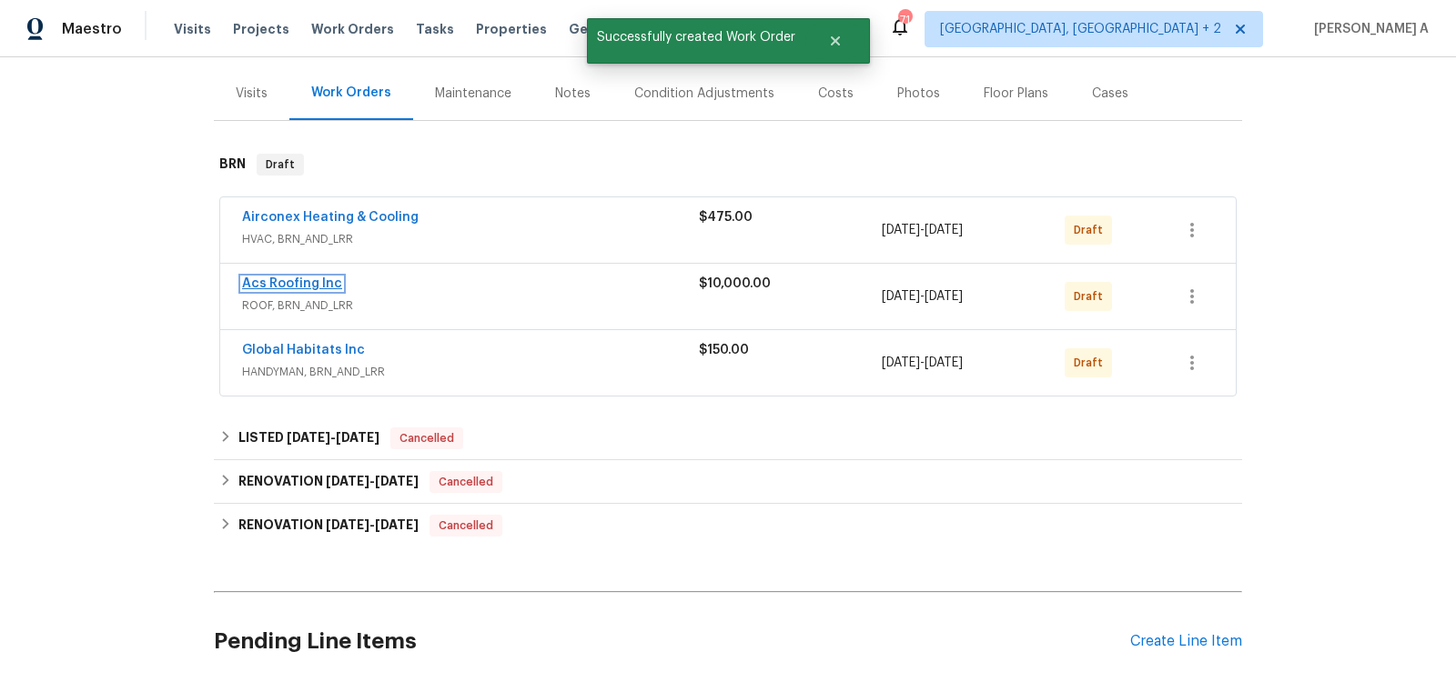
click at [315, 279] on link "Acs Roofing Inc" at bounding box center [292, 283] width 100 height 13
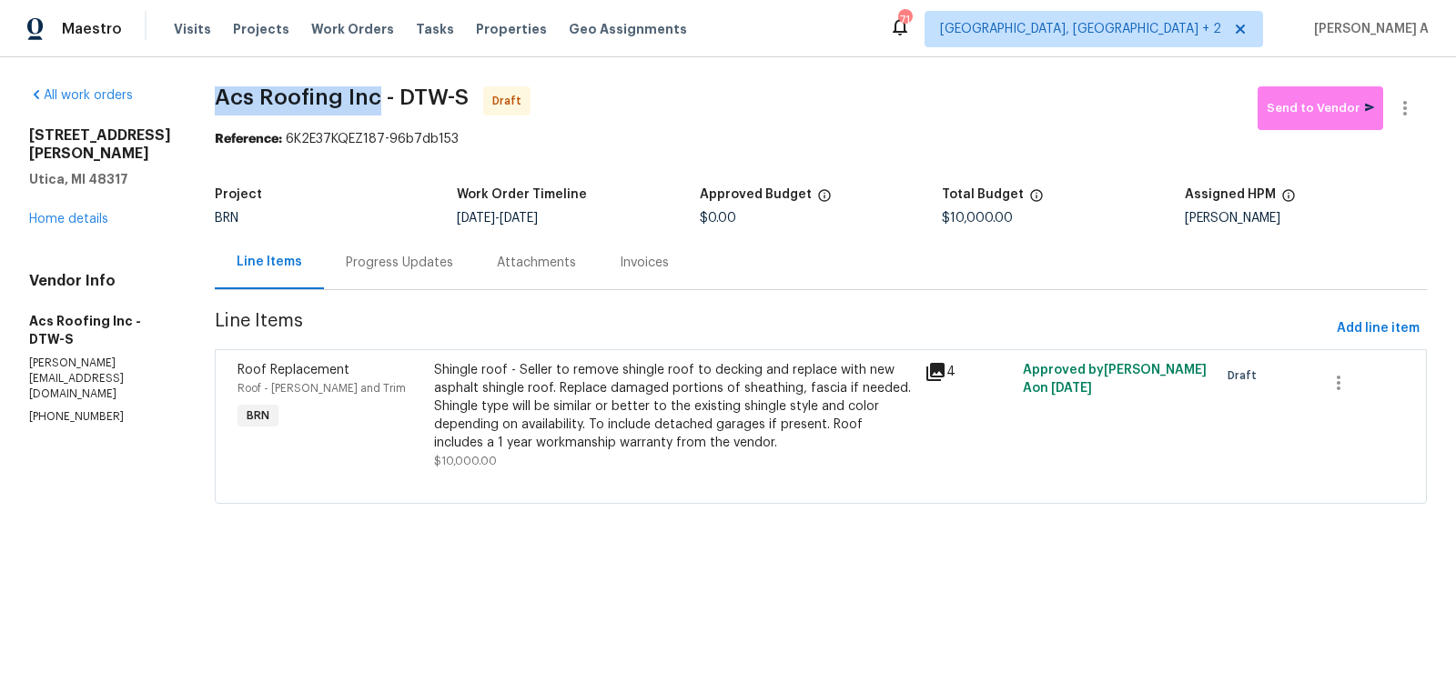
copy span "Acs Roofing Inc"
drag, startPoint x: 195, startPoint y: 103, endPoint x: 363, endPoint y: 102, distance: 168.3
click at [363, 102] on div "All work orders 11040 Messmore Rd Utica, MI 48317 Home details Vendor Info Acs …" at bounding box center [728, 306] width 1456 height 498
click at [428, 260] on div "Progress Updates" at bounding box center [399, 263] width 107 height 18
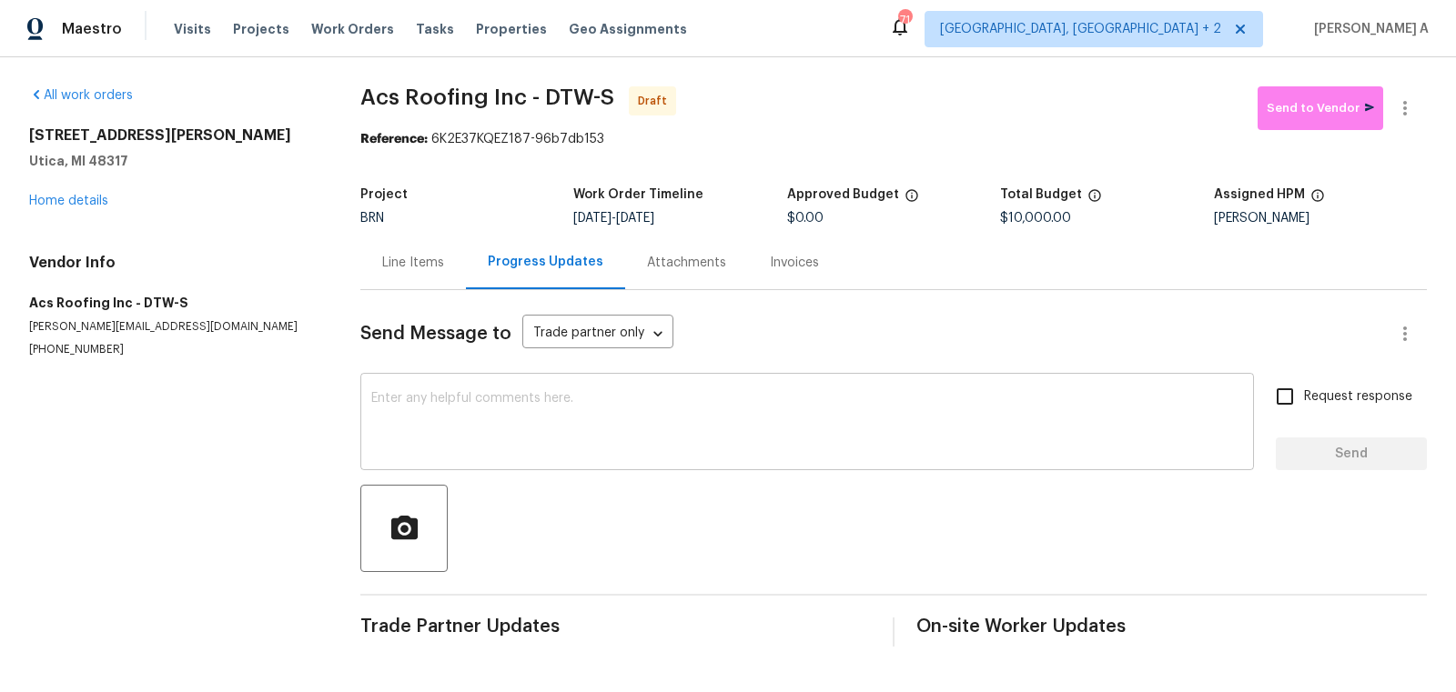
click at [516, 401] on textarea at bounding box center [807, 424] width 872 height 64
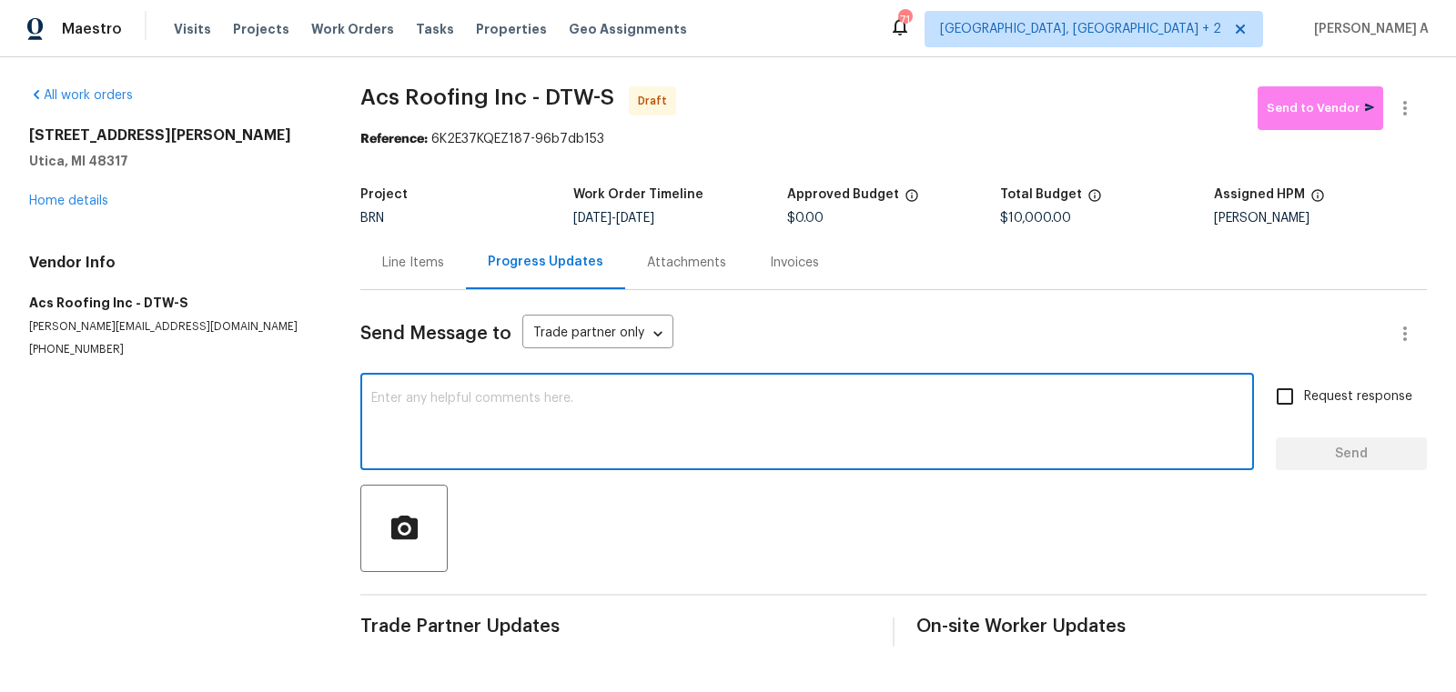
paste textarea "Hi, I'm Akshay from Opendoor. Just wanted to check if you received the workorde…"
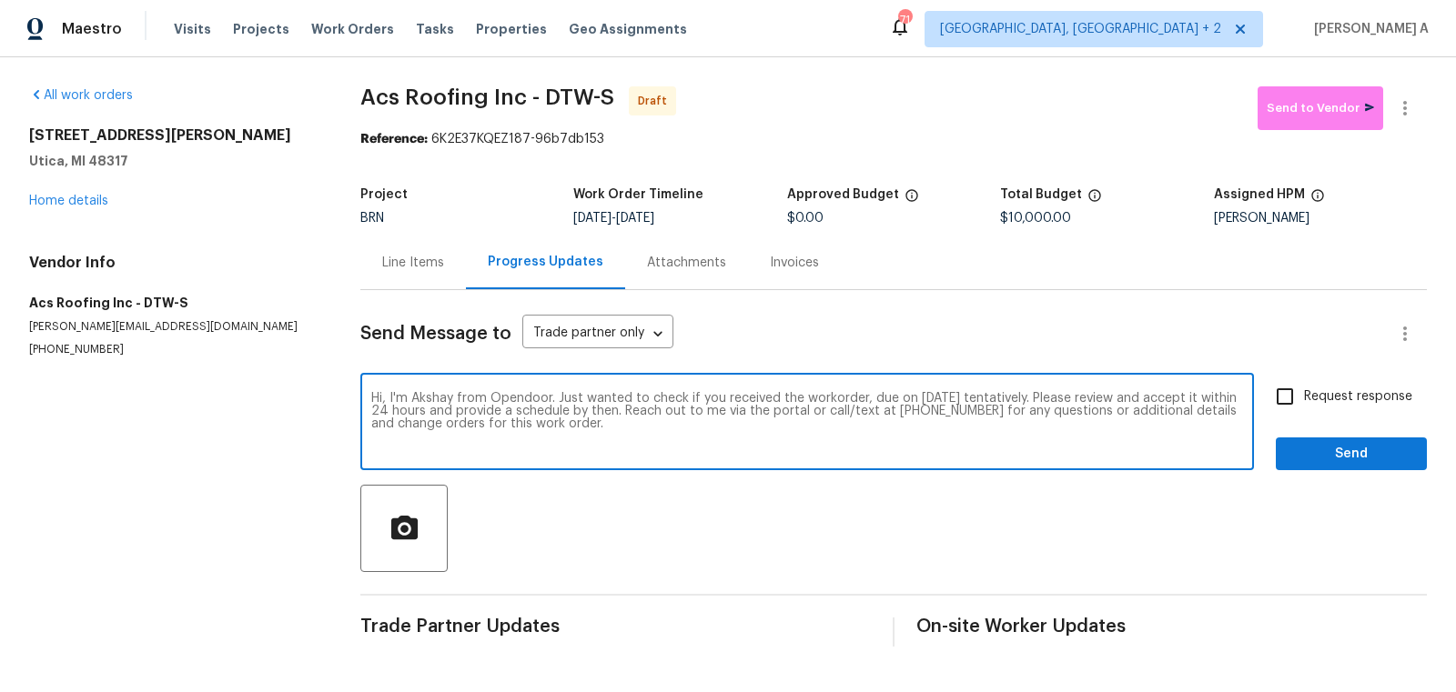
type textarea "Hi, I'm Akshay from Opendoor. Just wanted to check if you received the workorde…"
click at [1302, 393] on input "Request response" at bounding box center [1285, 397] width 38 height 38
checkbox input "true"
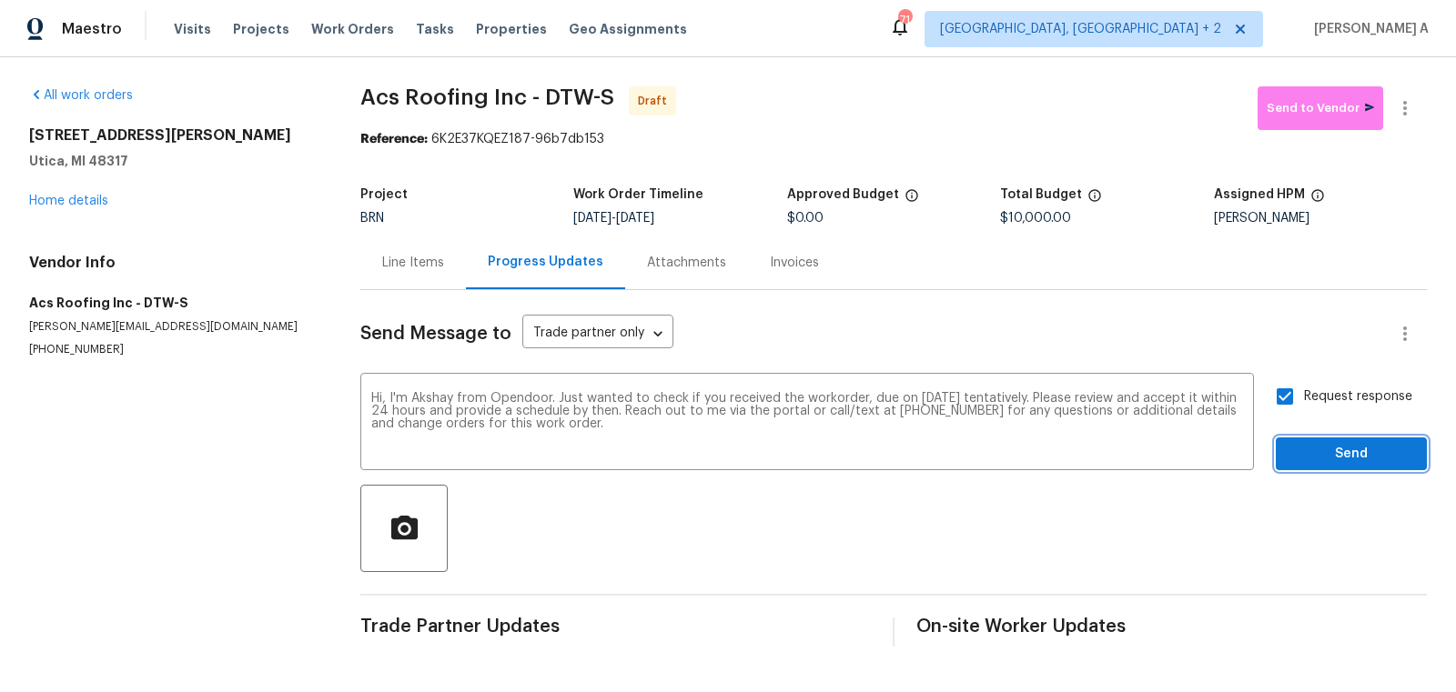
click at [1360, 459] on span "Send" at bounding box center [1351, 454] width 122 height 23
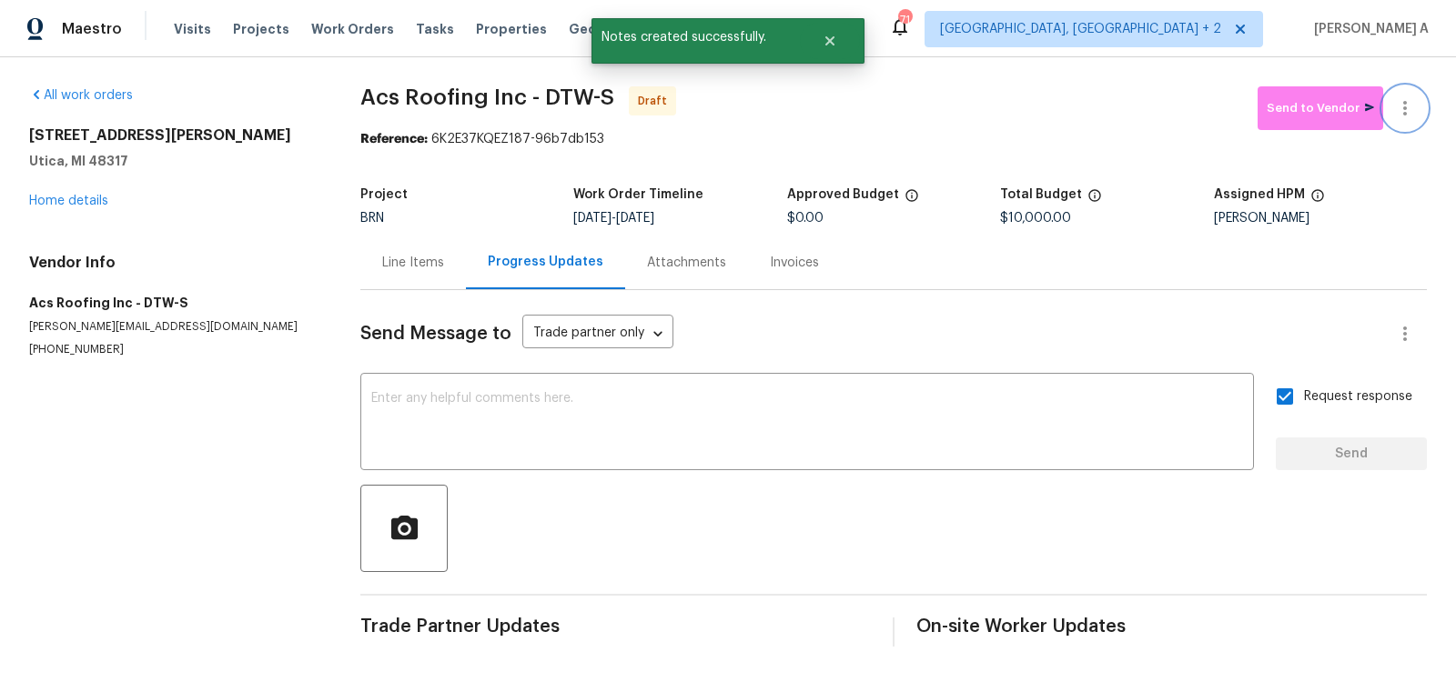
click at [1414, 98] on icon "button" at bounding box center [1405, 108] width 22 height 22
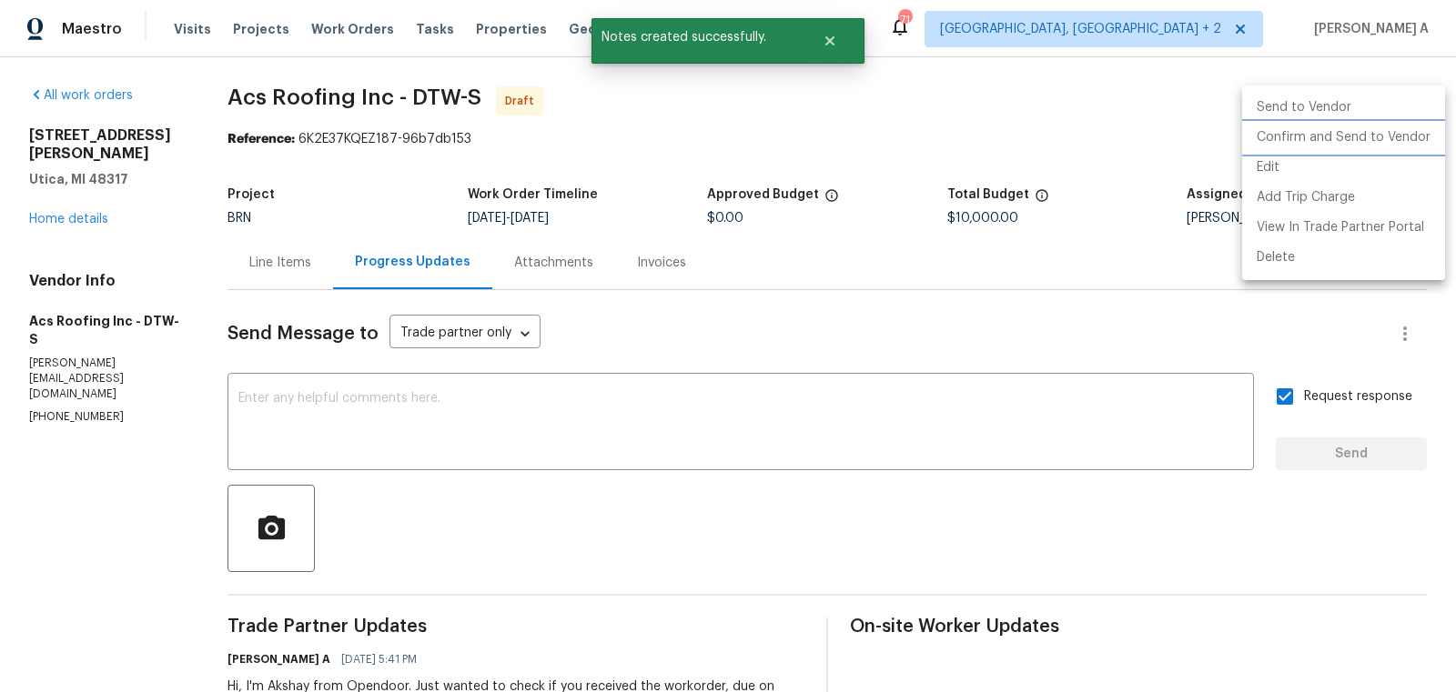
click at [1417, 135] on li "Confirm and Send to Vendor" at bounding box center [1343, 138] width 203 height 30
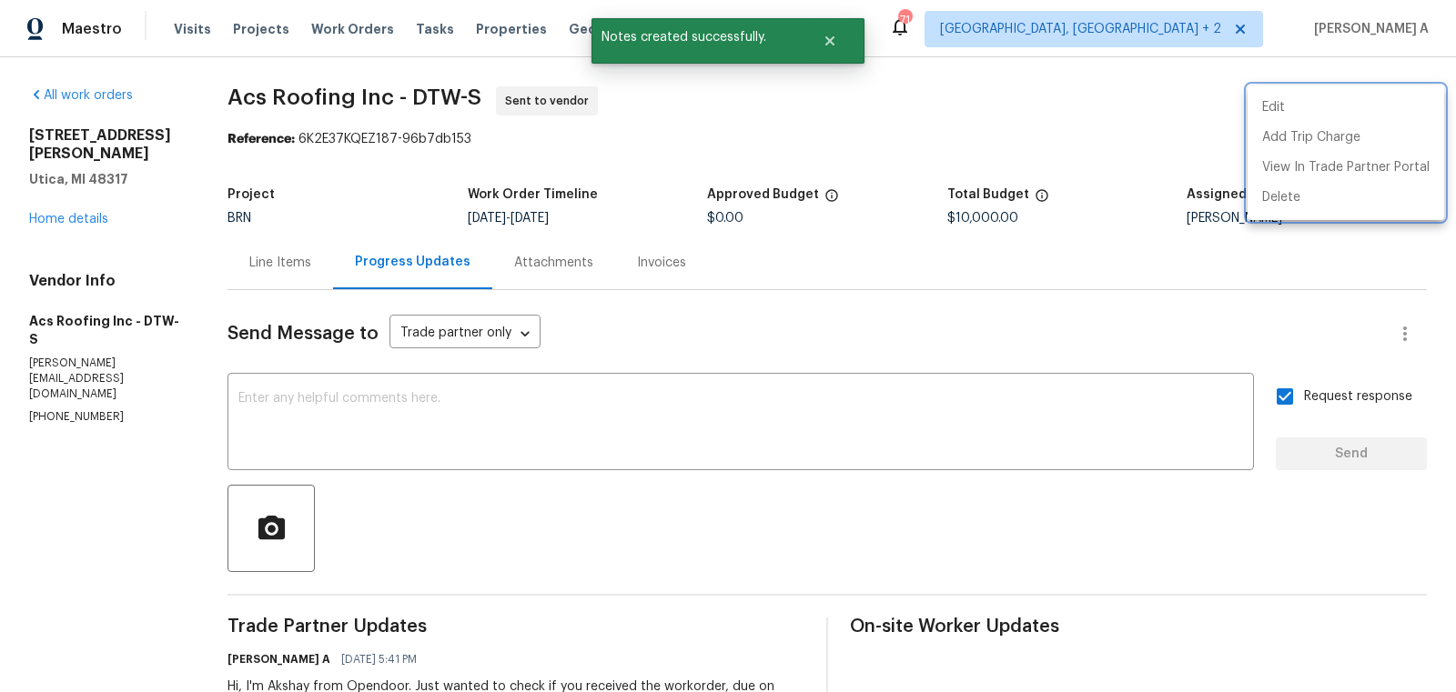
click at [82, 207] on div at bounding box center [728, 346] width 1456 height 692
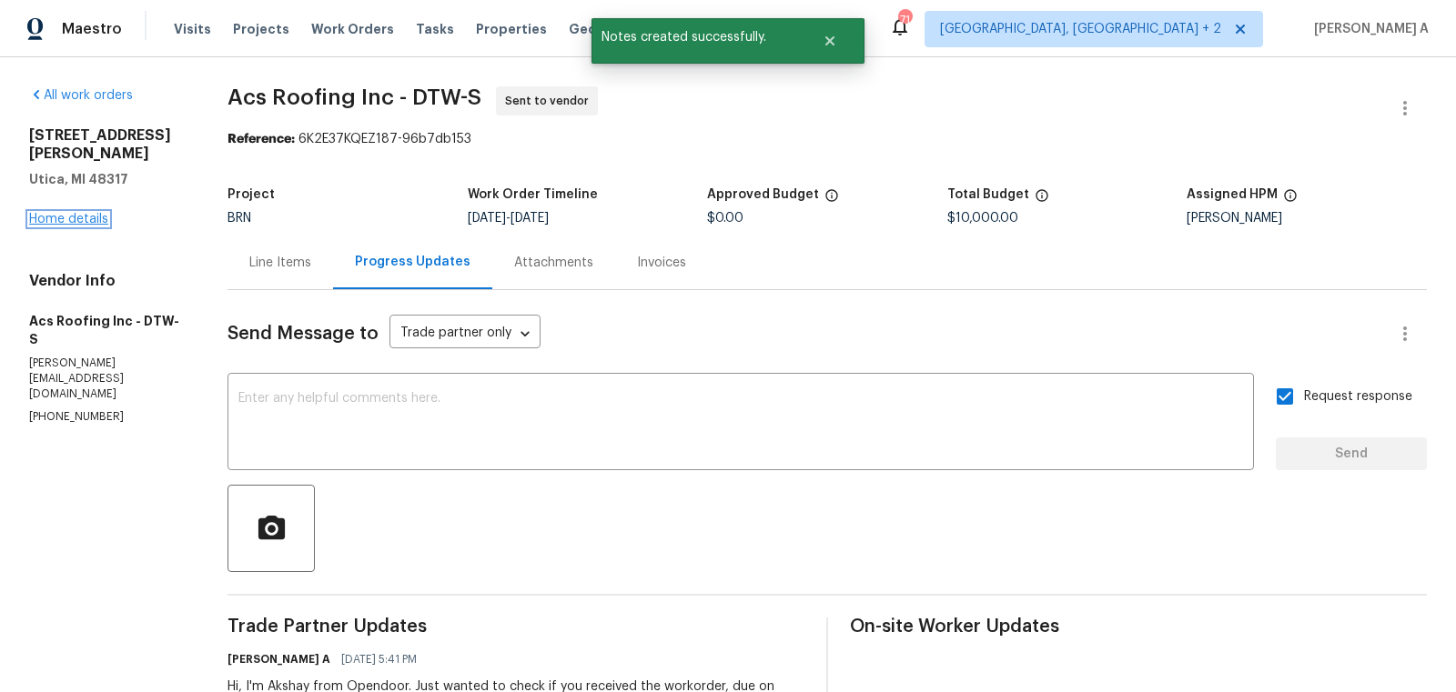
click at [81, 213] on link "Home details" at bounding box center [68, 219] width 79 height 13
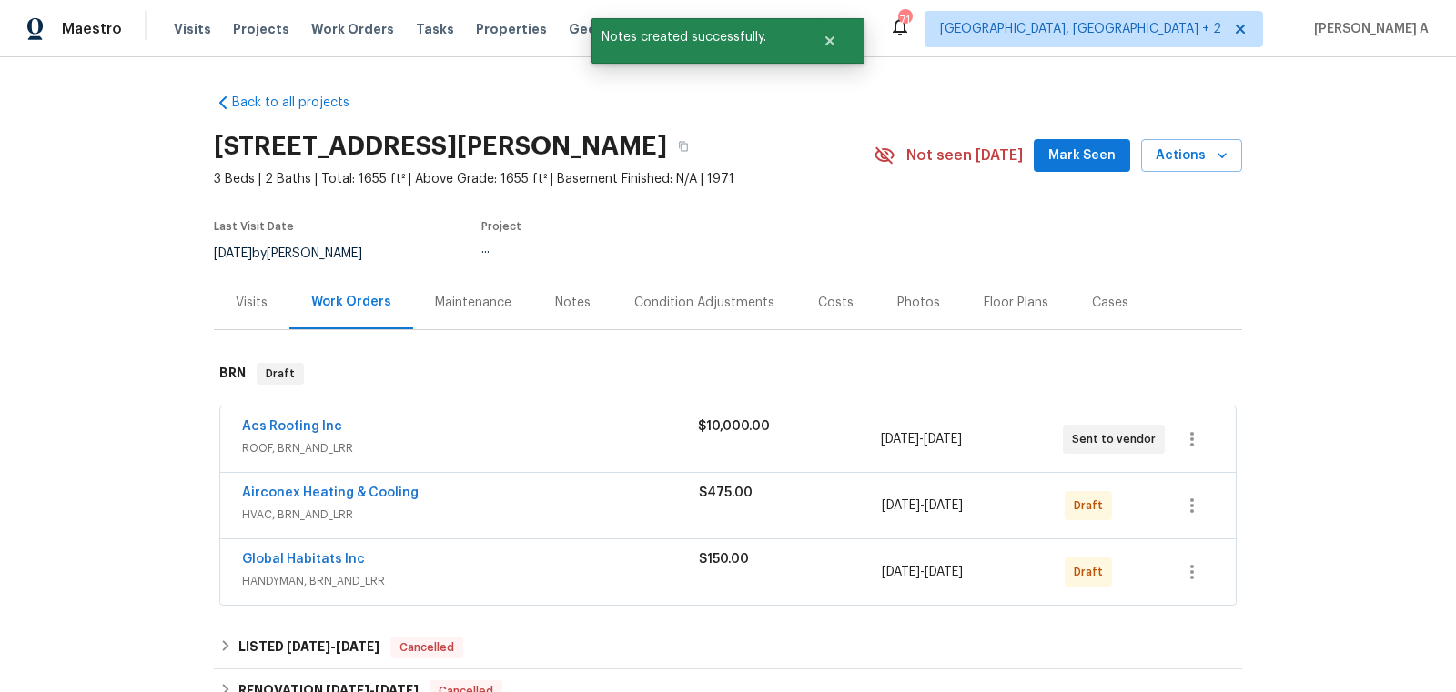
scroll to position [36, 0]
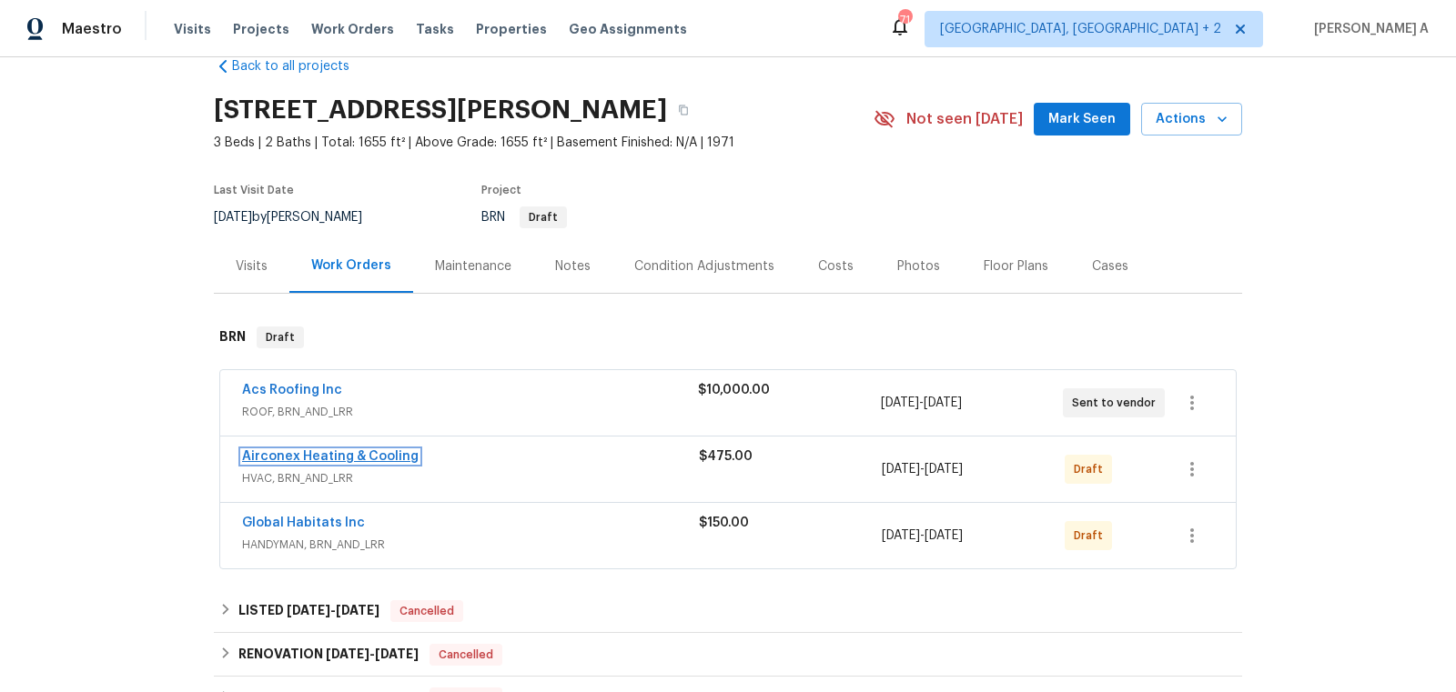
click at [325, 450] on link "Airconex Heating & Cooling" at bounding box center [330, 456] width 177 height 13
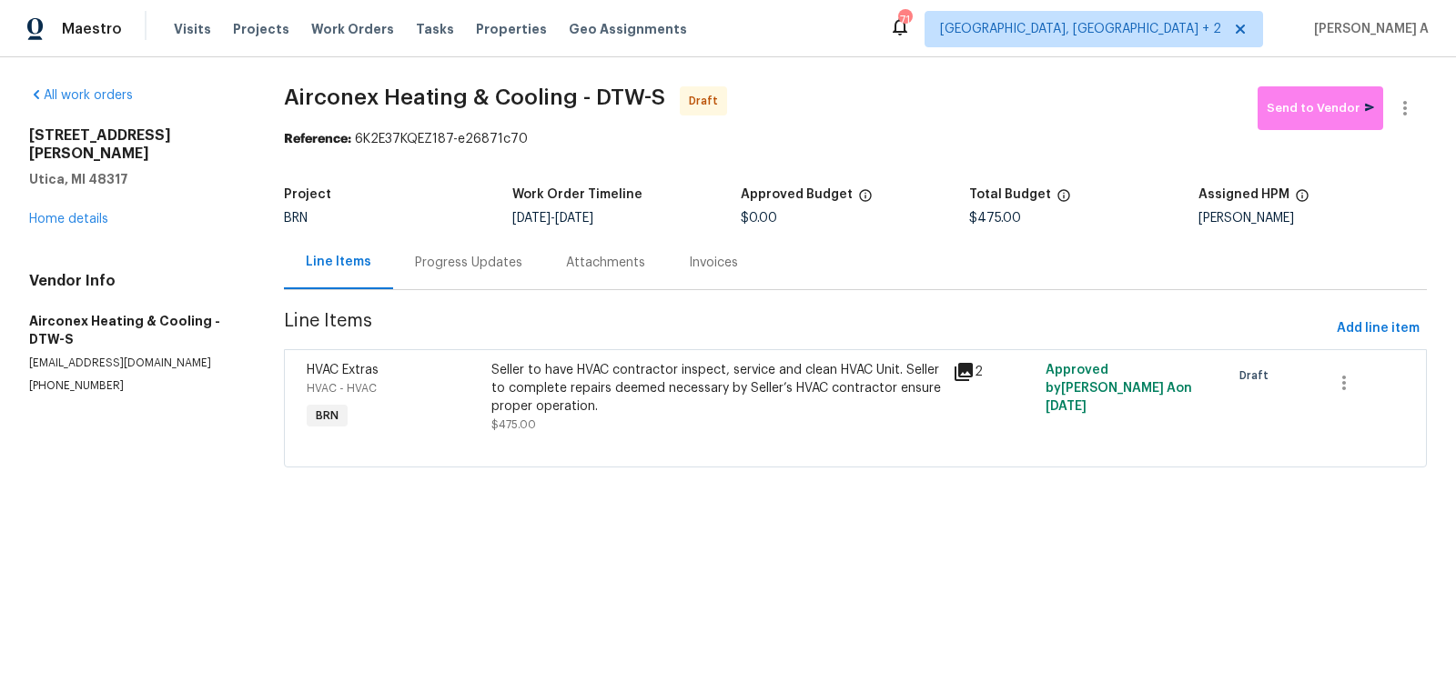
click at [429, 267] on div "Progress Updates" at bounding box center [468, 263] width 107 height 18
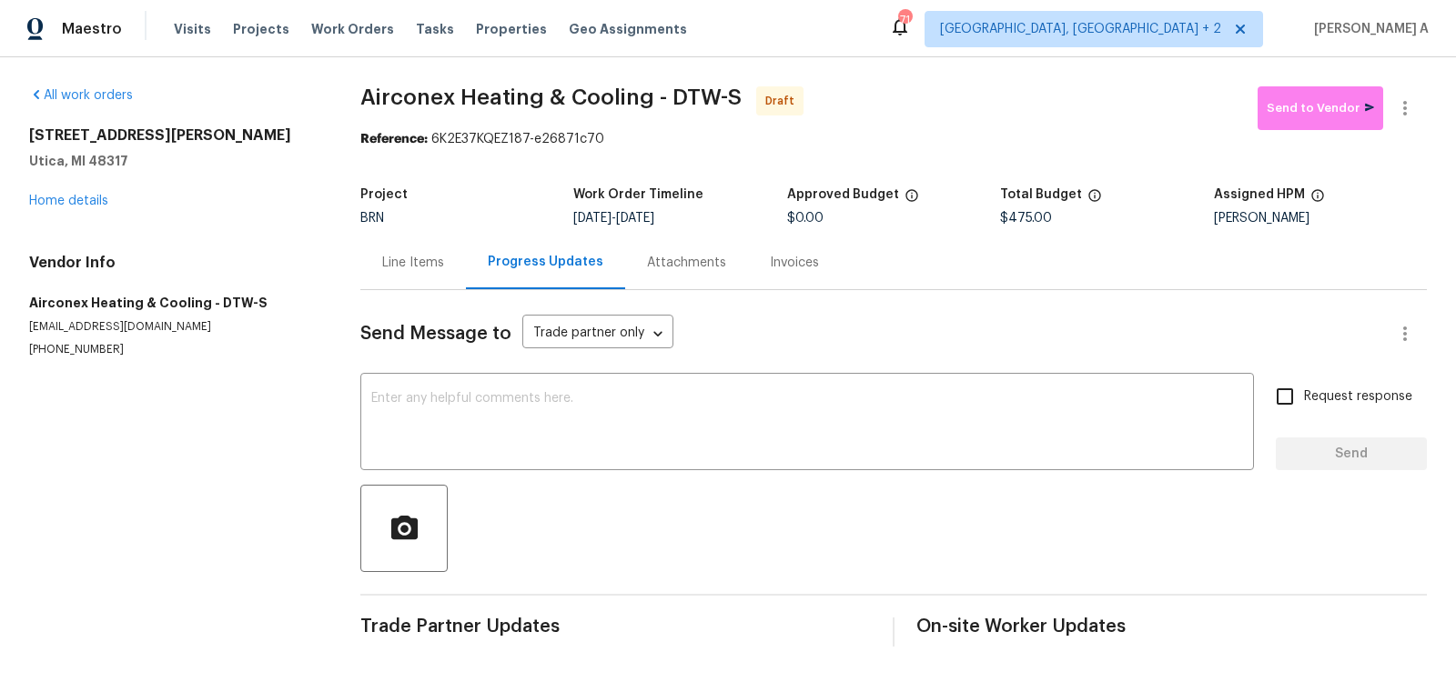
click at [581, 479] on div "Send Message to Trade partner only Trade partner only ​ x ​ Request response Se…" at bounding box center [893, 468] width 1066 height 357
click at [581, 437] on textarea at bounding box center [807, 424] width 872 height 64
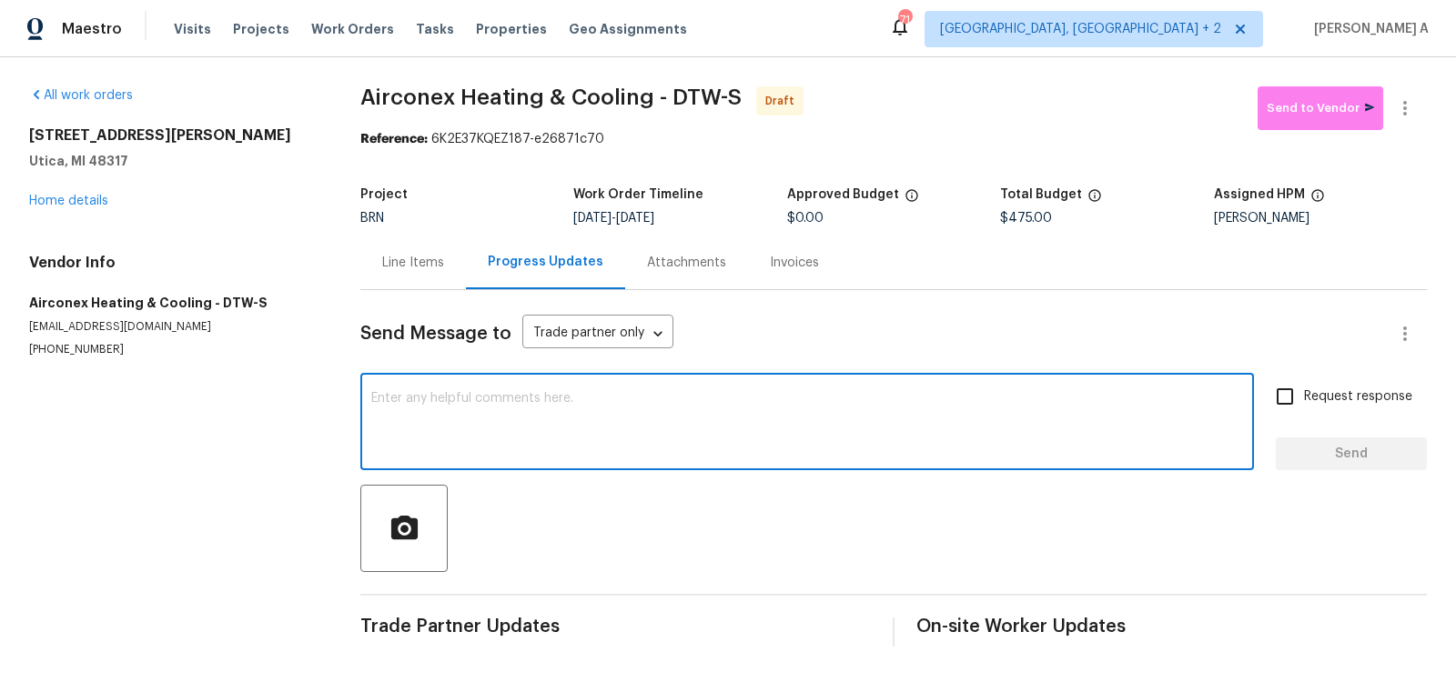
paste textarea "Hi, I'm Akshay from Opendoor. Just wanted to check if you received the workorde…"
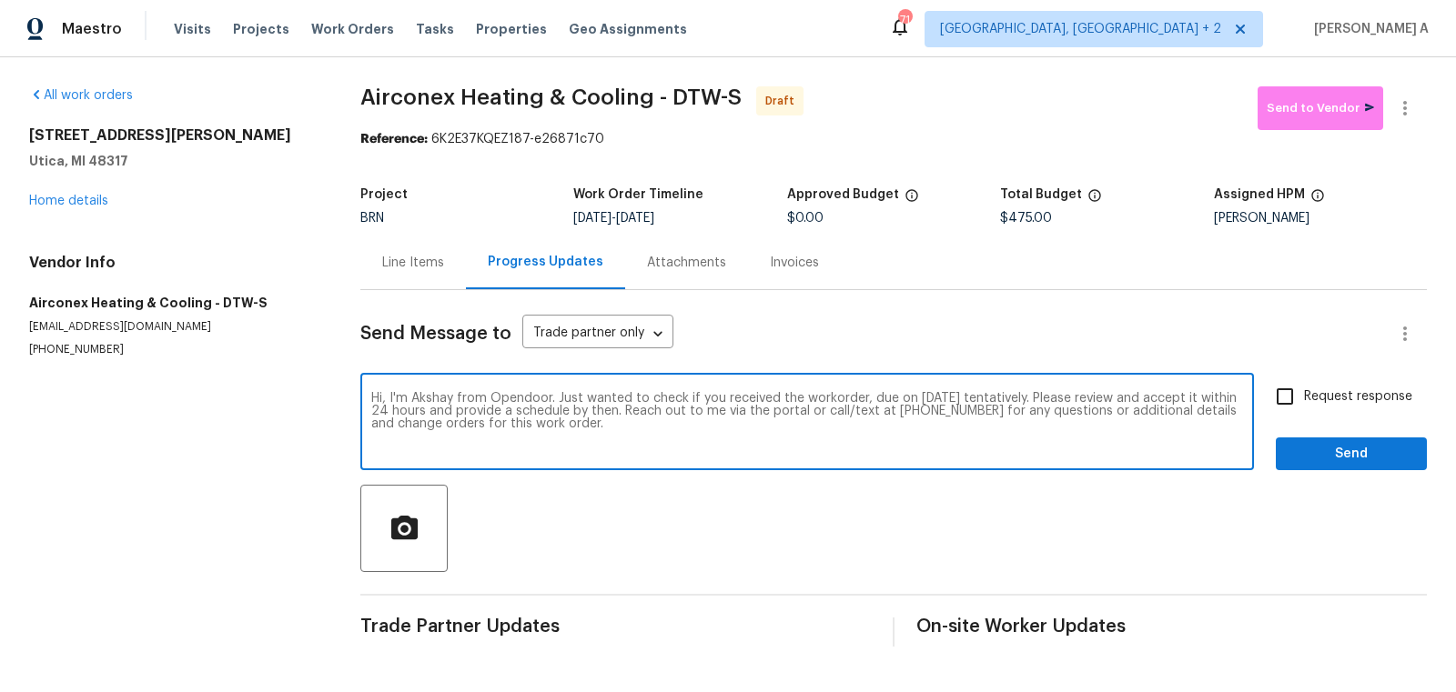
type textarea "Hi, I'm Akshay from Opendoor. Just wanted to check if you received the workorde…"
click at [1299, 407] on input "Request response" at bounding box center [1285, 397] width 38 height 38
checkbox input "true"
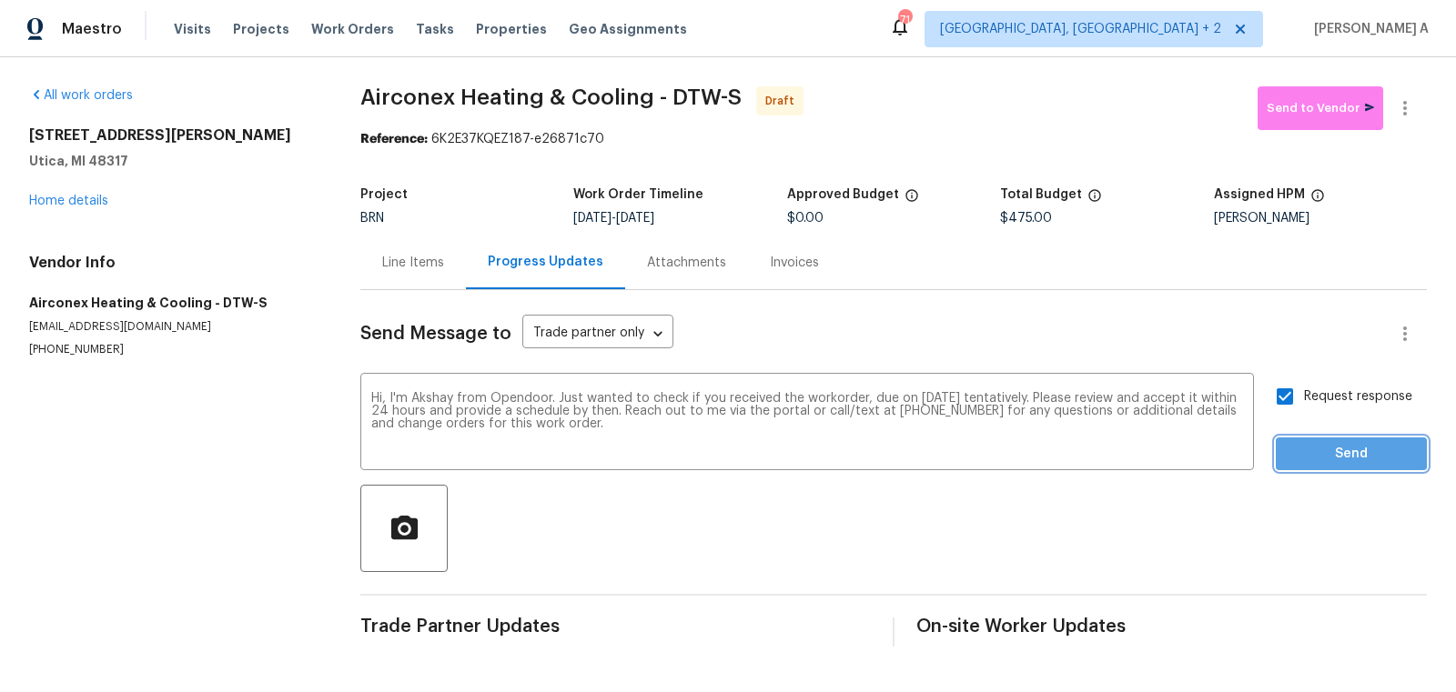
click at [1344, 454] on span "Send" at bounding box center [1351, 454] width 122 height 23
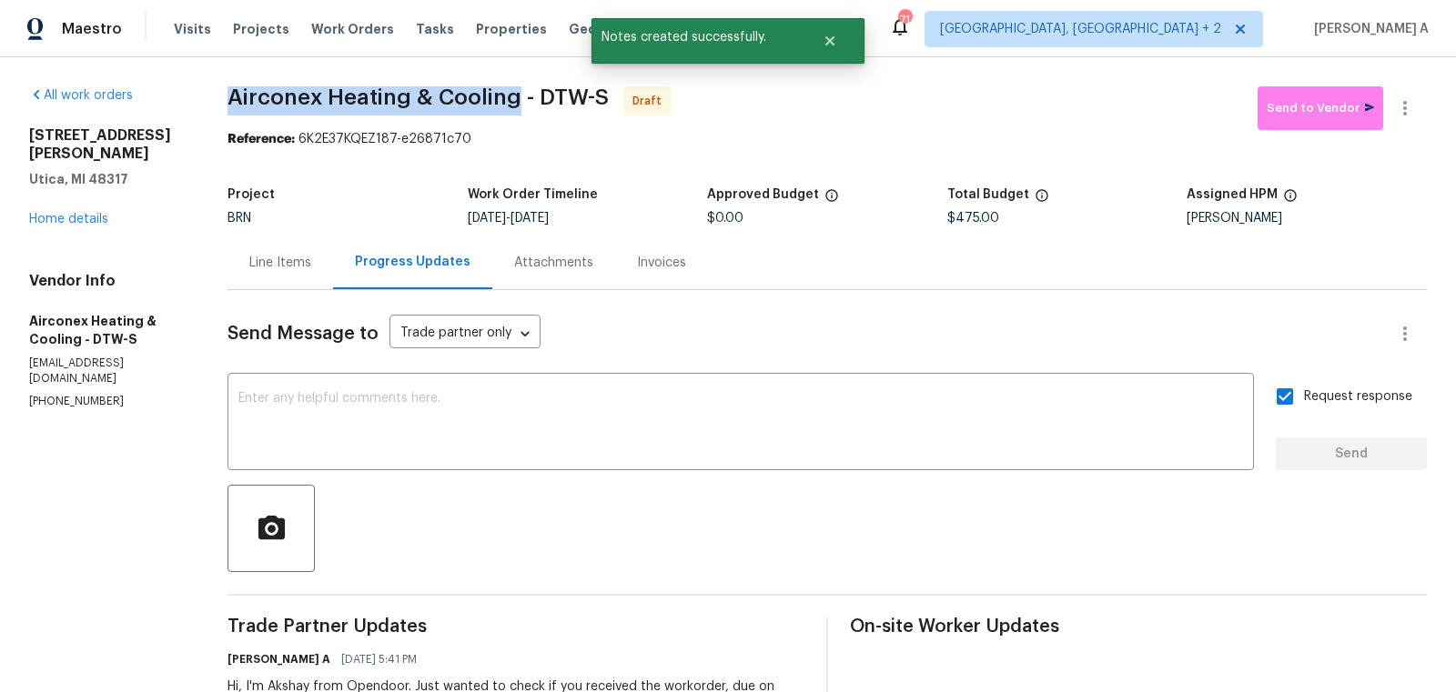
copy span "Airconex Heating & Cooling"
drag, startPoint x: 226, startPoint y: 91, endPoint x: 518, endPoint y: 91, distance: 292.1
click at [518, 91] on div "All work orders 11040 Messmore Rd Utica, MI 48317 Home details Vendor Info Airc…" at bounding box center [728, 429] width 1456 height 744
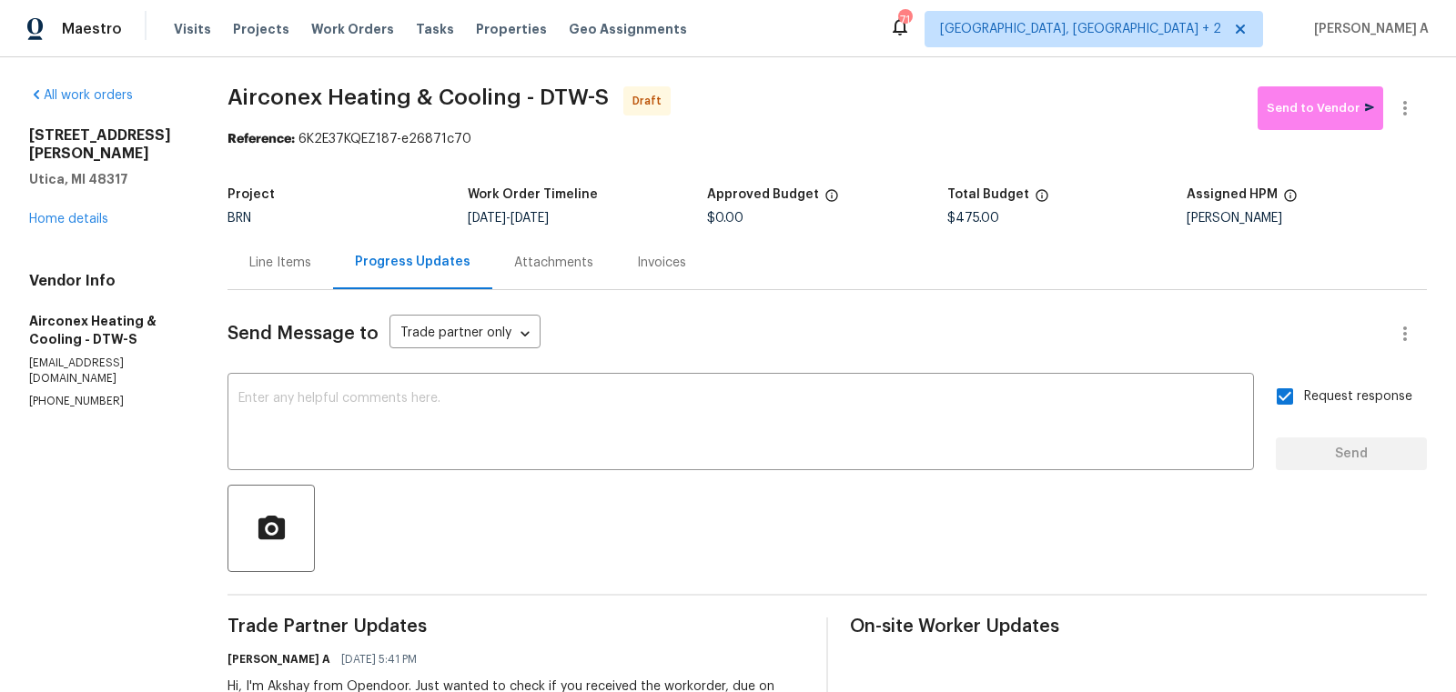
click at [1103, 191] on div "Total Budget" at bounding box center [1067, 200] width 240 height 24
click at [1415, 104] on icon "button" at bounding box center [1405, 108] width 22 height 22
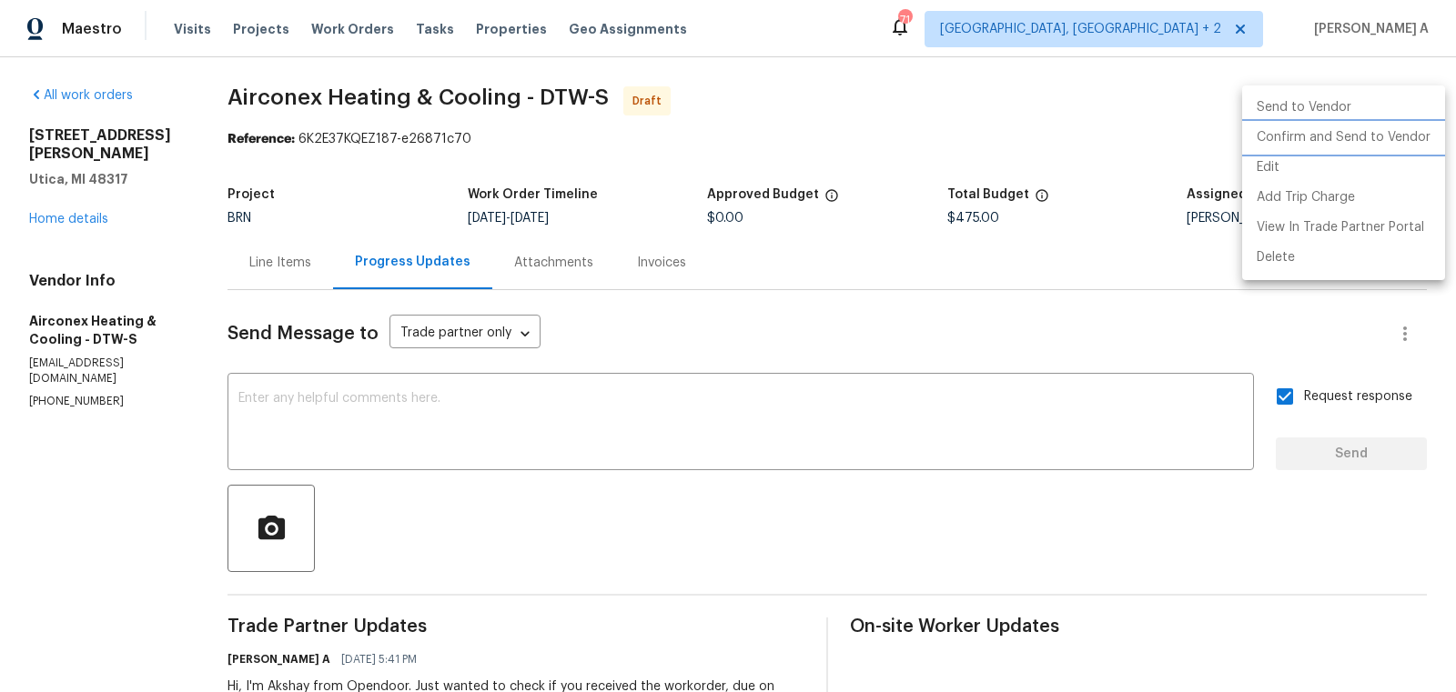
click at [1423, 134] on li "Confirm and Send to Vendor" at bounding box center [1343, 138] width 203 height 30
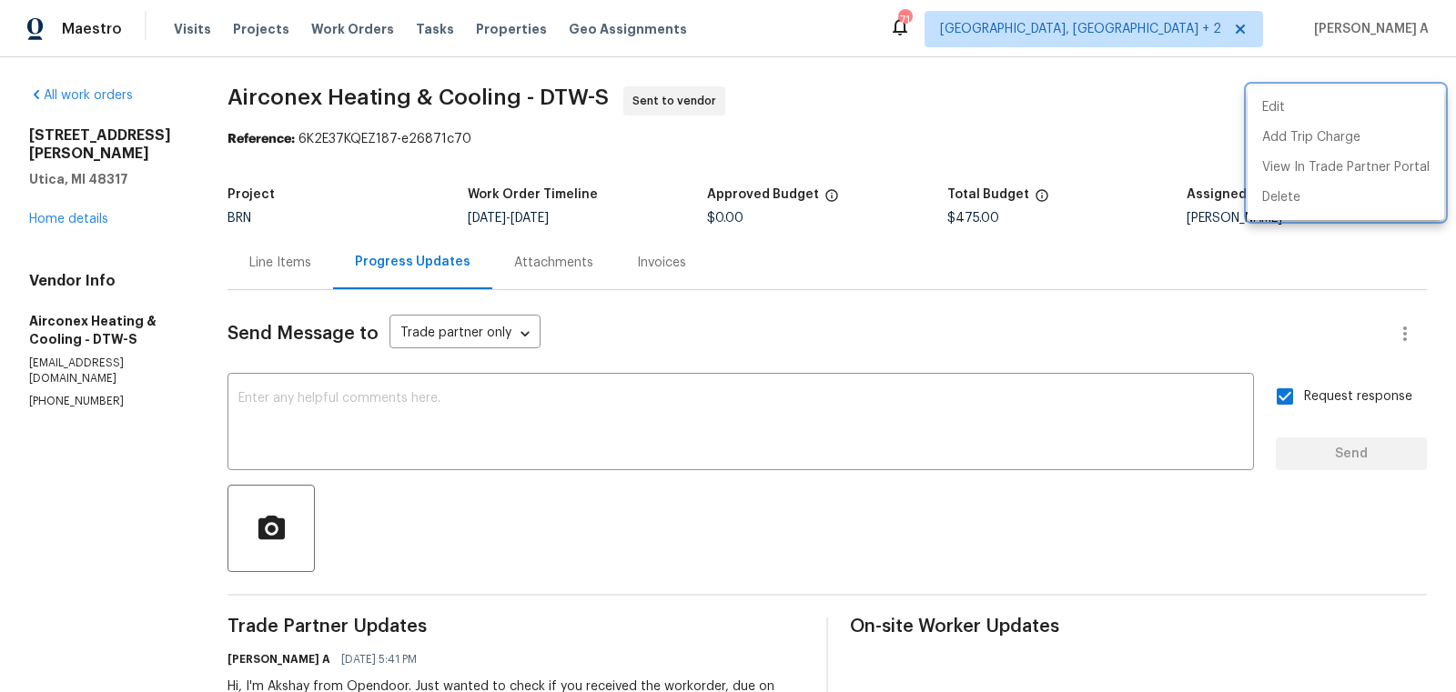
click at [95, 203] on div at bounding box center [728, 346] width 1456 height 692
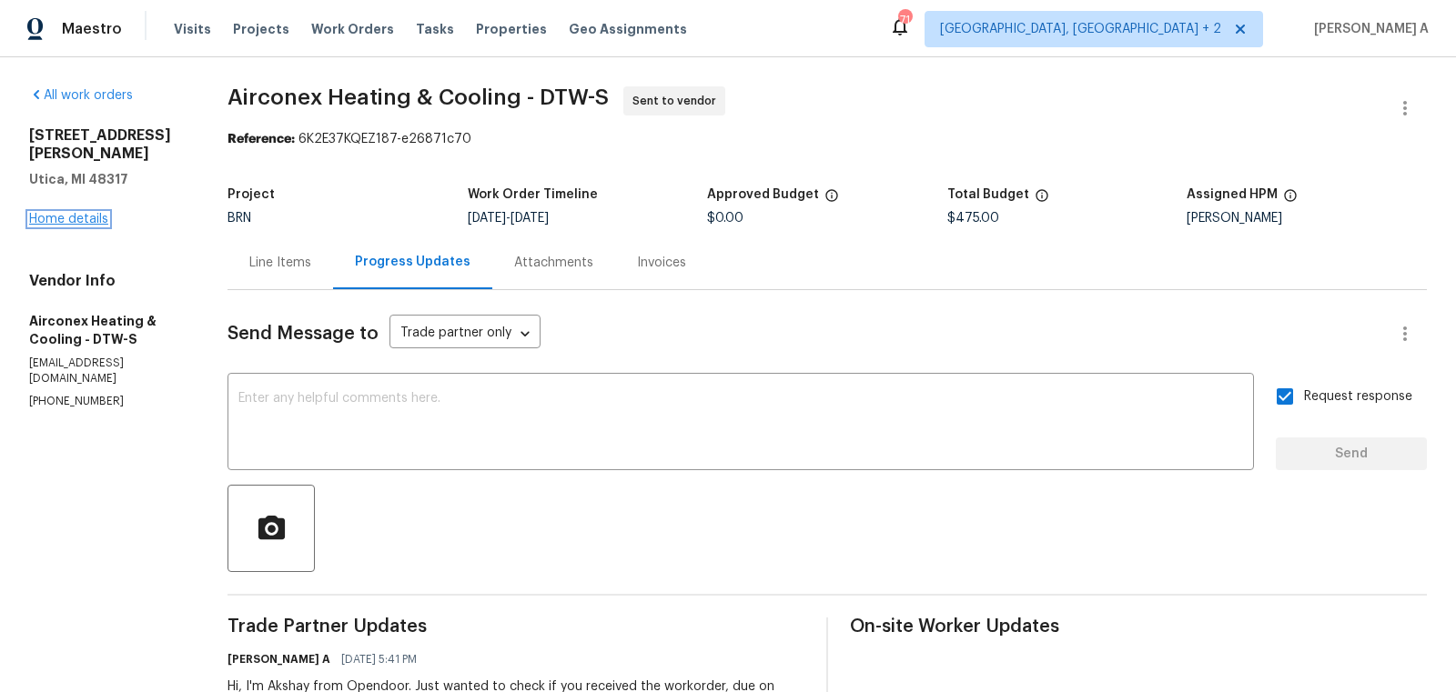
click at [69, 213] on link "Home details" at bounding box center [68, 219] width 79 height 13
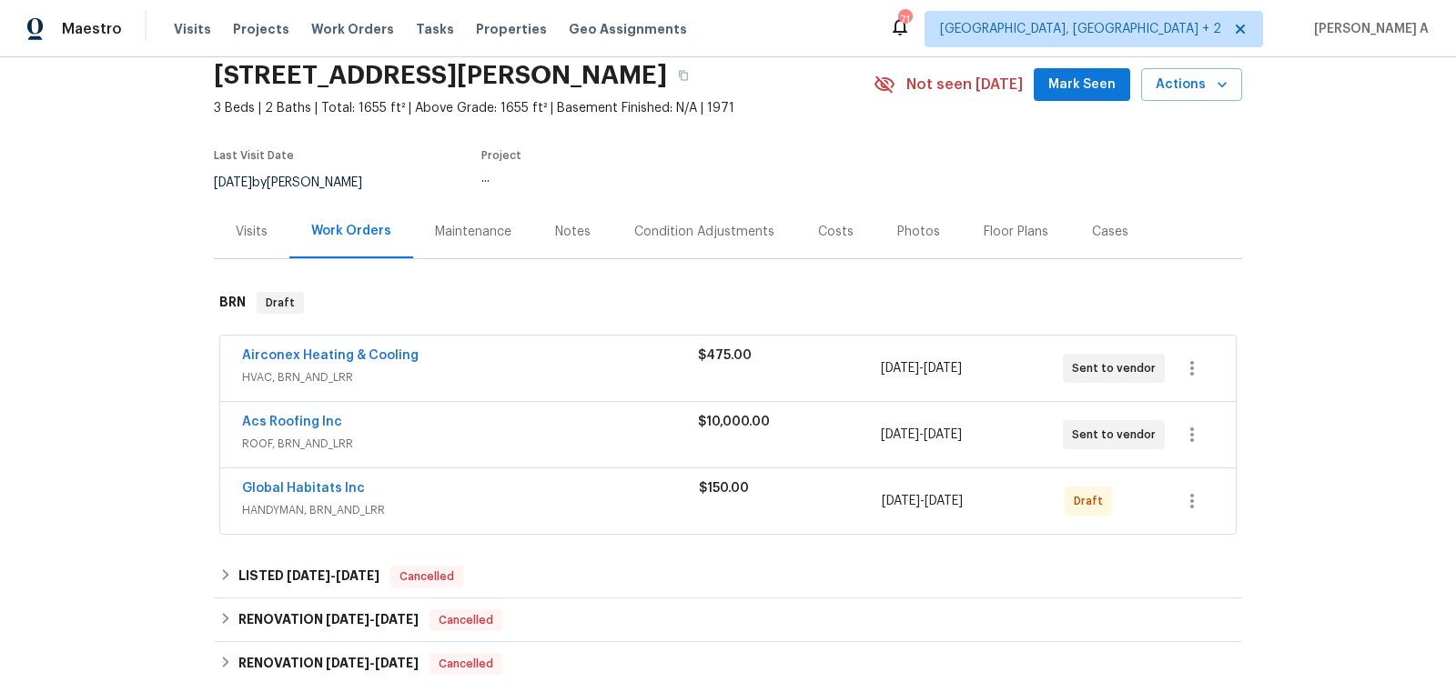
scroll to position [95, 0]
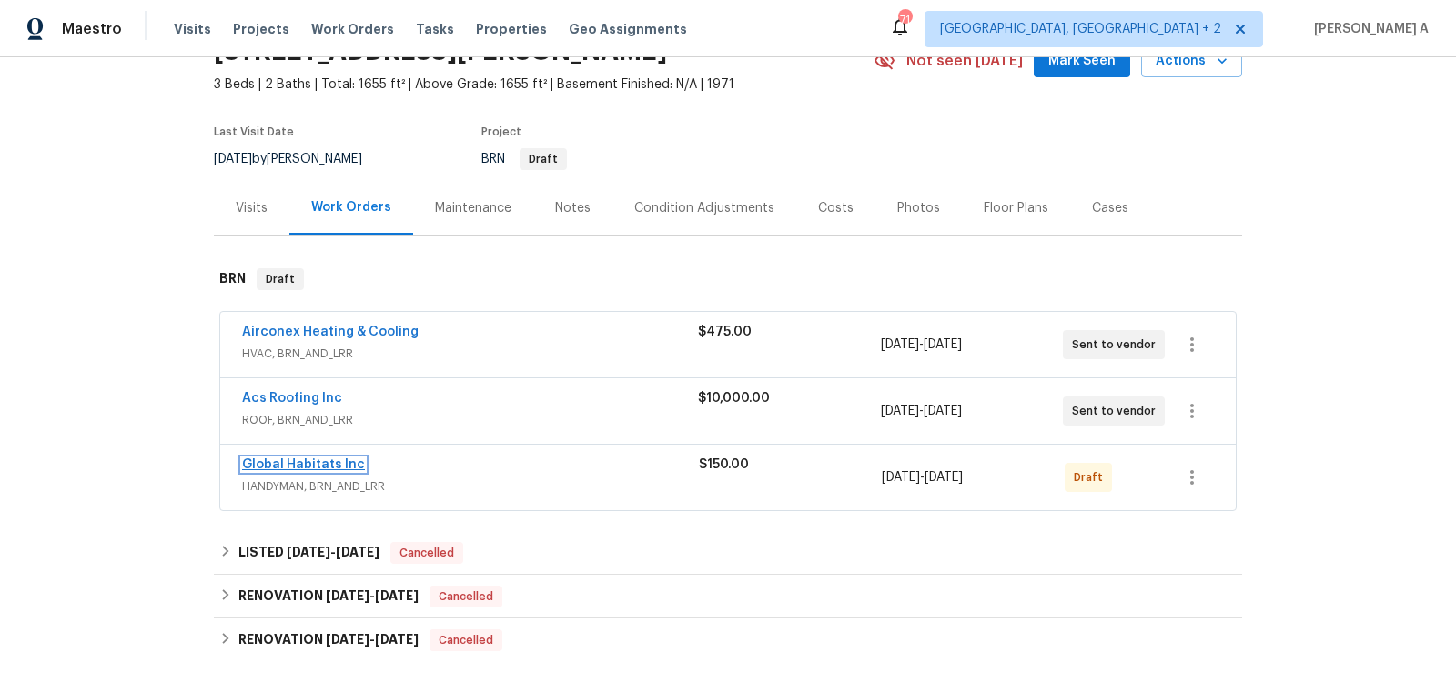
click at [311, 467] on link "Global Habitats Inc" at bounding box center [303, 465] width 123 height 13
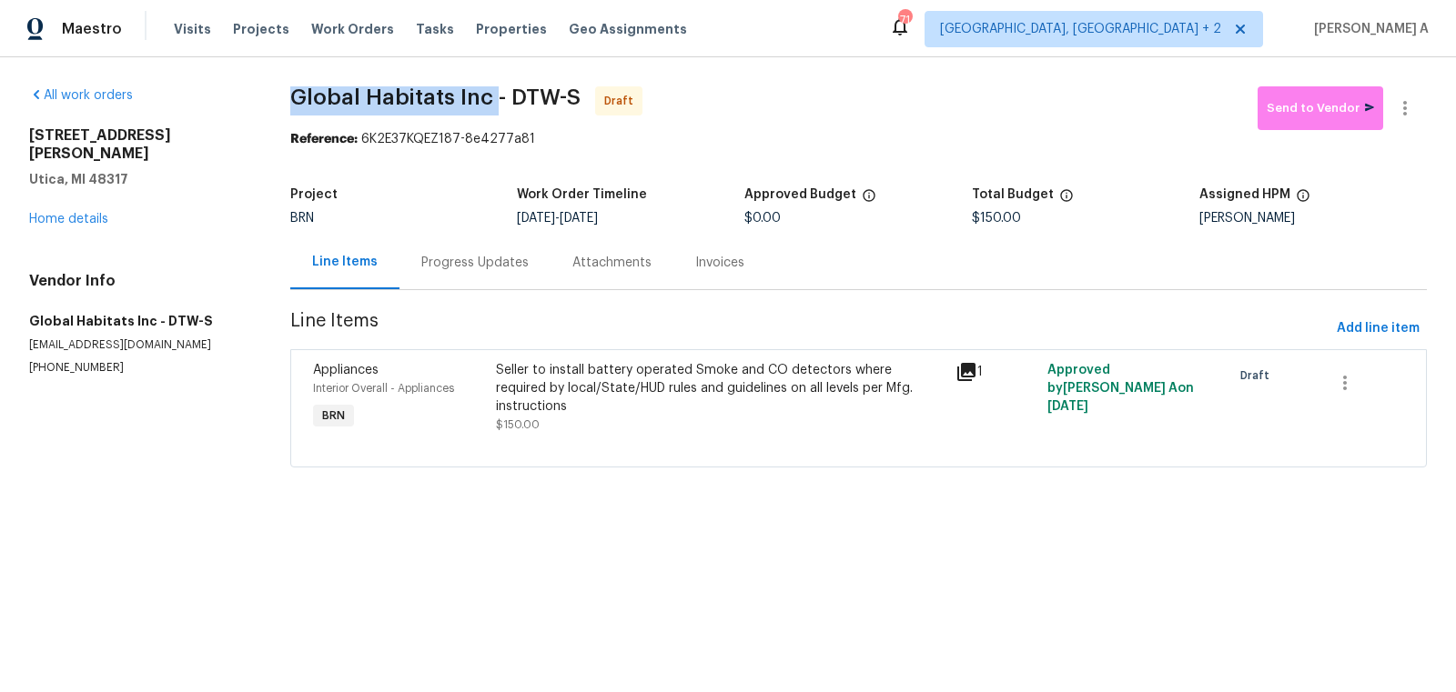
copy span "Global Habitats Inc"
drag, startPoint x: 286, startPoint y: 97, endPoint x: 488, endPoint y: 96, distance: 202.0
click at [488, 96] on span "Global Habitats Inc - DTW-S" at bounding box center [435, 97] width 290 height 22
click at [486, 257] on div "Progress Updates" at bounding box center [474, 263] width 107 height 18
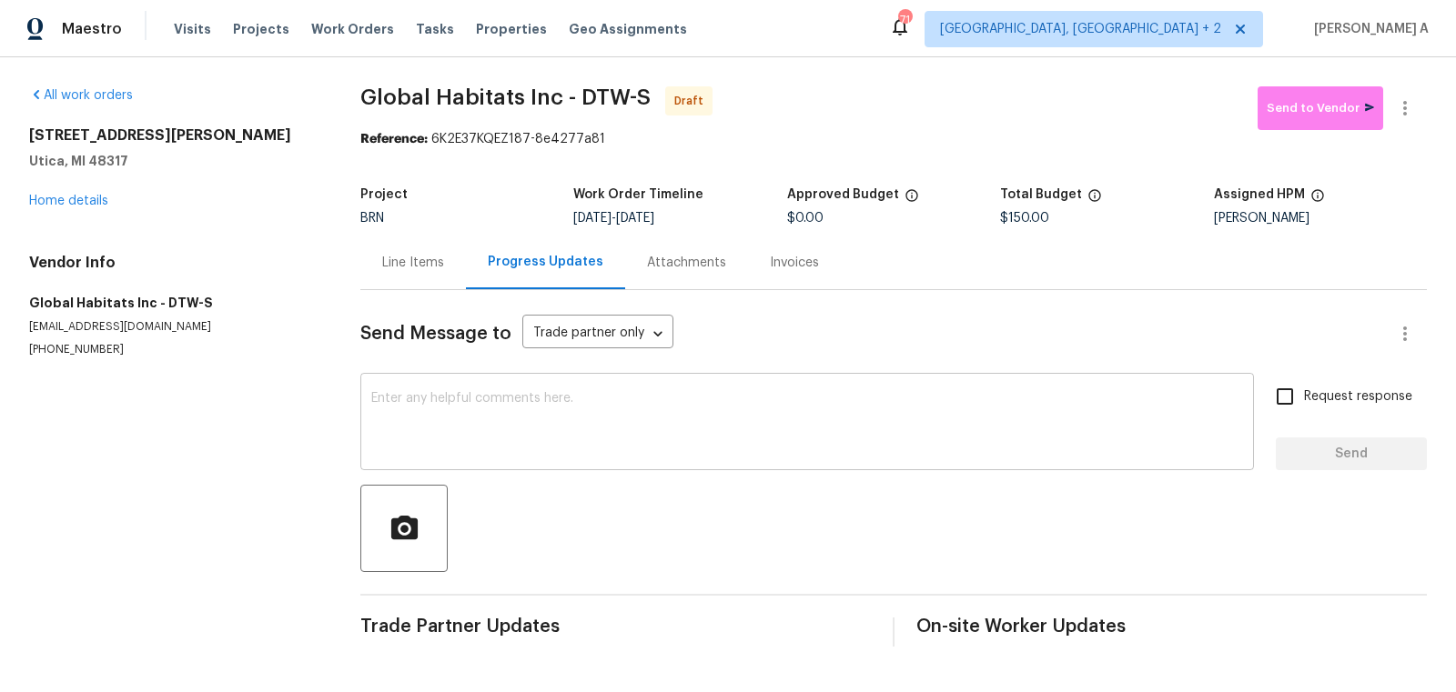
click at [567, 428] on textarea at bounding box center [807, 424] width 872 height 64
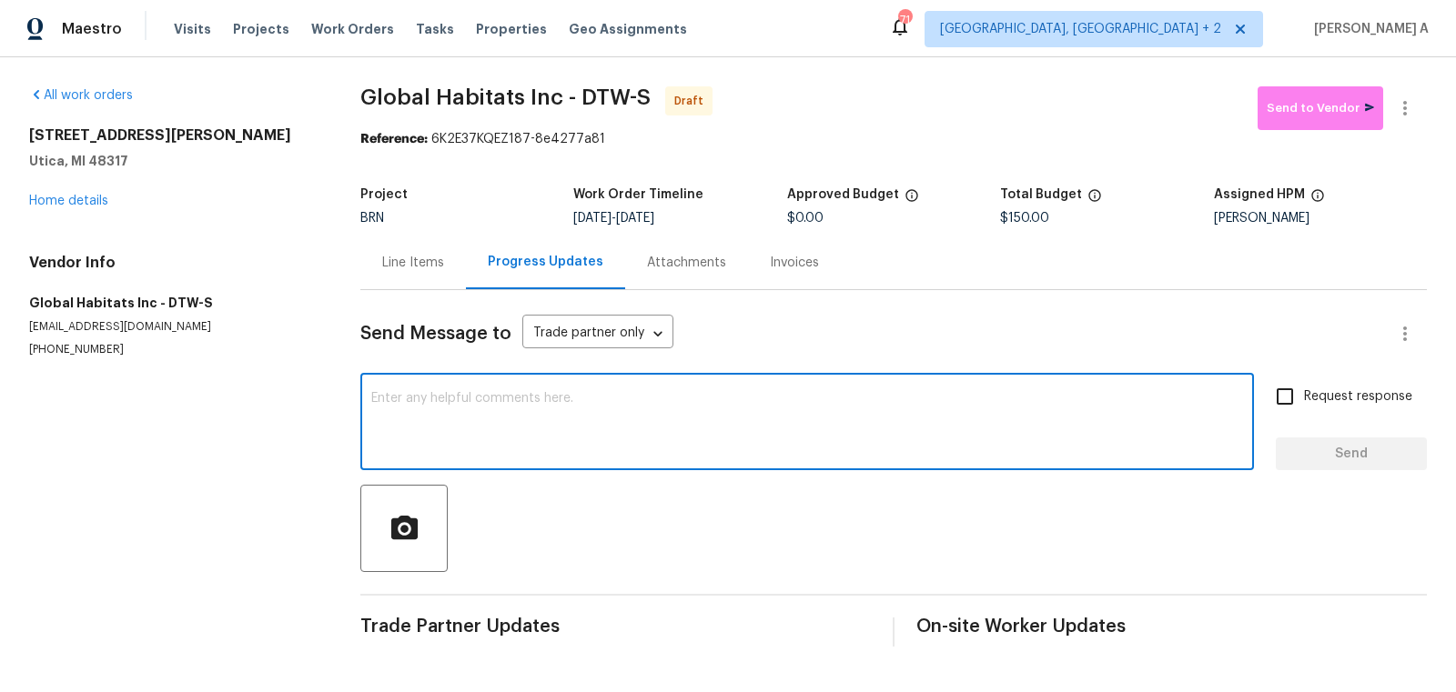
click at [567, 428] on textarea at bounding box center [807, 424] width 872 height 64
paste textarea "Hi, I'm Akshay from Opendoor. Just wanted to check if you received the workorde…"
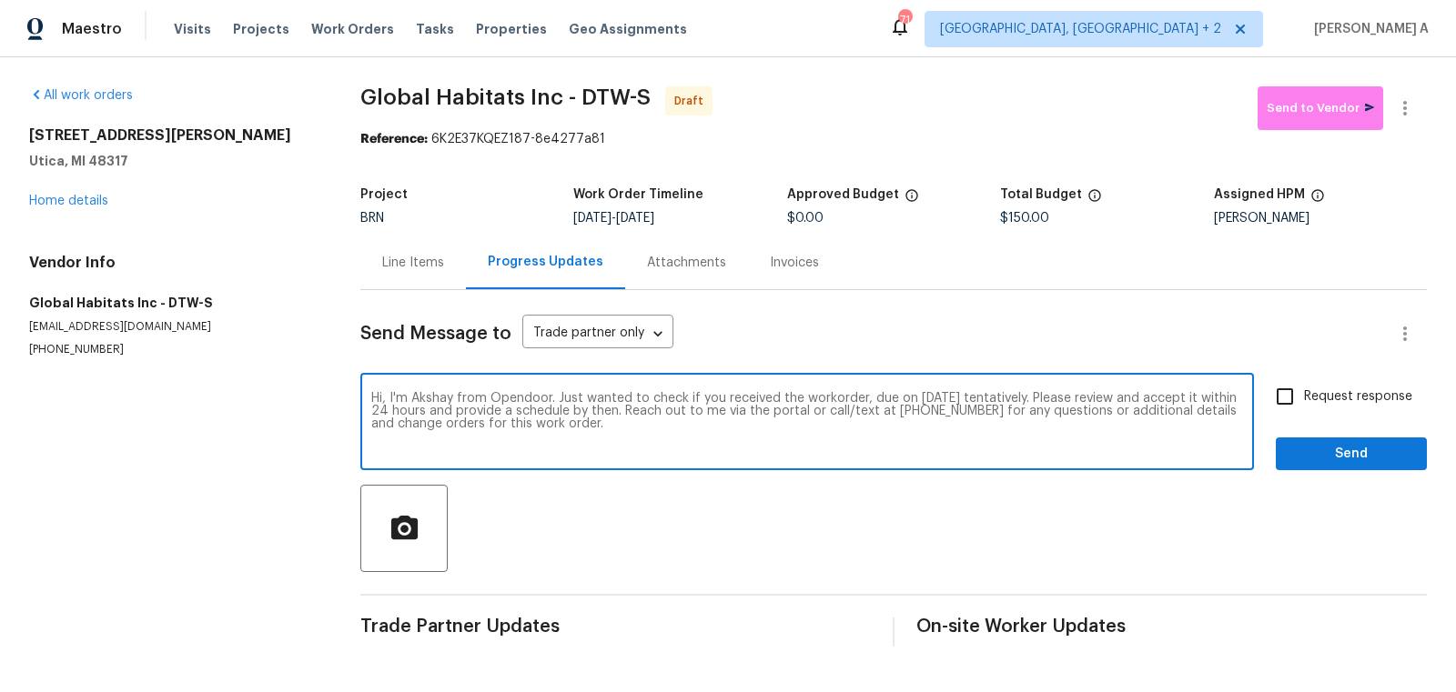
type textarea "Hi, I'm Akshay from Opendoor. Just wanted to check if you received the workorde…"
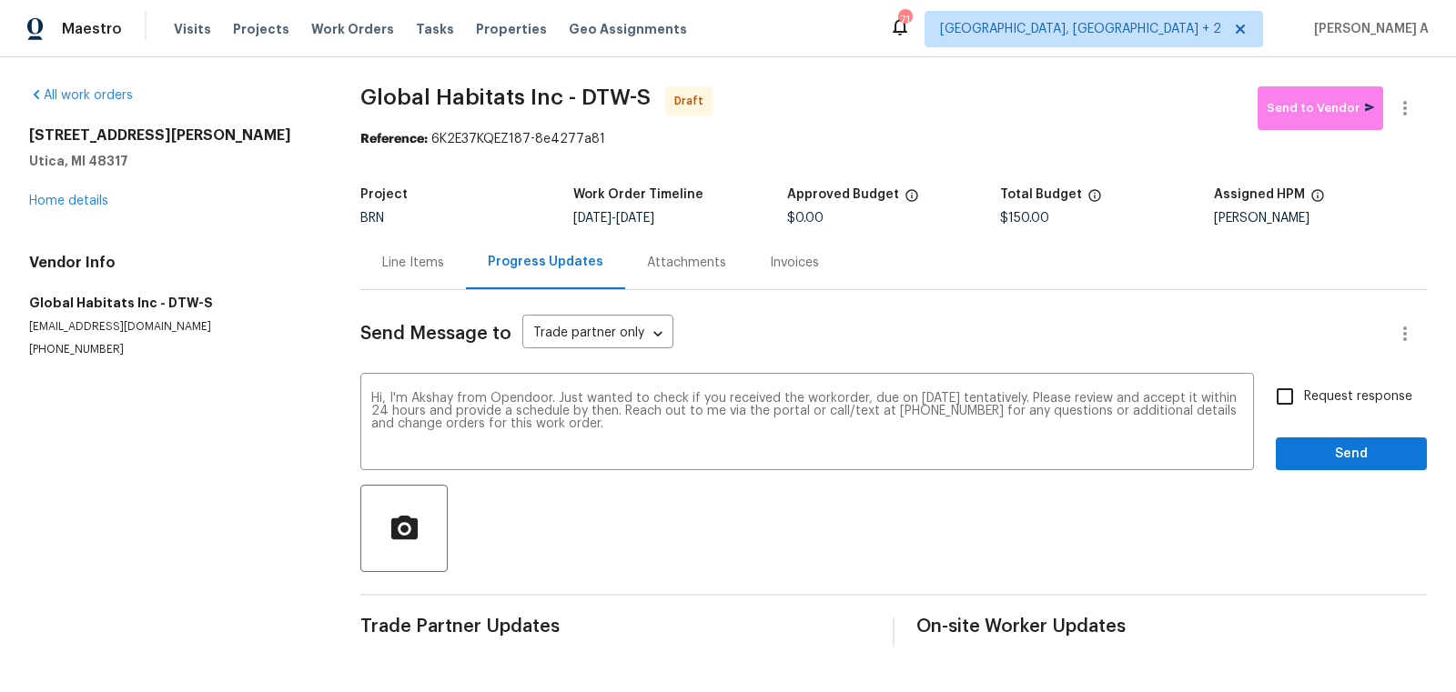
click at [1343, 390] on span "Request response" at bounding box center [1358, 397] width 108 height 19
click at [1304, 390] on input "Request response" at bounding box center [1285, 397] width 38 height 38
checkbox input "true"
click at [1361, 446] on span "Send" at bounding box center [1351, 454] width 122 height 23
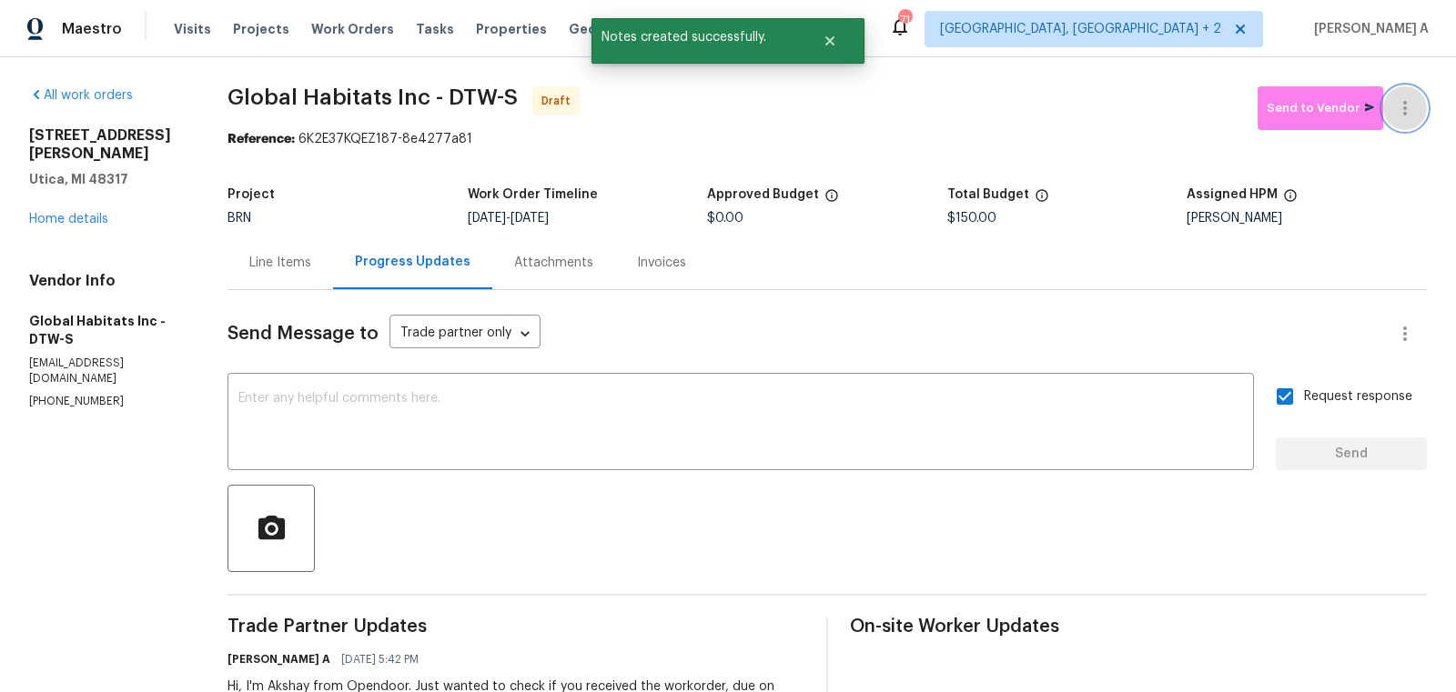
click at [1418, 116] on button "button" at bounding box center [1405, 108] width 44 height 44
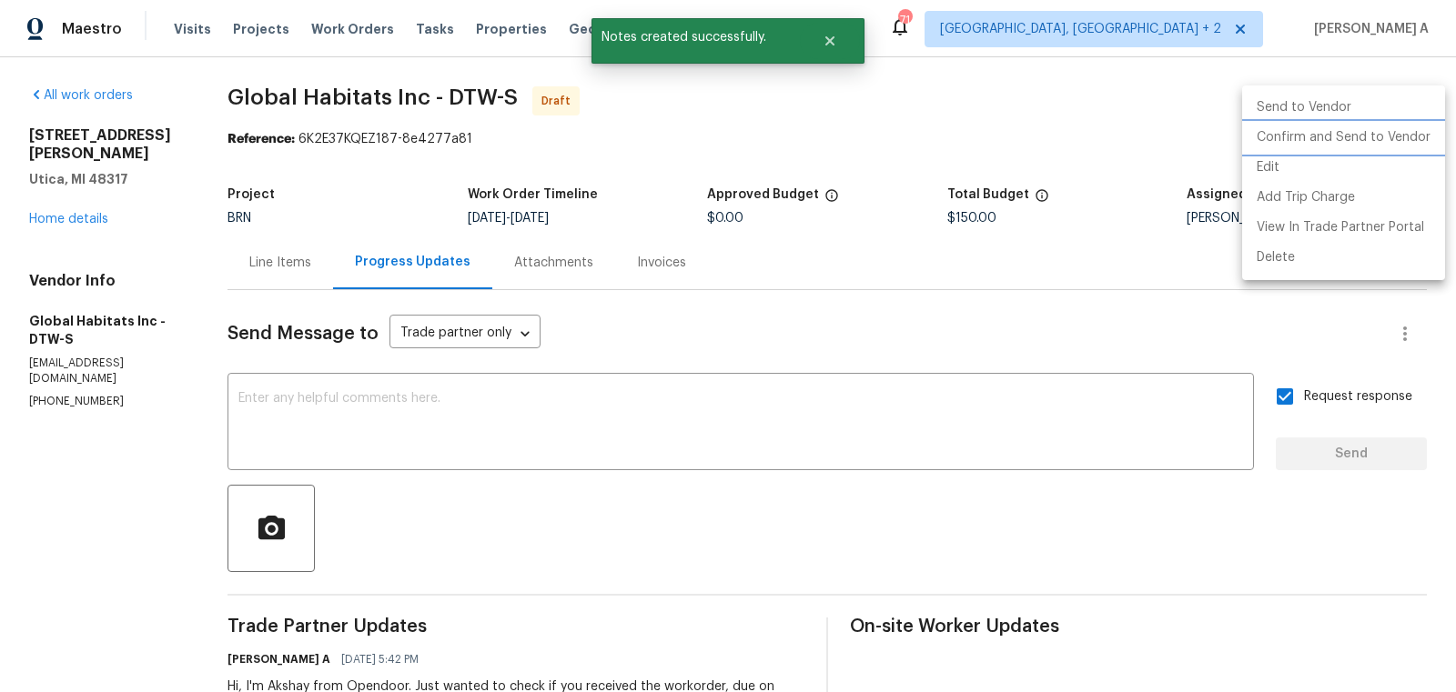
click at [1419, 129] on li "Confirm and Send to Vendor" at bounding box center [1343, 138] width 203 height 30
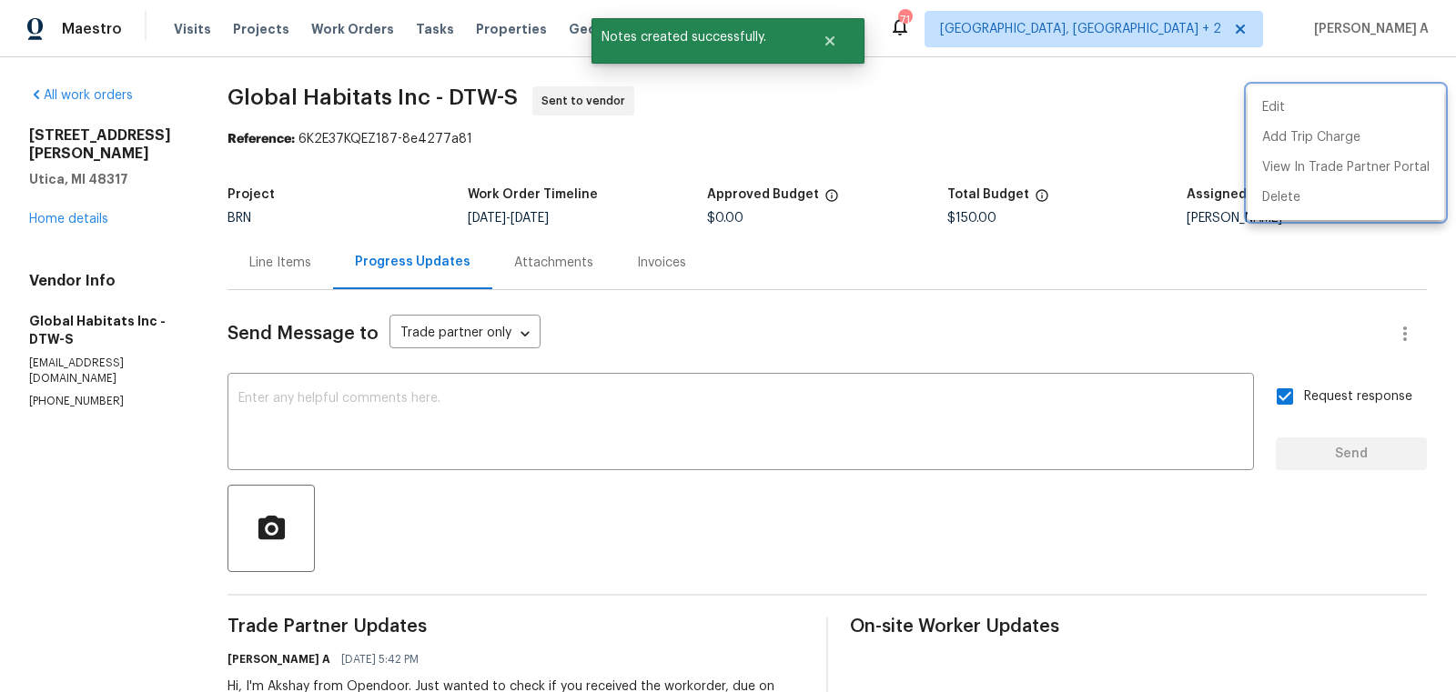
click at [85, 197] on div at bounding box center [728, 346] width 1456 height 692
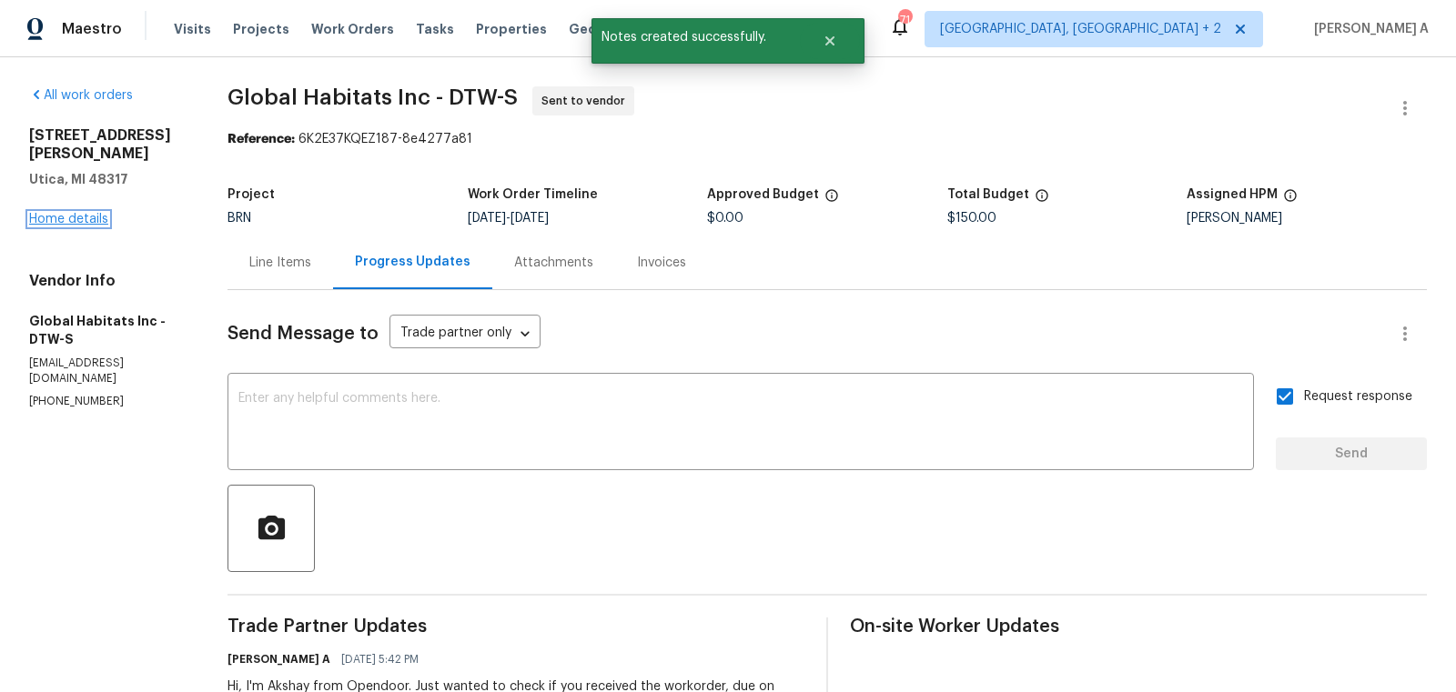
click at [82, 213] on link "Home details" at bounding box center [68, 219] width 79 height 13
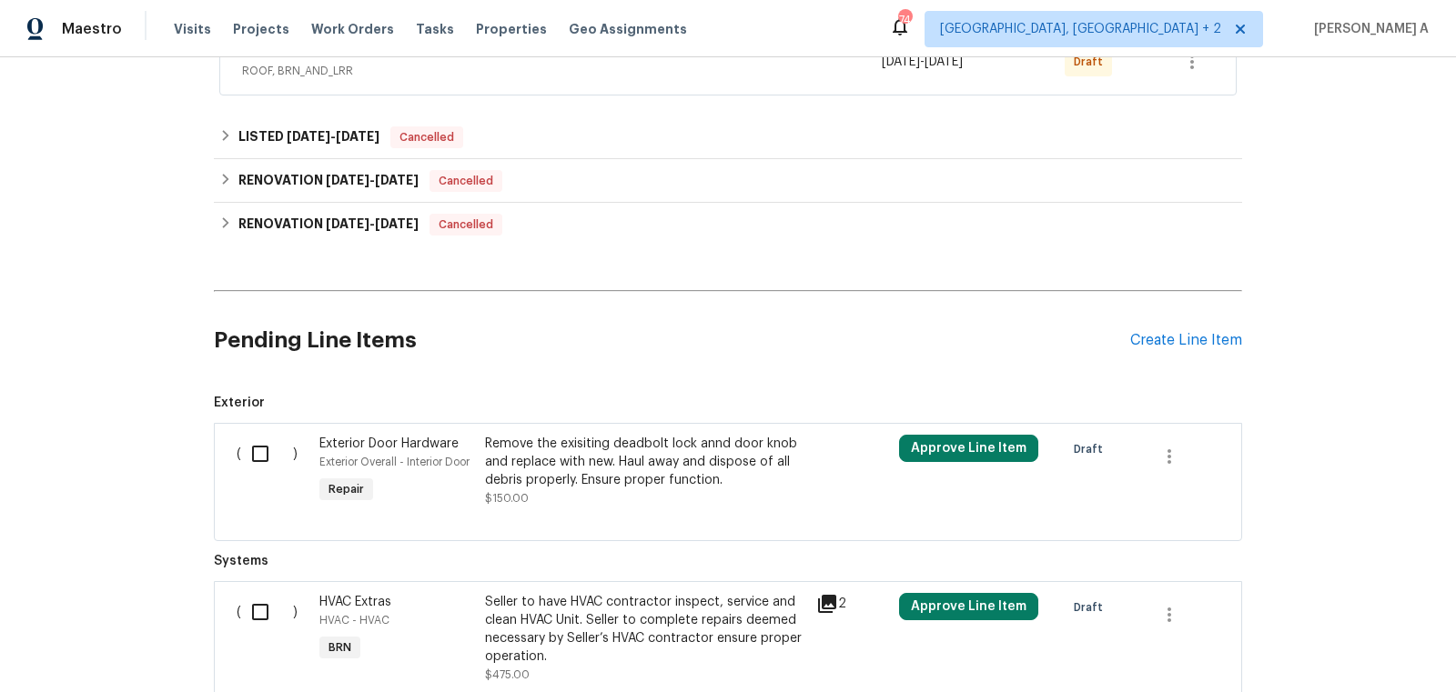
scroll to position [330, 0]
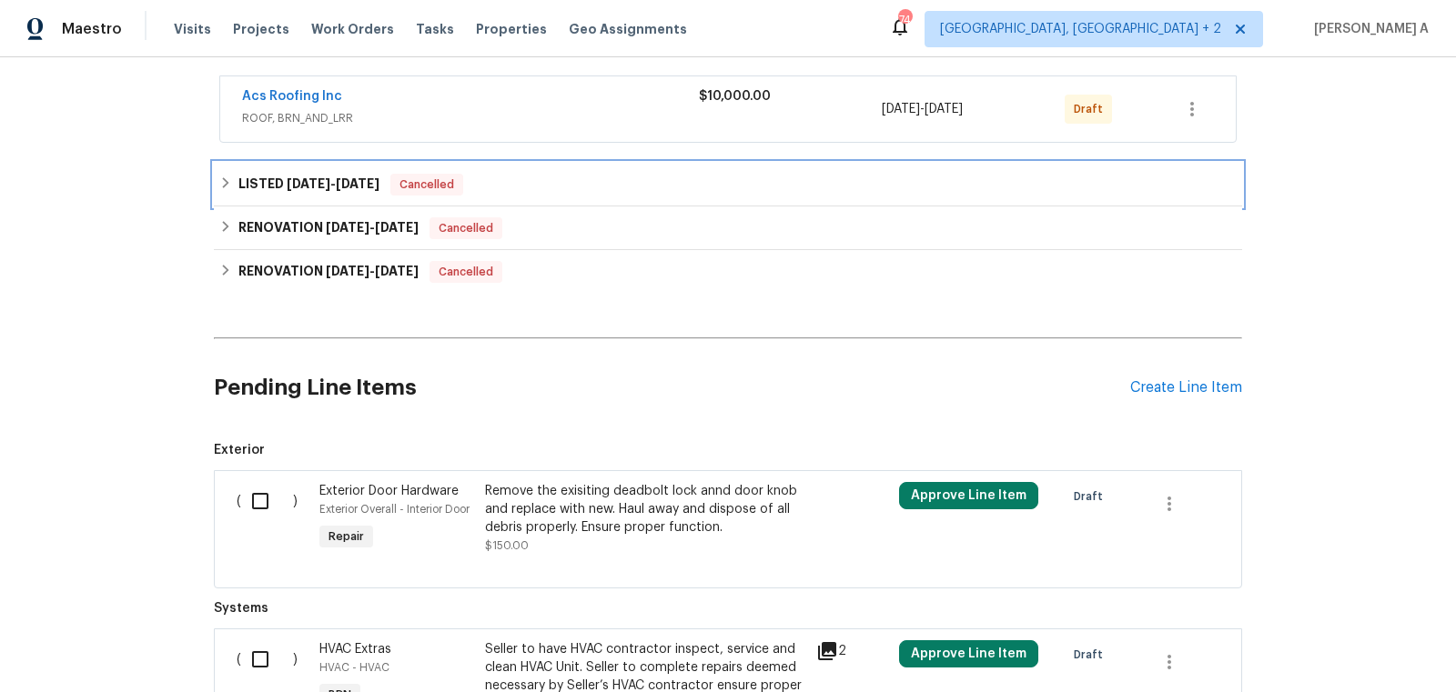
click at [409, 177] on span "Cancelled" at bounding box center [426, 185] width 69 height 18
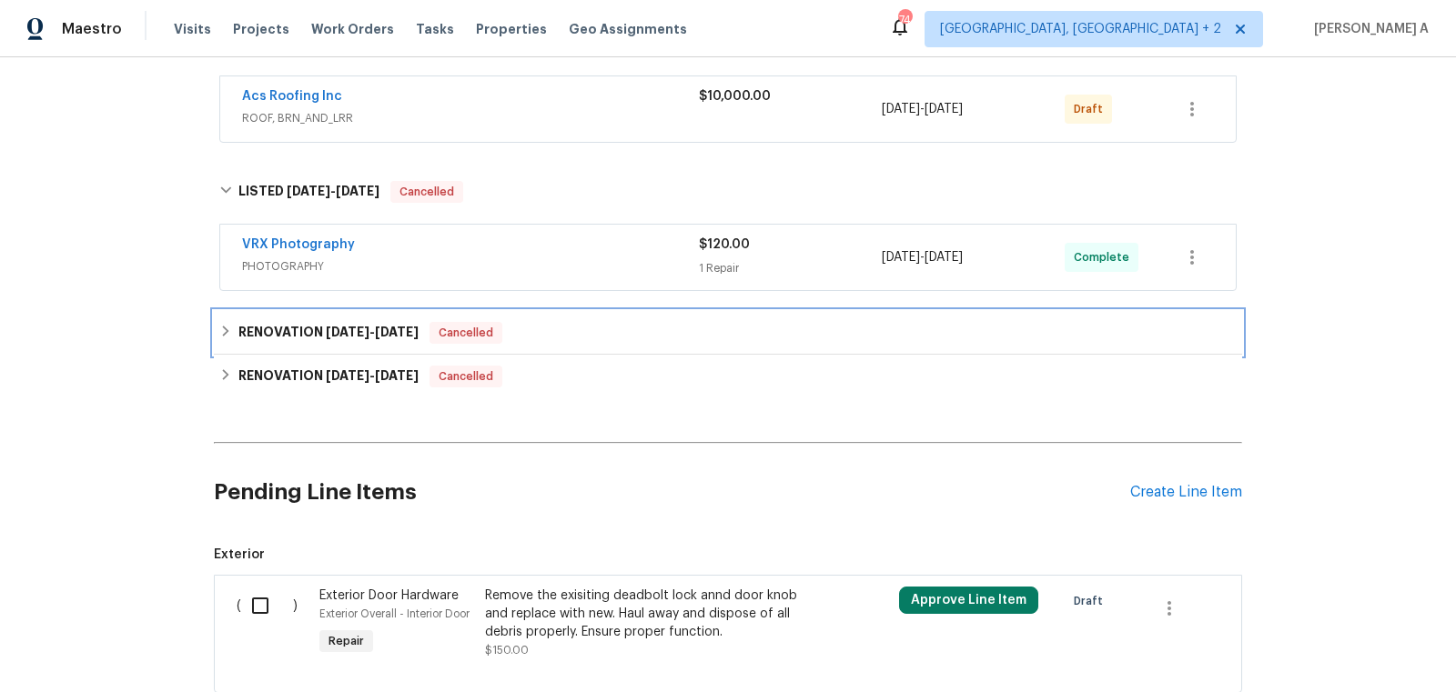
click at [440, 315] on div "RENOVATION 7/14/25 - 8/21/25 Cancelled" at bounding box center [728, 333] width 1028 height 44
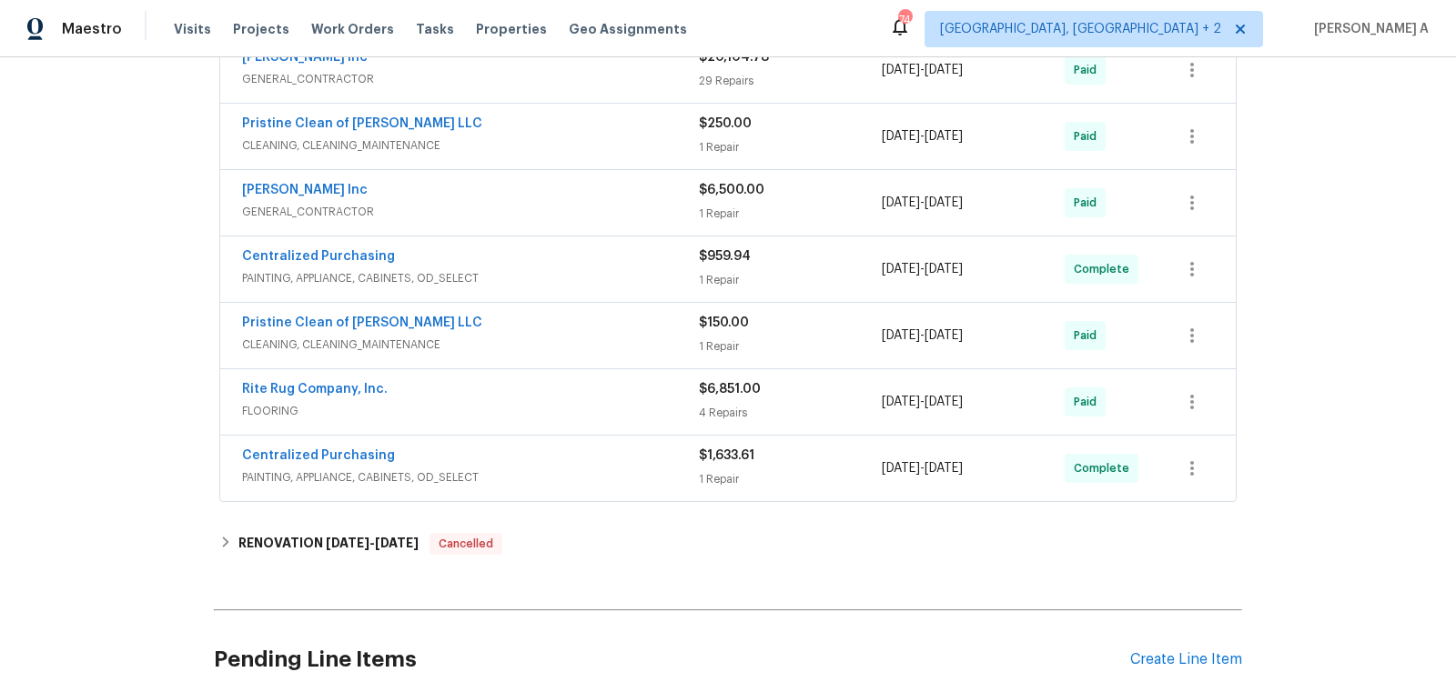
scroll to position [715, 0]
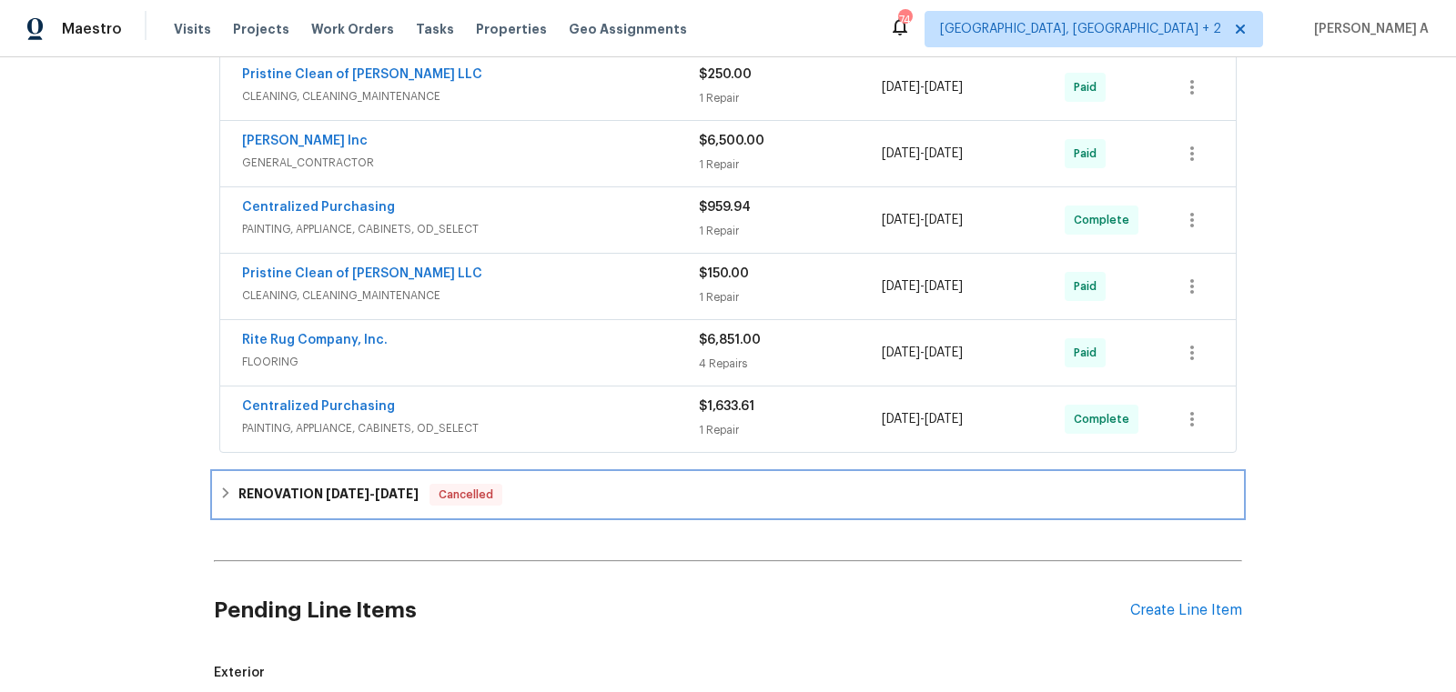
click at [443, 489] on span "Cancelled" at bounding box center [465, 495] width 69 height 18
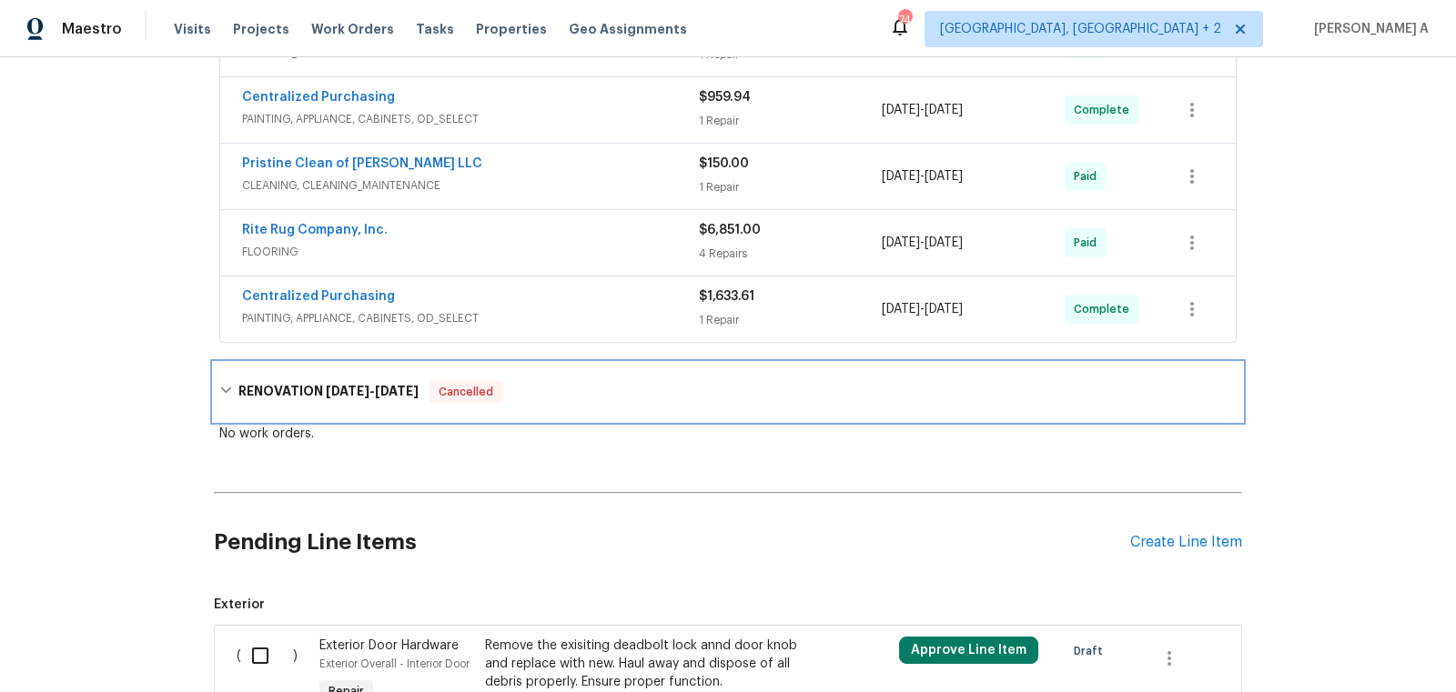
scroll to position [859, 0]
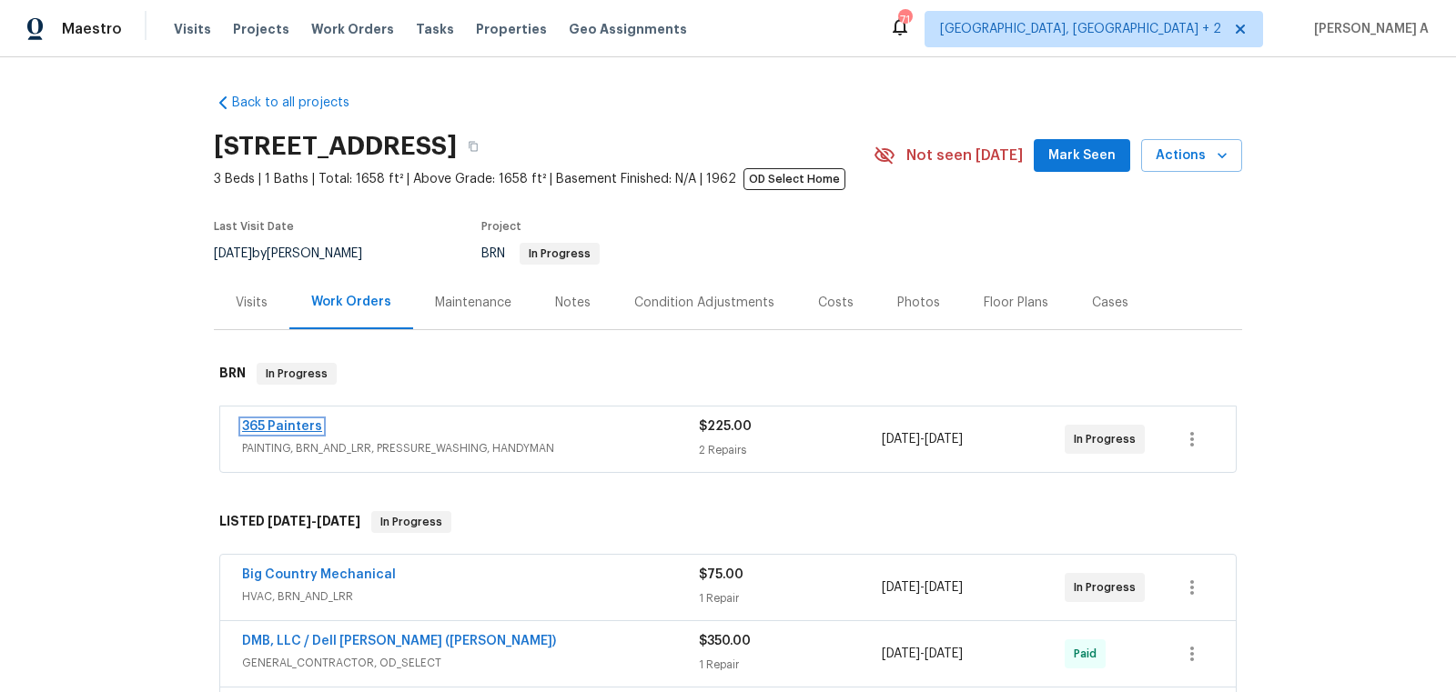
click at [289, 428] on link "365 Painters" at bounding box center [282, 426] width 80 height 13
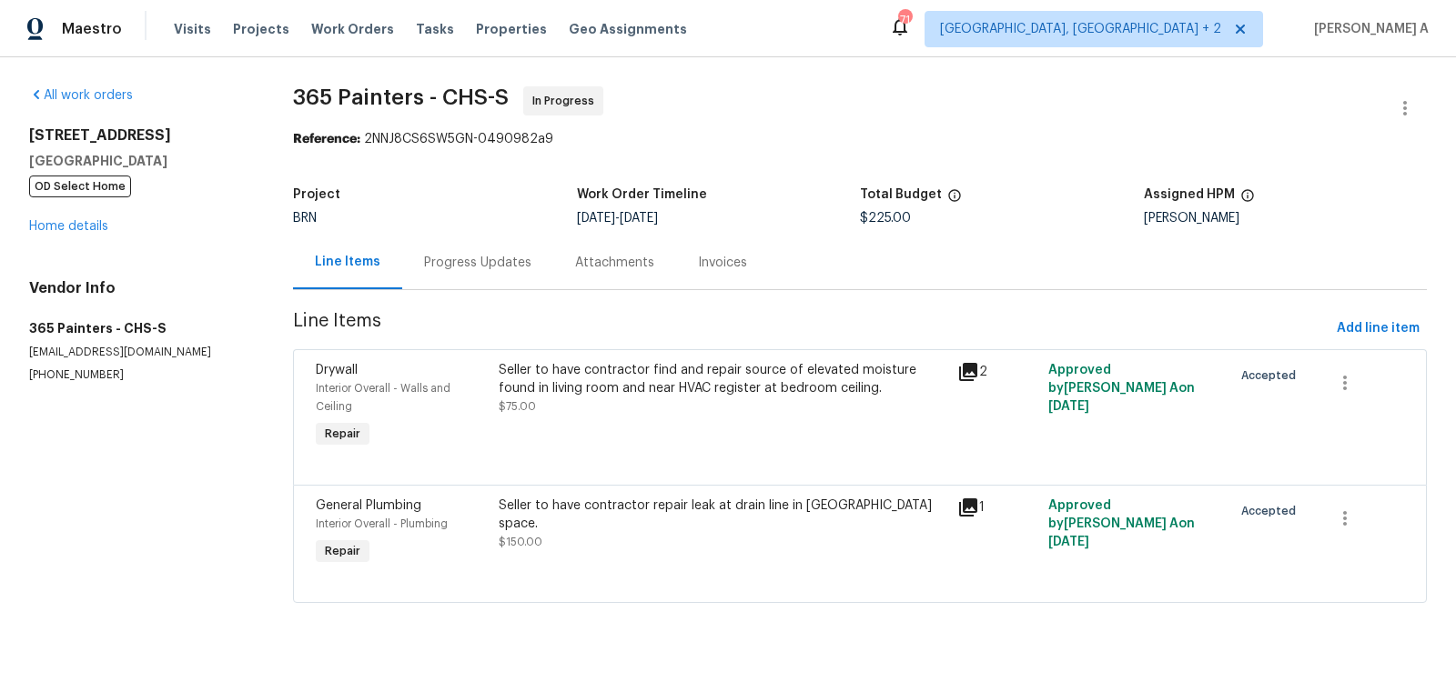
click at [460, 271] on div "Progress Updates" at bounding box center [477, 263] width 107 height 18
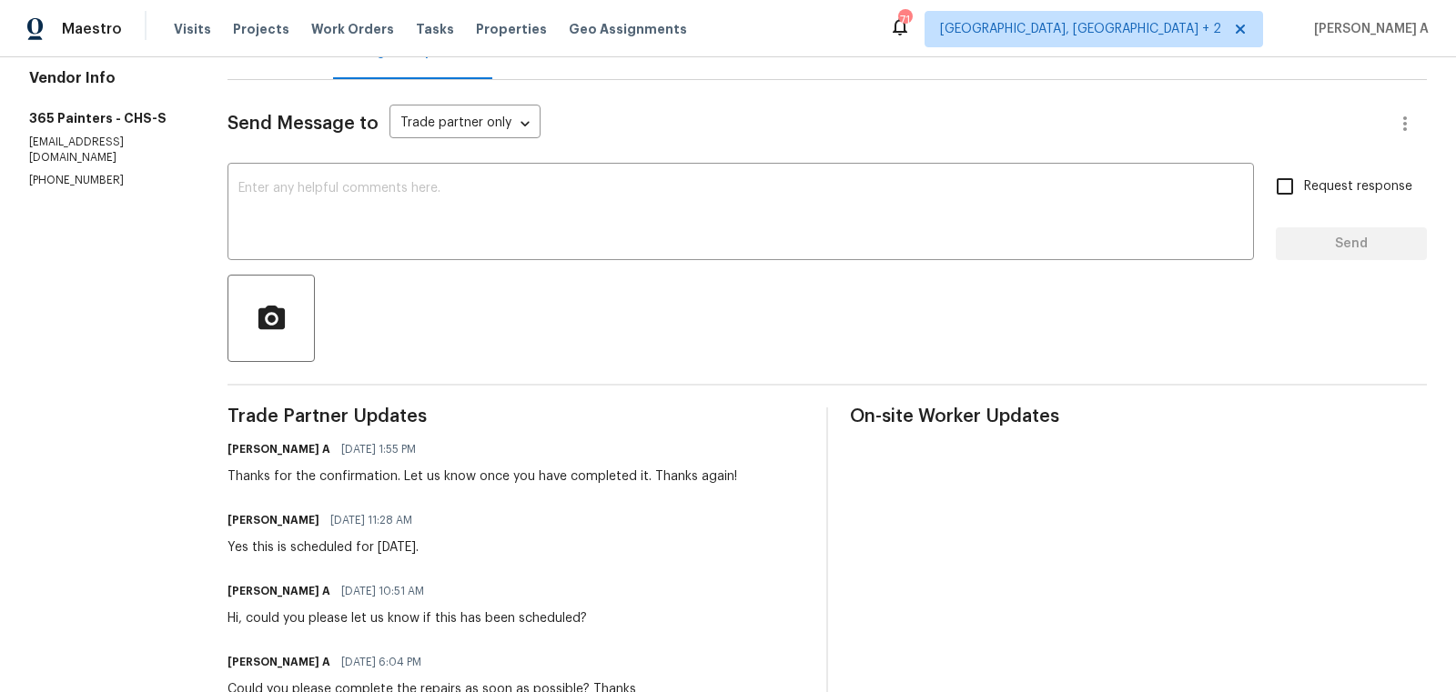
scroll to position [239, 0]
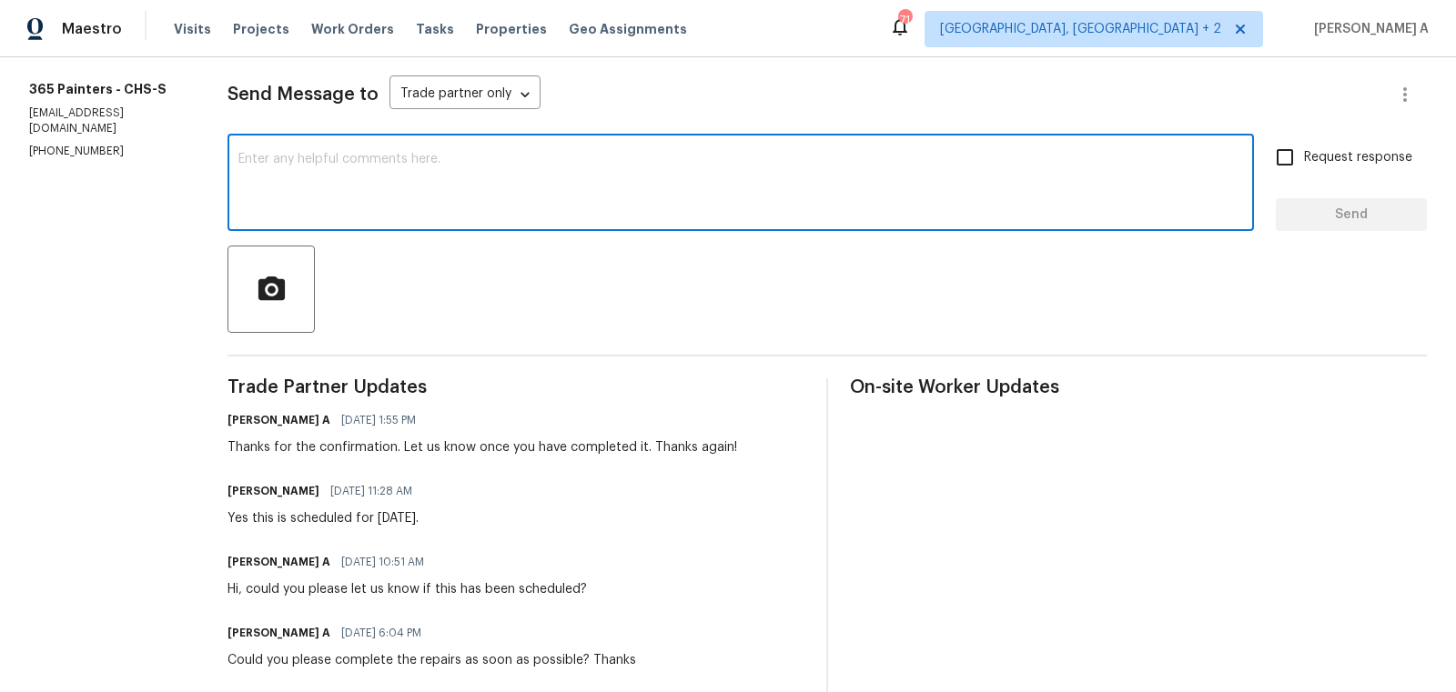
click at [640, 194] on textarea at bounding box center [740, 185] width 1004 height 64
drag, startPoint x: 310, startPoint y: 157, endPoint x: 599, endPoint y: 157, distance: 288.4
click at [599, 157] on textarea "May I know if the work" at bounding box center [740, 185] width 1004 height 64
type textarea "May I know the status of the repairs?"
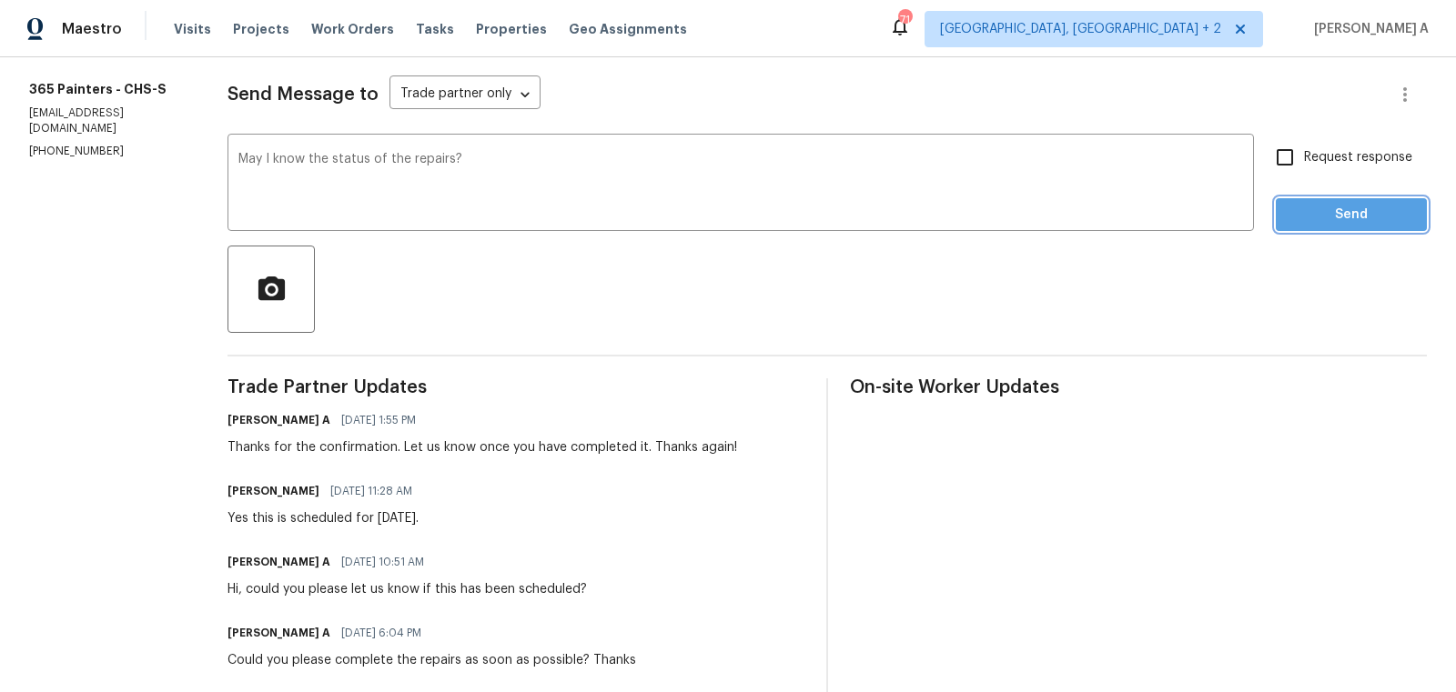
click at [1387, 219] on span "Send" at bounding box center [1351, 215] width 122 height 23
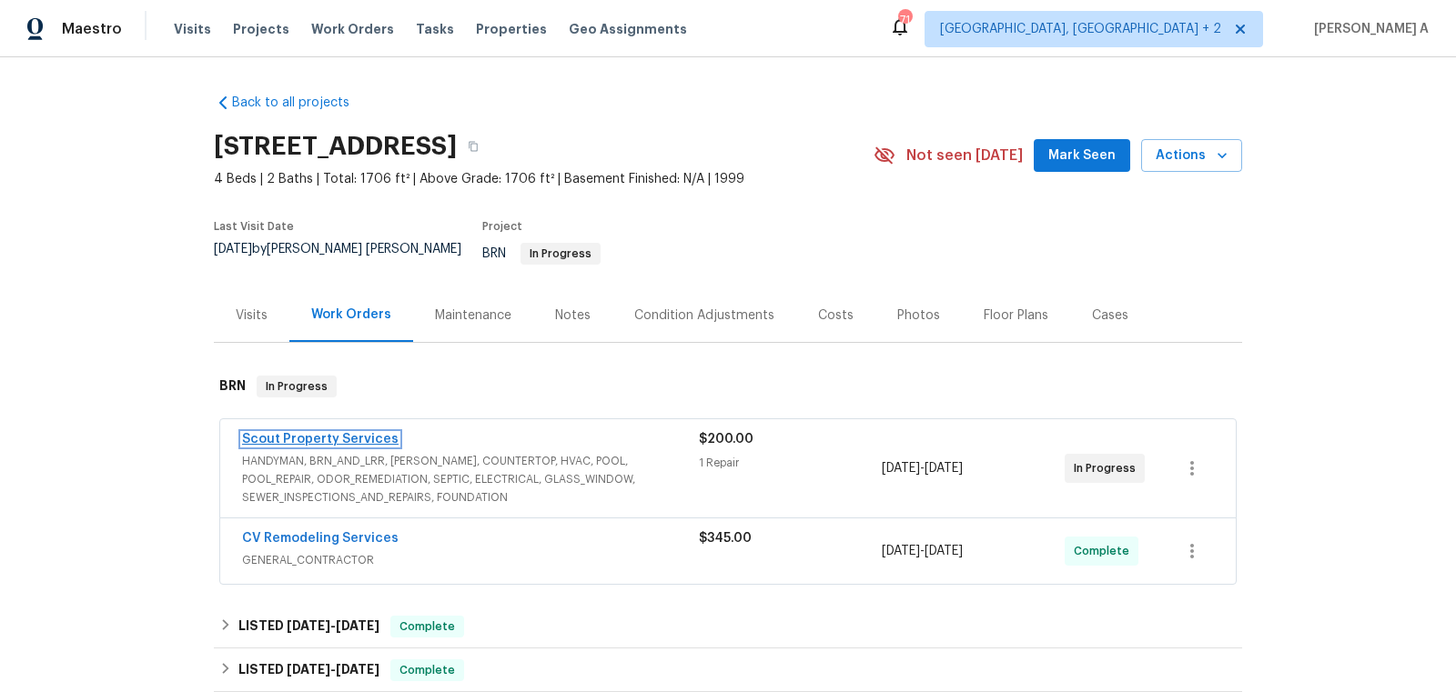
click at [330, 433] on link "Scout Property Services" at bounding box center [320, 439] width 156 height 13
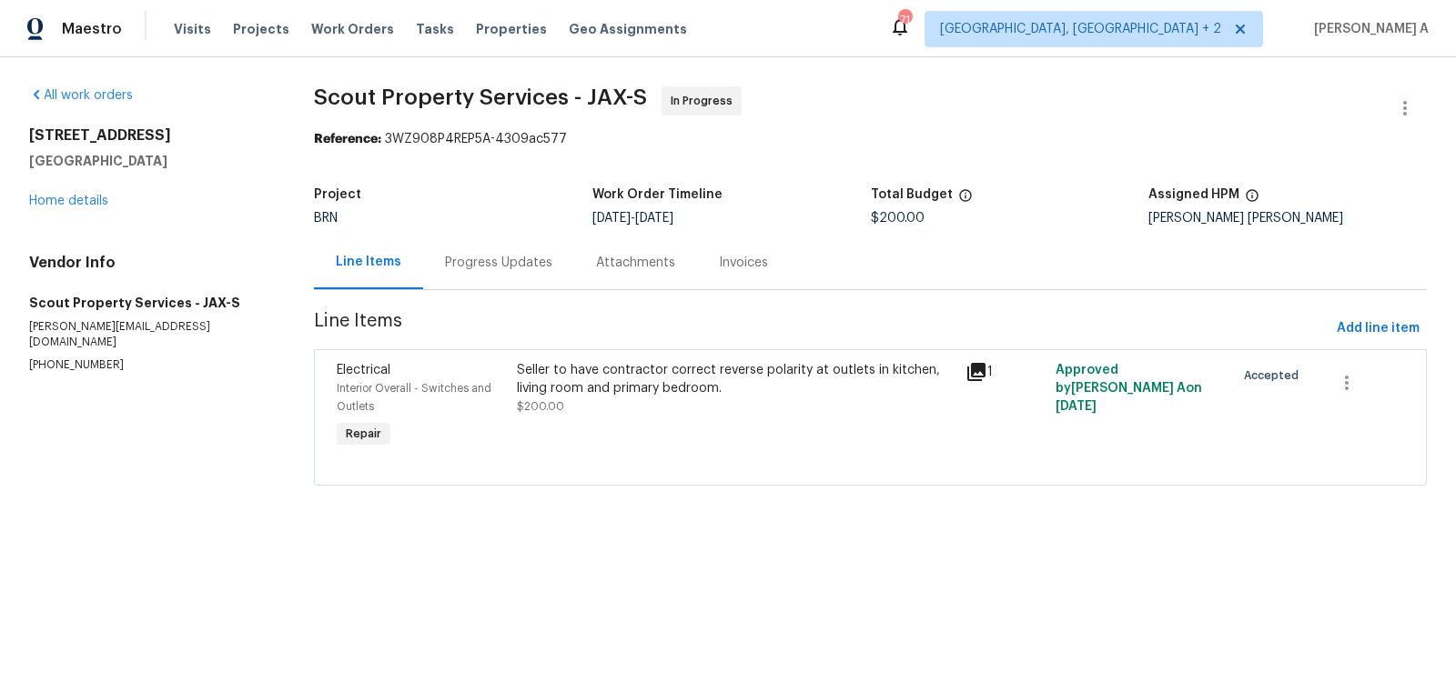
click at [481, 235] on section "Scout Property Services - JAX-S In Progress Reference: 3WZ908P4REP5A-4309ac577 …" at bounding box center [870, 296] width 1113 height 421
click at [489, 265] on div "Progress Updates" at bounding box center [498, 263] width 107 height 18
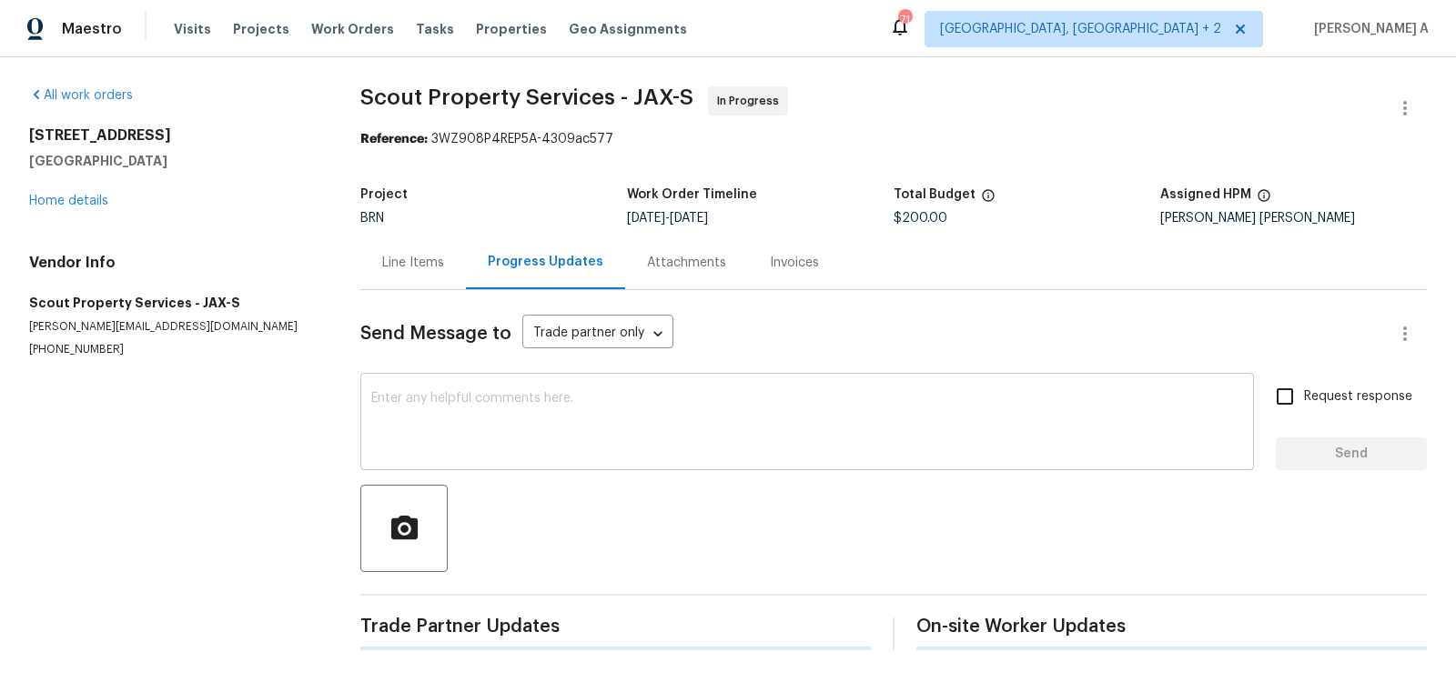
click at [550, 424] on textarea at bounding box center [807, 424] width 872 height 64
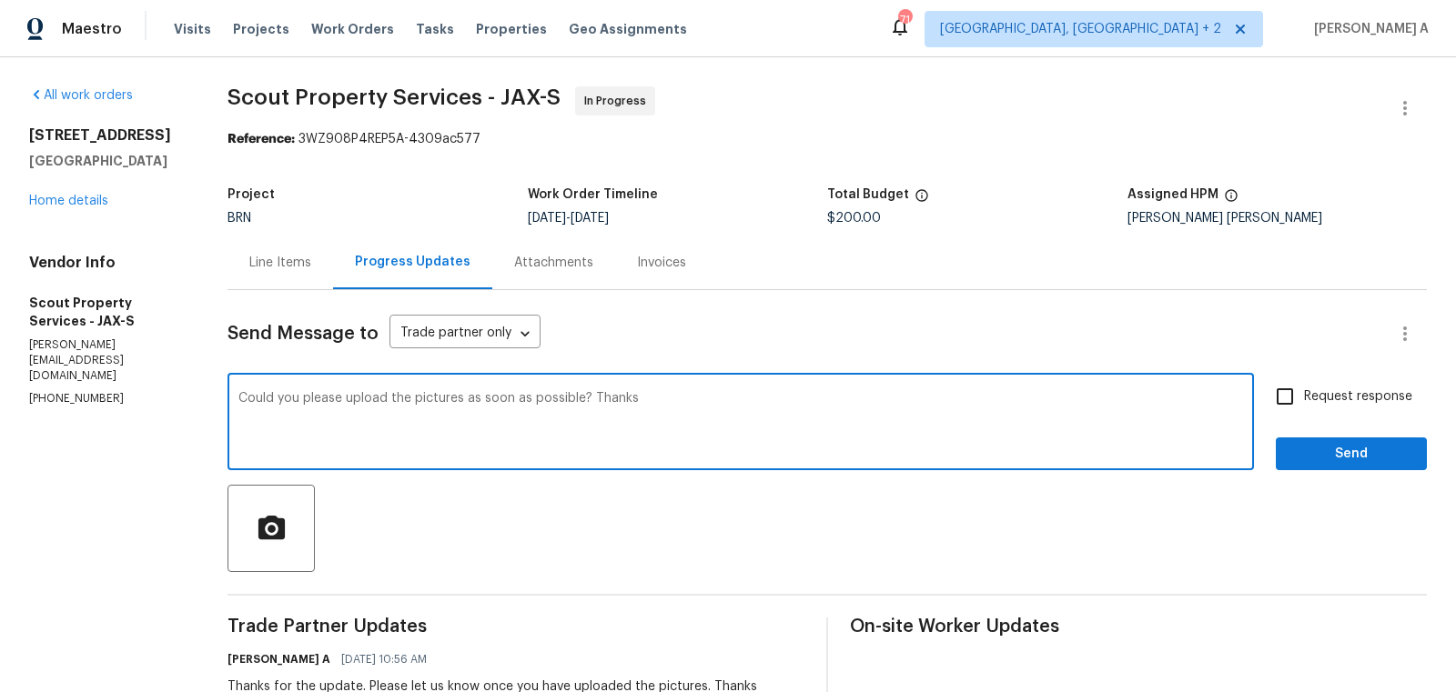
type textarea "Could you please upload the pictures as soon as possible? Thanks"
click at [1338, 405] on span "Request response" at bounding box center [1358, 397] width 108 height 19
click at [1304, 405] on input "Request response" at bounding box center [1285, 397] width 38 height 38
checkbox input "true"
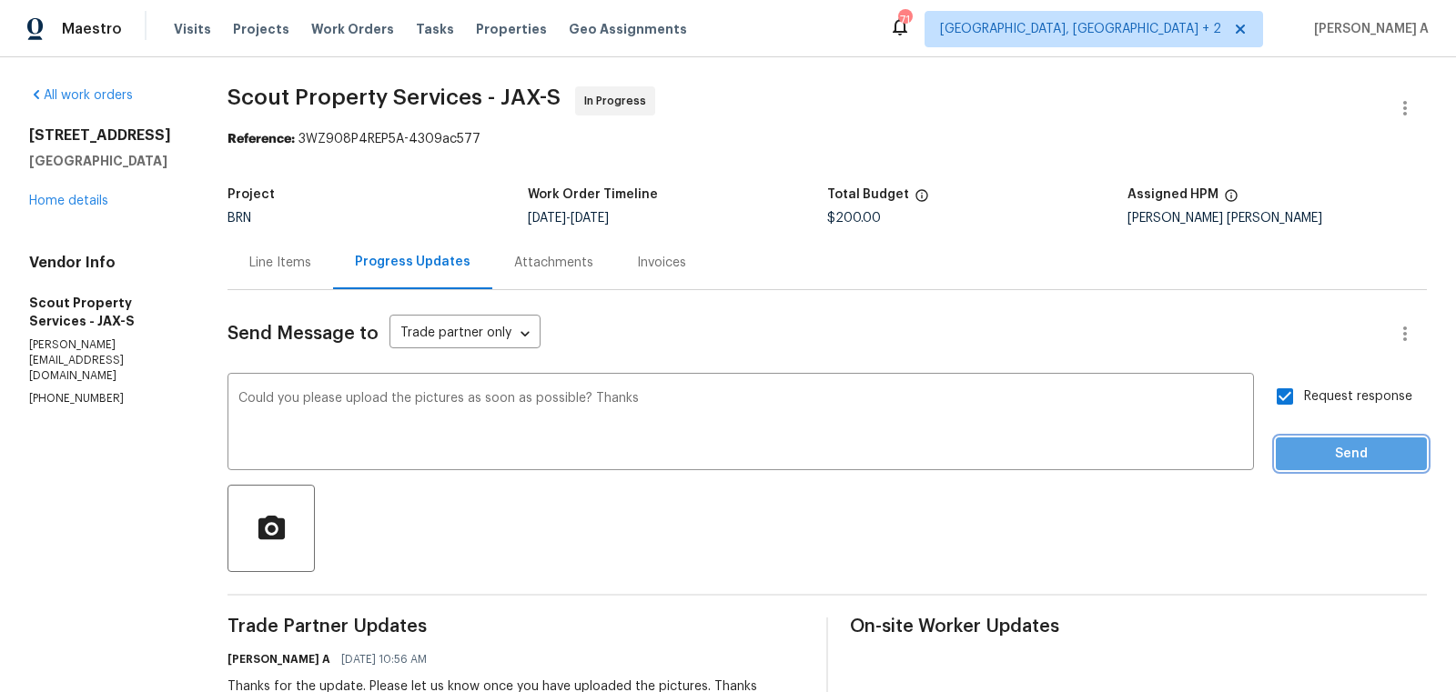
click at [1350, 452] on span "Send" at bounding box center [1351, 454] width 122 height 23
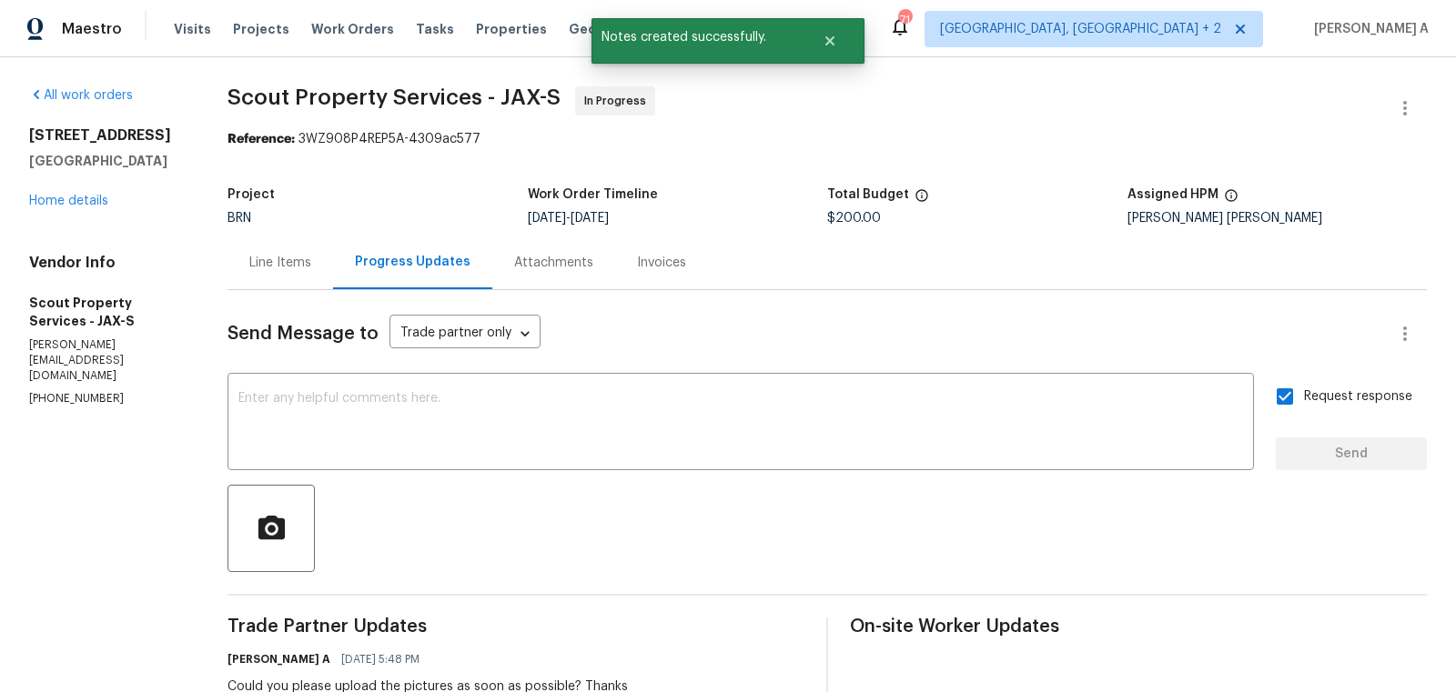
click at [276, 249] on div "Line Items" at bounding box center [280, 263] width 106 height 54
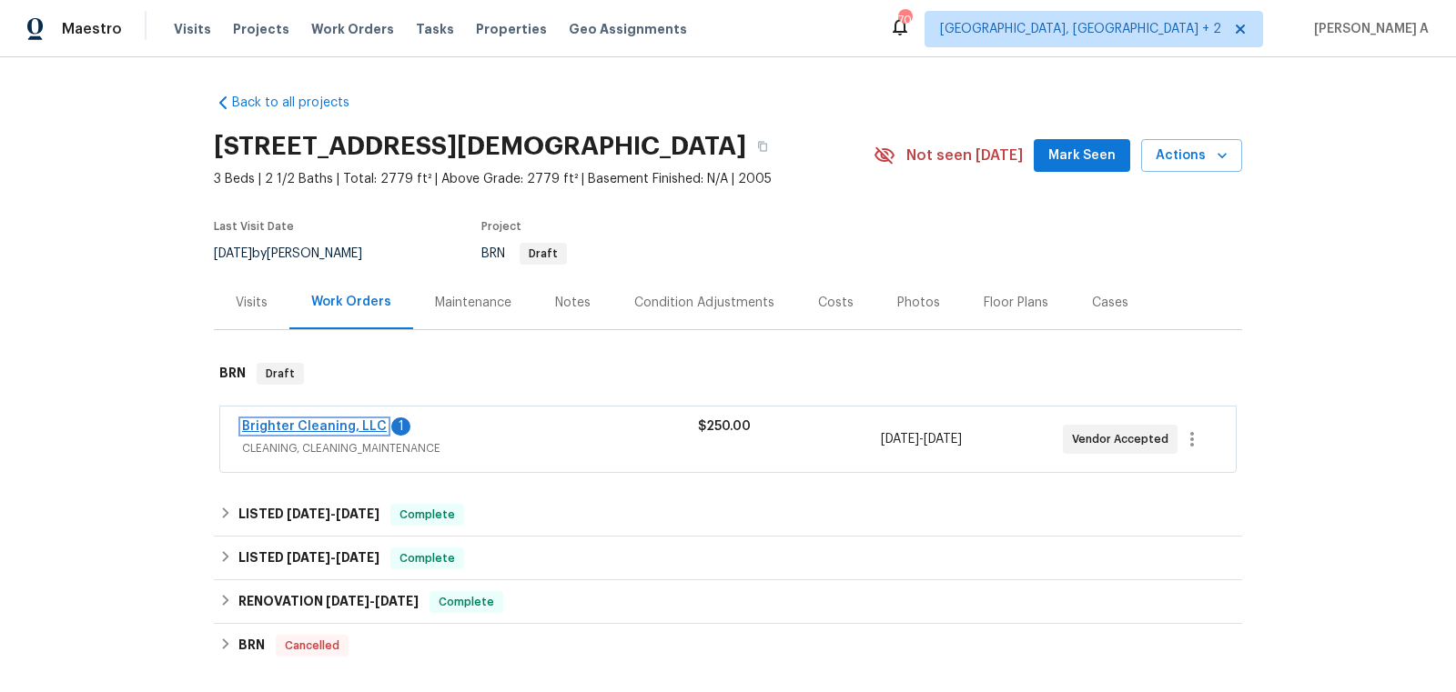
click at [308, 427] on link "Brighter Cleaning, LLC" at bounding box center [314, 426] width 145 height 13
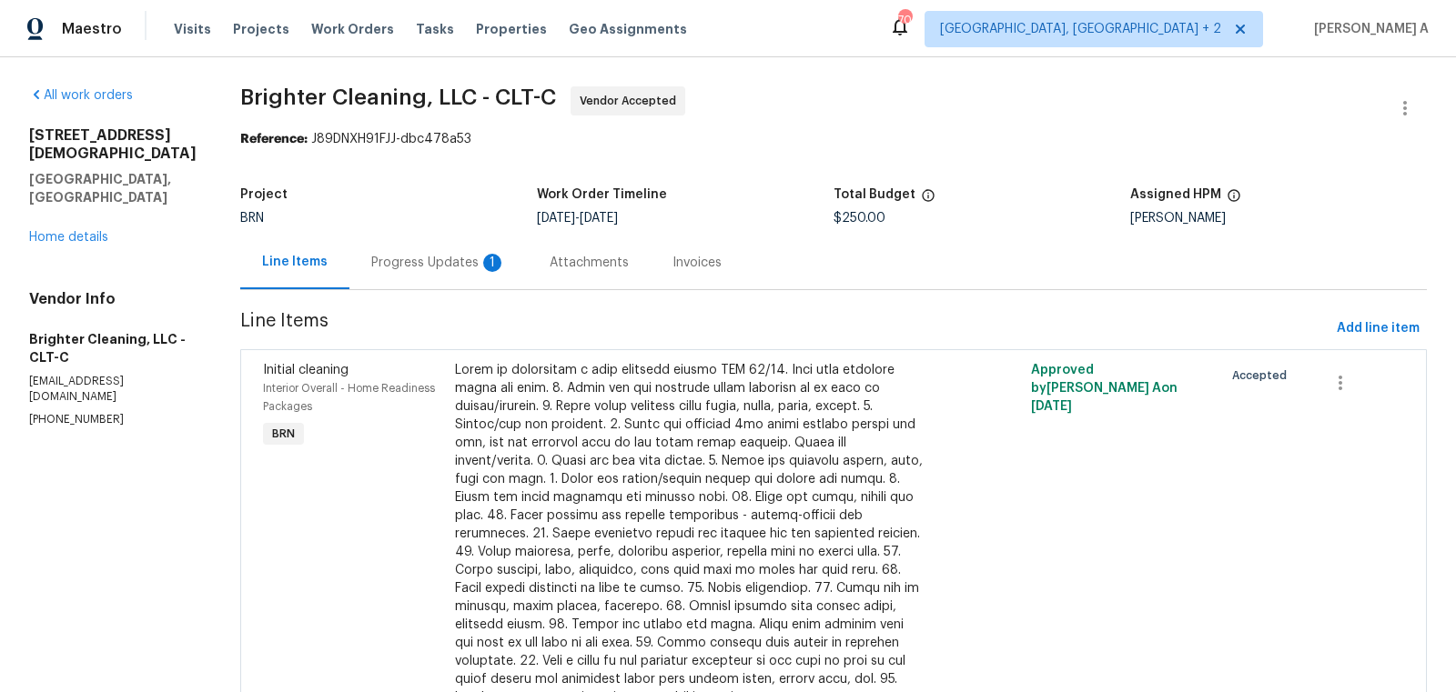
click at [368, 252] on div "Progress Updates 1" at bounding box center [438, 263] width 178 height 54
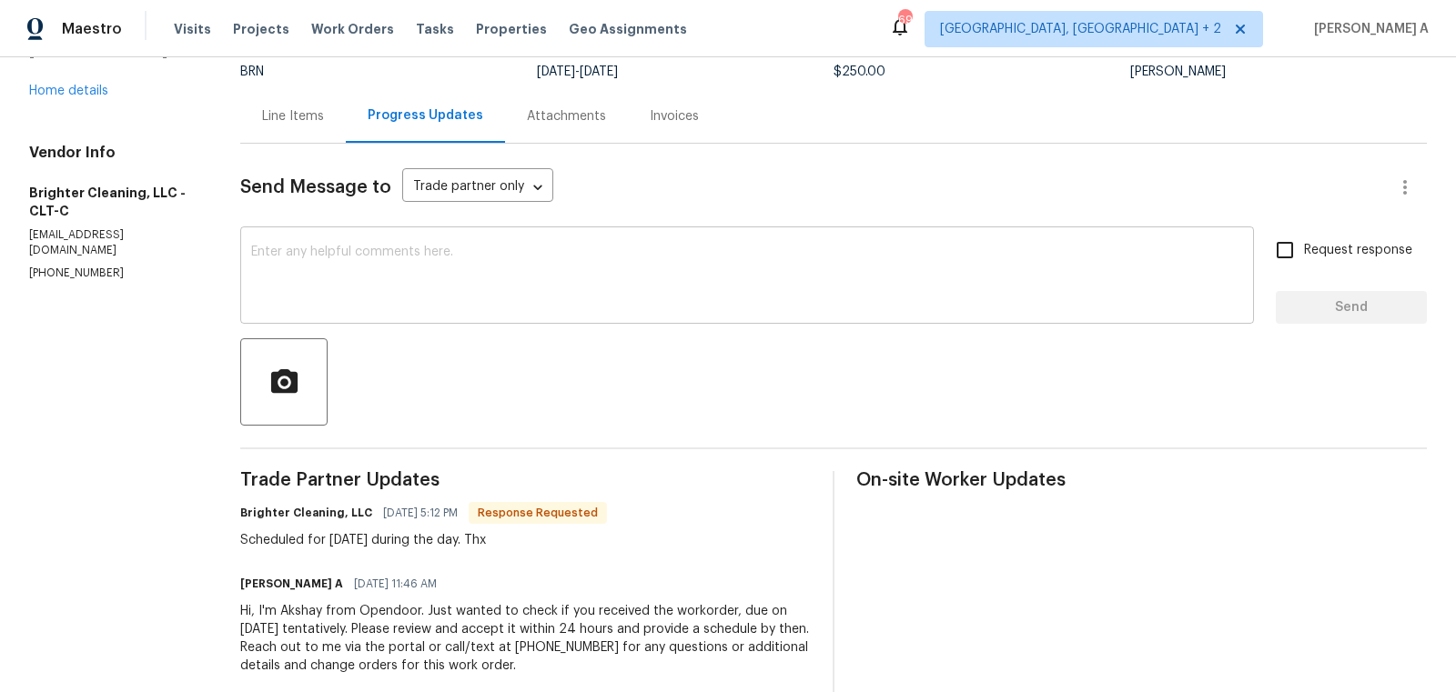
scroll to position [128, 0]
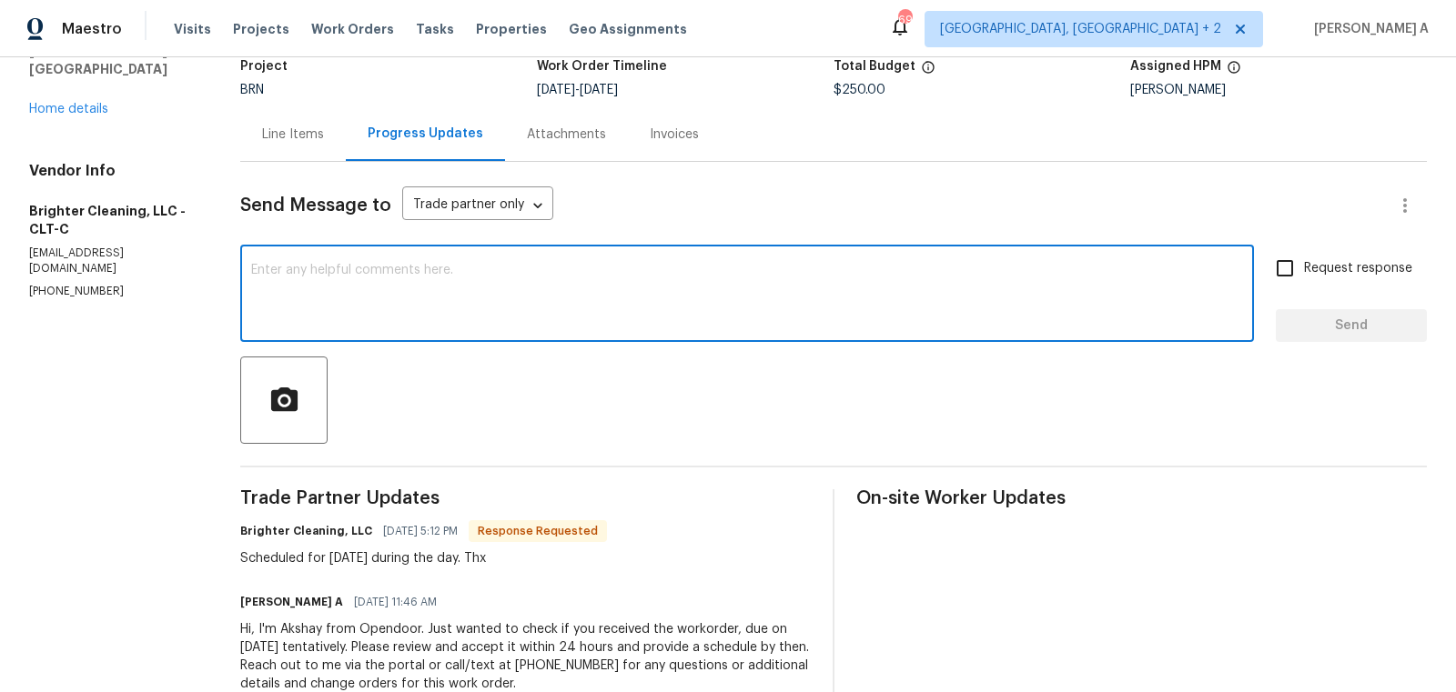
click at [501, 306] on textarea at bounding box center [747, 296] width 992 height 64
type textarea "Thanks for the schedule confirmation!"
click at [1301, 283] on input "Request response" at bounding box center [1285, 268] width 38 height 38
checkbox input "true"
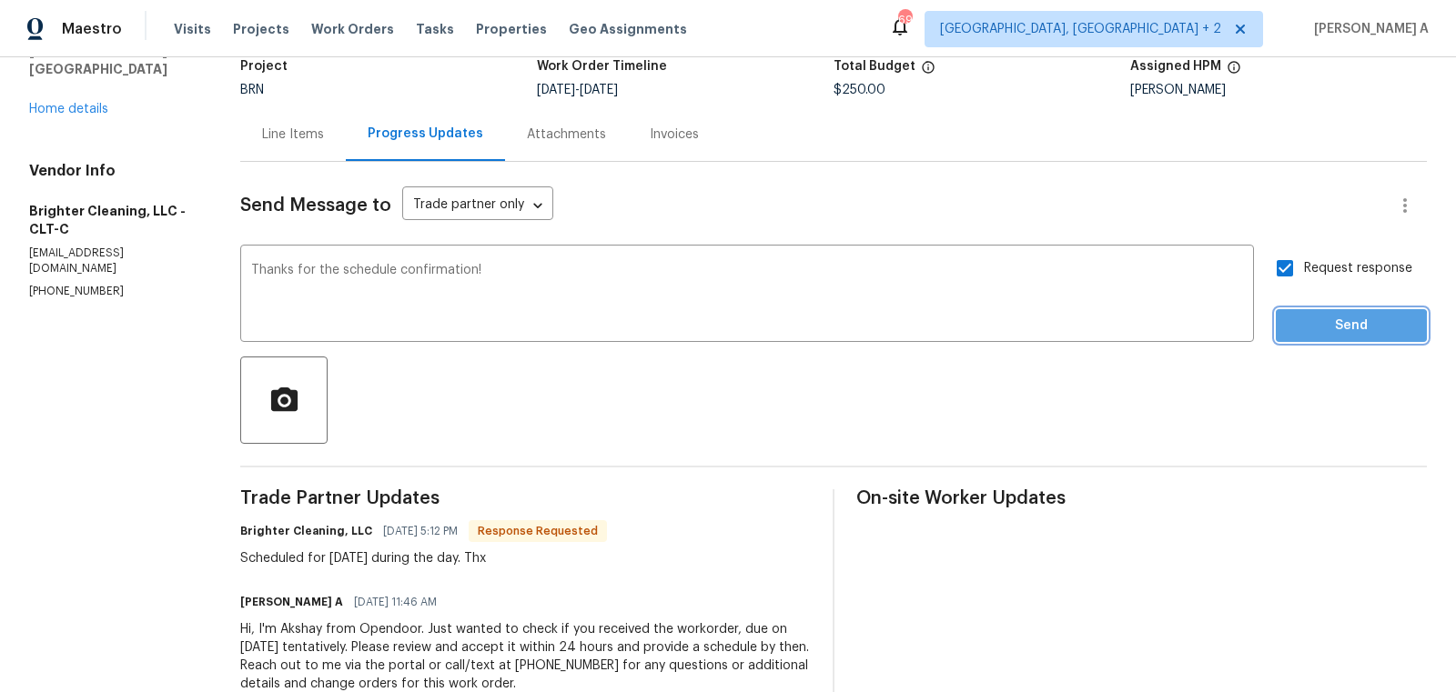
click at [1327, 328] on span "Send" at bounding box center [1351, 326] width 122 height 23
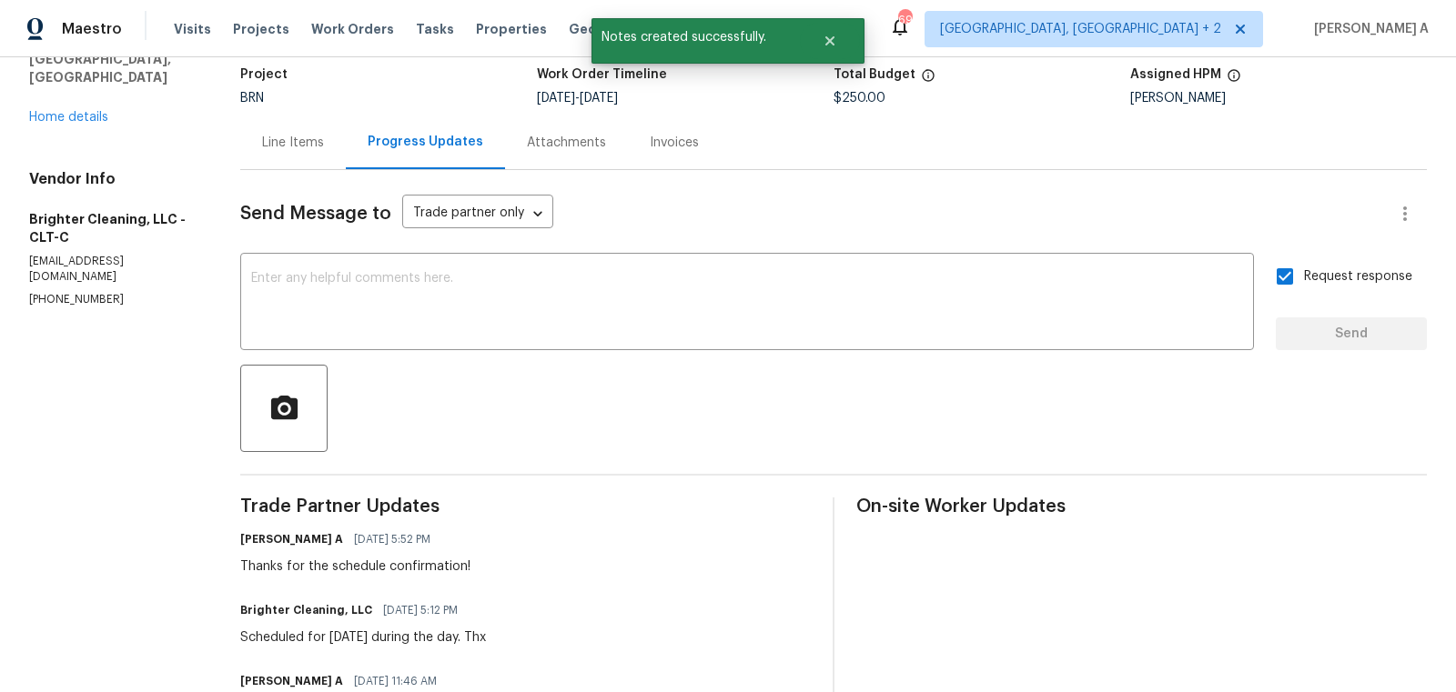
scroll to position [123, 0]
